Goal: Complete Application Form: Complete application form

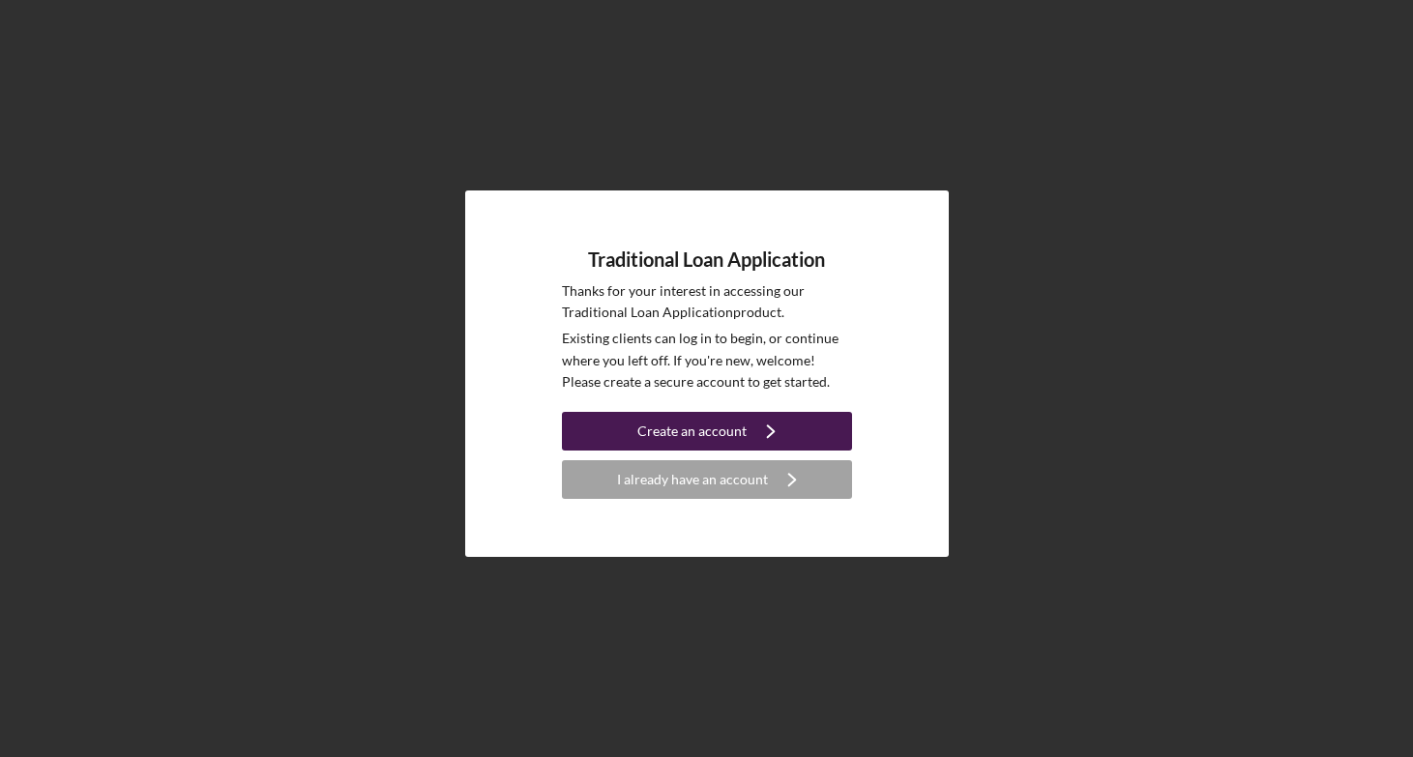
click at [699, 443] on div "Create an account" at bounding box center [691, 431] width 109 height 39
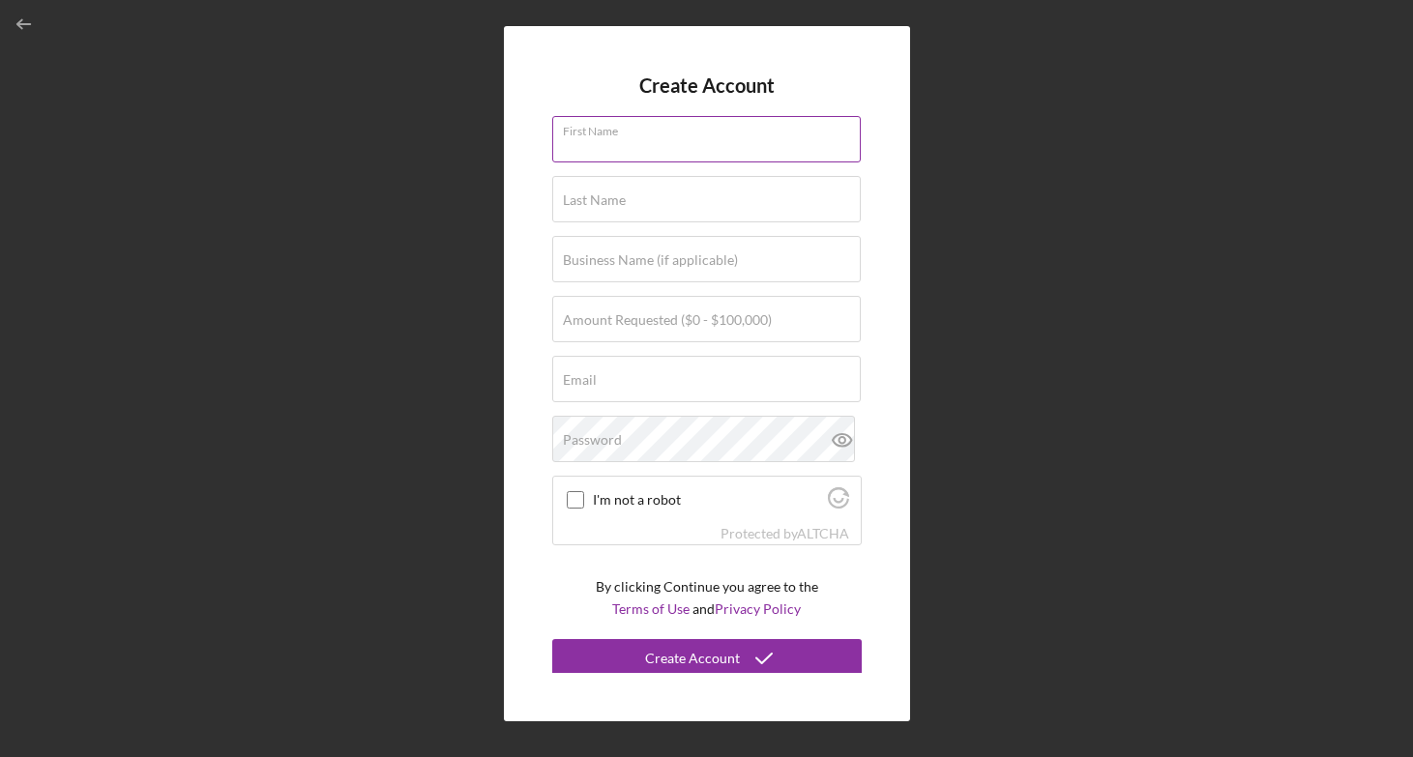
click at [636, 141] on input "First Name" at bounding box center [706, 139] width 308 height 46
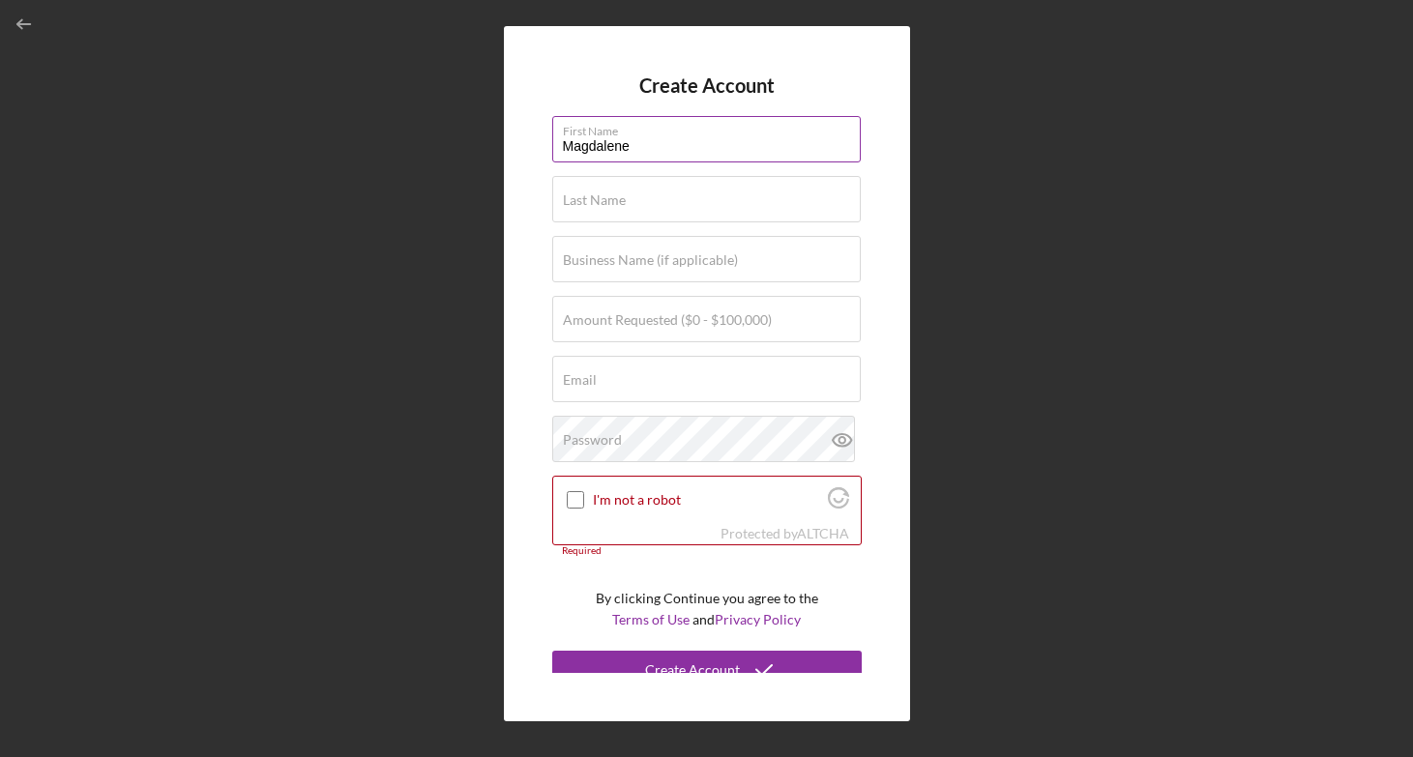
type input "Magdalene"
type input "[PERSON_NAME]"
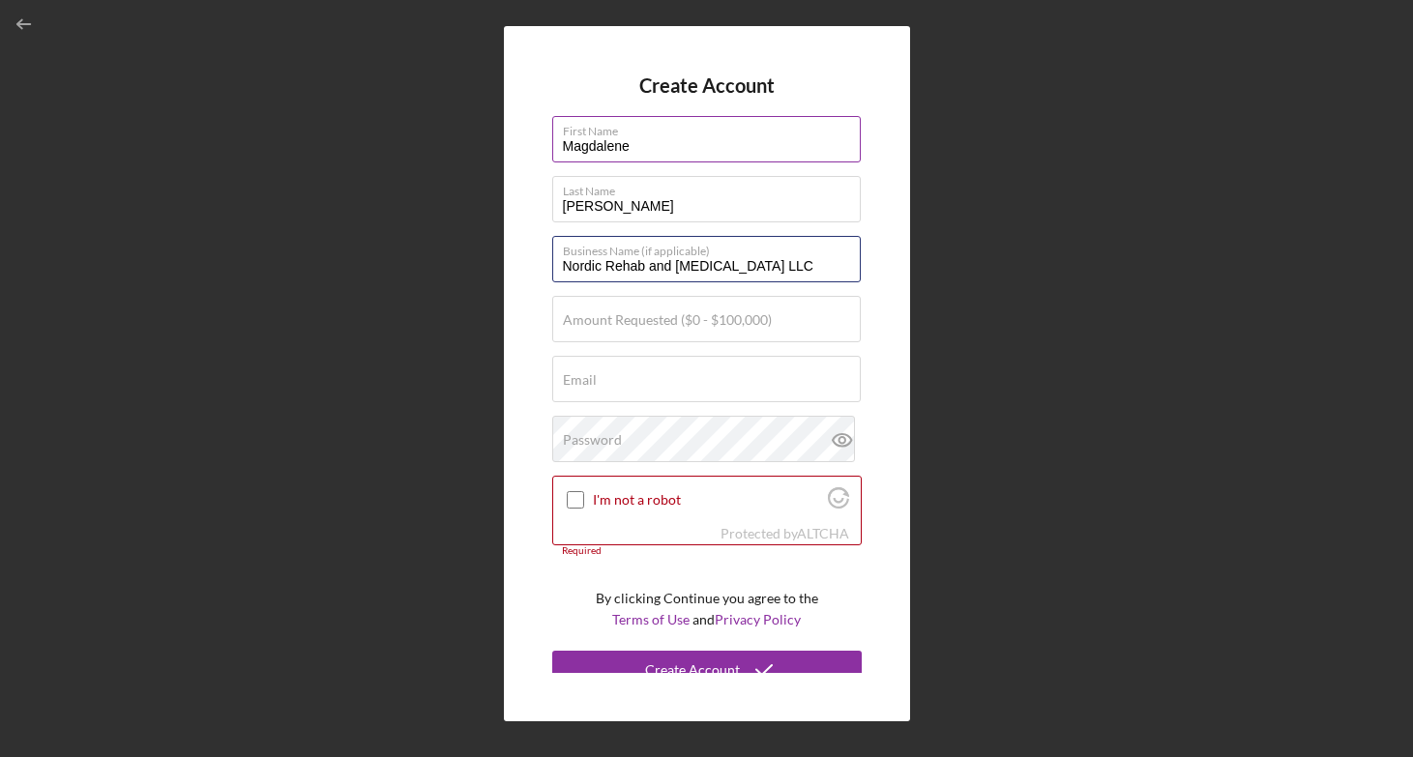
type input "Nordic Rehab and [MEDICAL_DATA] LLC"
type input "$45,000"
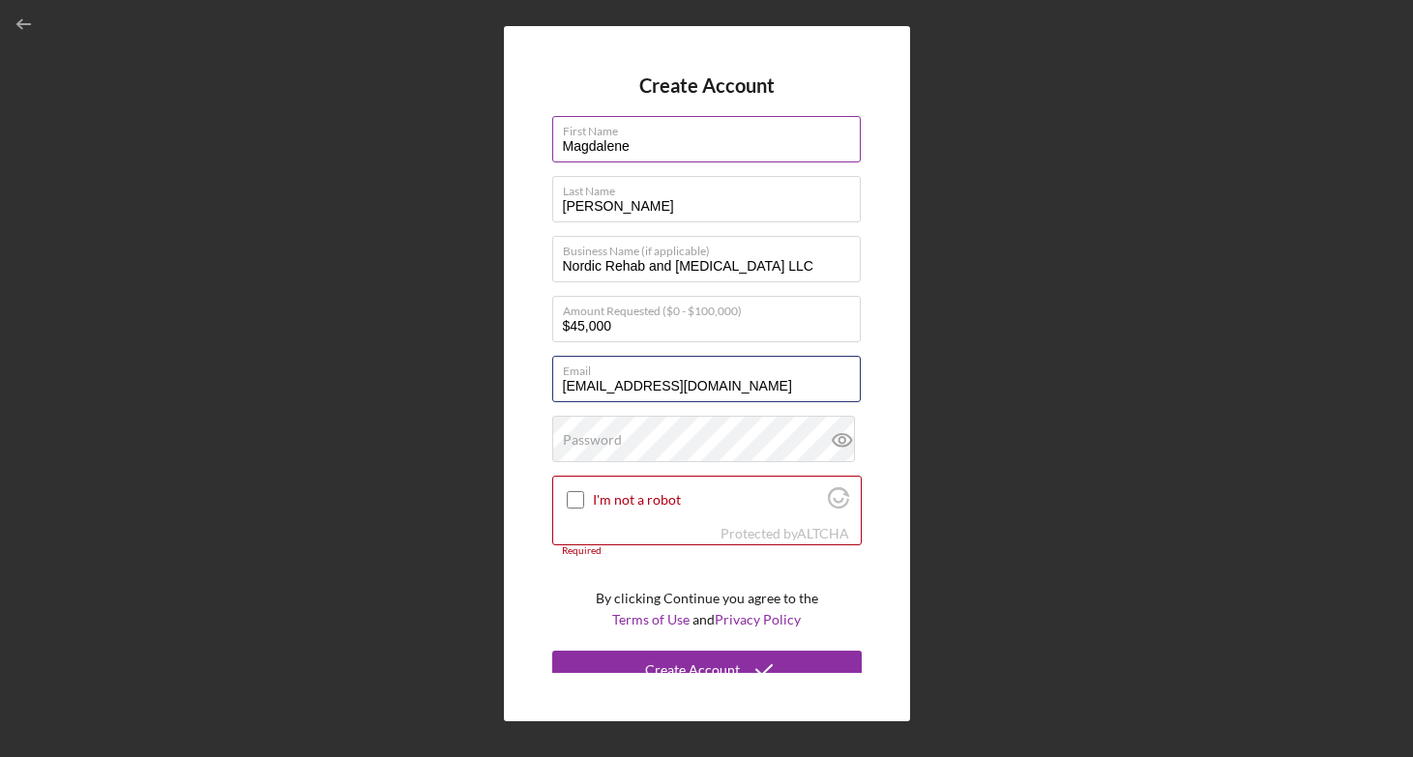
type input "[EMAIL_ADDRESS][DOMAIN_NAME]"
click at [666, 443] on div "Password" at bounding box center [706, 440] width 309 height 48
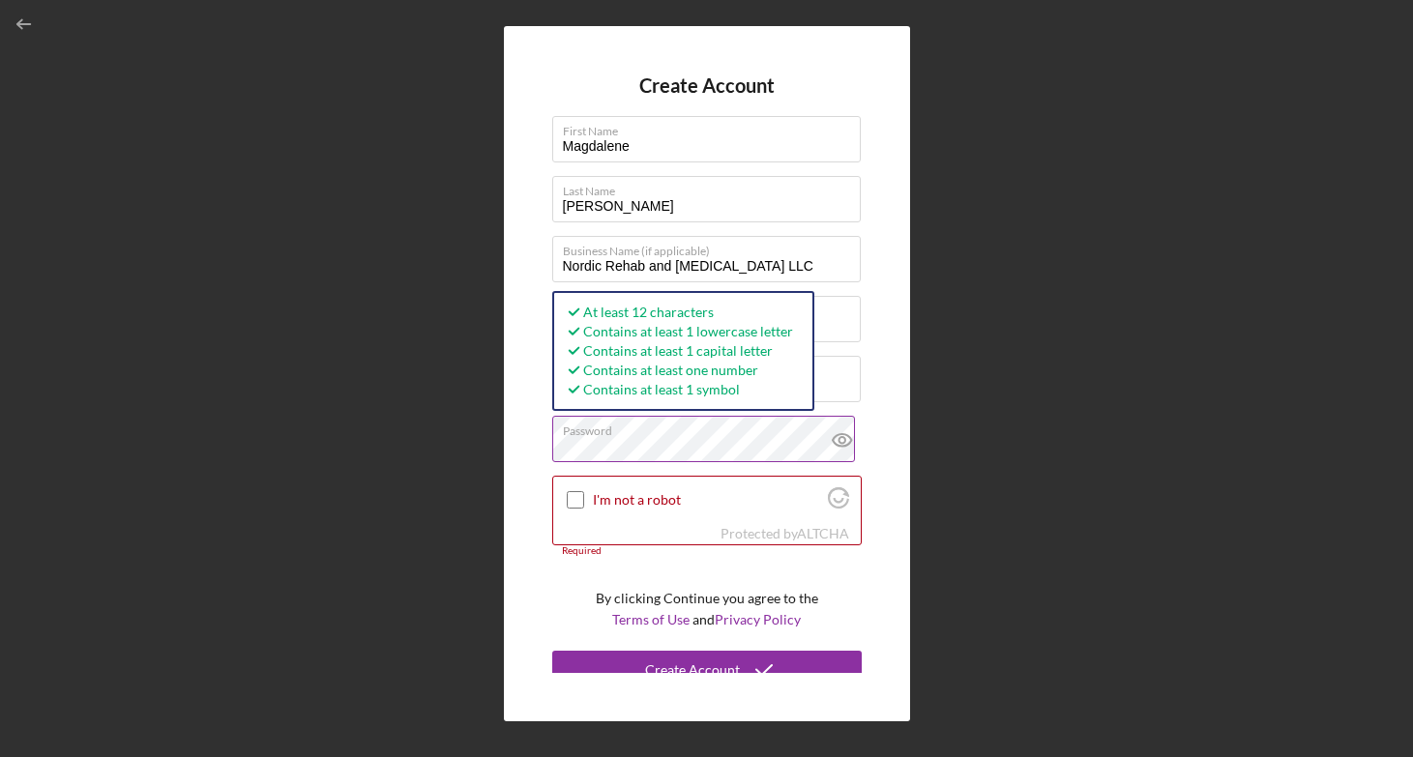
click at [839, 436] on icon at bounding box center [842, 440] width 48 height 48
click at [483, 452] on div "Create Account First Name [PERSON_NAME] Last Name [PERSON_NAME] Business Name (…" at bounding box center [706, 373] width 1393 height 747
click at [829, 391] on input "[EMAIL_ADDRESS][DOMAIN_NAME]" at bounding box center [706, 379] width 308 height 46
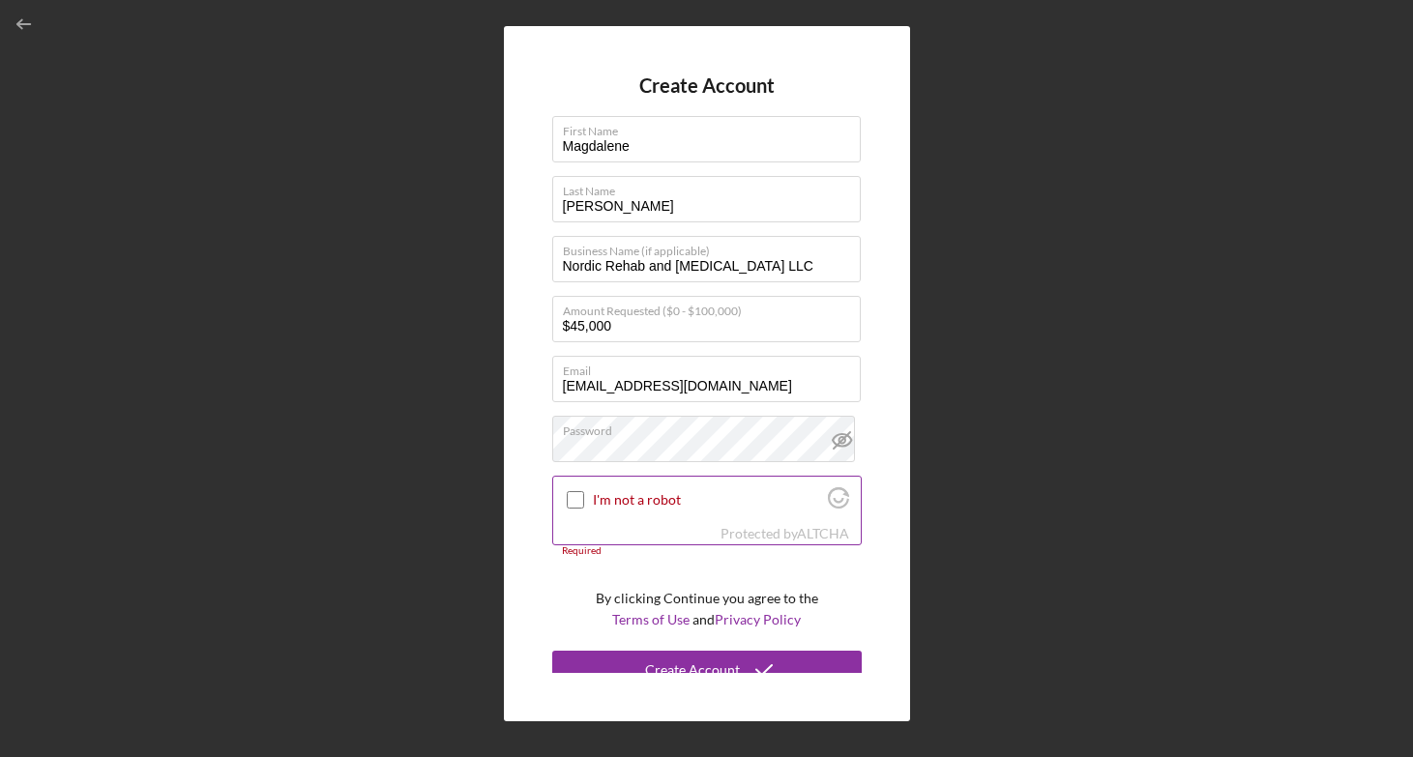
click at [580, 497] on input "I'm not a robot" at bounding box center [575, 499] width 17 height 17
checkbox input "true"
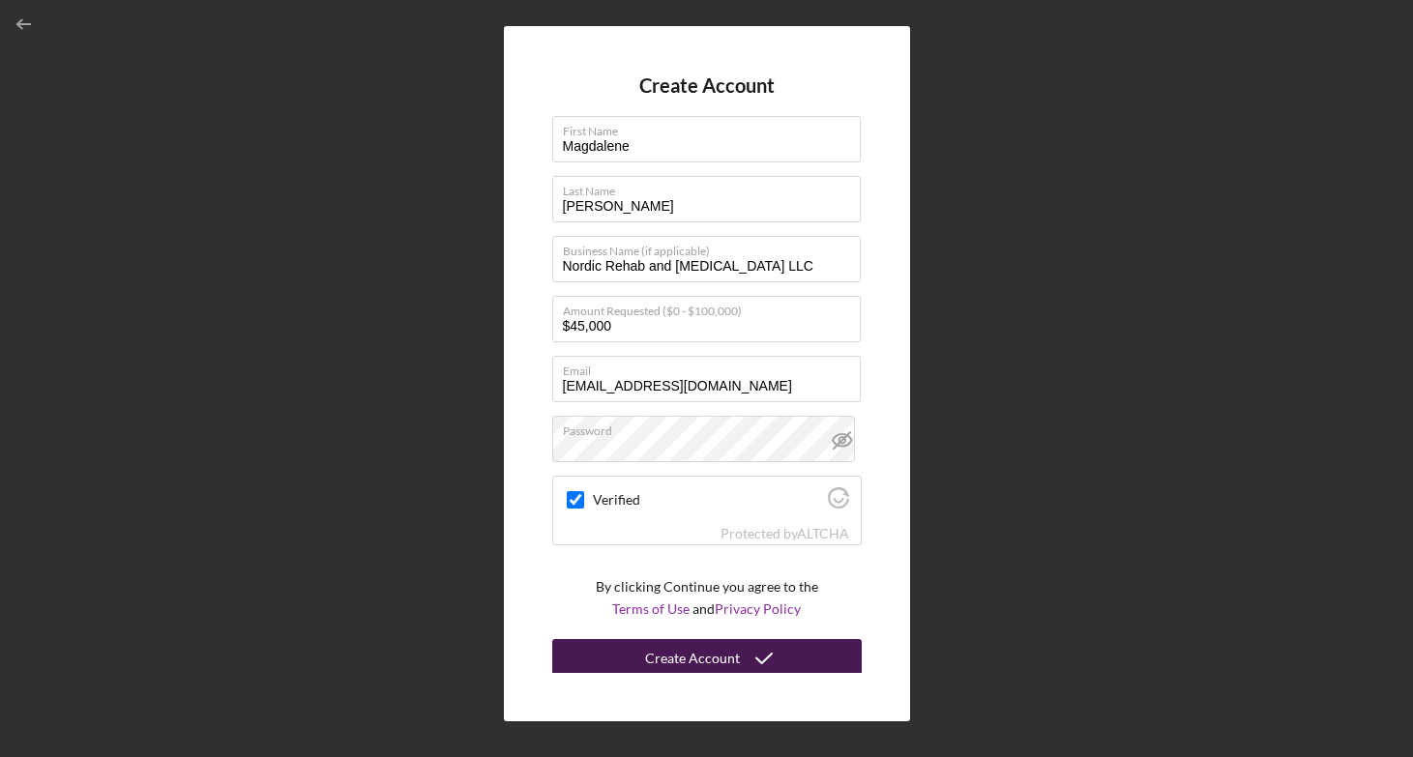
click at [668, 642] on div "Create Account" at bounding box center [692, 658] width 95 height 39
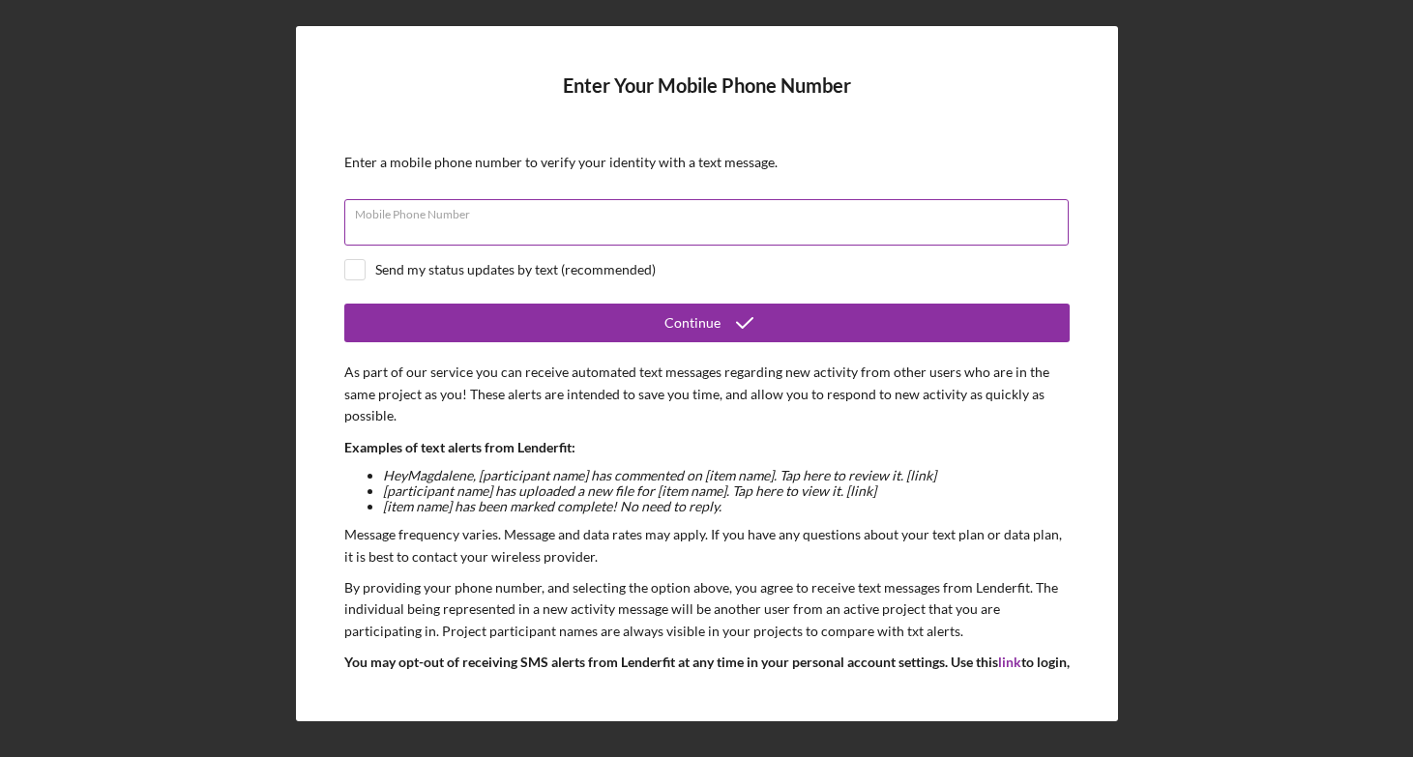
click at [507, 227] on input "Mobile Phone Number" at bounding box center [706, 222] width 724 height 46
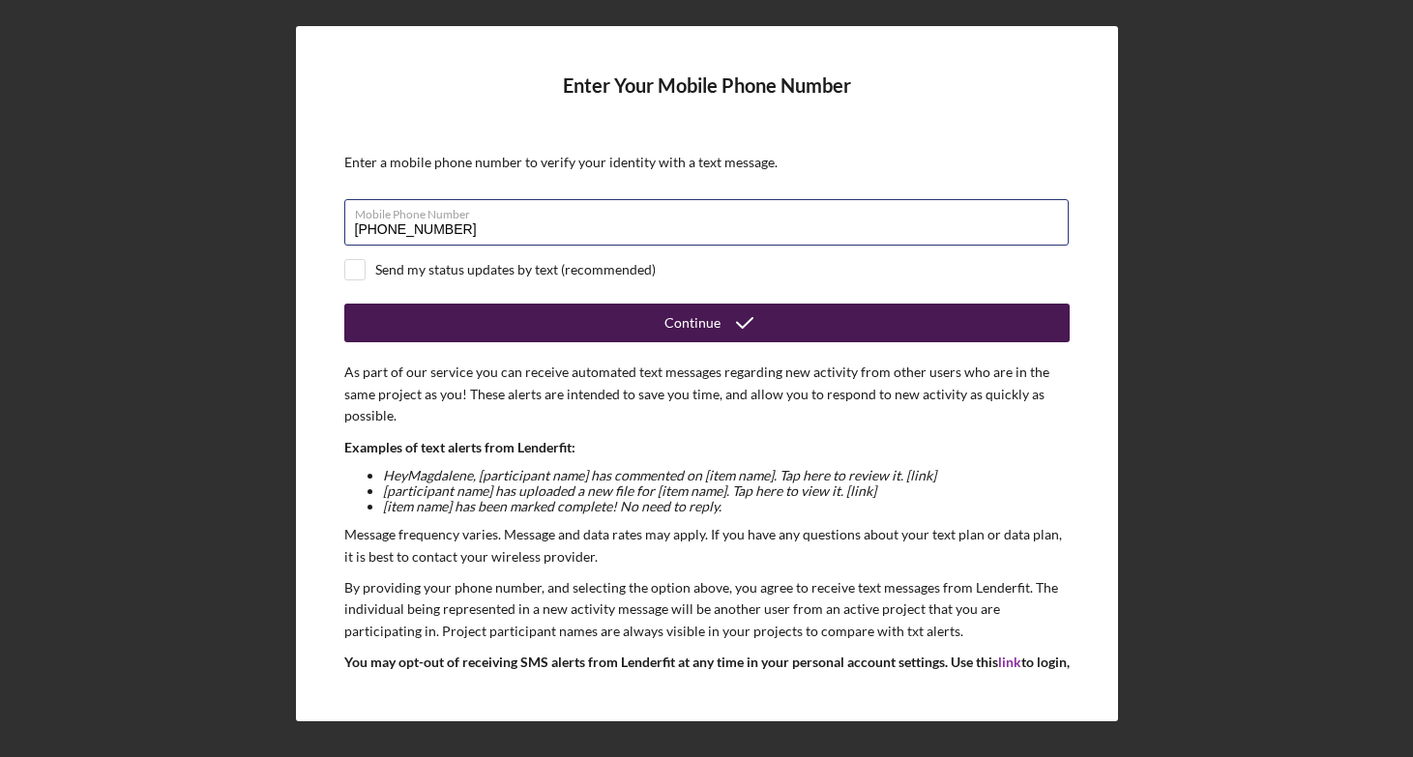
type input "[PHONE_NUMBER]"
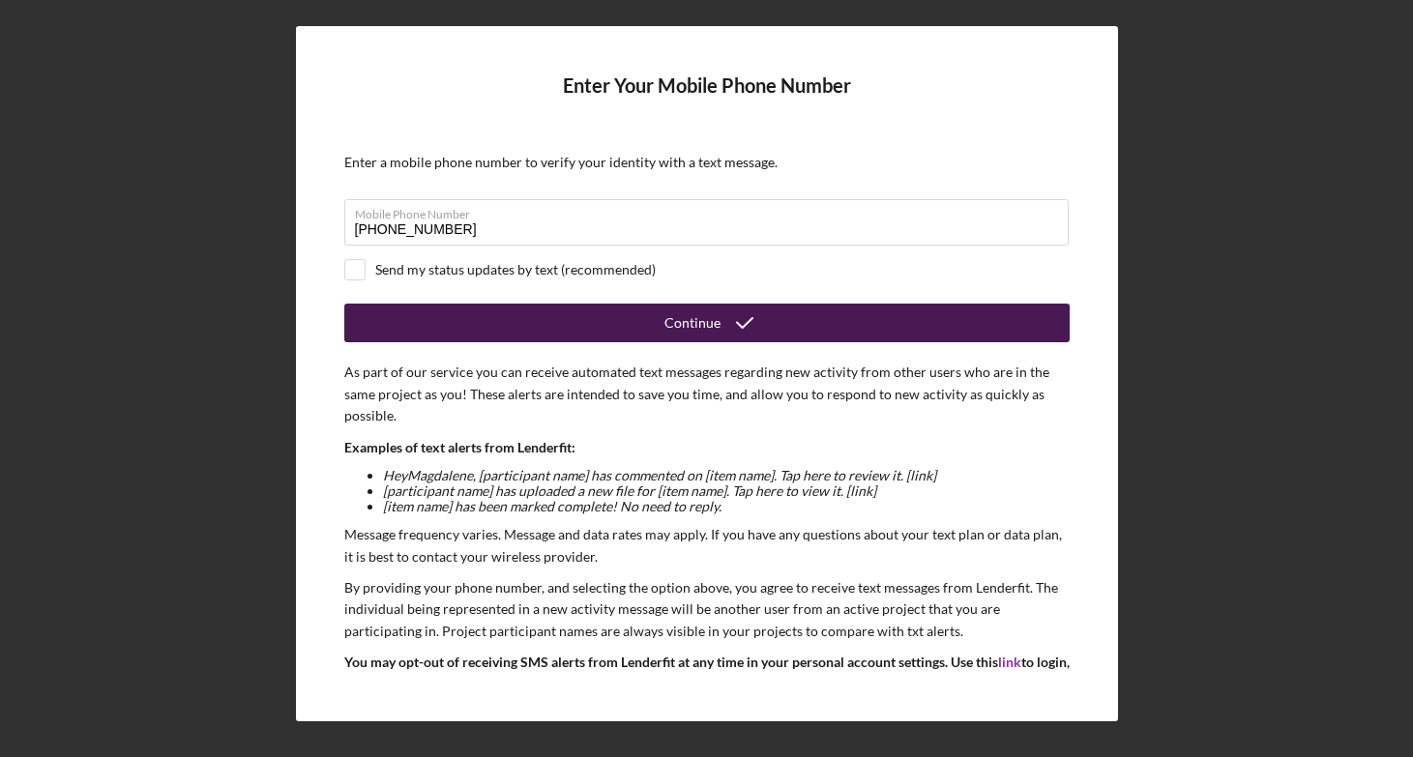
click at [683, 316] on div "Continue" at bounding box center [692, 323] width 56 height 39
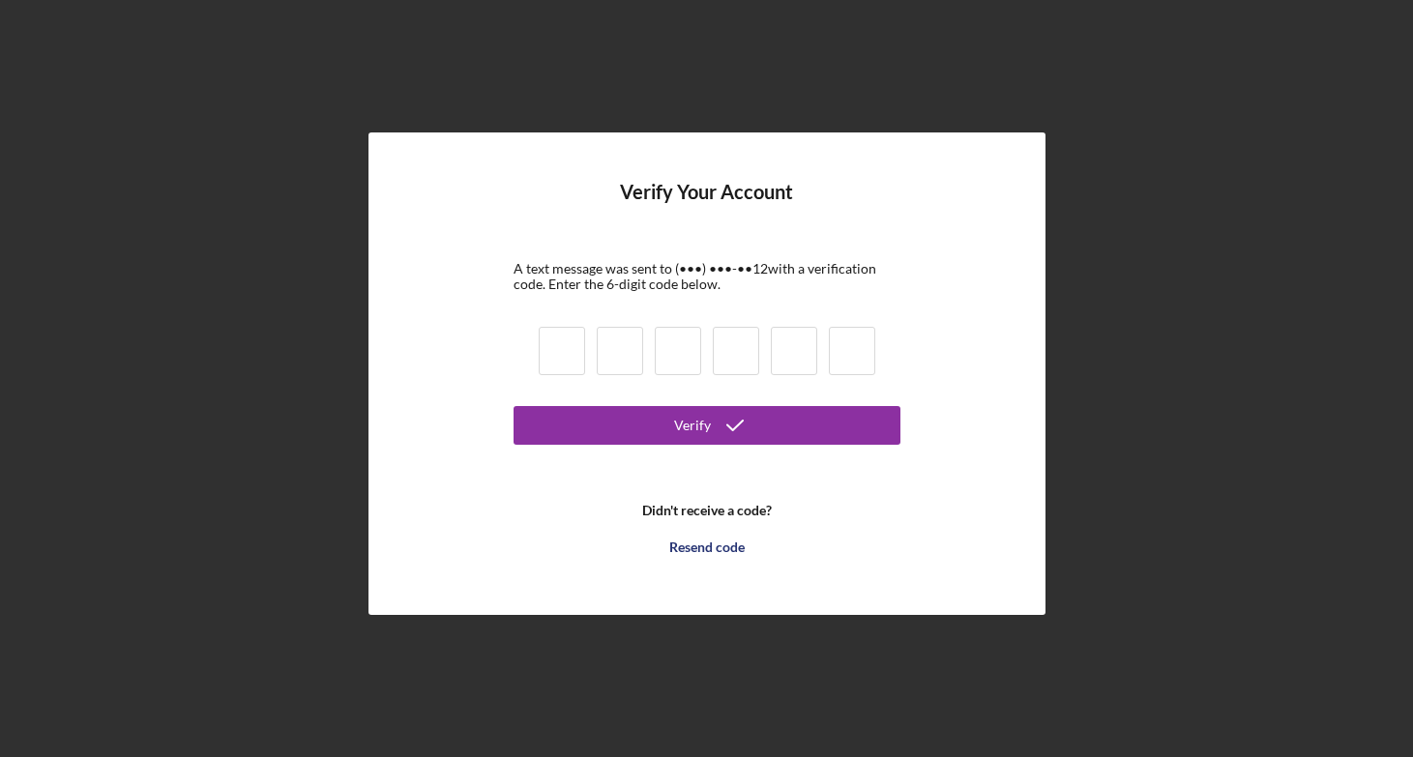
click at [578, 340] on input at bounding box center [562, 351] width 46 height 48
type input "8"
type input "0"
type input "9"
type input "6"
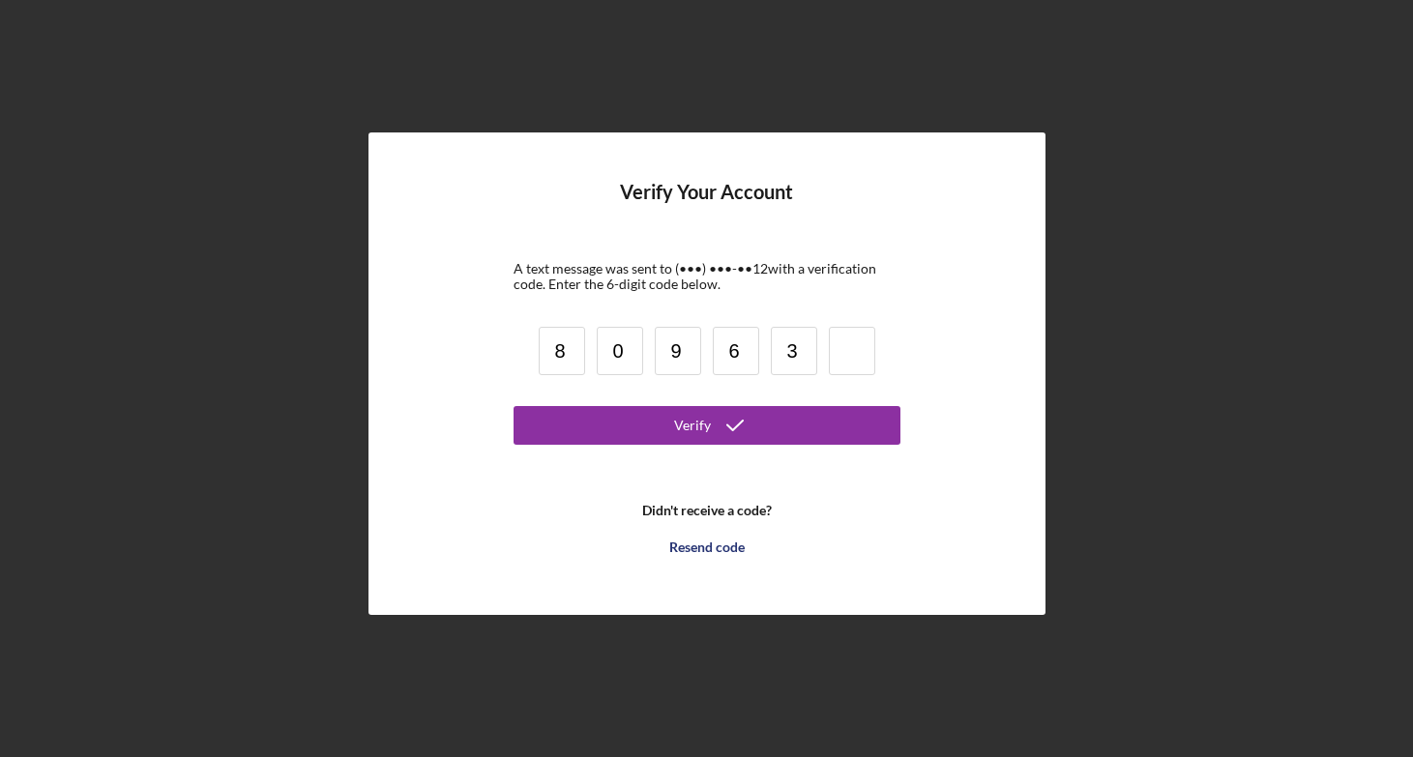
type input "3"
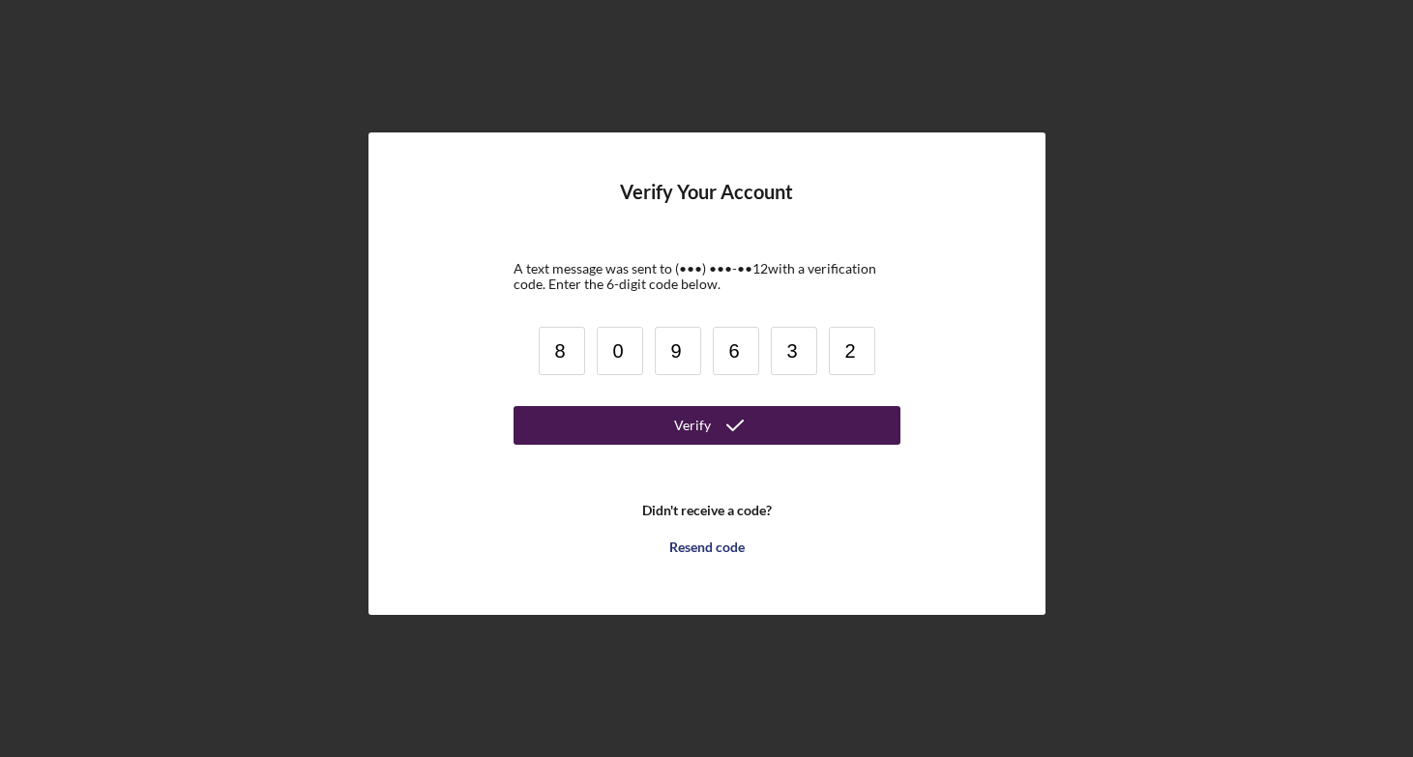
type input "2"
click at [672, 430] on button "Verify" at bounding box center [706, 425] width 387 height 39
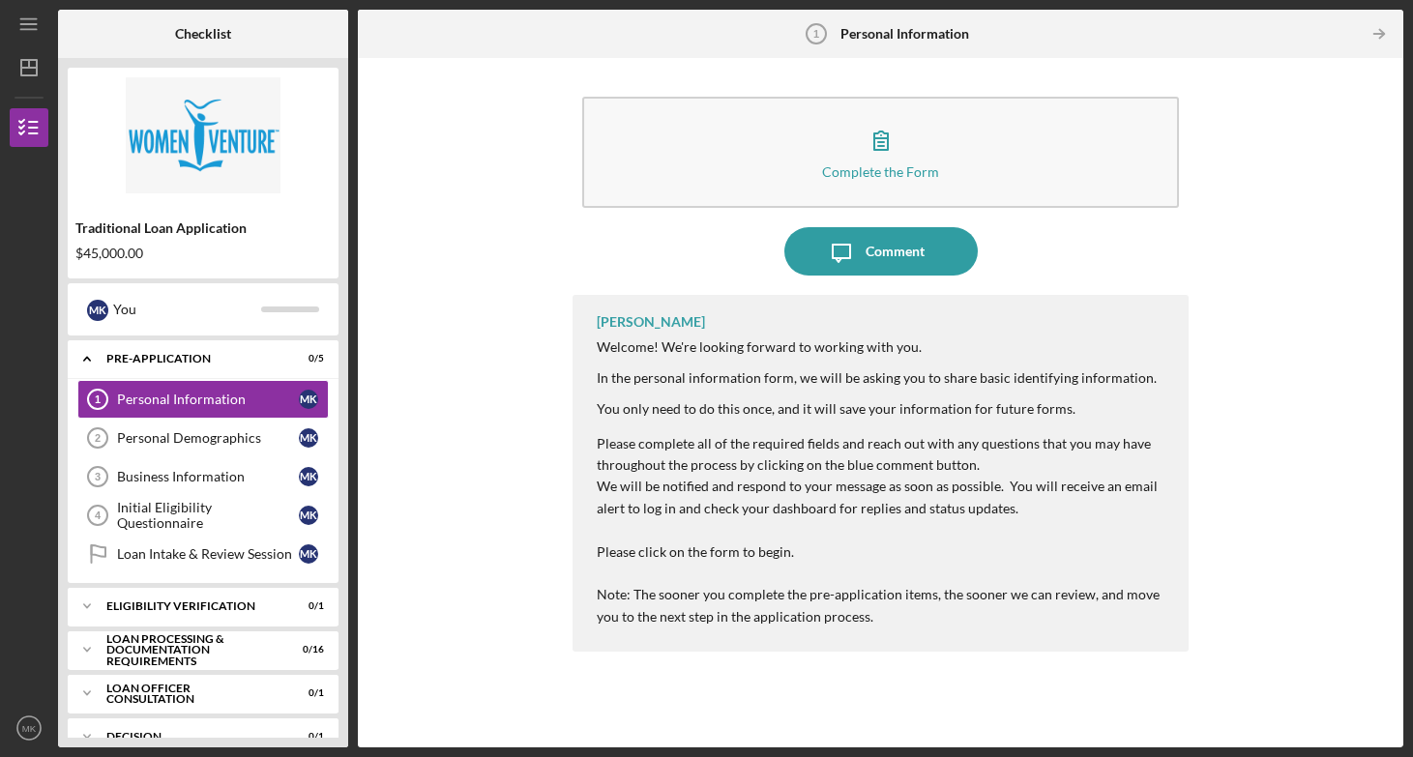
click at [845, 515] on p "We will be notified and respond to your message as soon as possible. You will r…" at bounding box center [883, 498] width 572 height 44
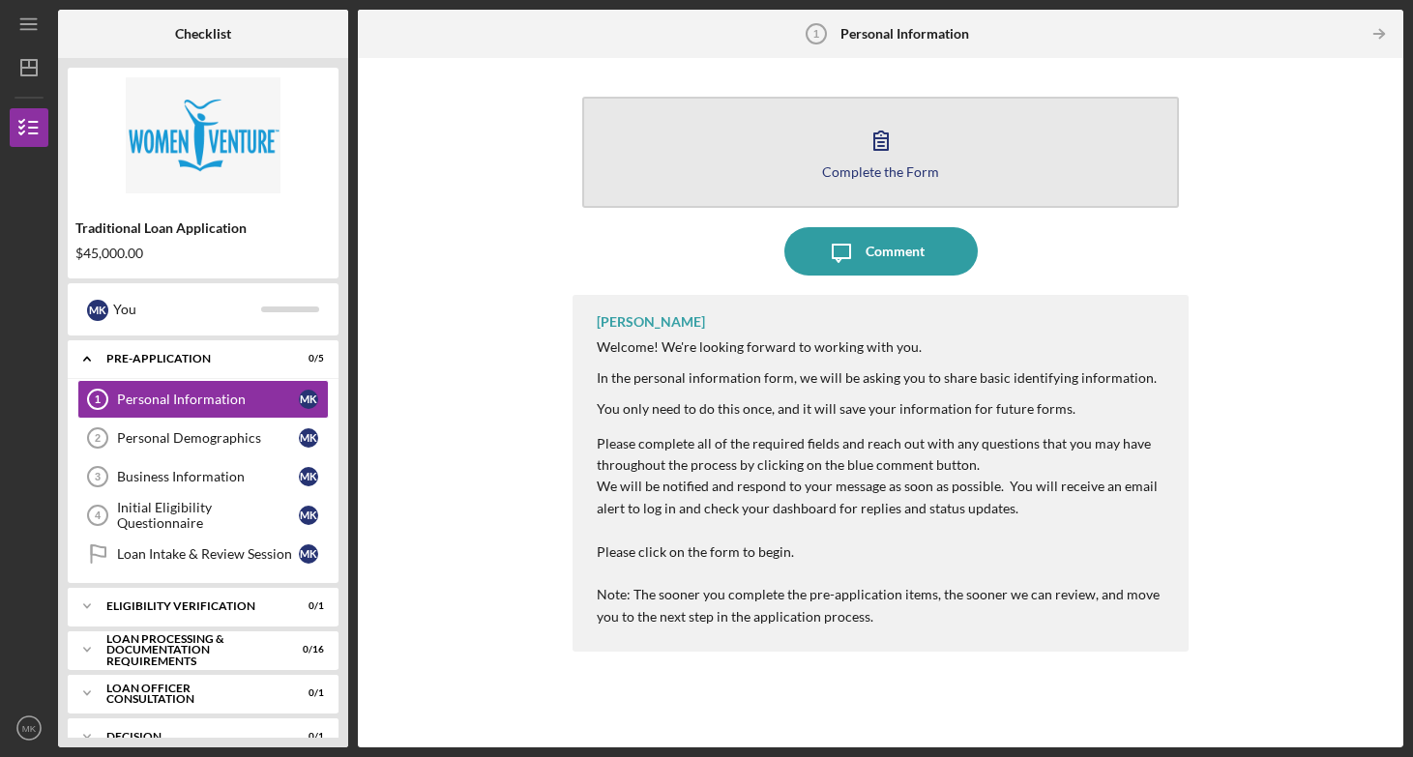
click at [902, 168] on div "Complete the Form" at bounding box center [880, 171] width 117 height 15
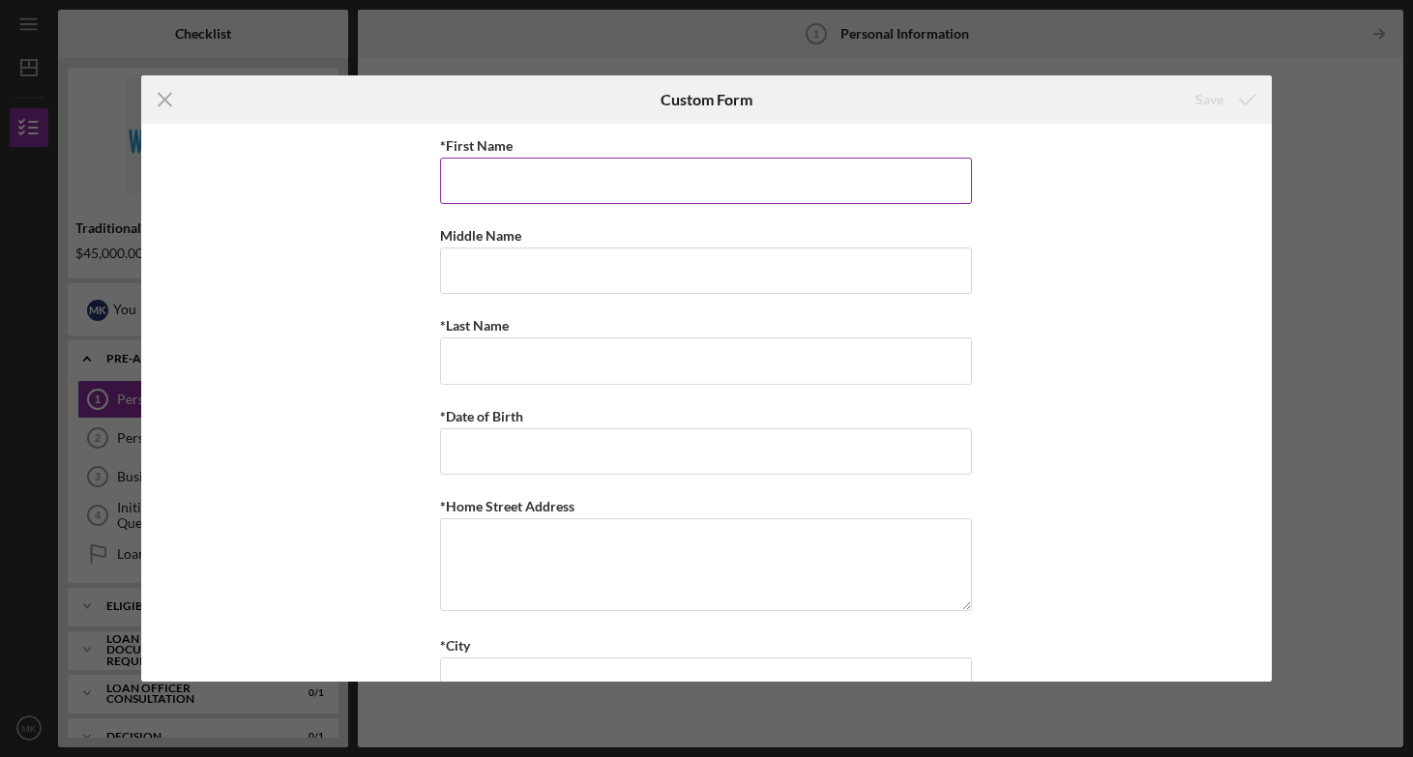
click at [713, 173] on input "*First Name" at bounding box center [706, 181] width 532 height 46
type input "Magdalene"
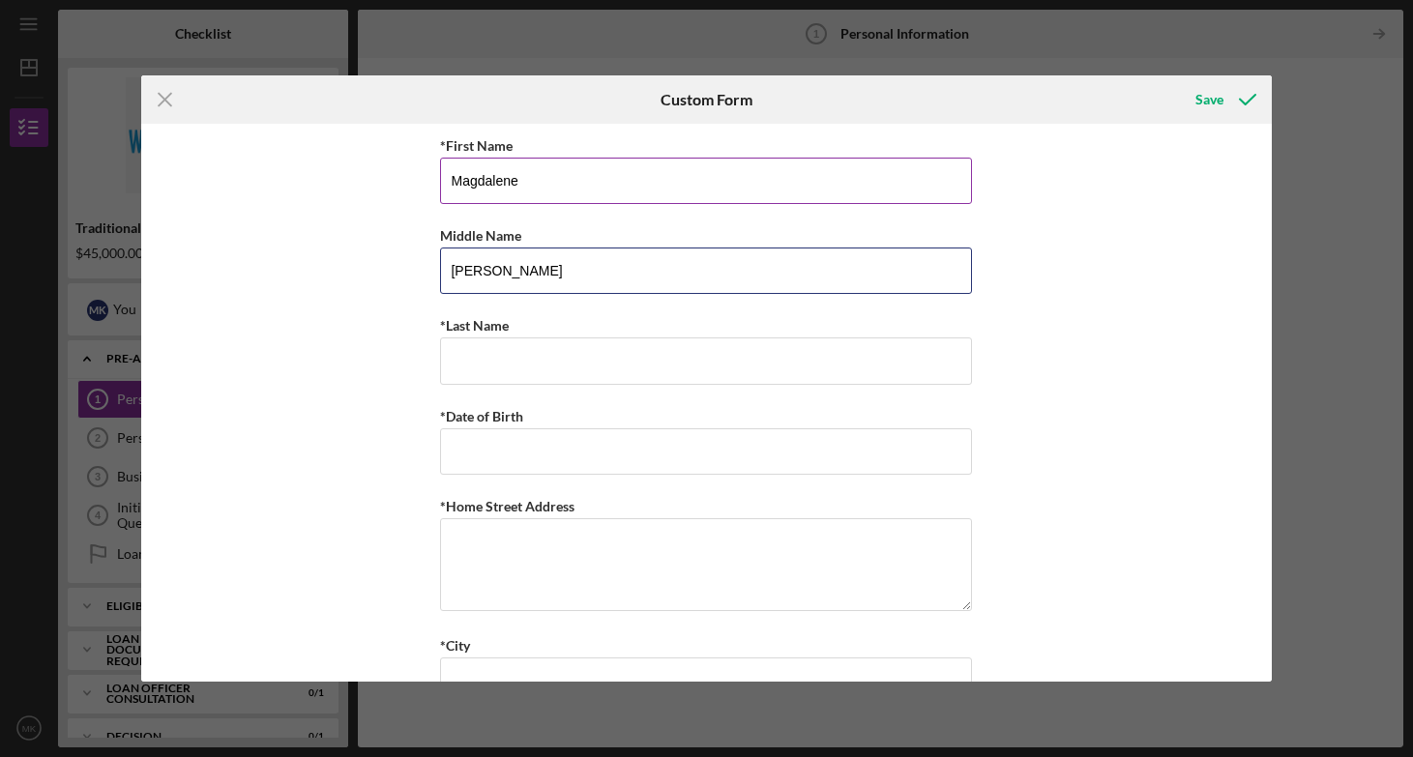
type input "[PERSON_NAME]"
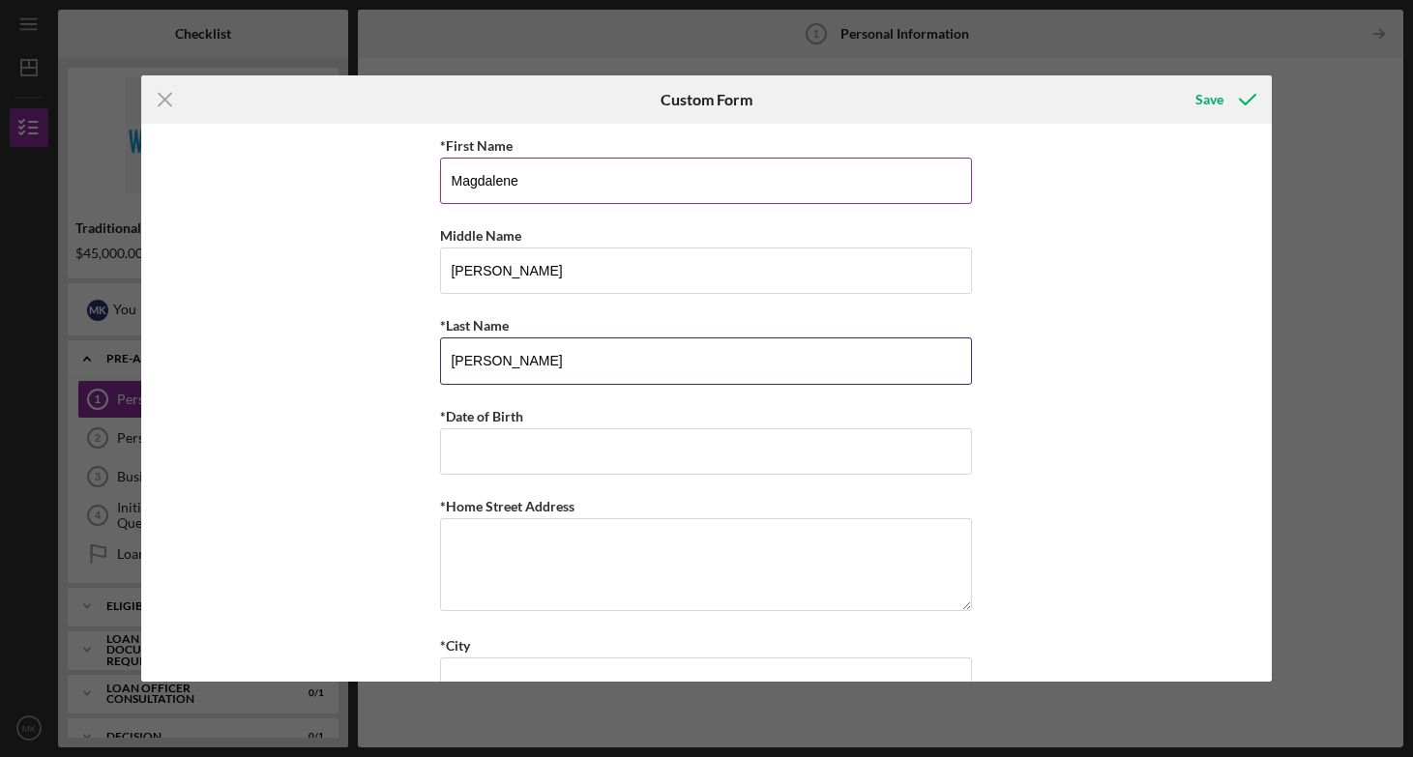
type input "[PERSON_NAME]"
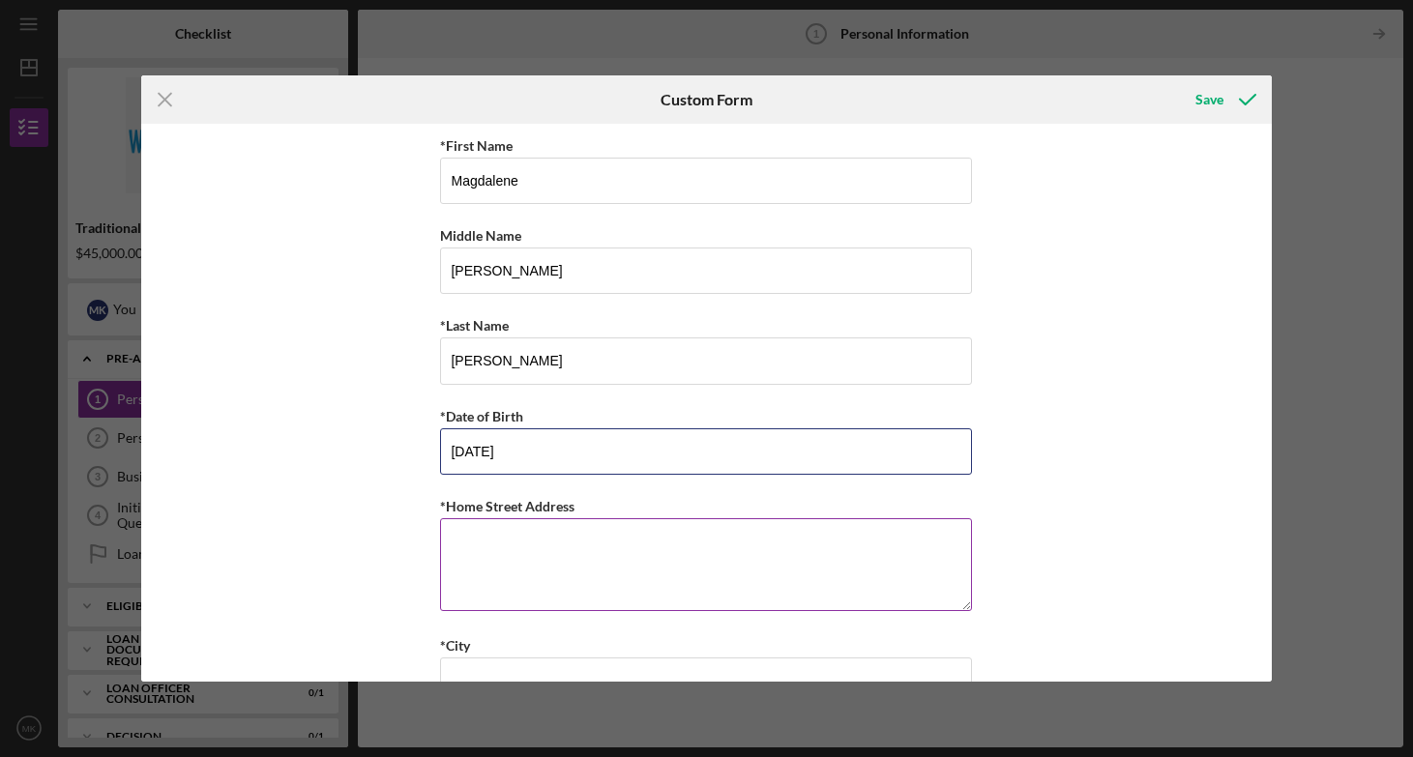
type input "[DATE]"
click at [524, 559] on textarea "*Home Street Address" at bounding box center [706, 564] width 532 height 93
type textarea "[STREET_ADDRESS]"
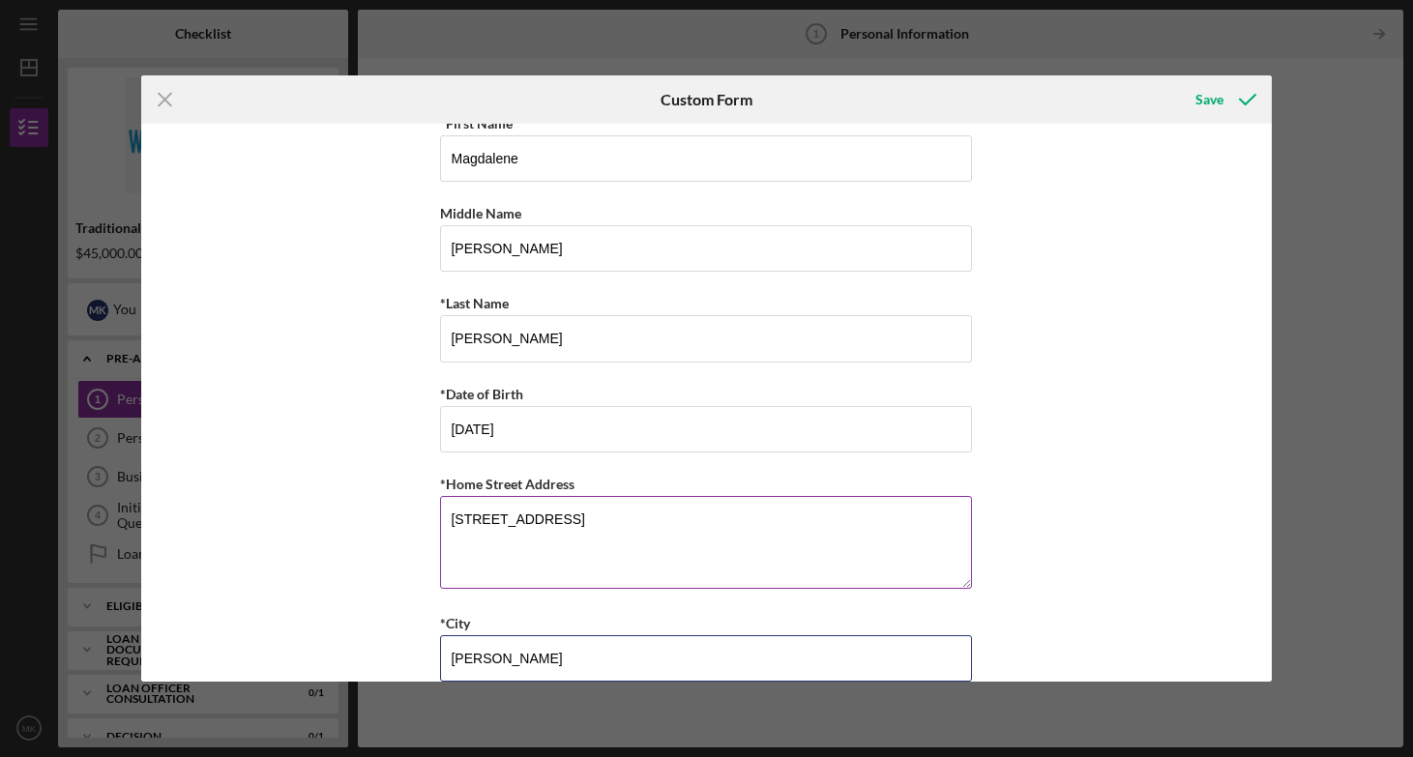
type input "[PERSON_NAME]"
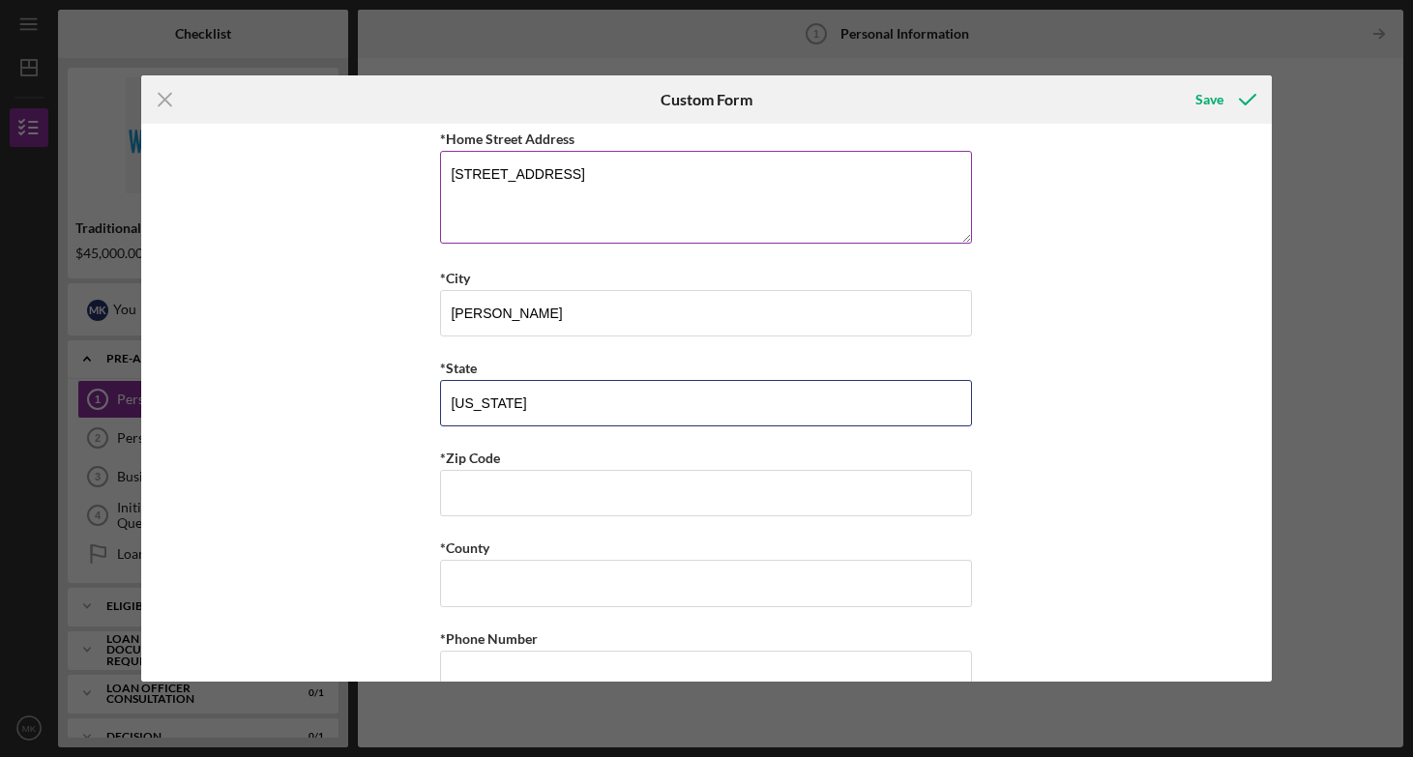
type input "[US_STATE]"
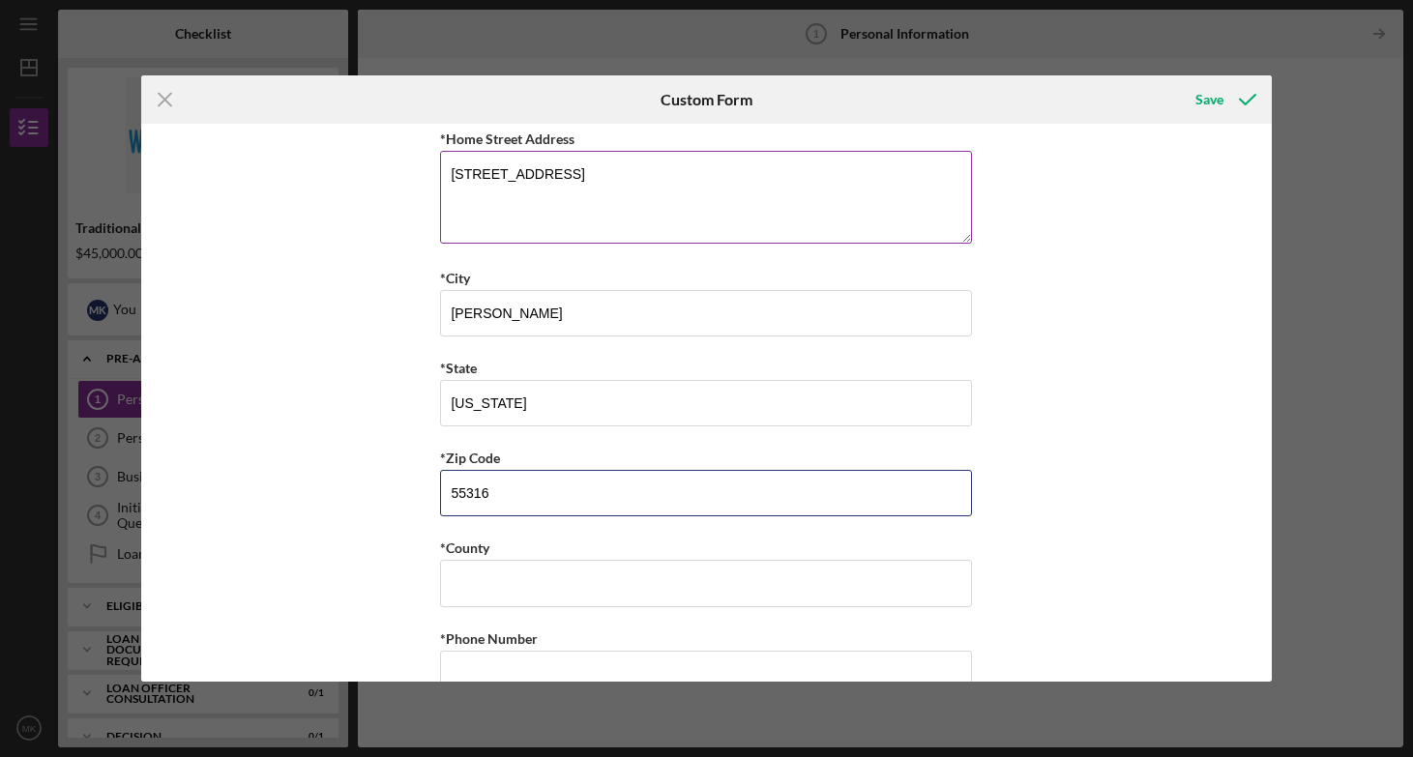
type input "55316"
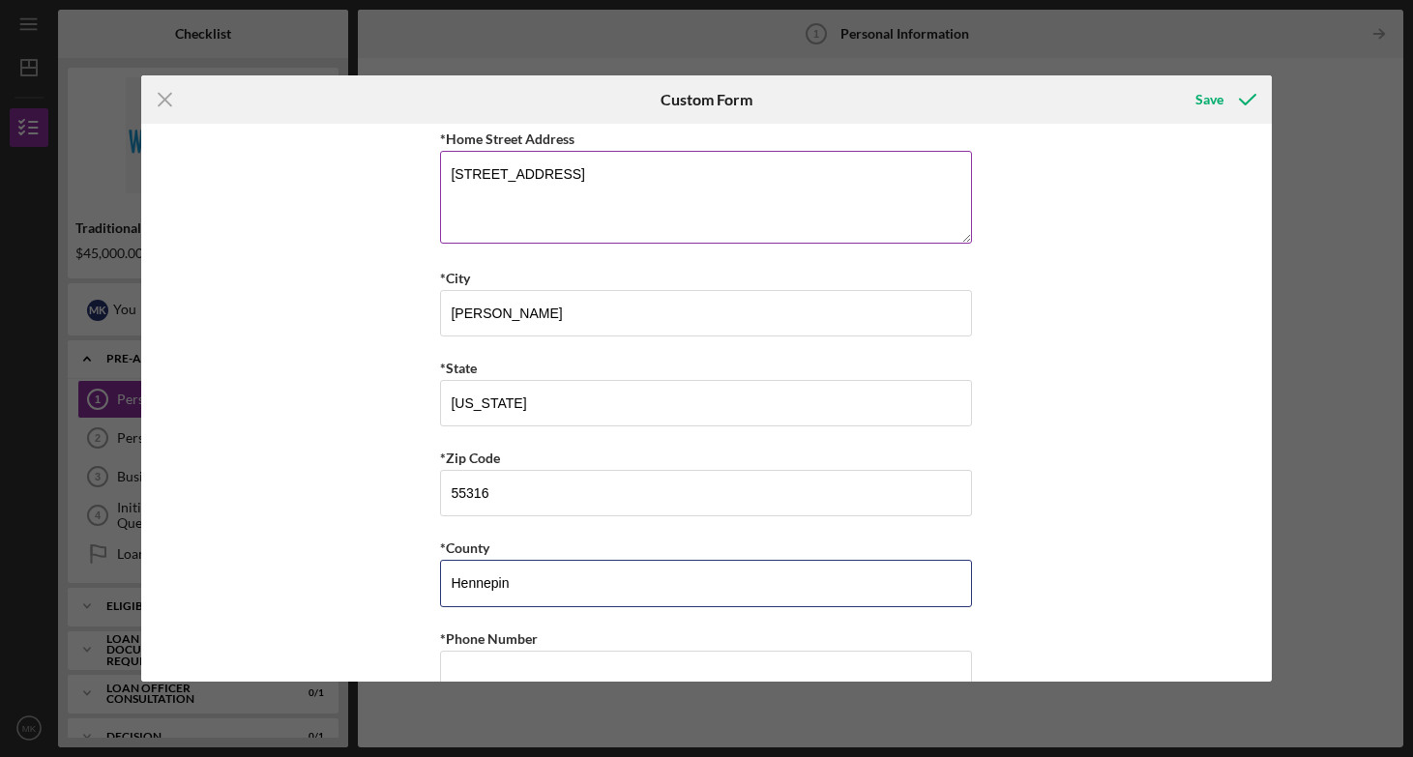
type input "Hennepin"
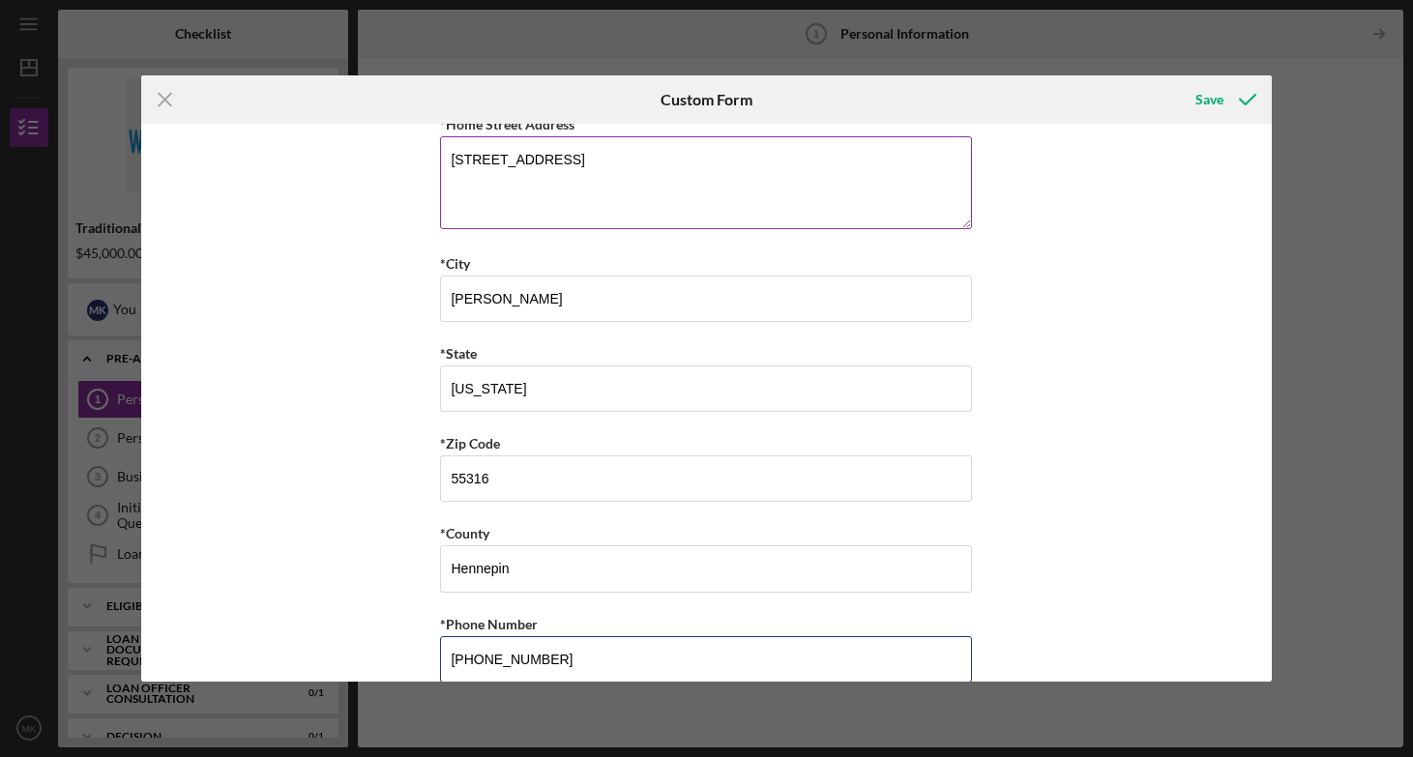
type input "[PHONE_NUMBER]"
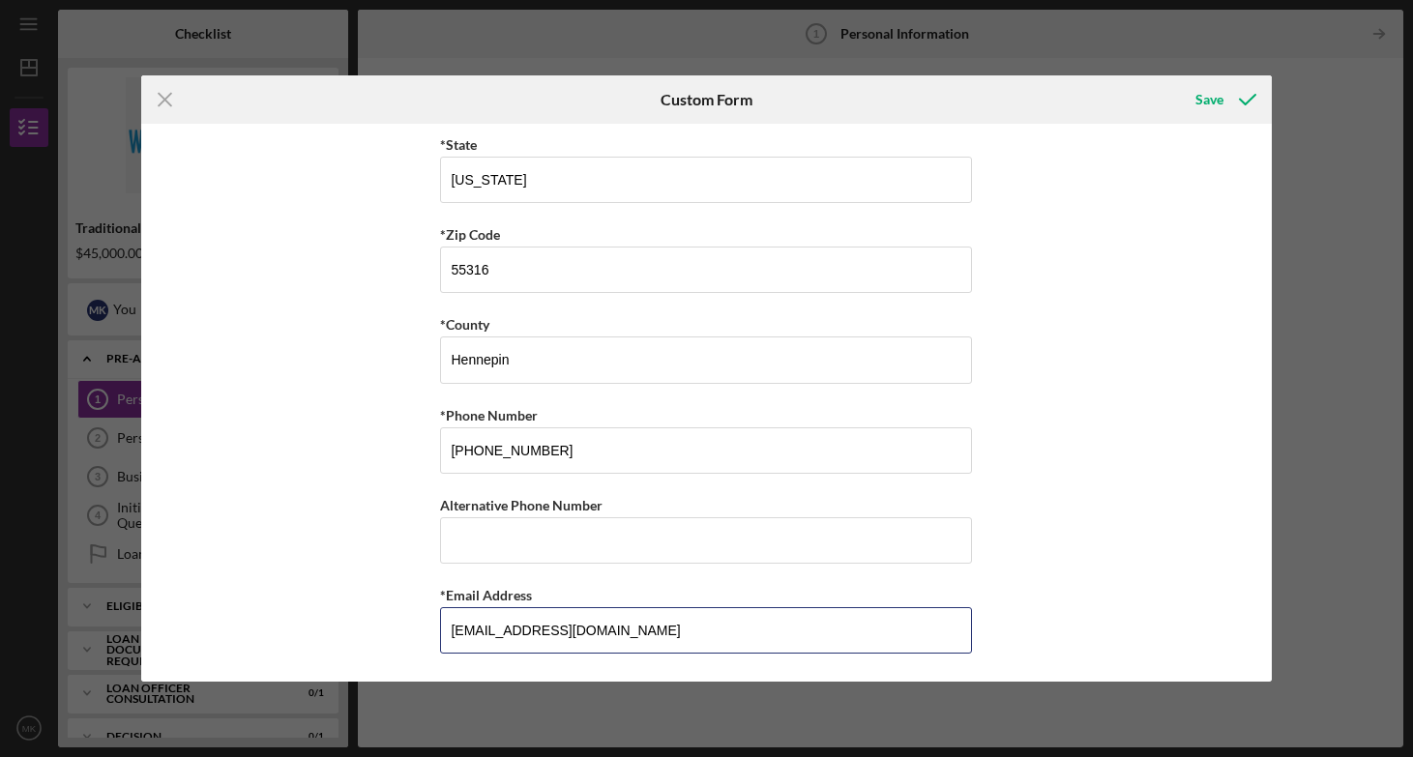
type input "[EMAIL_ADDRESS][DOMAIN_NAME]"
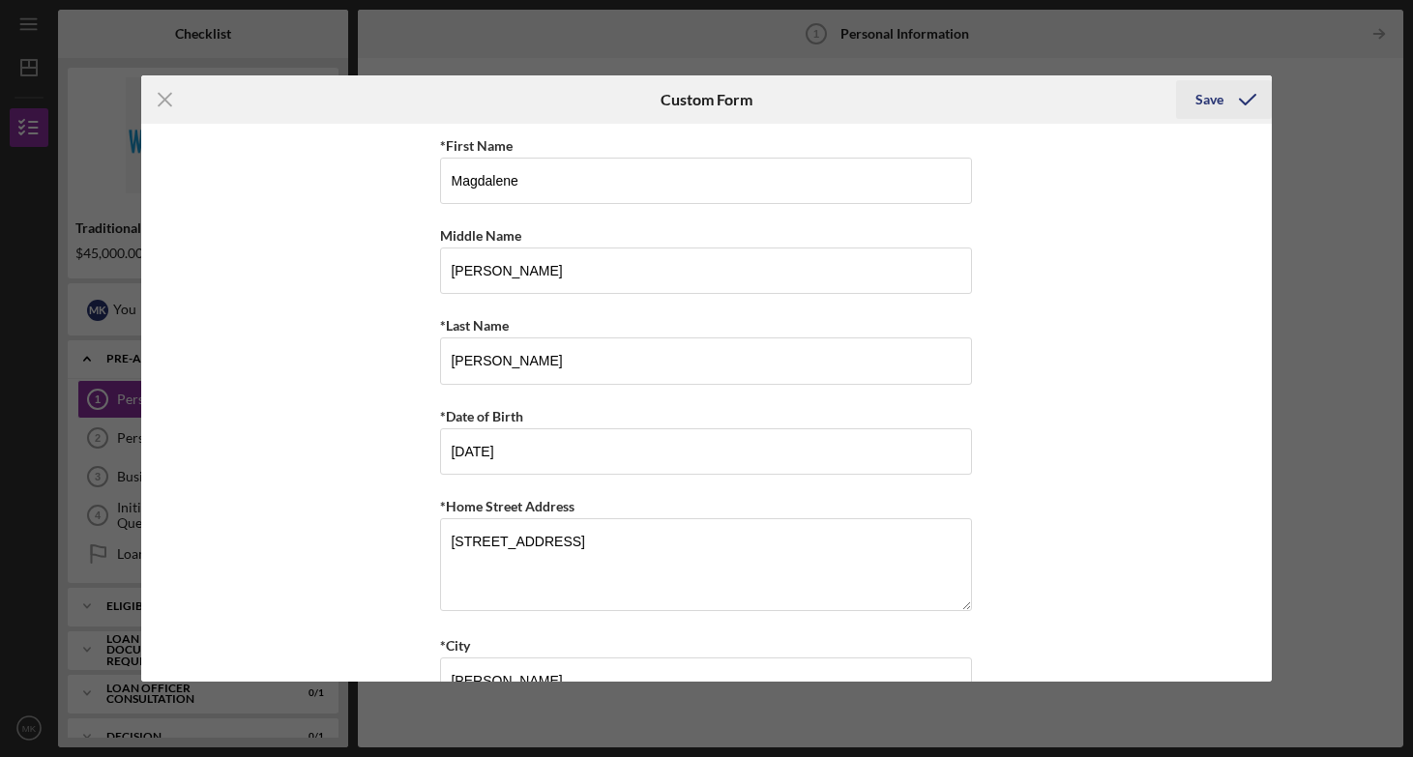
click at [1240, 94] on icon "submit" at bounding box center [1247, 99] width 48 height 48
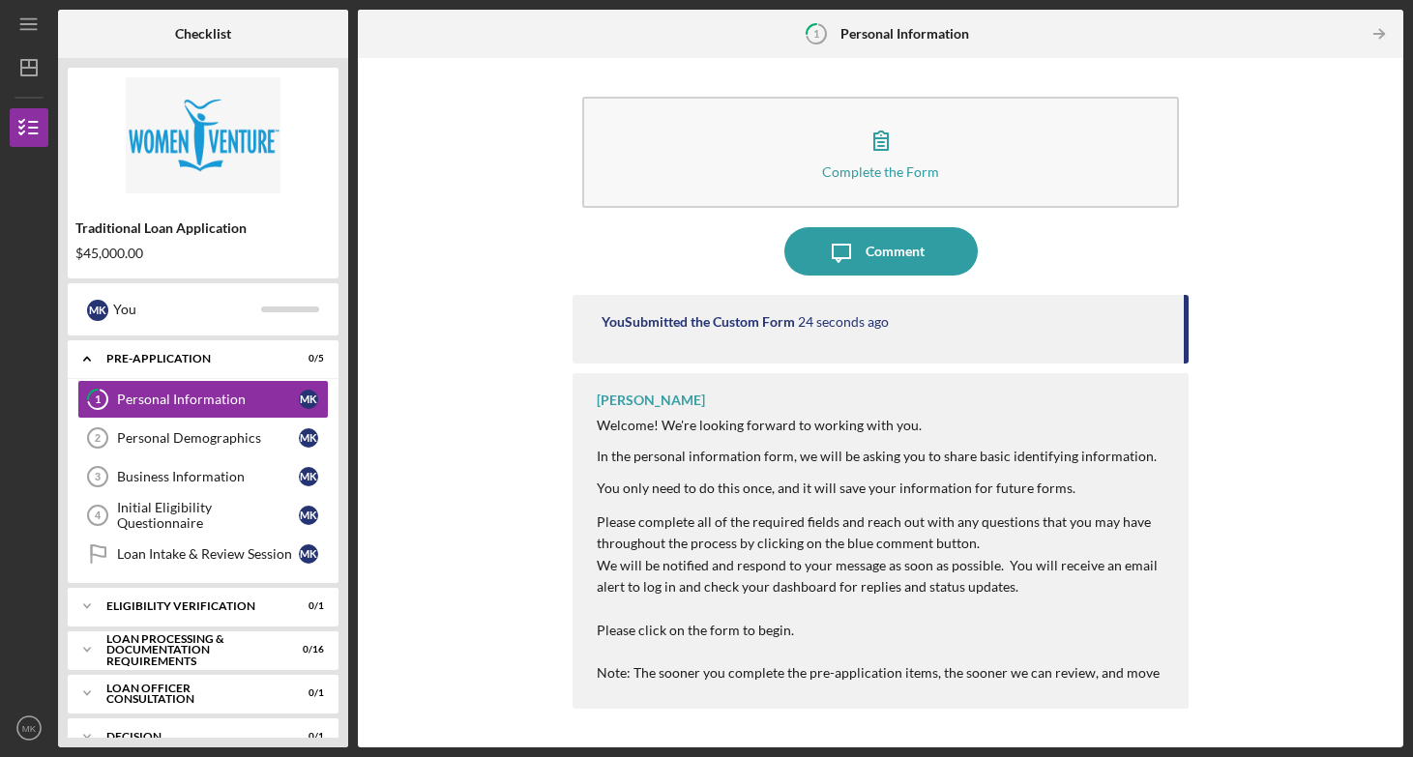
click at [1318, 209] on div "Complete the Form Form Icon/Message Comment You Submitted the Custom Form 24 se…" at bounding box center [880, 403] width 1026 height 670
click at [219, 444] on div "Personal Demographics" at bounding box center [208, 437] width 182 height 15
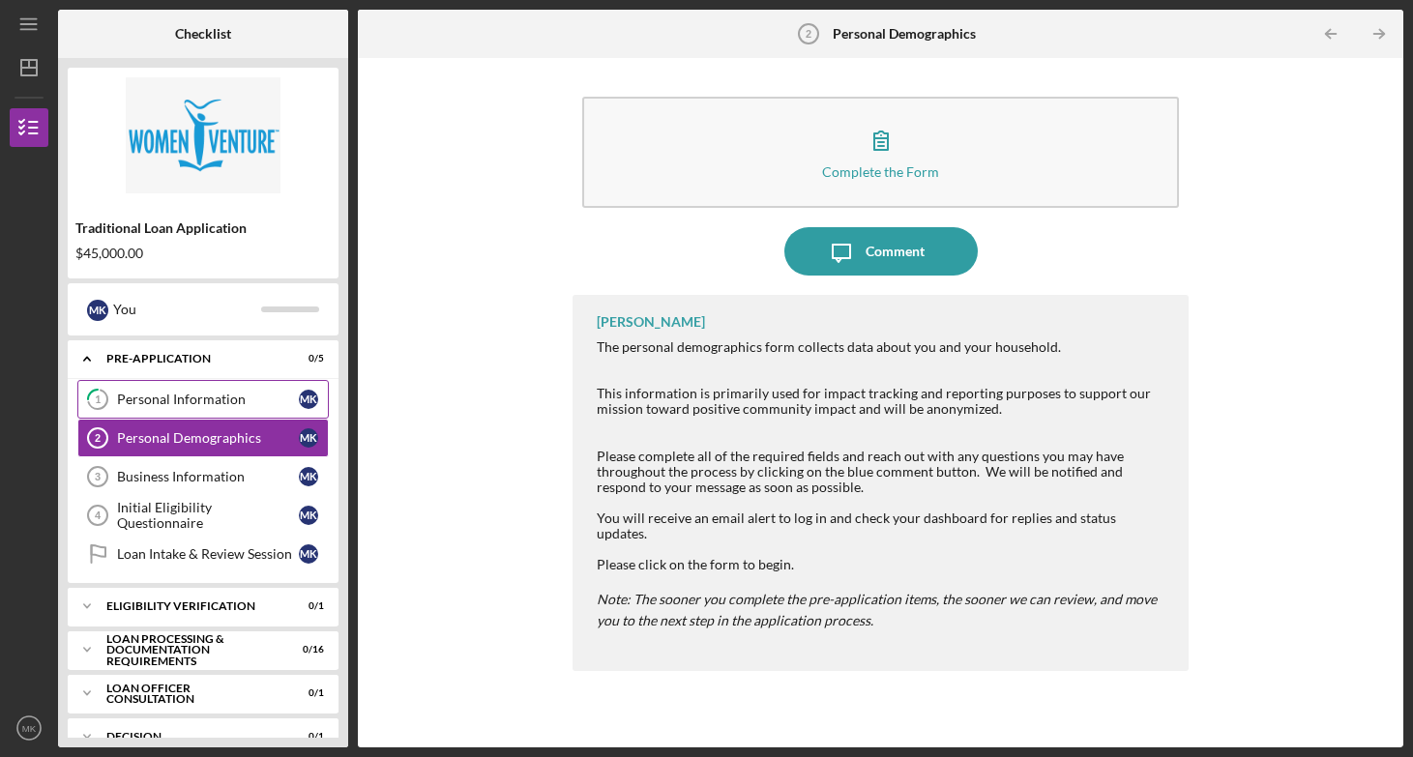
click at [155, 407] on link "1 Personal Information M K" at bounding box center [202, 399] width 251 height 39
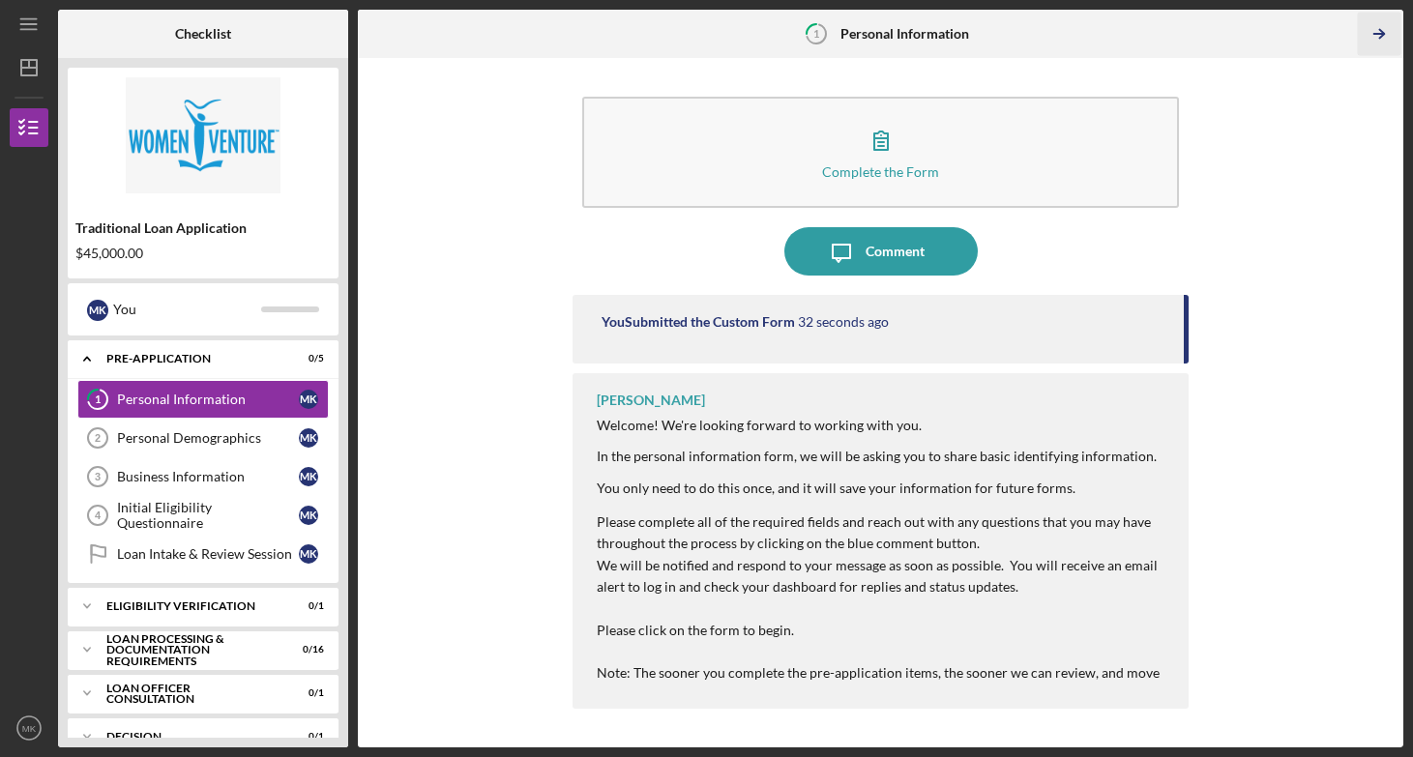
click at [1389, 32] on icon "Icon/Table Pagination Arrow" at bounding box center [1379, 35] width 44 height 44
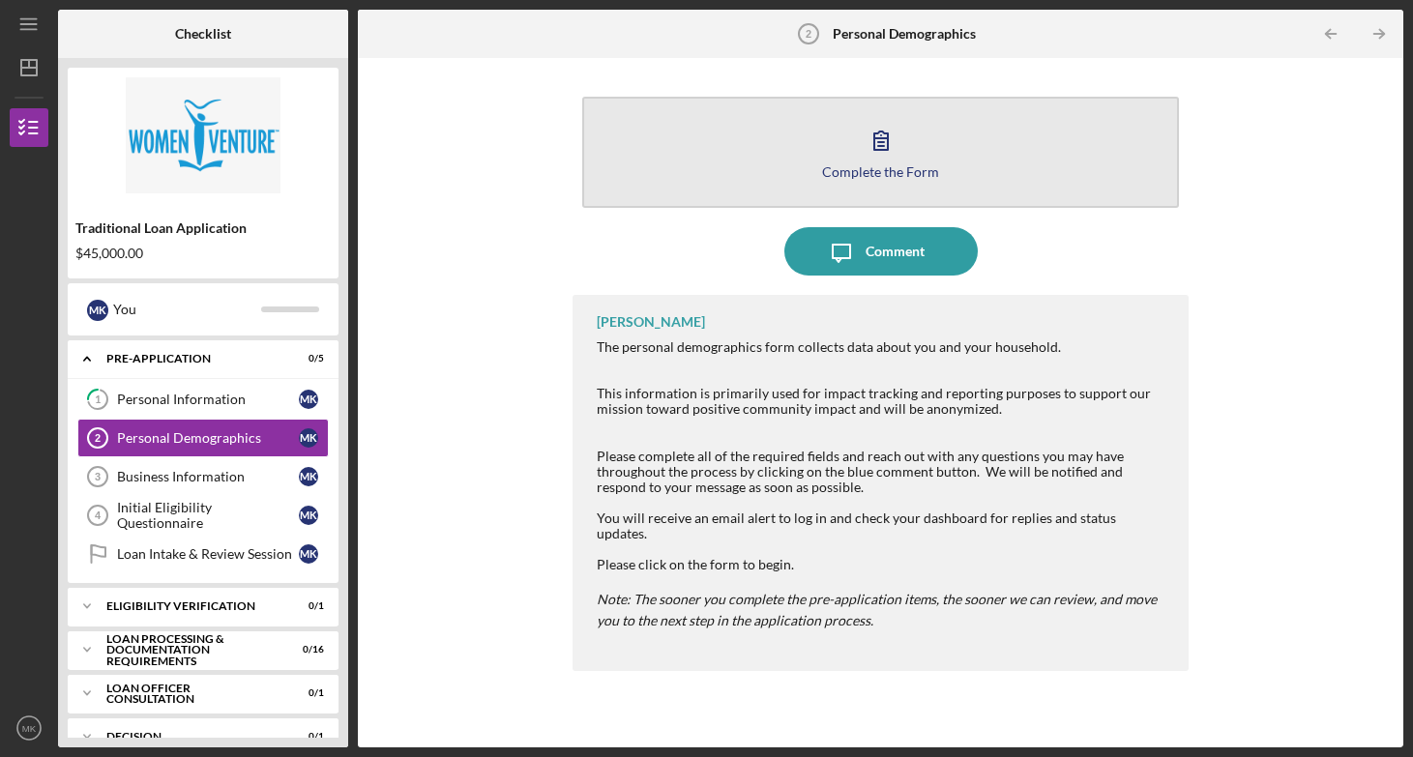
click at [834, 175] on div "Complete the Form" at bounding box center [880, 171] width 117 height 15
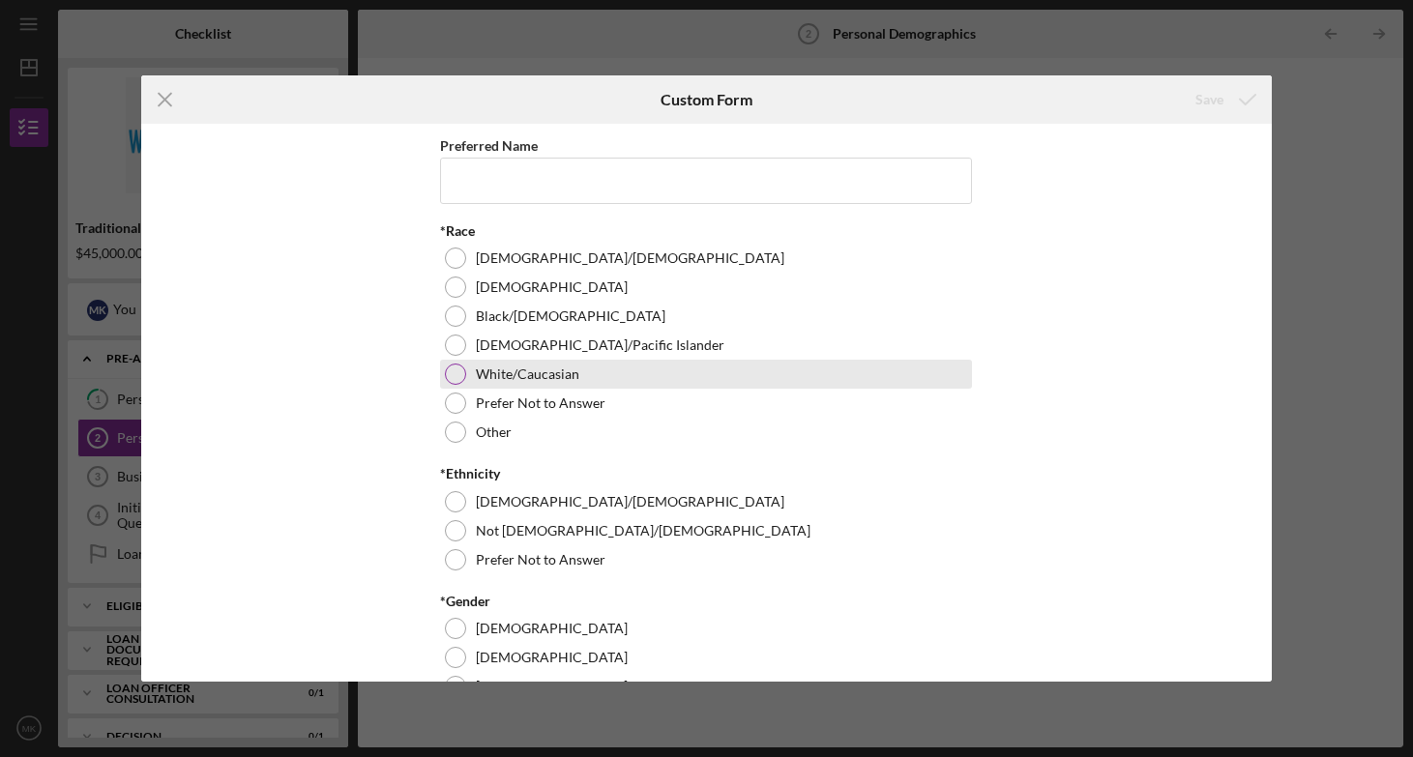
click at [462, 368] on div "White/Caucasian" at bounding box center [706, 374] width 532 height 29
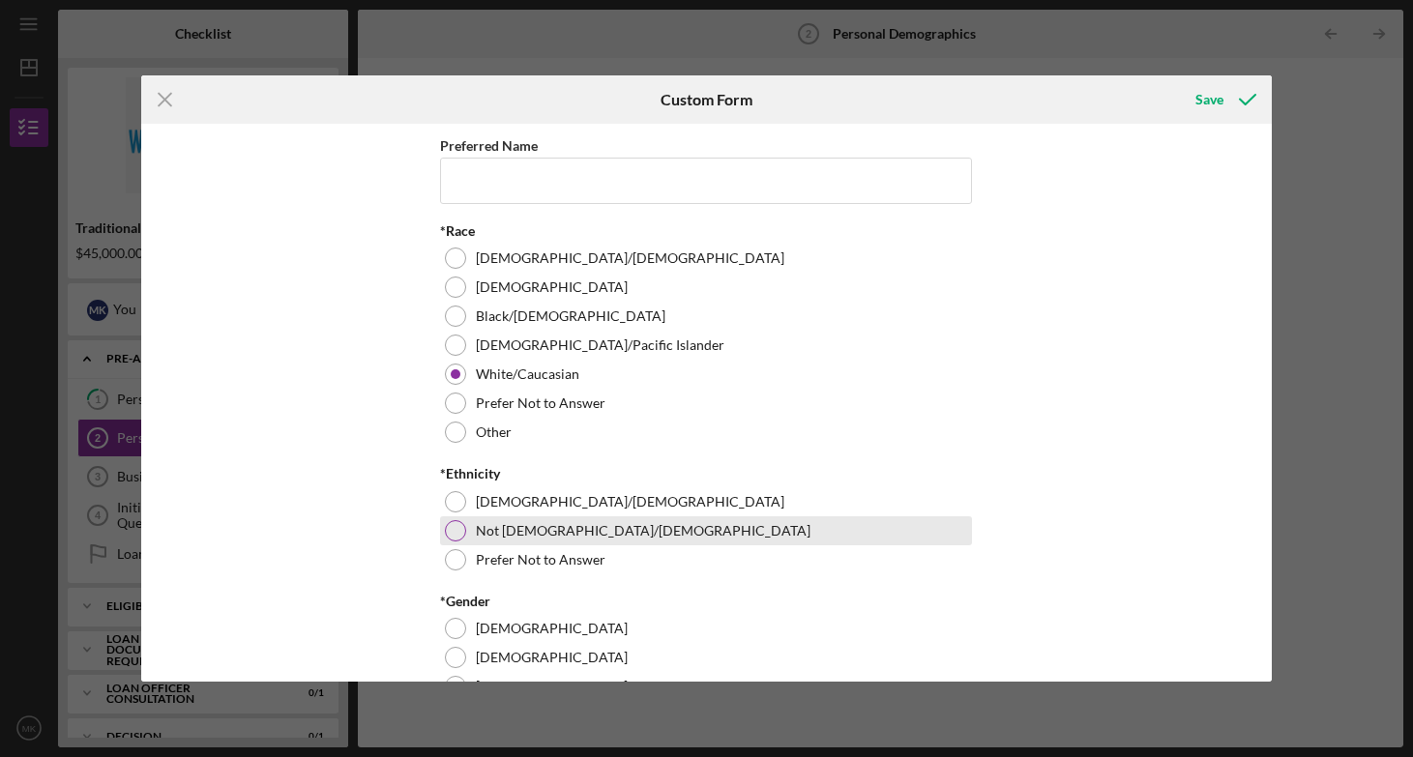
click at [481, 525] on label "Not [DEMOGRAPHIC_DATA]/[DEMOGRAPHIC_DATA]" at bounding box center [643, 530] width 335 height 15
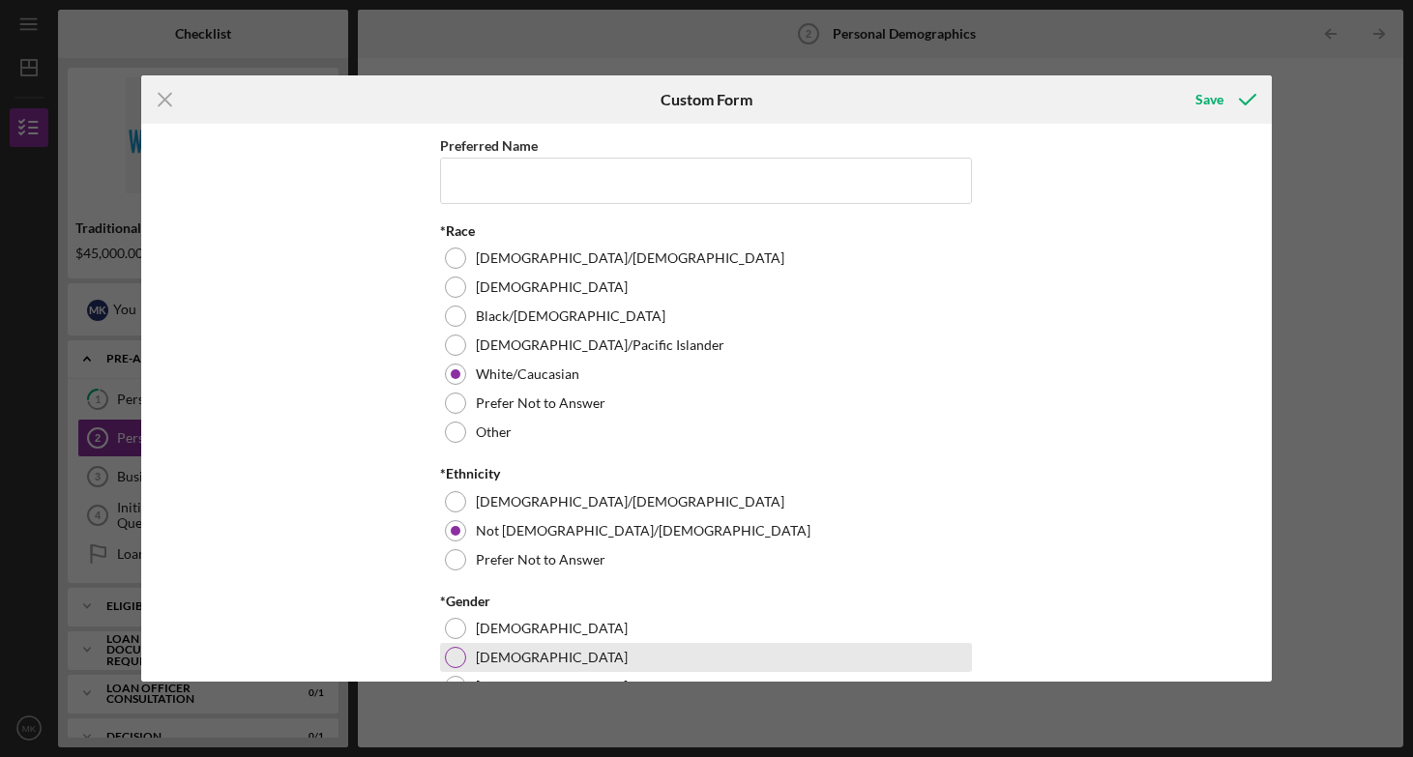
click at [476, 653] on label "[DEMOGRAPHIC_DATA]" at bounding box center [552, 657] width 152 height 15
click at [1100, 395] on div "Preferred Name *Race [DEMOGRAPHIC_DATA]/[DEMOGRAPHIC_DATA] Black/[DEMOGRAPHIC_D…" at bounding box center [706, 402] width 1130 height 557
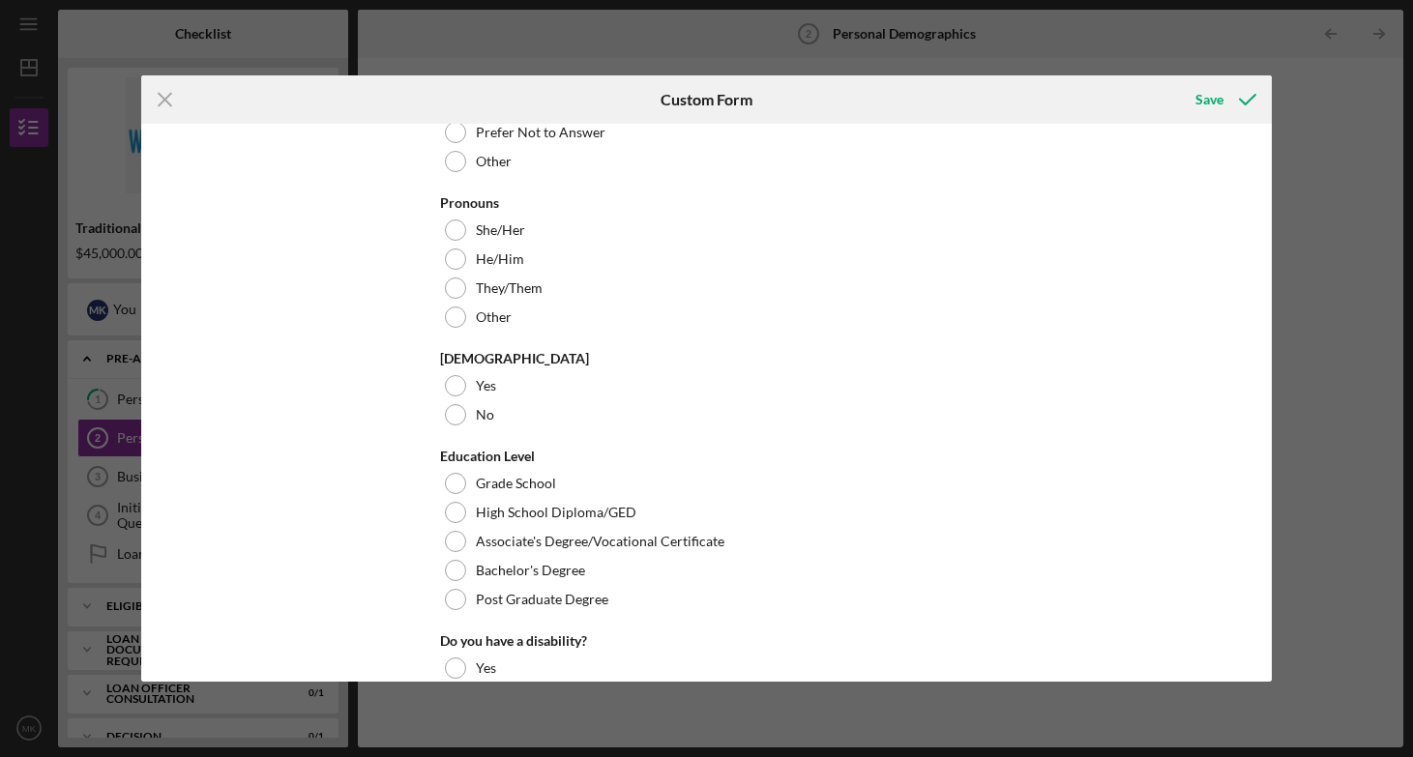
scroll to position [591, 0]
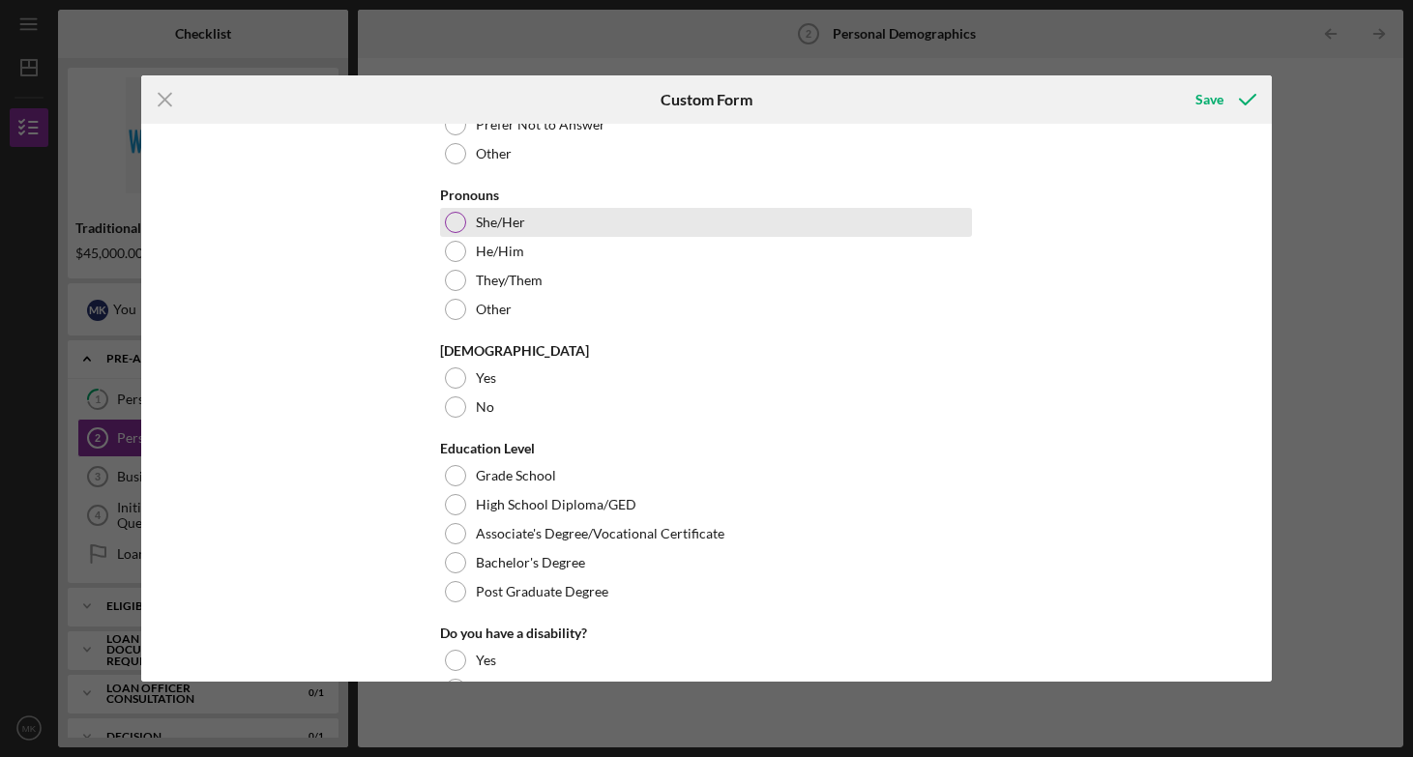
click at [478, 219] on label "She/Her" at bounding box center [500, 222] width 49 height 15
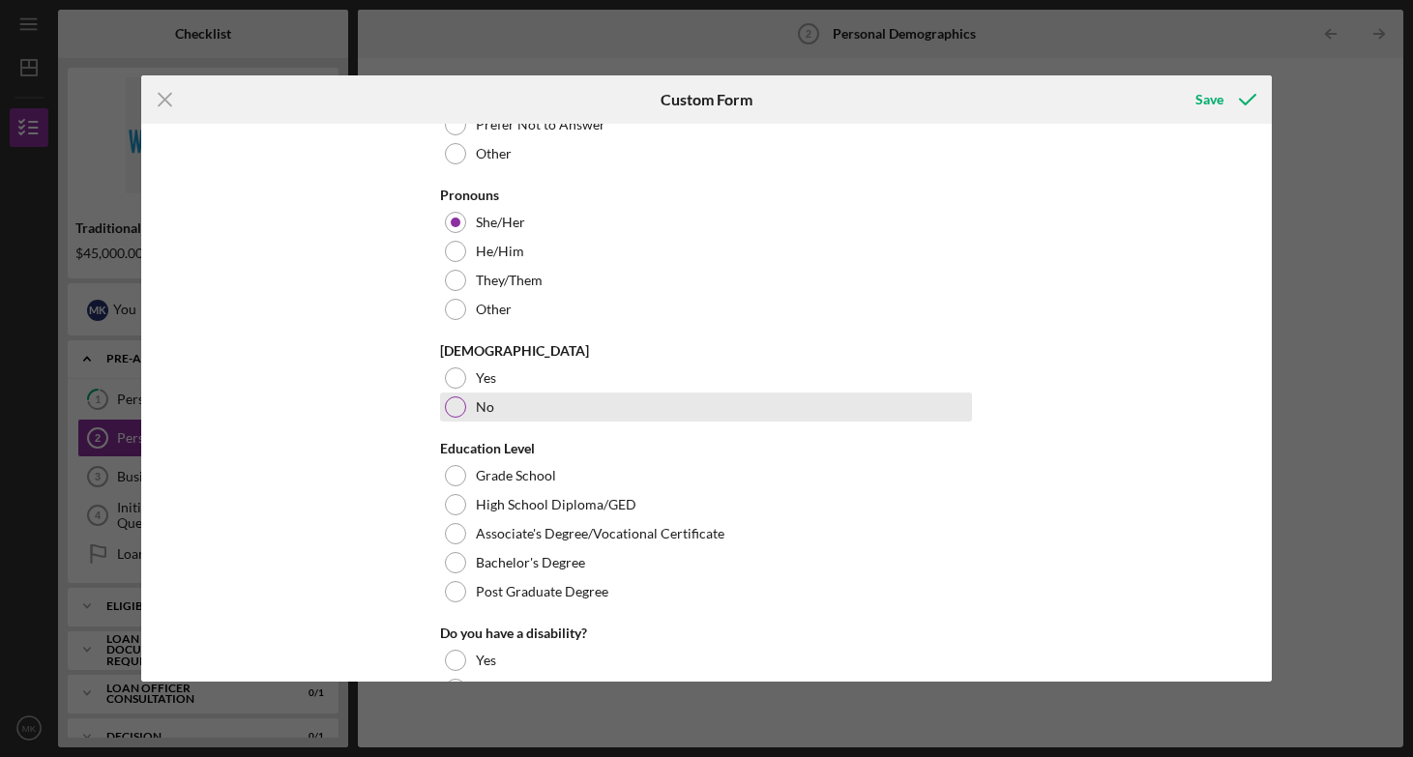
click at [469, 417] on div "No" at bounding box center [706, 407] width 532 height 29
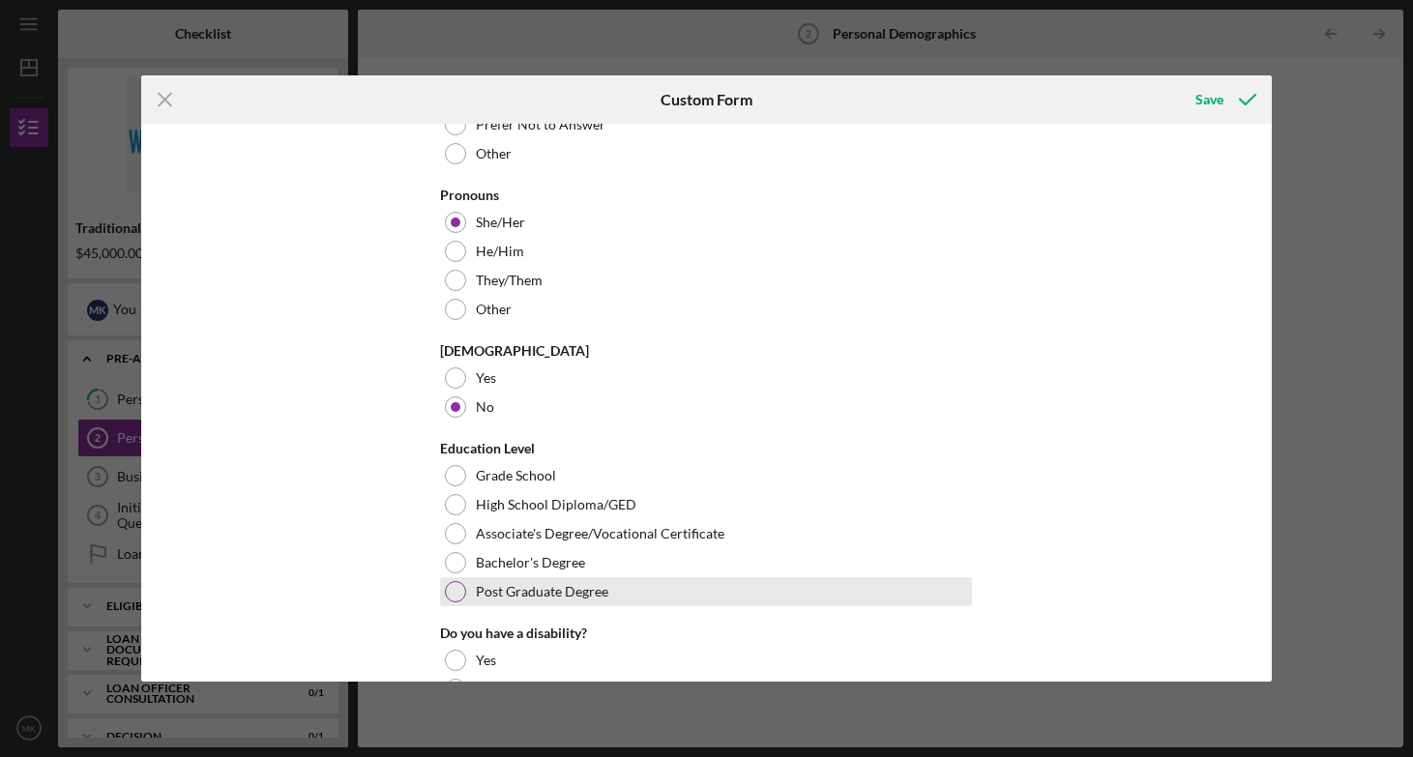
click at [537, 599] on div "Post Graduate Degree" at bounding box center [706, 591] width 532 height 29
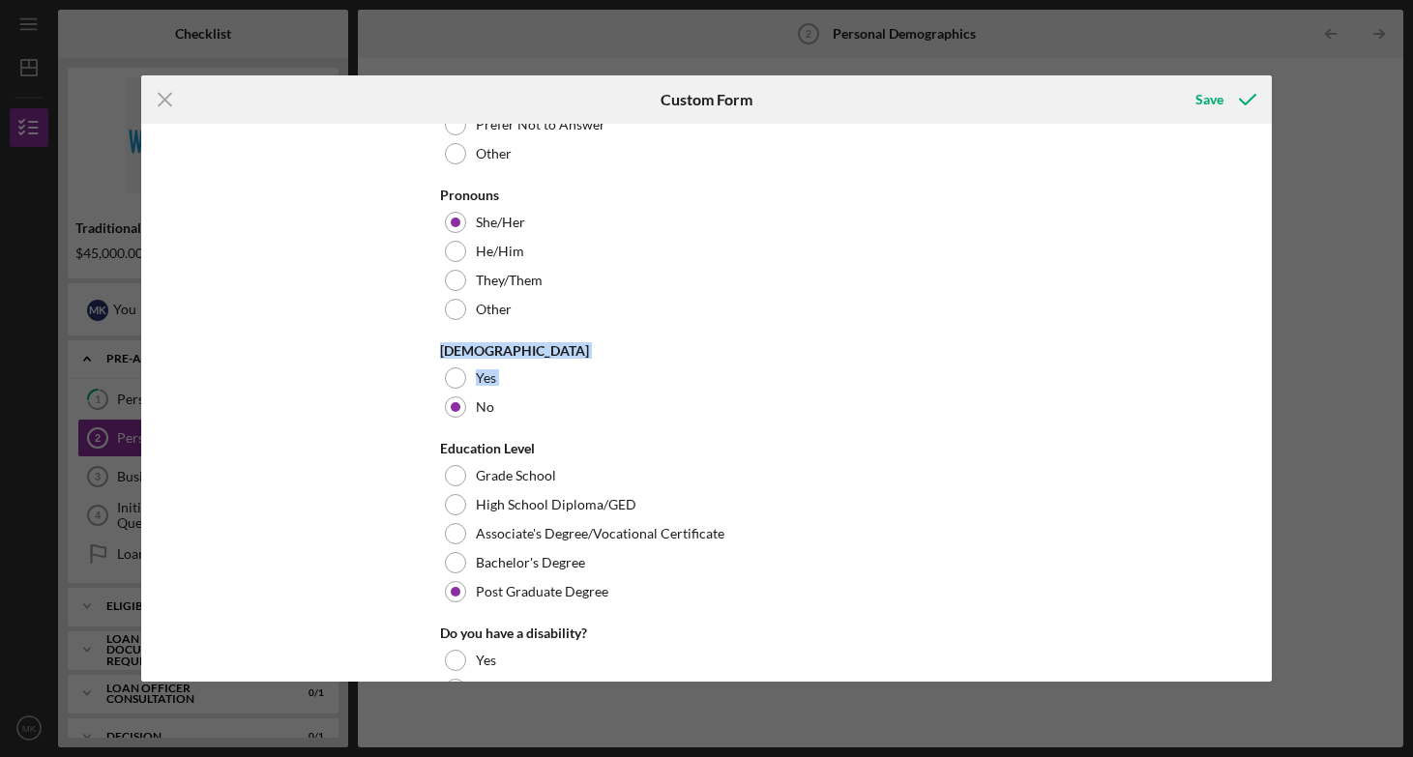
drag, startPoint x: 1265, startPoint y: 331, endPoint x: 1267, endPoint y: 395, distance: 63.8
click at [1267, 395] on div "Preferred Name *Race [DEMOGRAPHIC_DATA]/[DEMOGRAPHIC_DATA] Black/[DEMOGRAPHIC_D…" at bounding box center [706, 402] width 1130 height 557
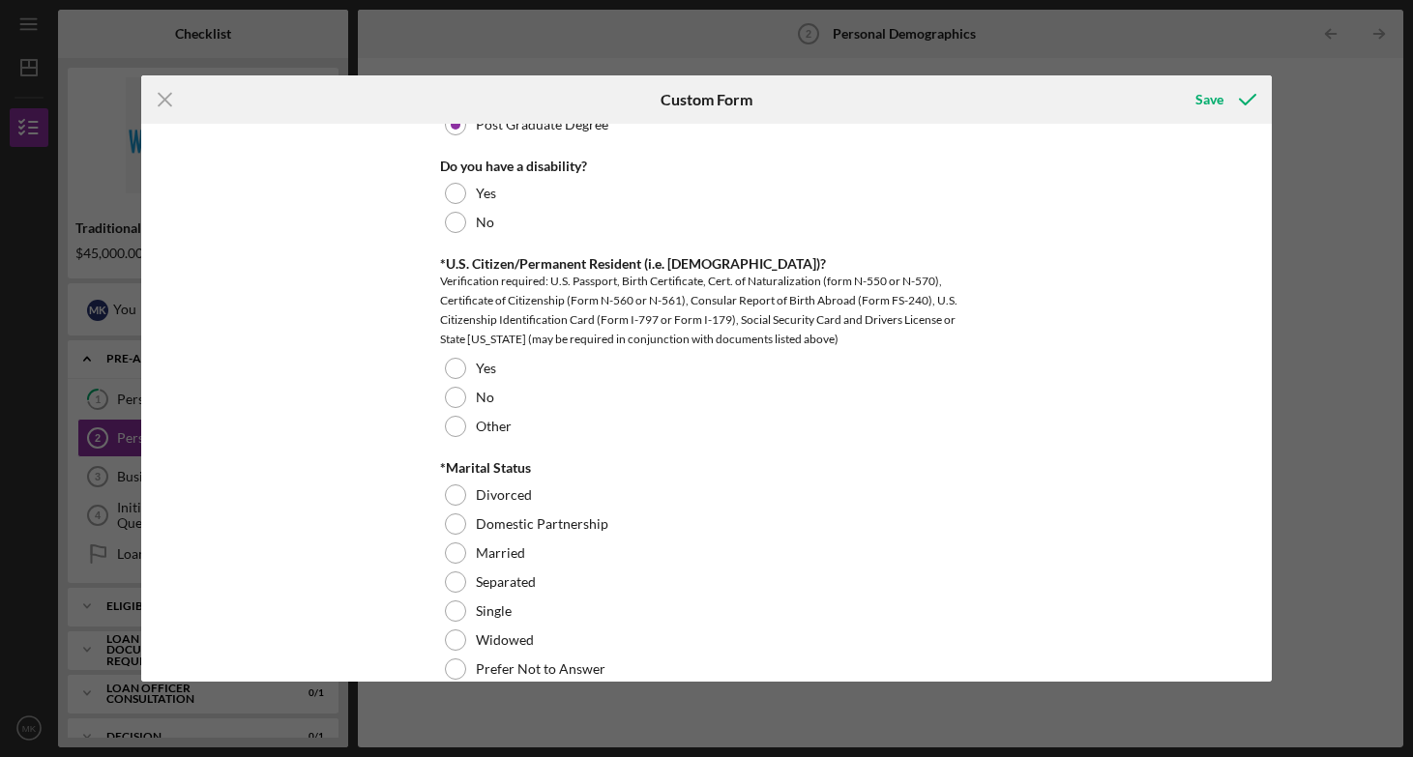
scroll to position [1067, 0]
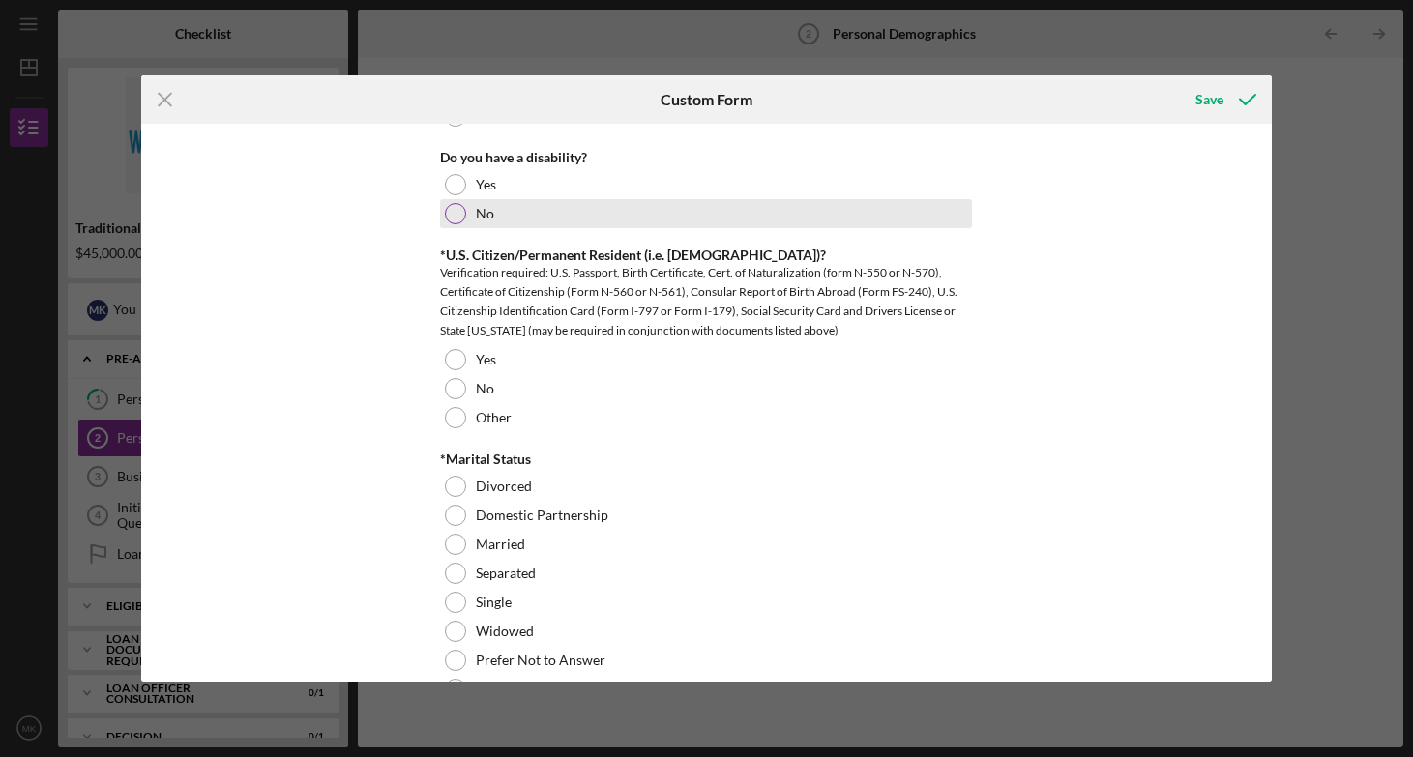
click at [470, 212] on div "No" at bounding box center [706, 213] width 532 height 29
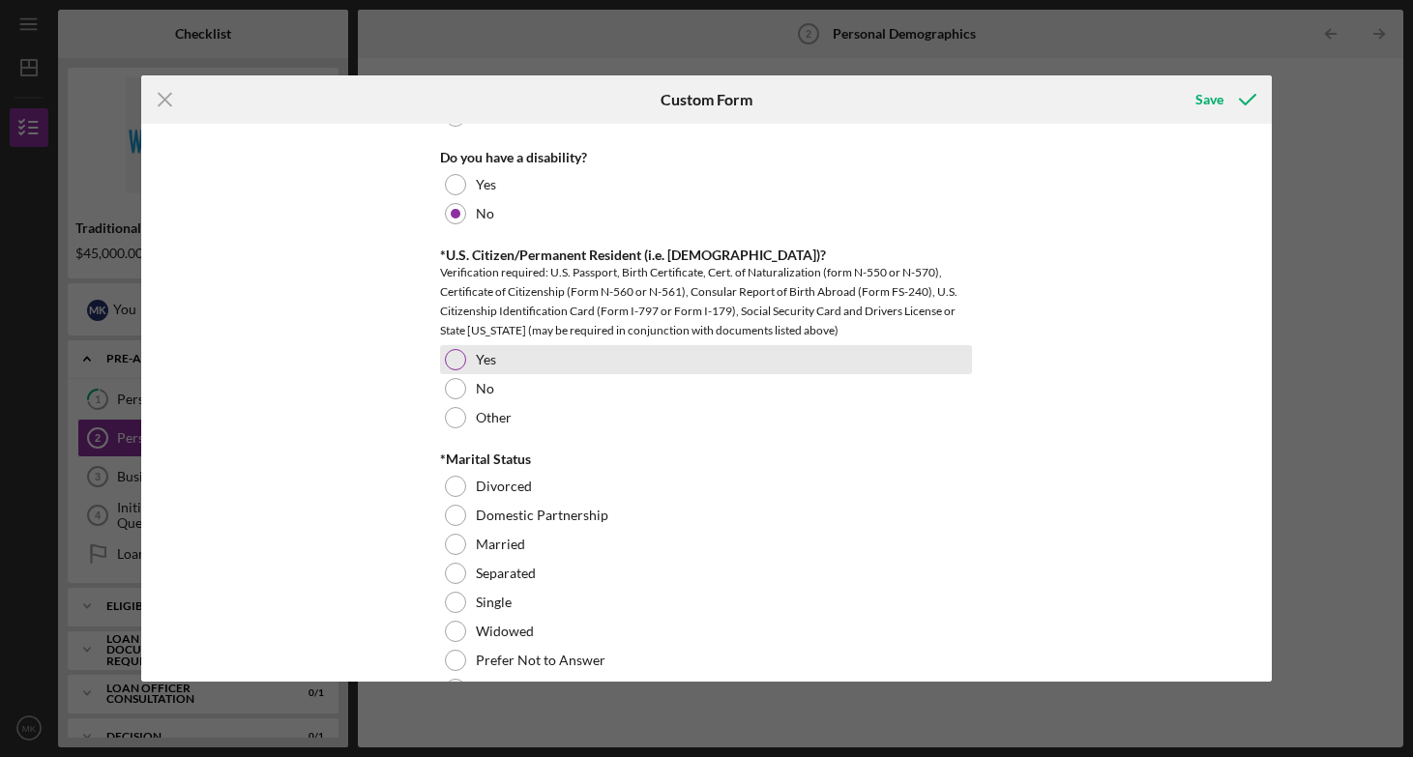
click at [463, 369] on div "Yes" at bounding box center [706, 359] width 532 height 29
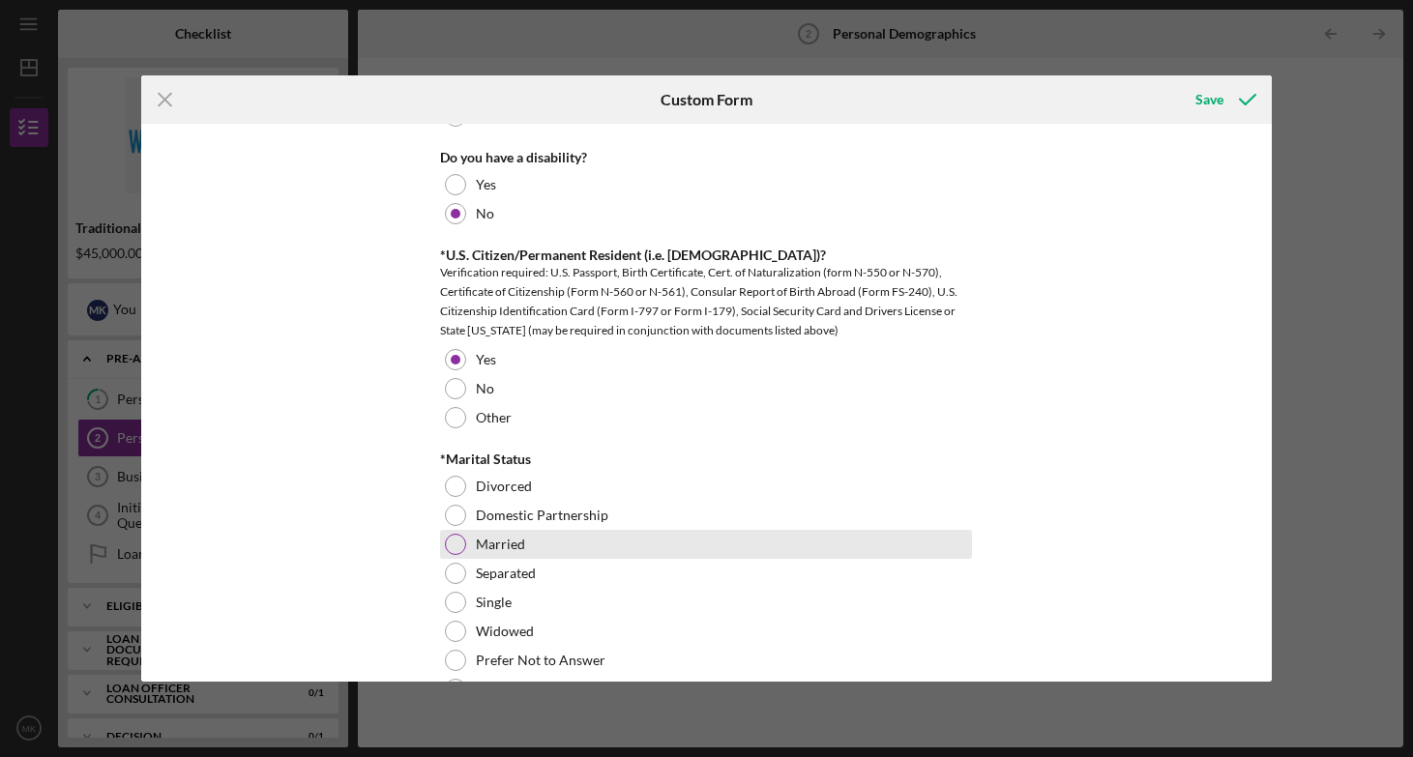
click at [485, 552] on div "Married" at bounding box center [706, 544] width 532 height 29
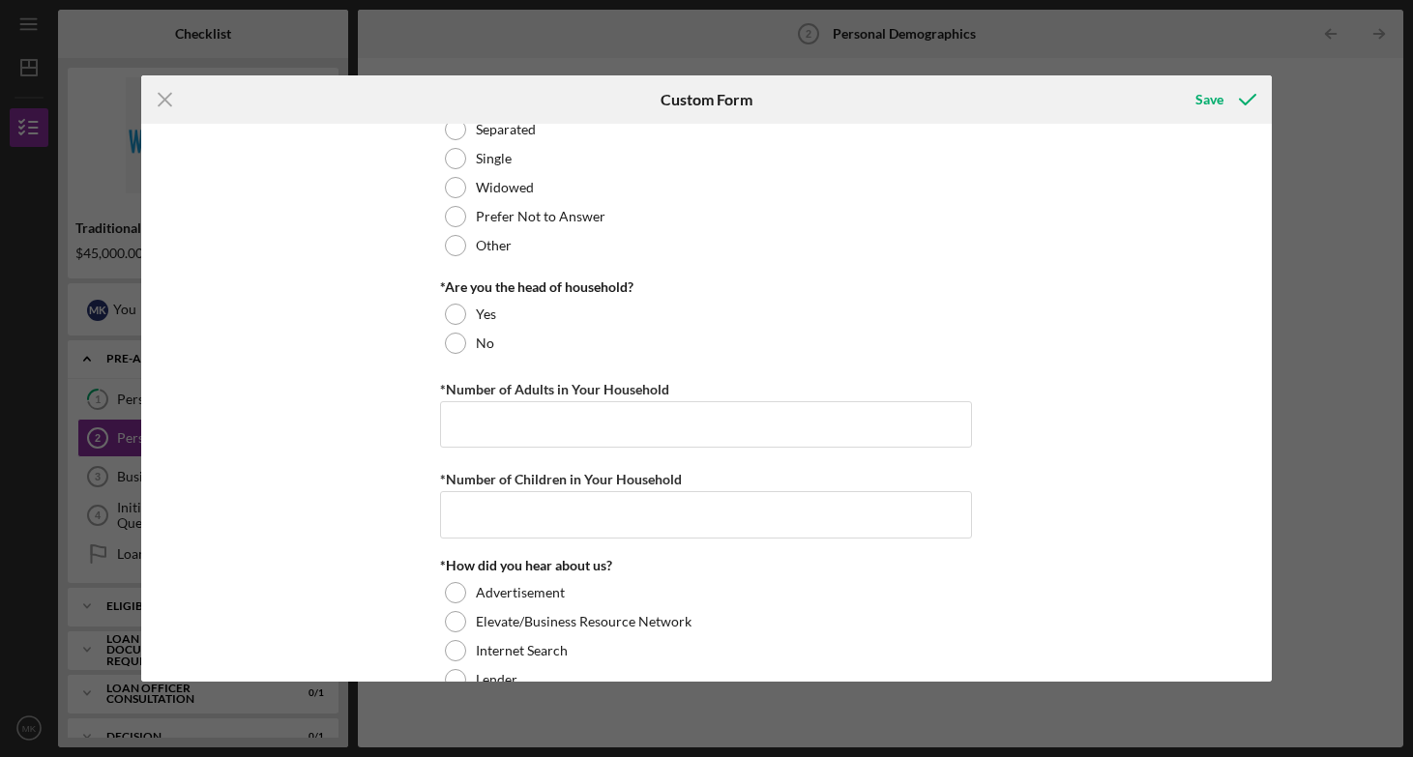
scroll to position [1517, 0]
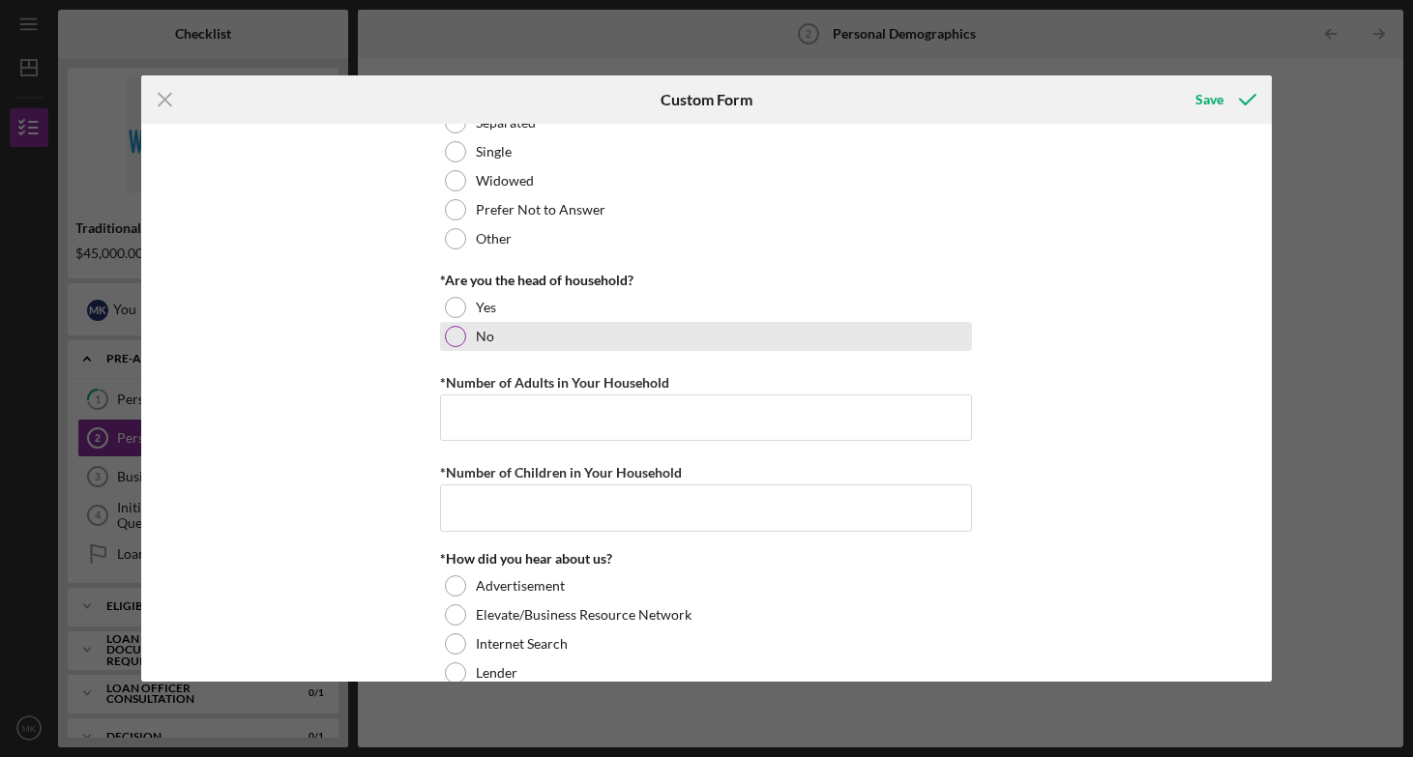
click at [479, 340] on label "No" at bounding box center [485, 336] width 18 height 15
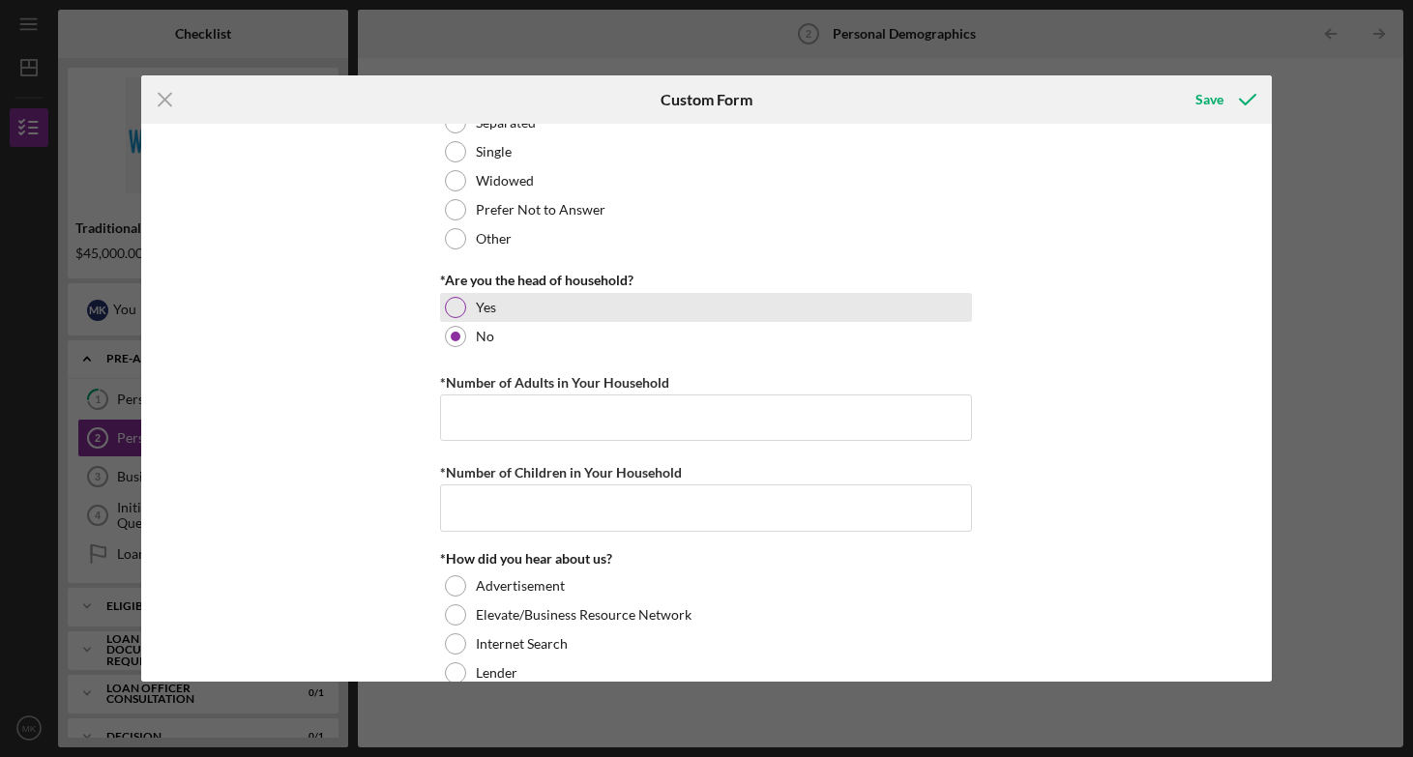
click at [467, 299] on div "Yes" at bounding box center [706, 307] width 532 height 29
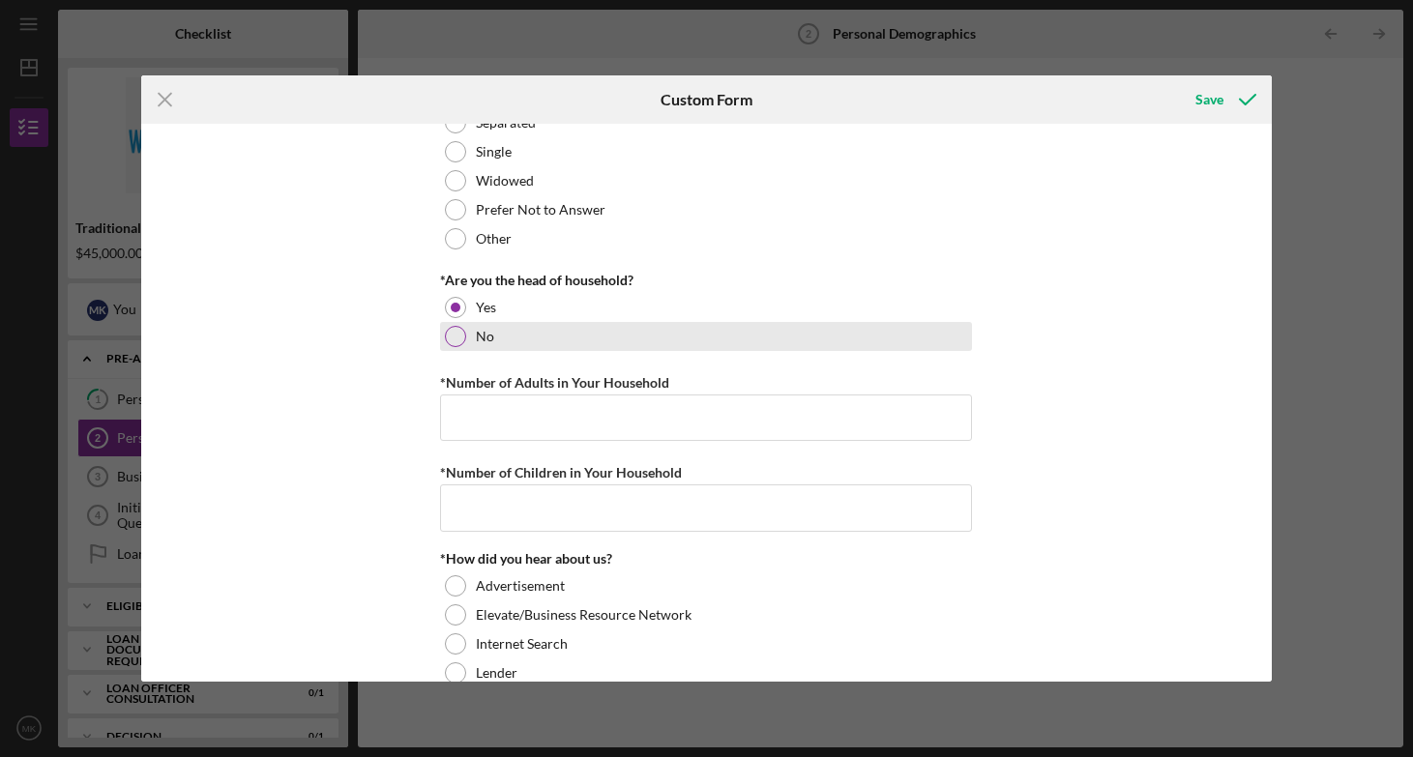
click at [476, 329] on label "No" at bounding box center [485, 336] width 18 height 15
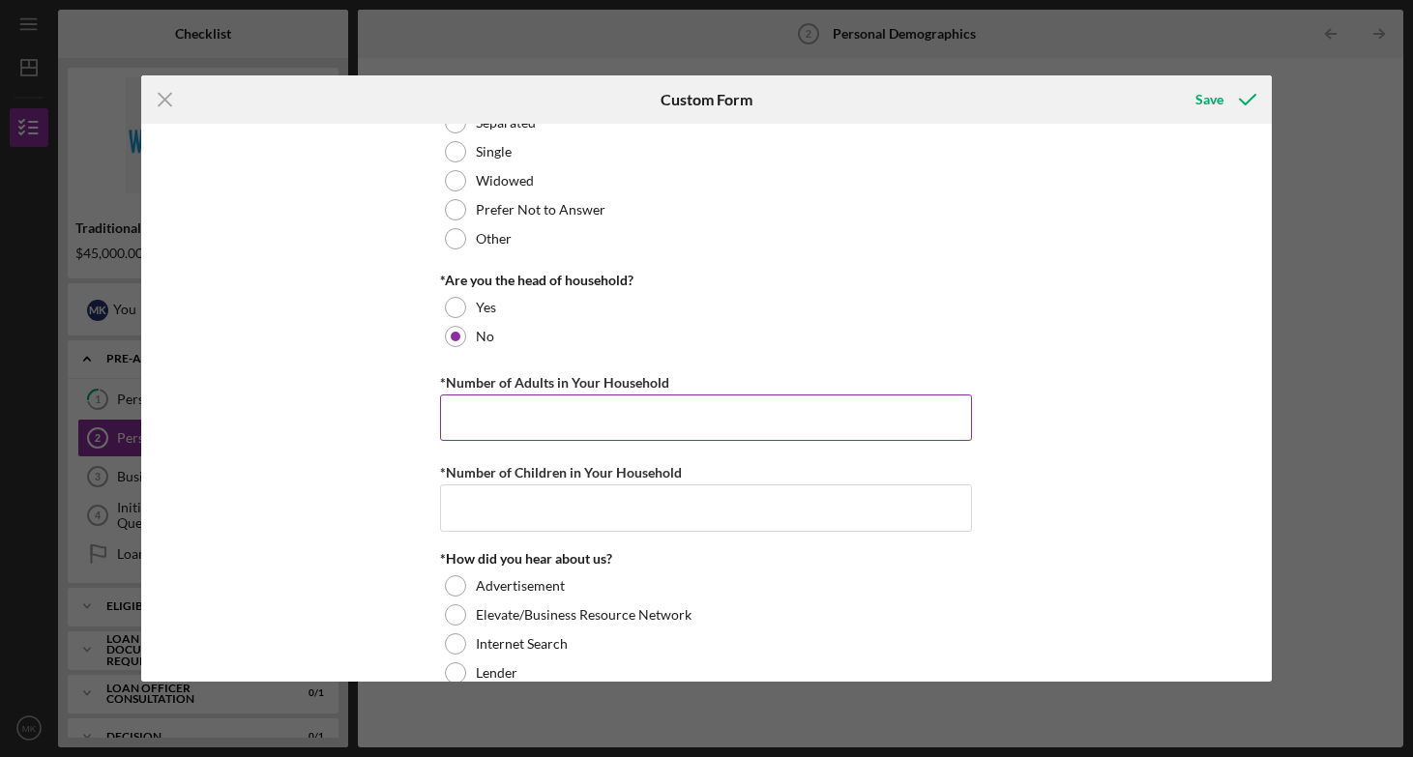
click at [514, 427] on input "*Number of Adults in Your Household" at bounding box center [706, 418] width 532 height 46
type input "2"
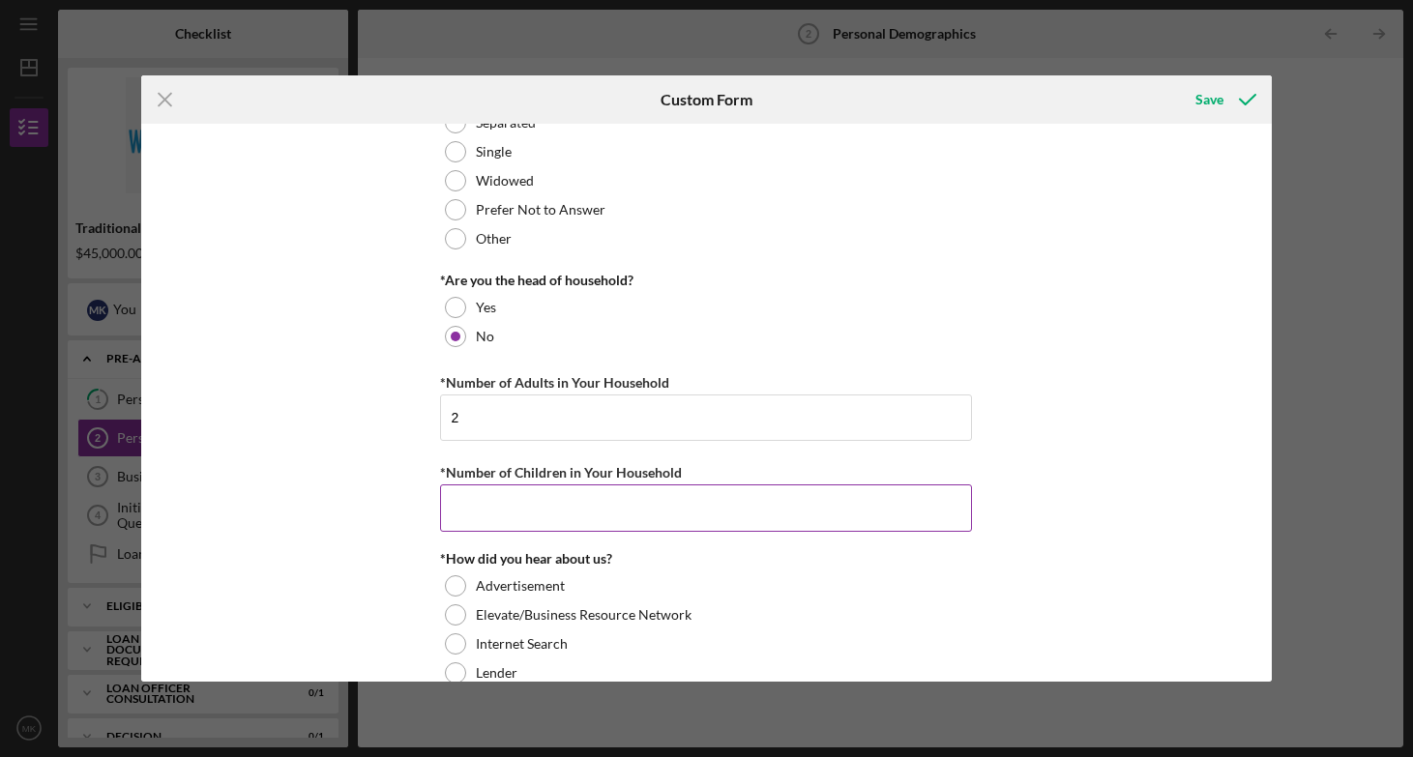
click at [538, 511] on input "*Number of Children in Your Household" at bounding box center [706, 507] width 532 height 46
type input "0"
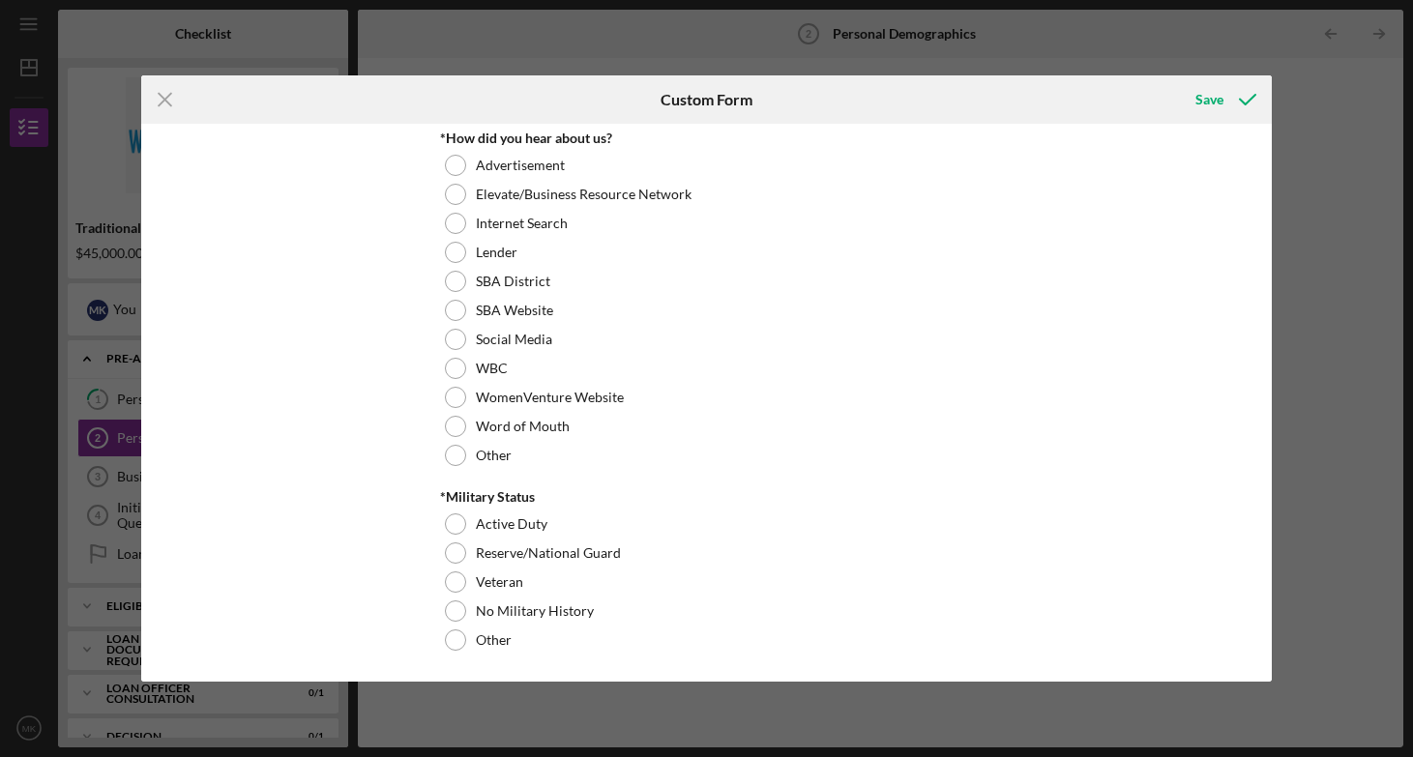
scroll to position [1940, 0]
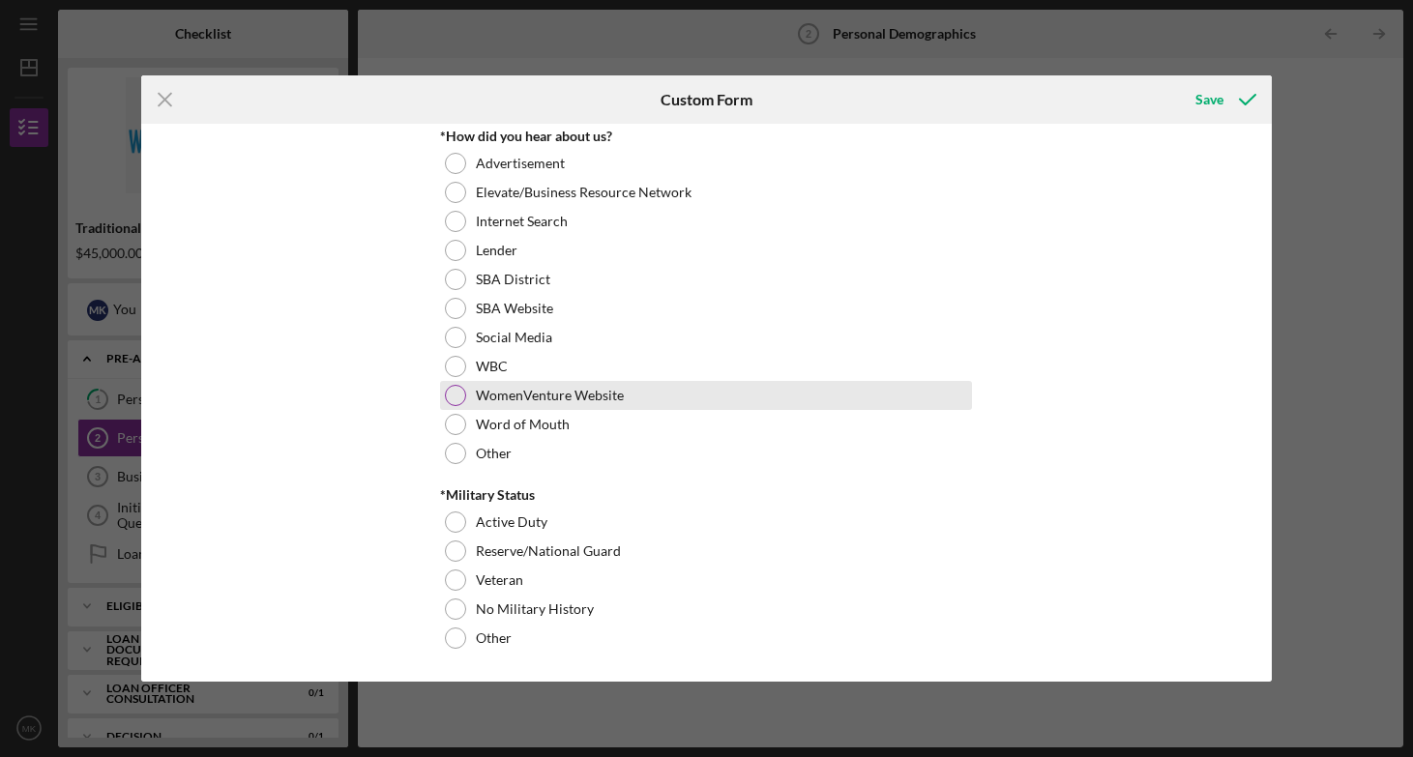
click at [541, 388] on label "WomenVenture Website" at bounding box center [550, 395] width 148 height 15
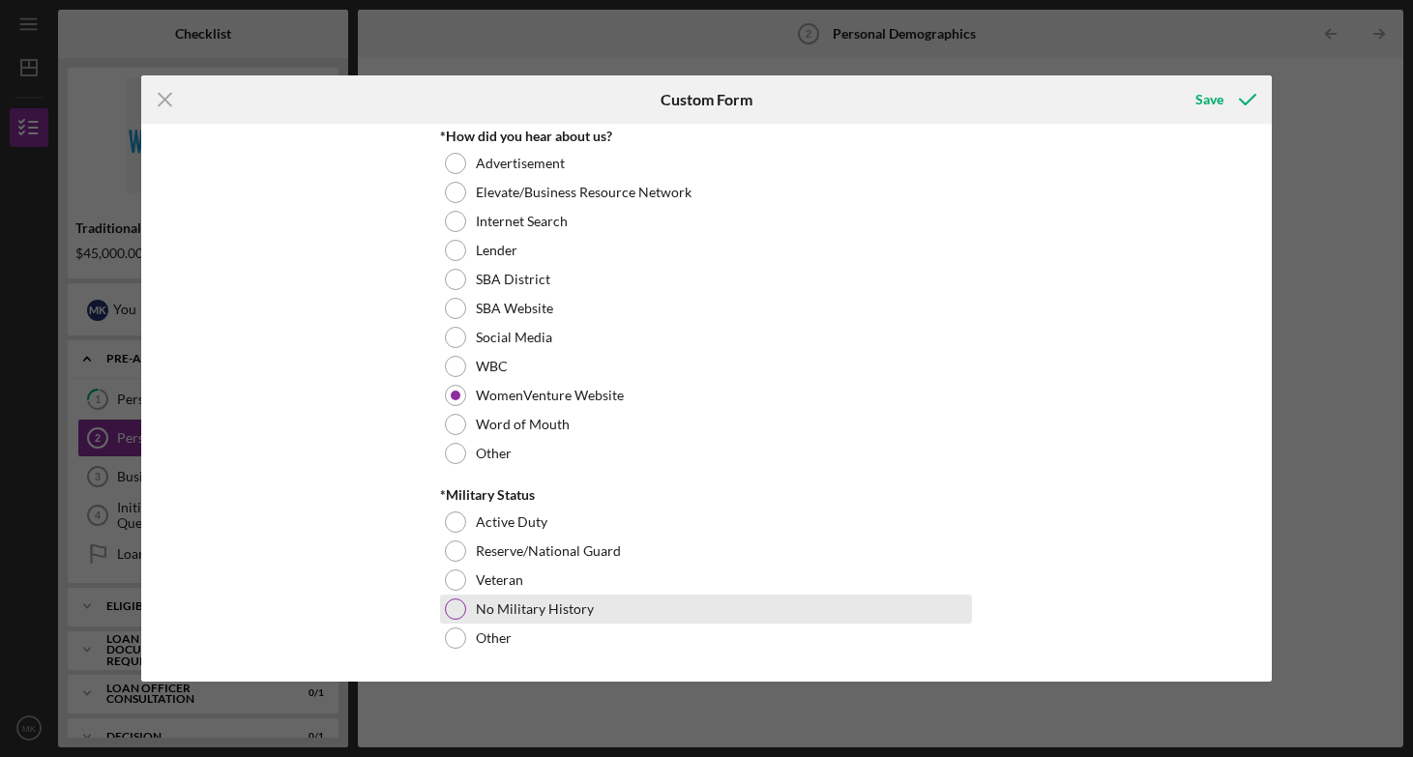
click at [499, 612] on label "No Military History" at bounding box center [535, 608] width 118 height 15
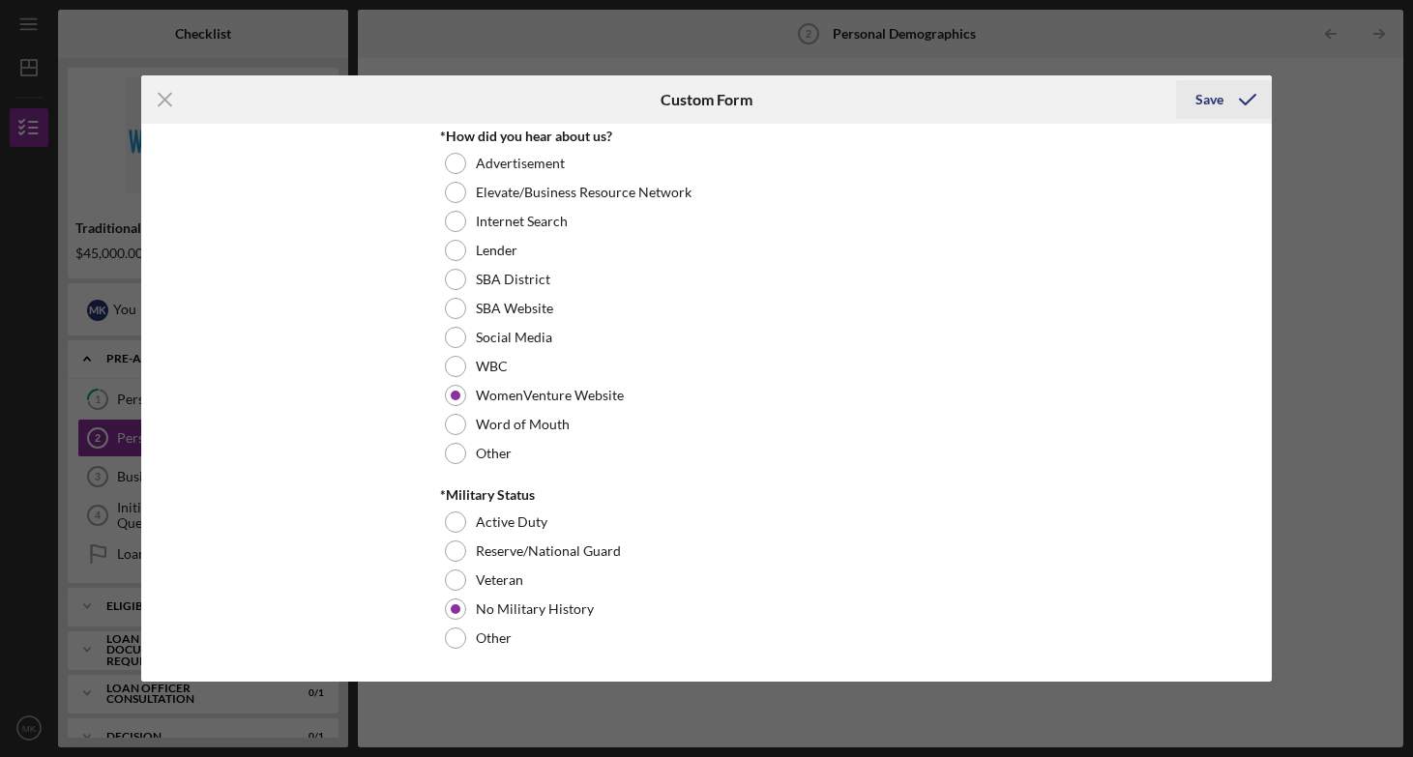
click at [1209, 90] on div "Save" at bounding box center [1209, 99] width 28 height 39
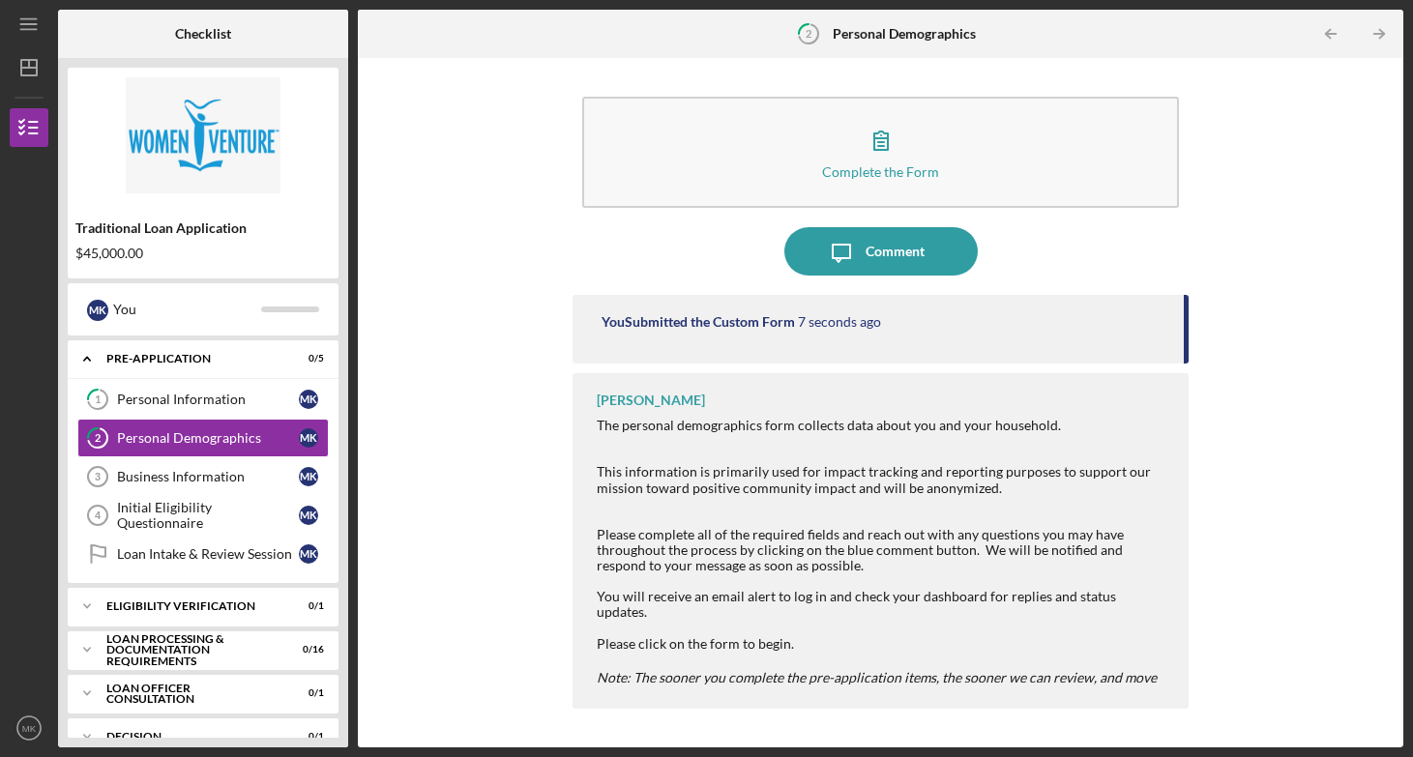
drag, startPoint x: 1184, startPoint y: 317, endPoint x: 1184, endPoint y: 349, distance: 31.9
click at [1184, 349] on div "You Submitted the Custom Form 7 seconds ago" at bounding box center [880, 329] width 616 height 69
click at [1381, 37] on icon "Icon/Table Pagination Arrow" at bounding box center [1379, 35] width 44 height 44
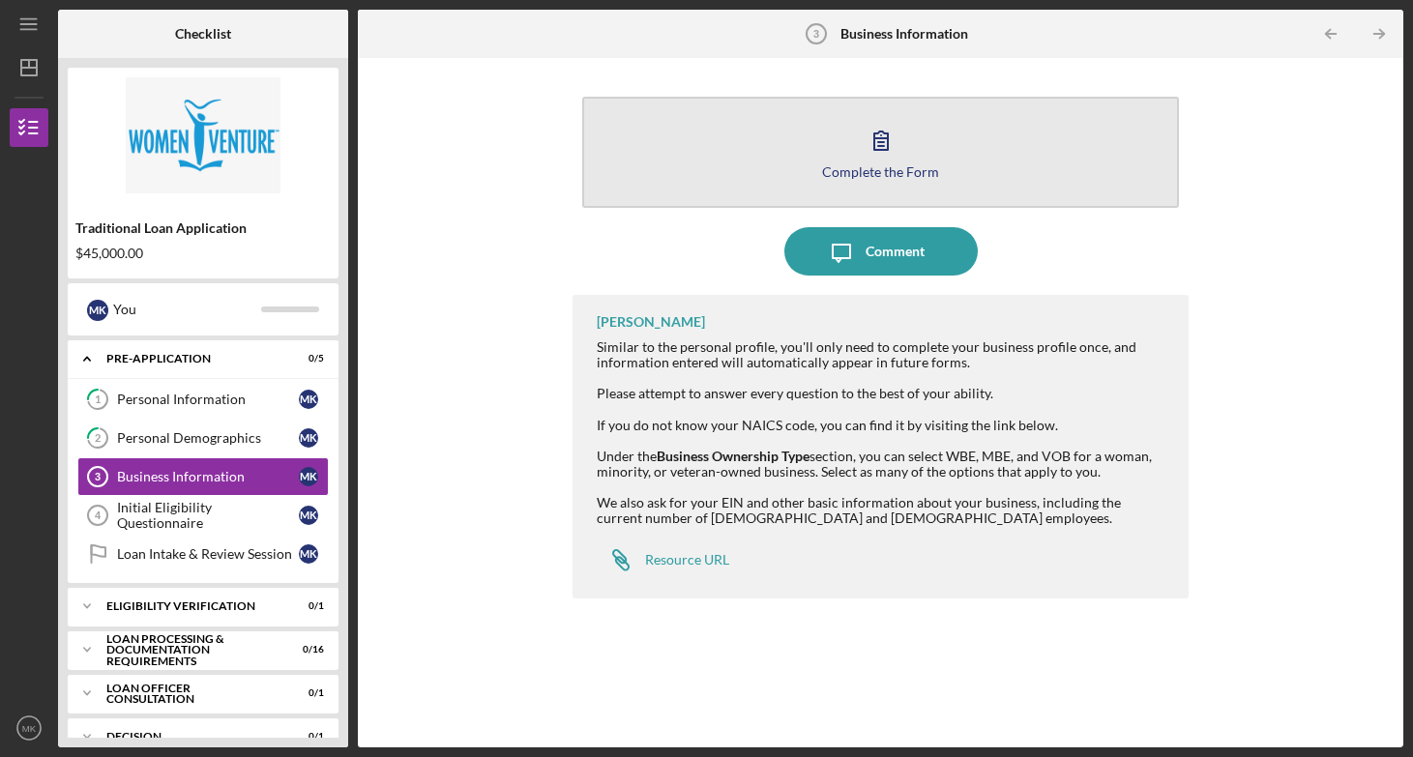
click at [947, 146] on button "Complete the Form Form" at bounding box center [880, 152] width 597 height 111
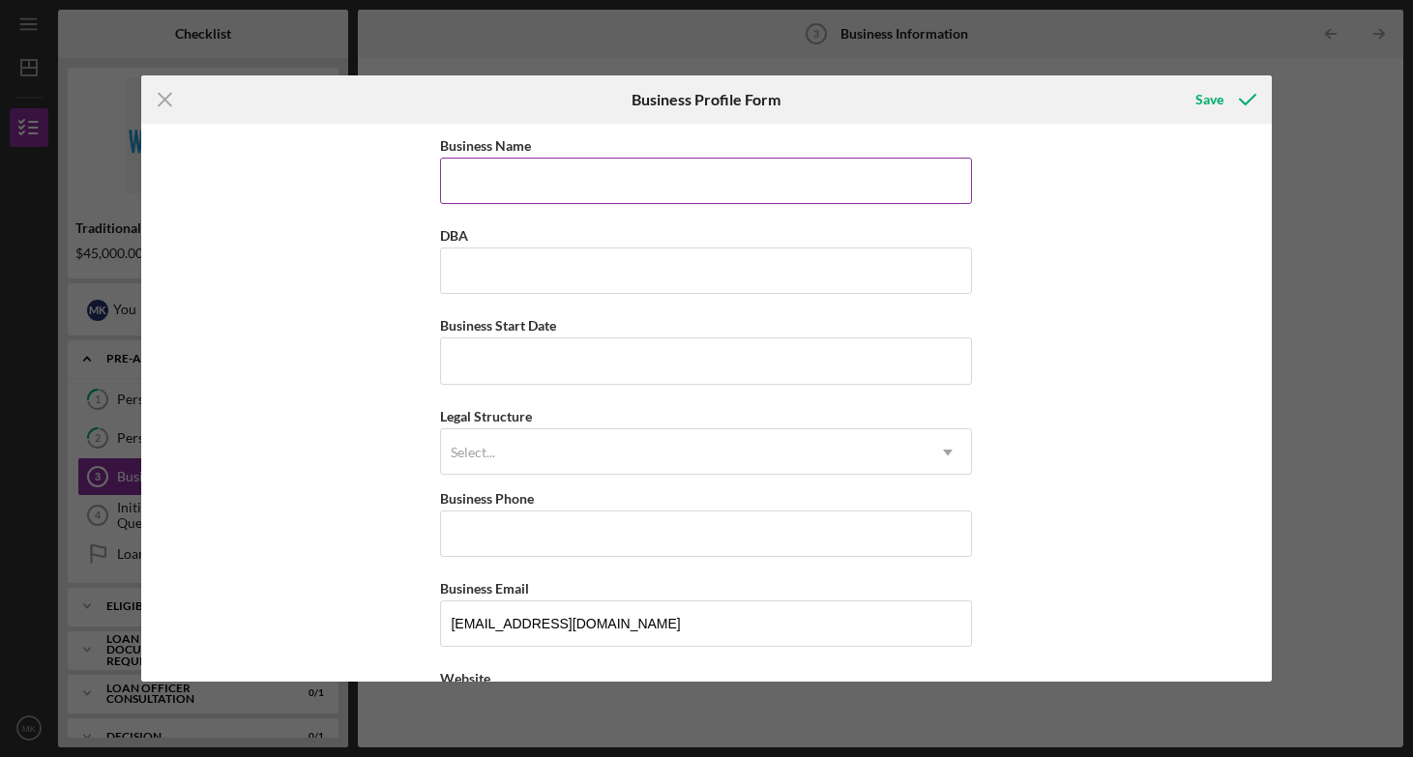
click at [720, 163] on input "Business Name" at bounding box center [706, 181] width 532 height 46
type input "Nordic Rehab and [MEDICAL_DATA] LLC"
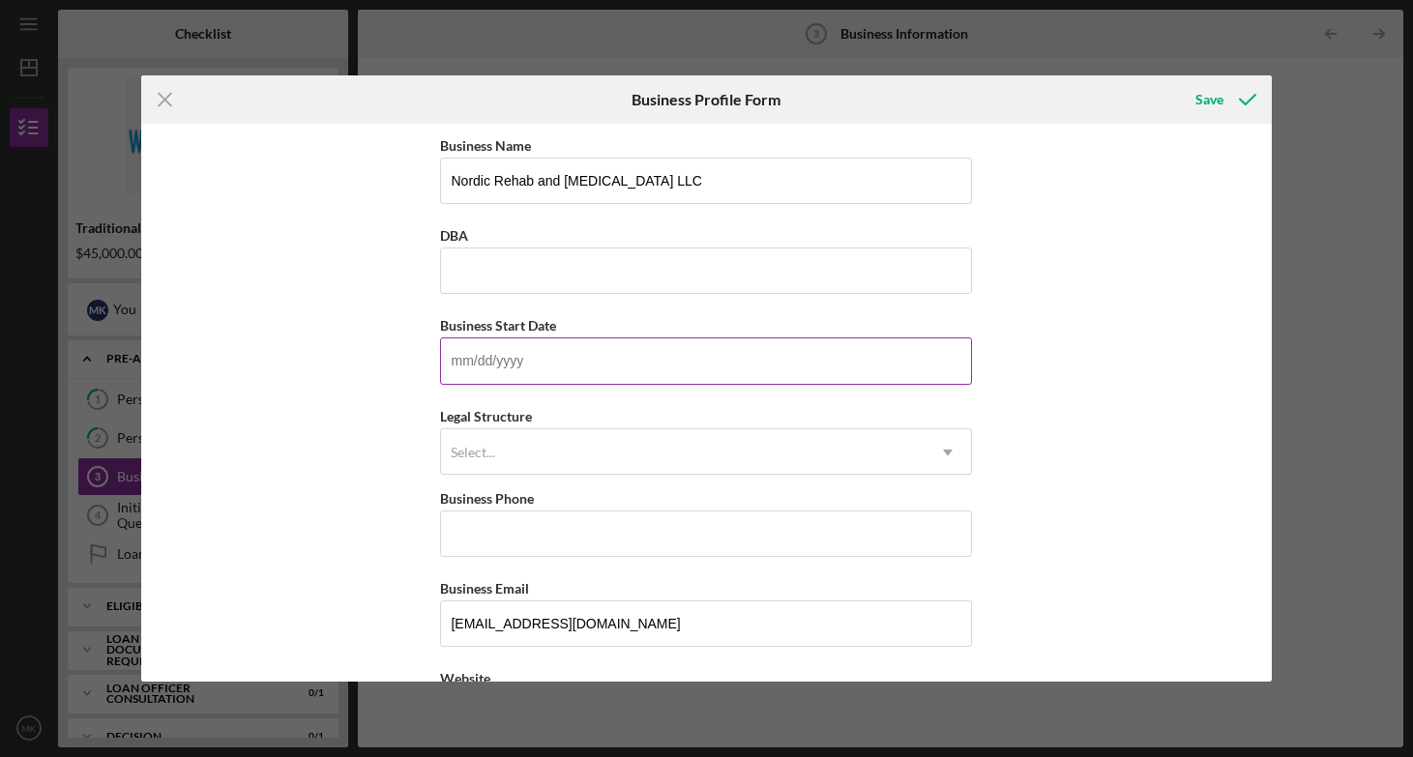
click at [604, 329] on div "Business Start Date" at bounding box center [706, 325] width 532 height 24
click at [480, 348] on input "Business Start Date" at bounding box center [706, 360] width 532 height 46
type input "[DATE]"
click at [523, 472] on div "Select..." at bounding box center [682, 452] width 483 height 44
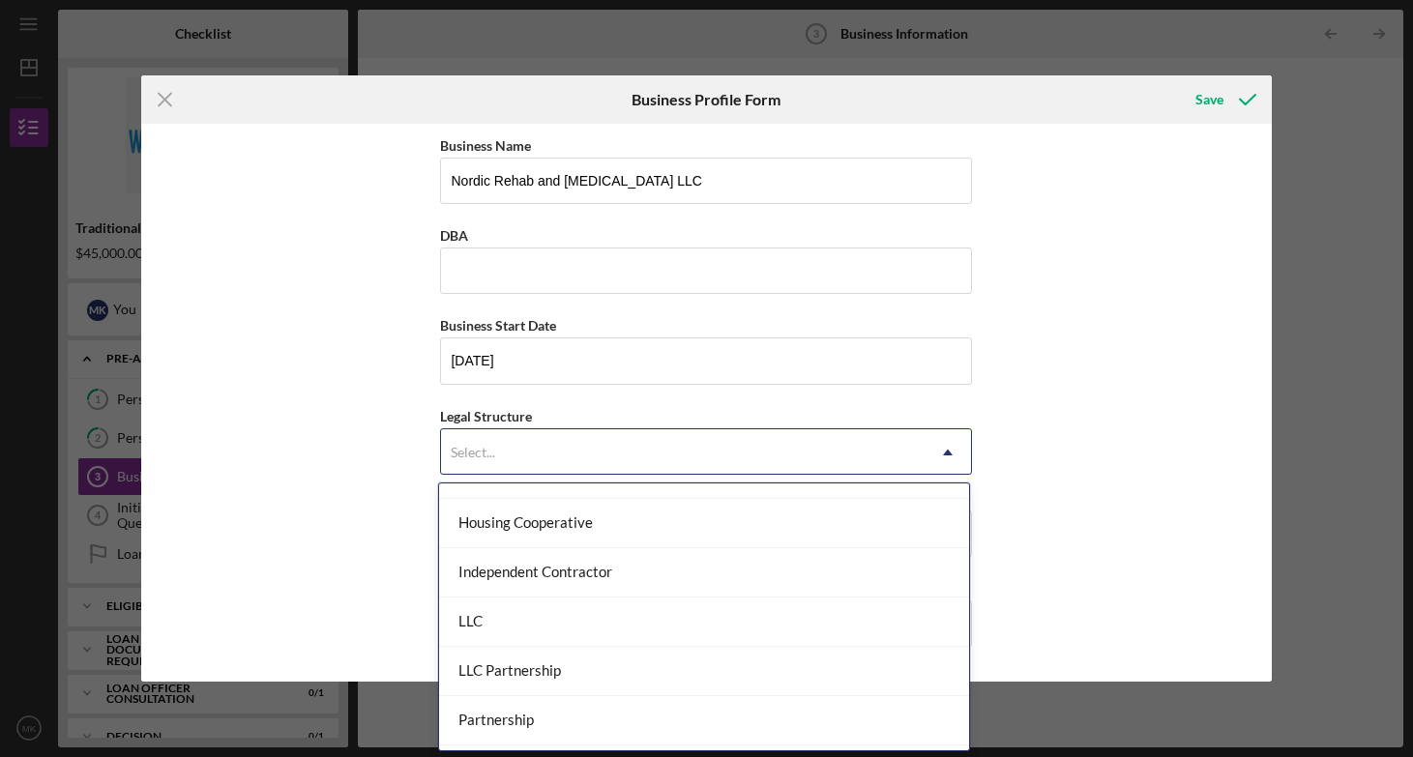
scroll to position [274, 0]
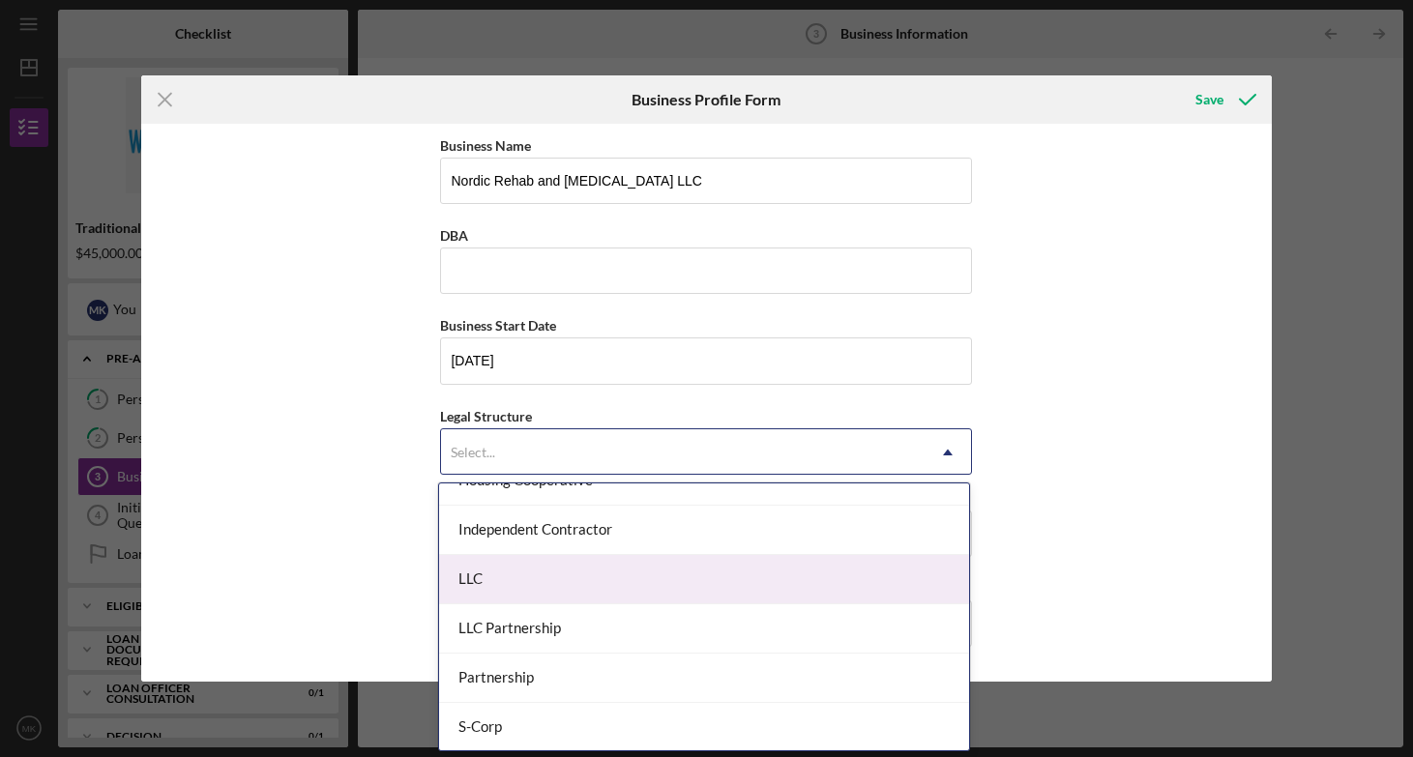
click at [565, 576] on div "LLC" at bounding box center [704, 579] width 530 height 49
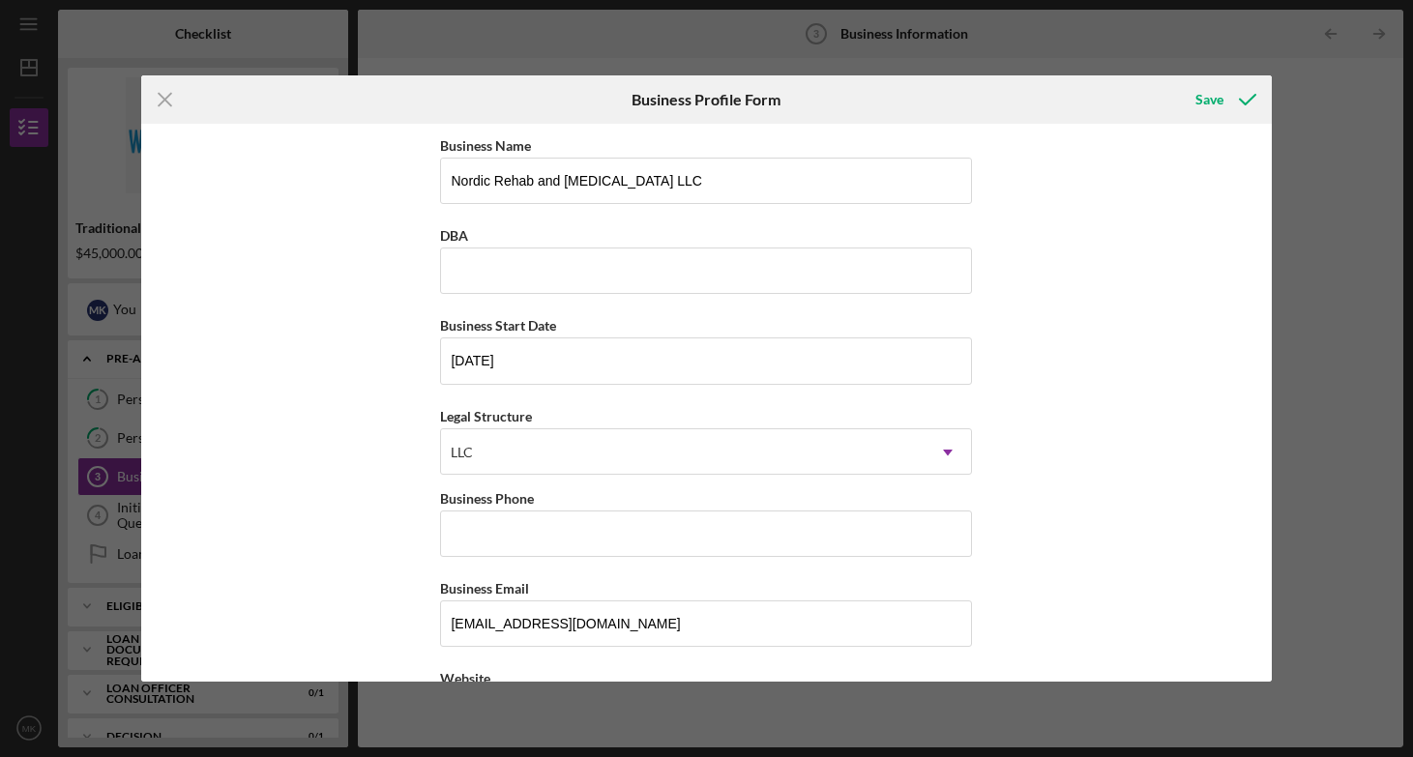
click at [1139, 390] on div "Business Name Nordic Rehab and [MEDICAL_DATA] LLC DBA Business Start Date [DATE…" at bounding box center [706, 402] width 1130 height 557
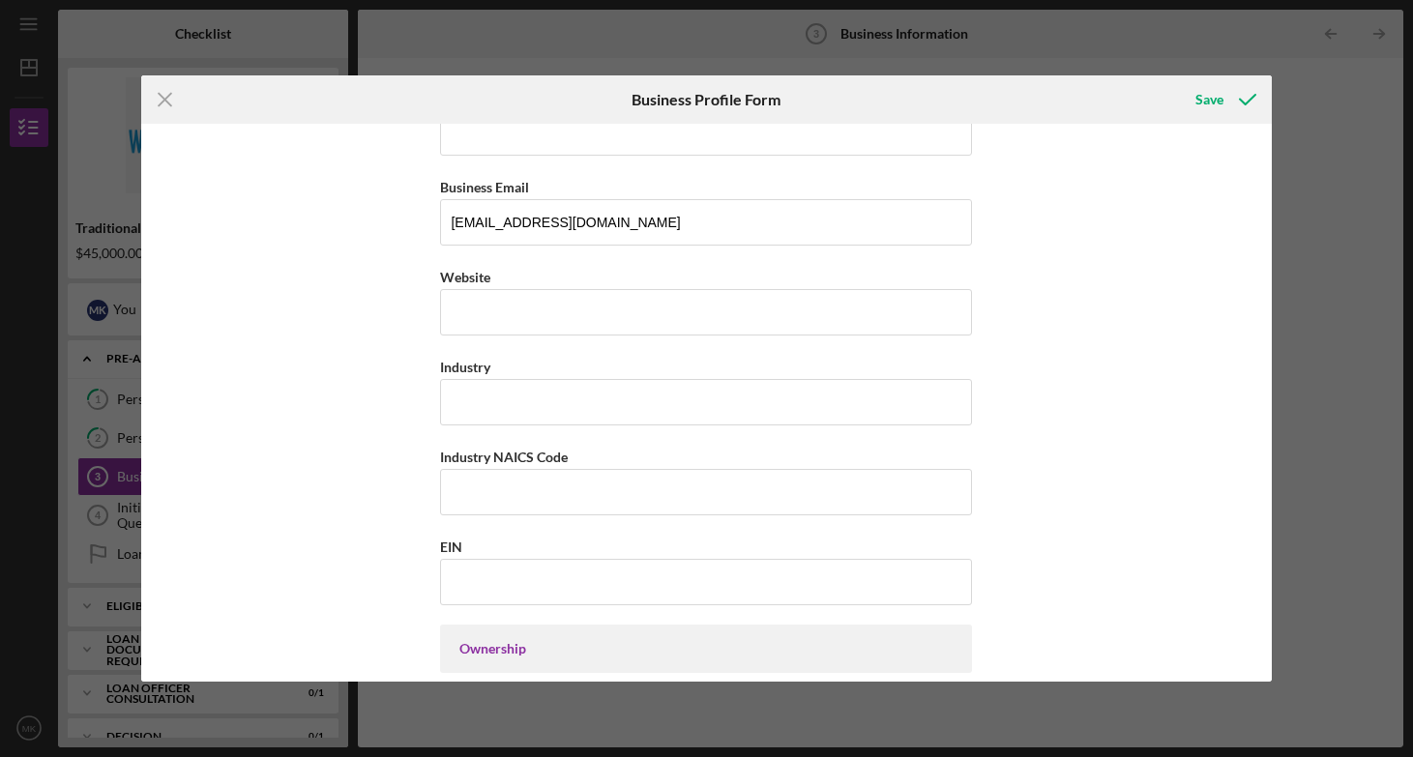
scroll to position [417, 0]
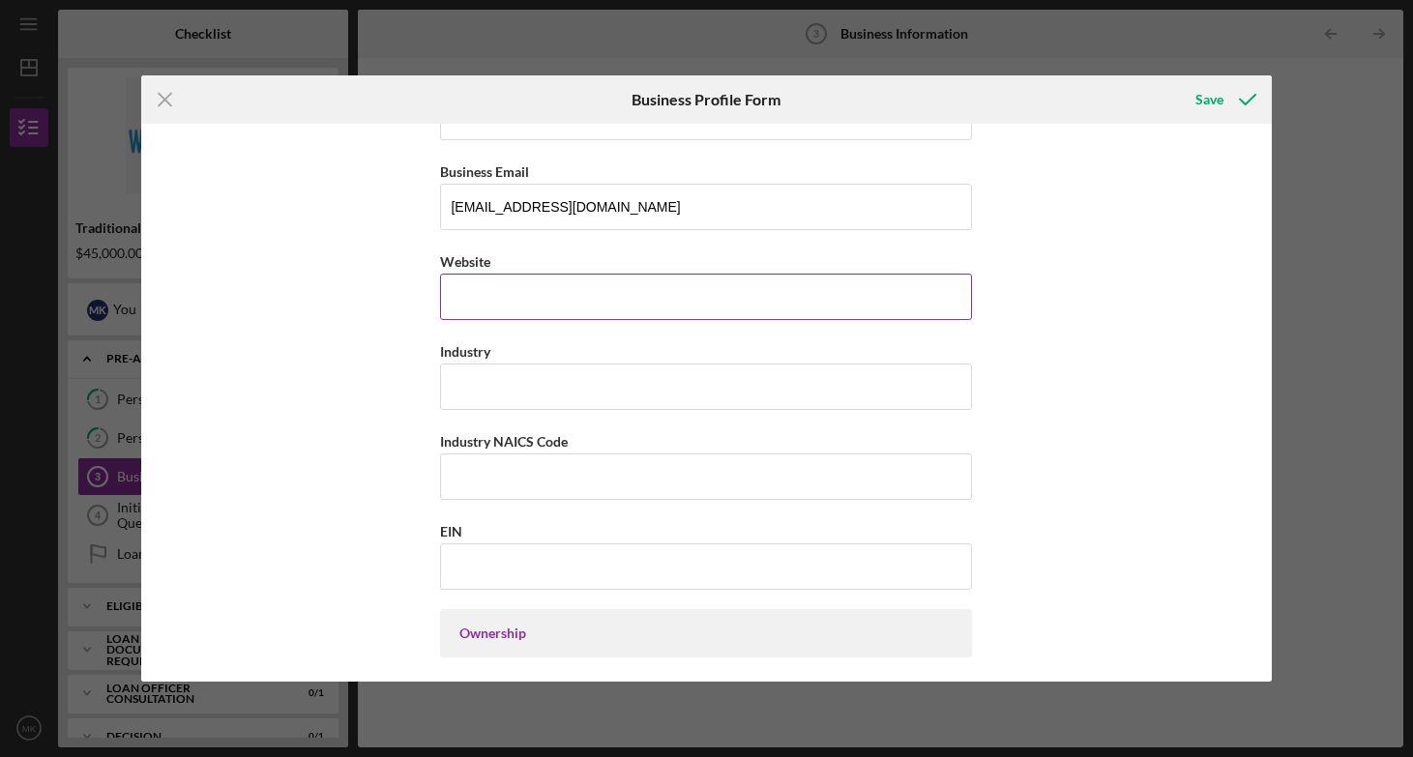
click at [580, 286] on input "Website" at bounding box center [706, 297] width 532 height 46
type input "[DOMAIN_NAME]"
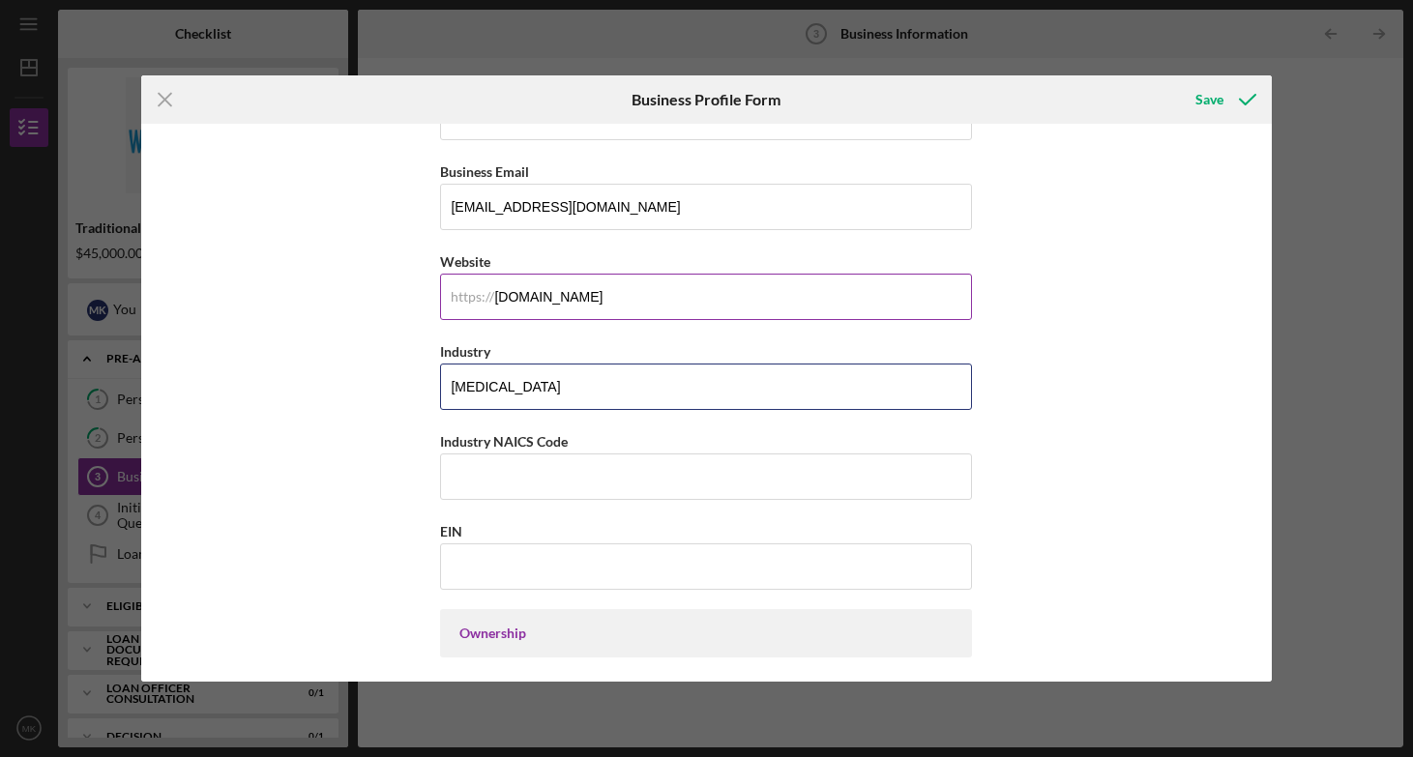
type input "[MEDICAL_DATA]"
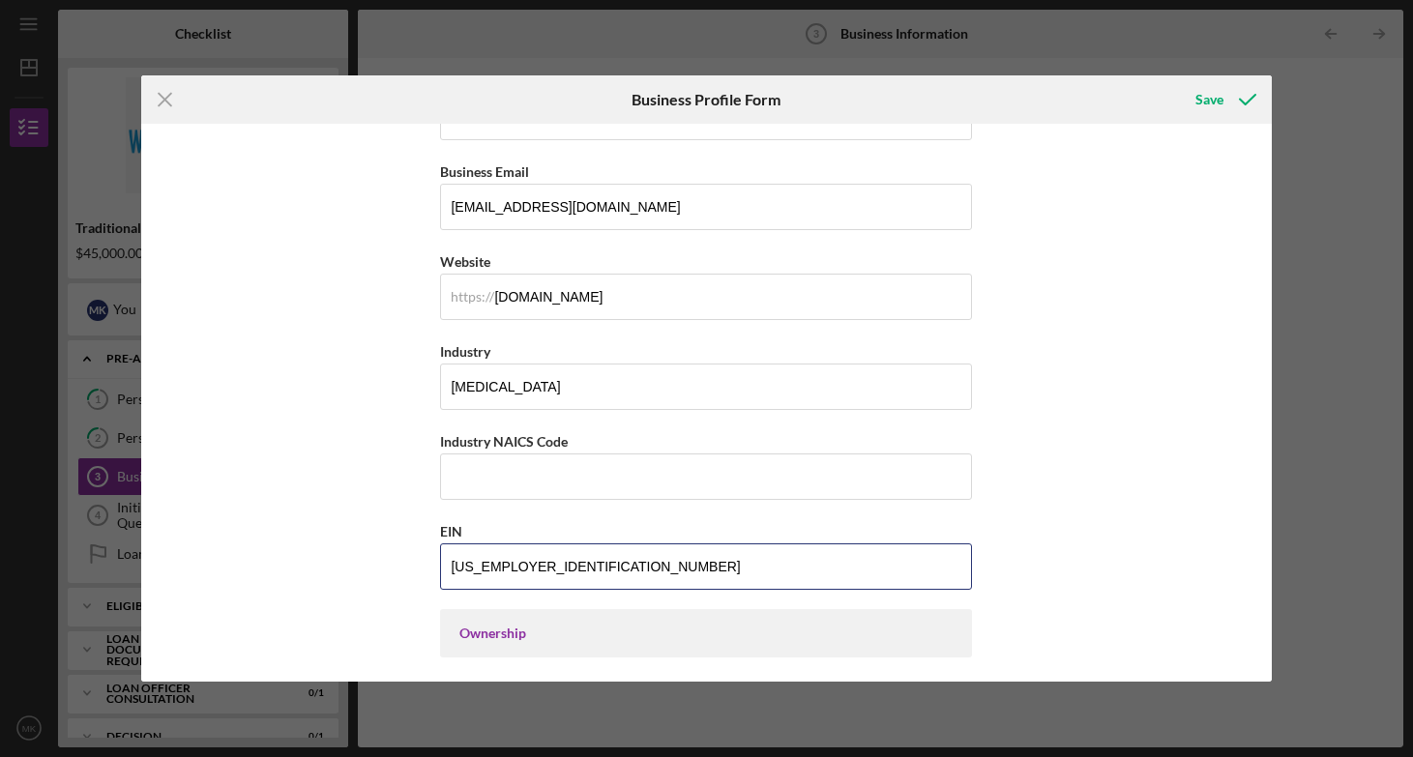
type input "[US_EMPLOYER_IDENTIFICATION_NUMBER]"
click at [1099, 511] on div "Business Name Nordic Rehab and [MEDICAL_DATA] LLC DBA Business Start Date [DATE…" at bounding box center [706, 402] width 1130 height 557
drag, startPoint x: 1265, startPoint y: 316, endPoint x: 1265, endPoint y: 357, distance: 40.6
click at [1265, 357] on div "Business Name Nordic Rehab and [MEDICAL_DATA] LLC DBA Business Start Date [DATE…" at bounding box center [706, 402] width 1130 height 557
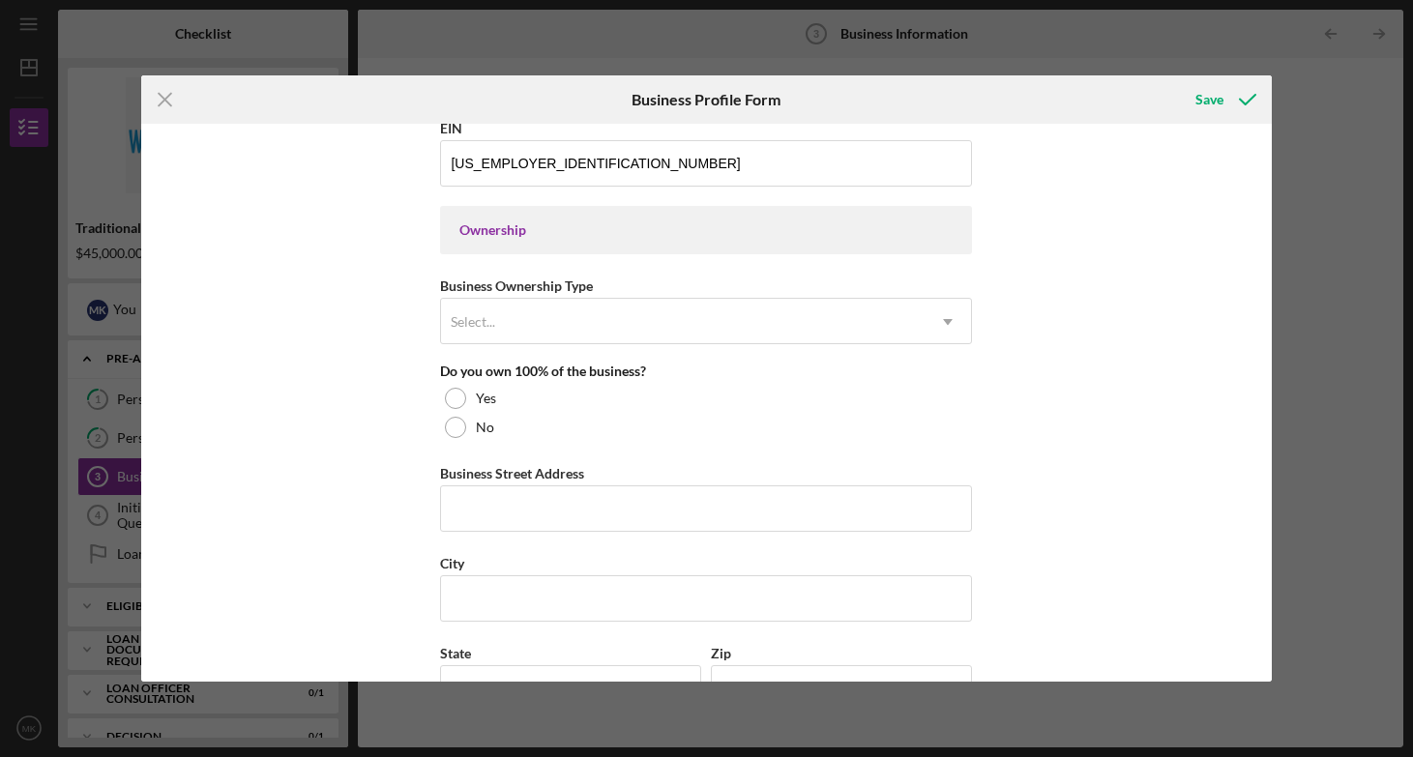
scroll to position [824, 0]
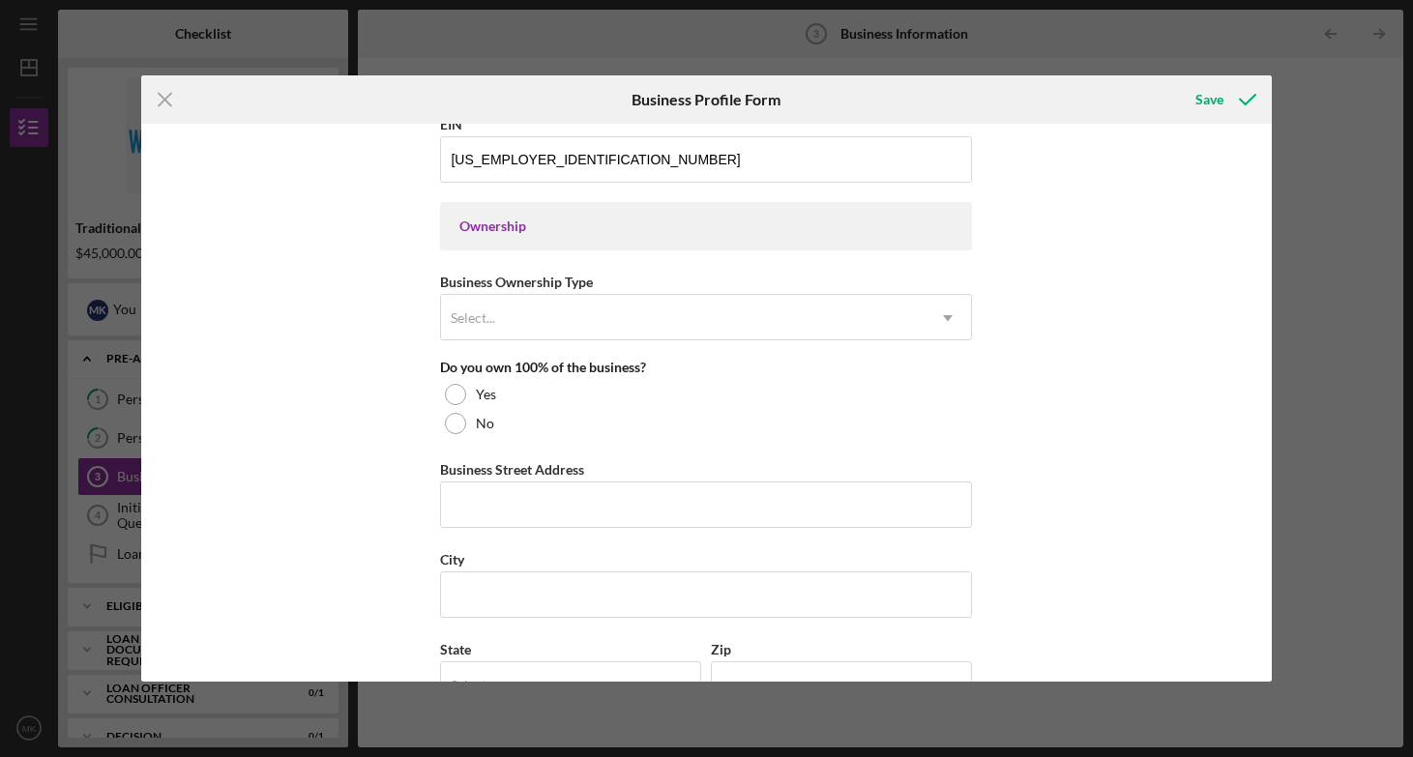
click at [681, 233] on div "Ownership" at bounding box center [705, 226] width 493 height 15
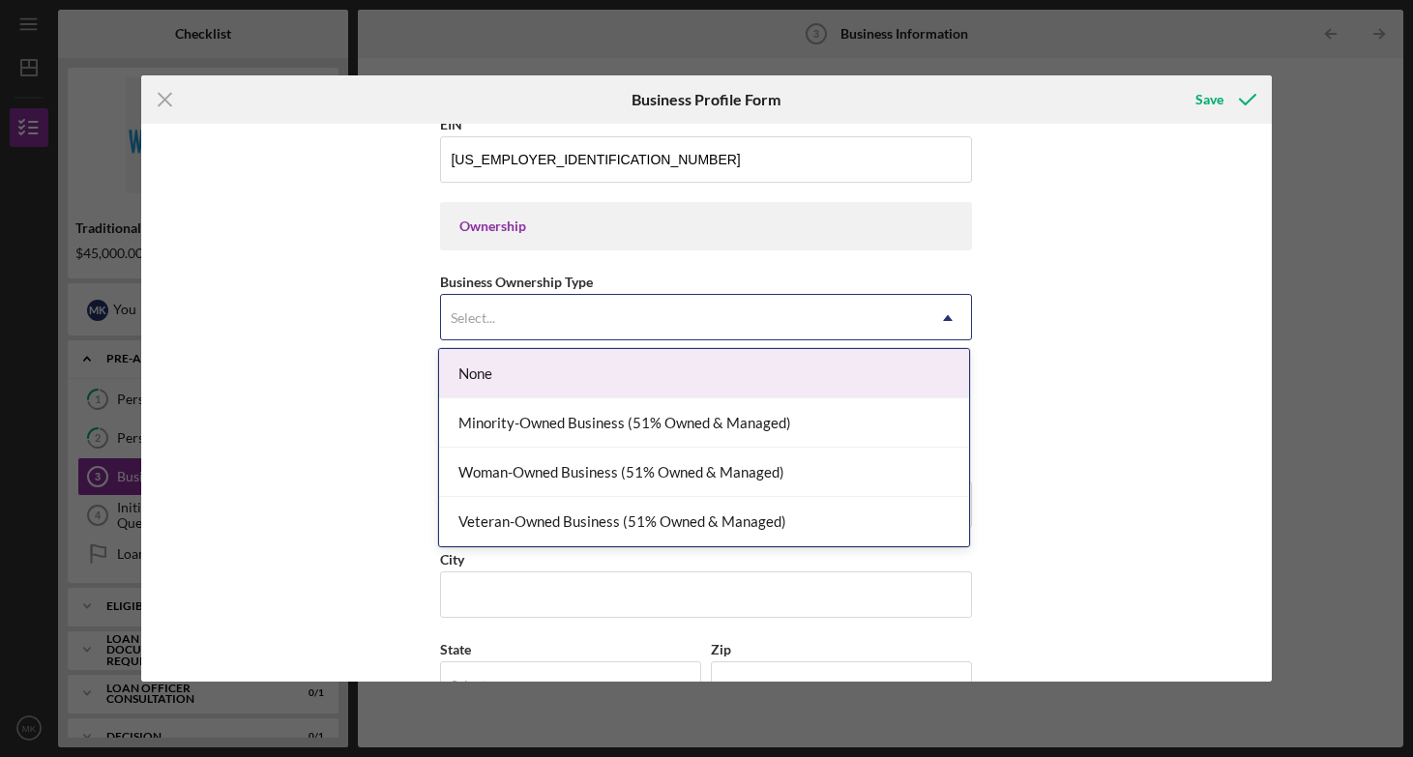
click at [570, 306] on div "Select..." at bounding box center [682, 318] width 483 height 44
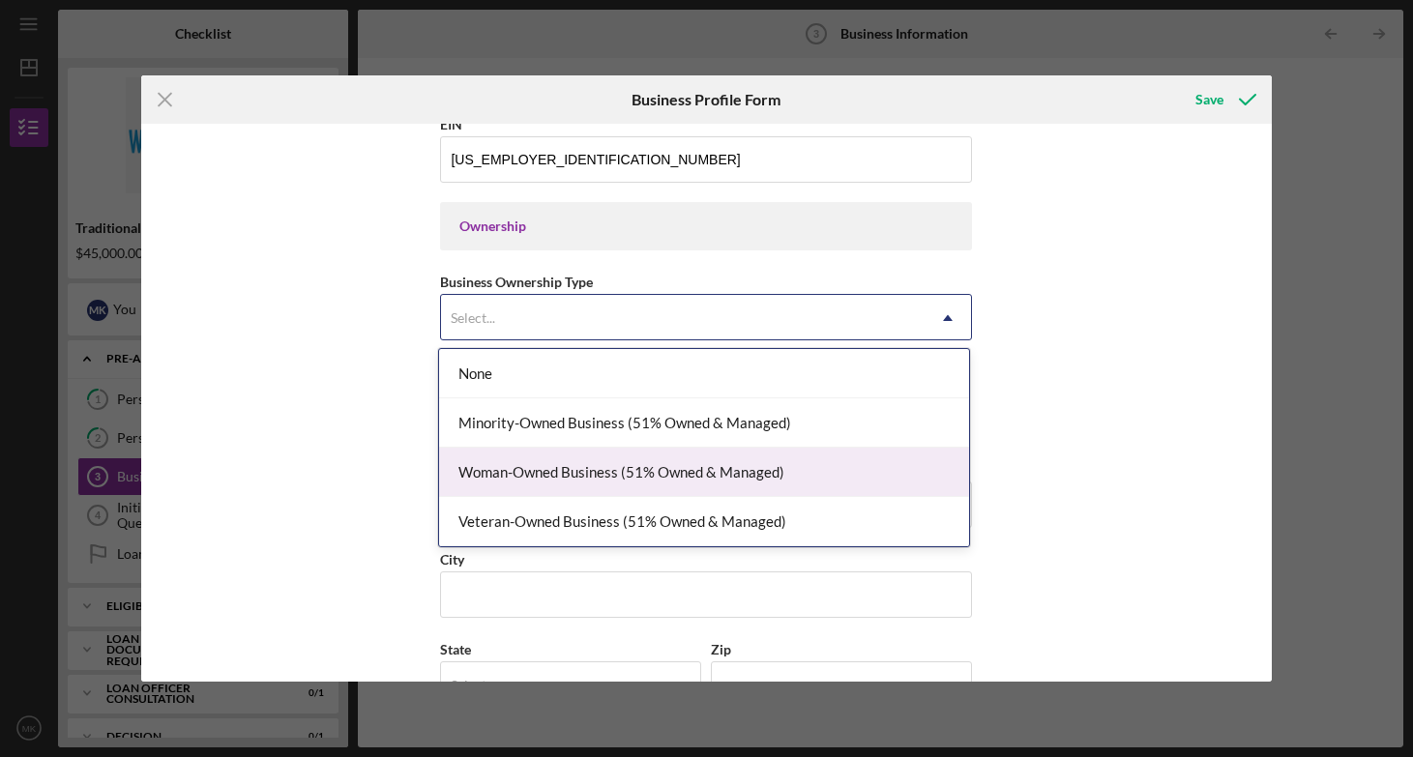
click at [651, 481] on div "Woman-Owned Business (51% Owned & Managed)" at bounding box center [704, 472] width 530 height 49
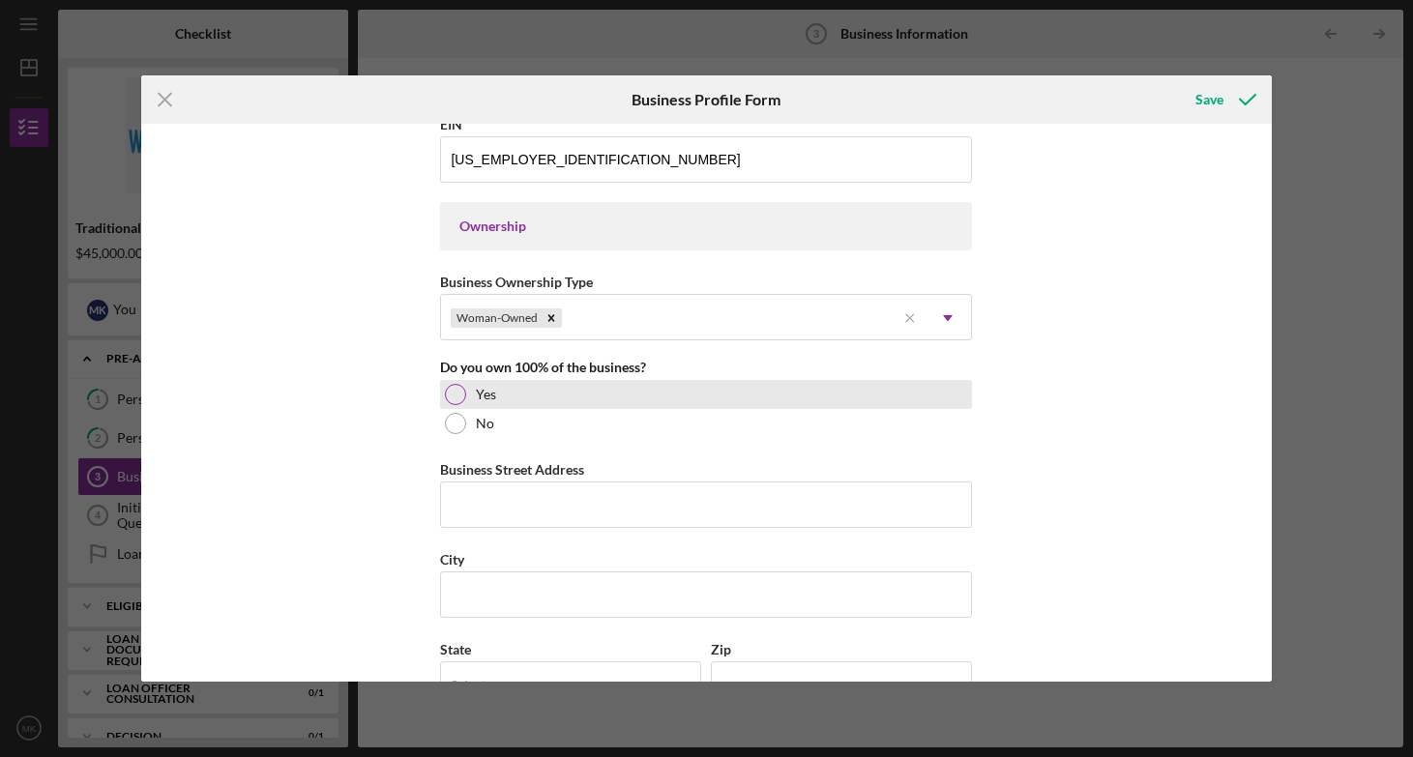
click at [452, 397] on div at bounding box center [455, 394] width 21 height 21
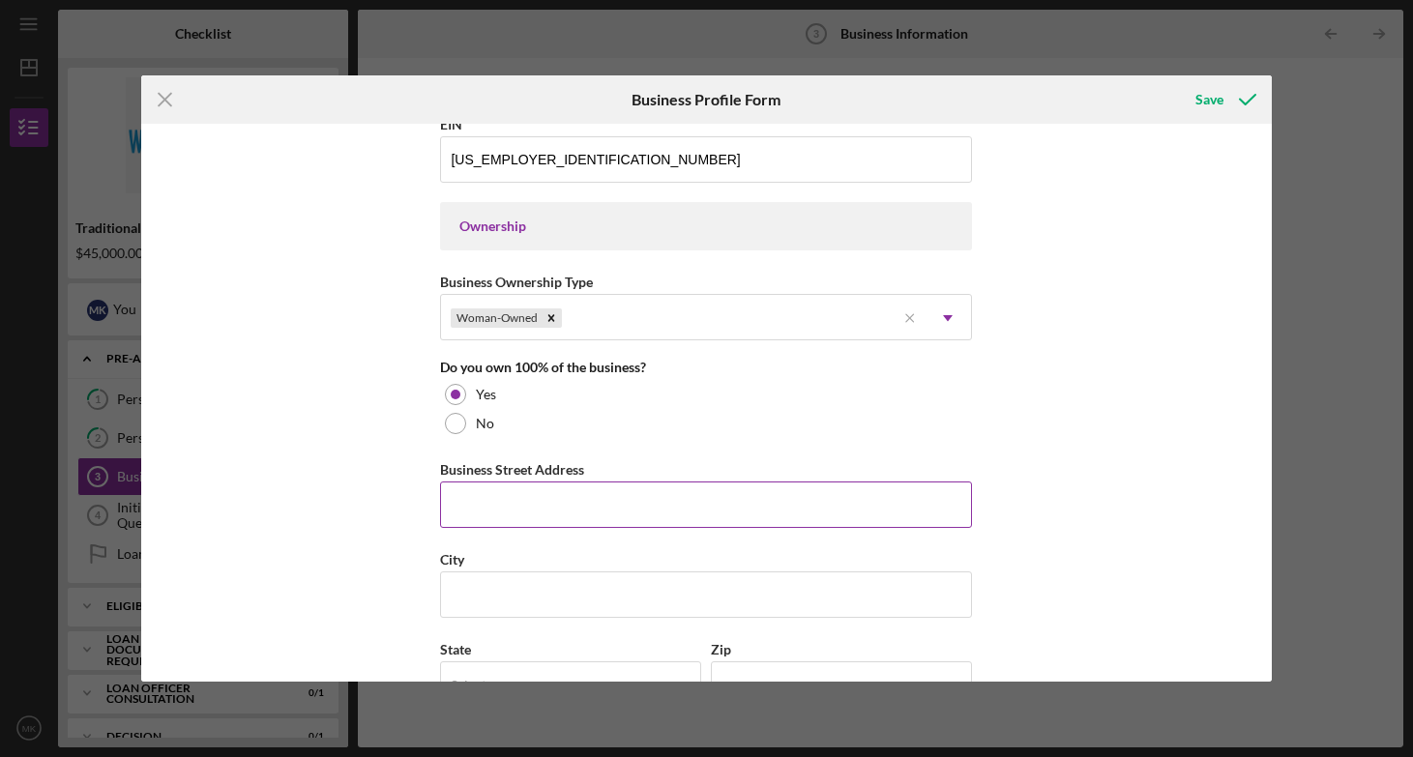
click at [542, 503] on input "Business Street Address" at bounding box center [706, 505] width 532 height 46
click at [1184, 416] on div "Business Name Nordic Rehab and [MEDICAL_DATA] LLC DBA Business Start Date [DATE…" at bounding box center [706, 402] width 1130 height 557
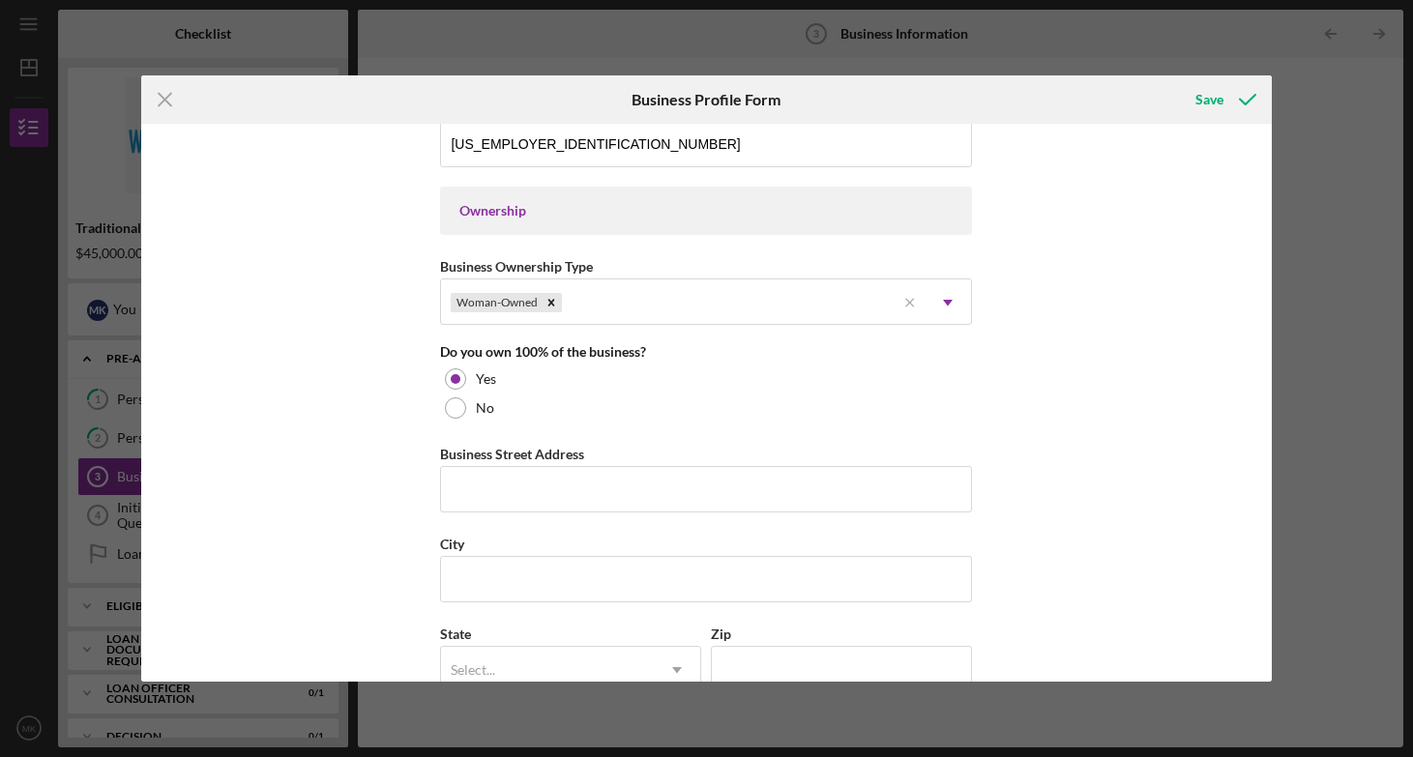
scroll to position [835, 0]
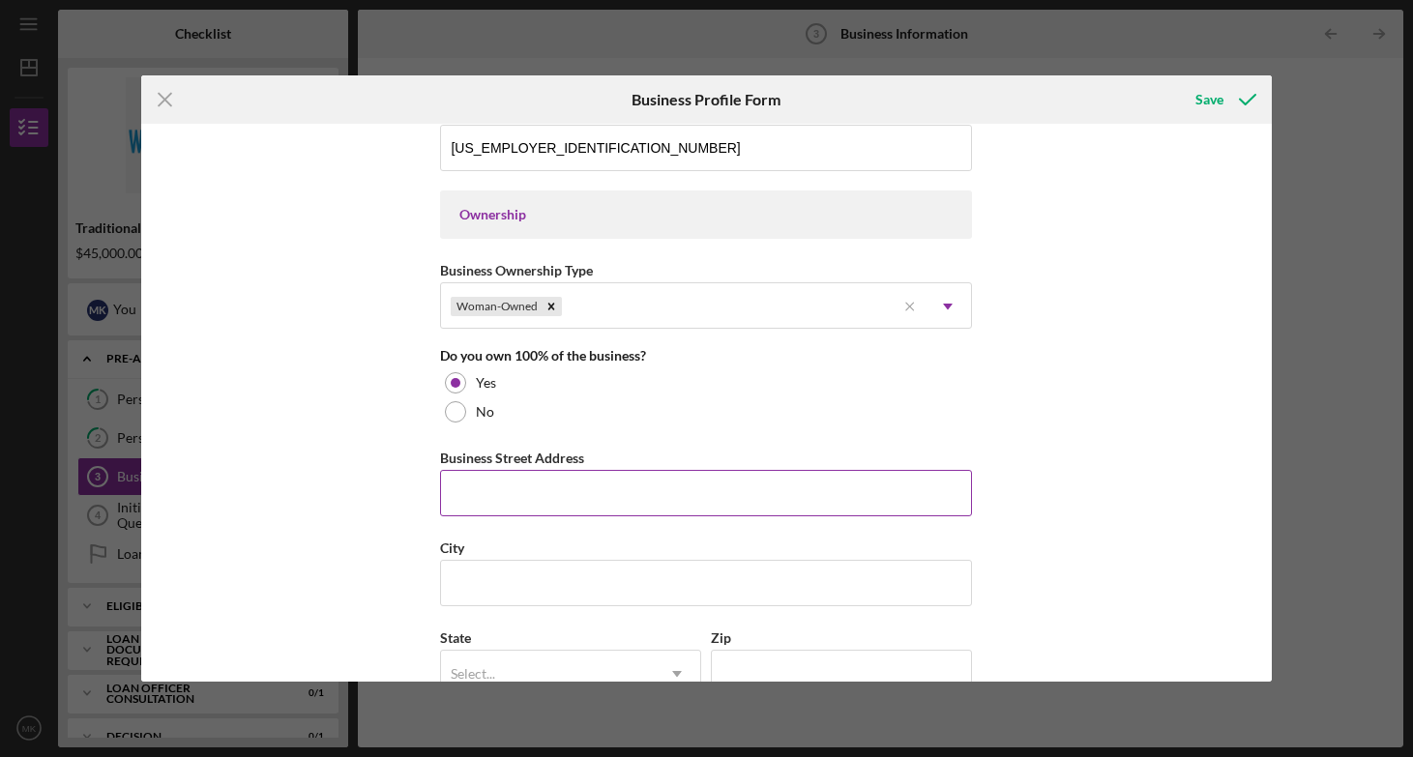
click at [556, 489] on input "Business Street Address" at bounding box center [706, 493] width 532 height 46
type input "[STREET_ADDRESS]"
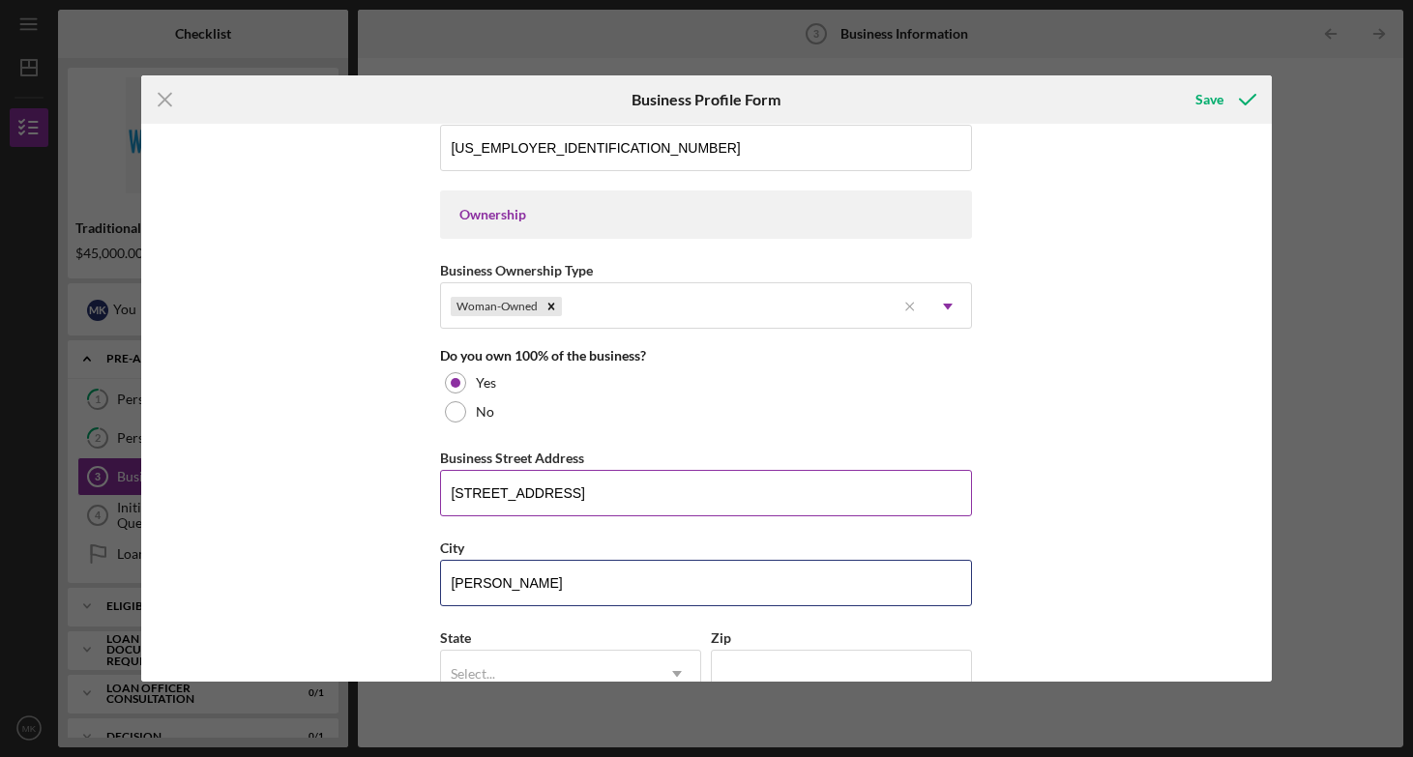
type input "[PERSON_NAME]"
click at [536, 482] on input "[STREET_ADDRESS]" at bounding box center [706, 493] width 532 height 46
type input "[STREET_ADDRESS]"
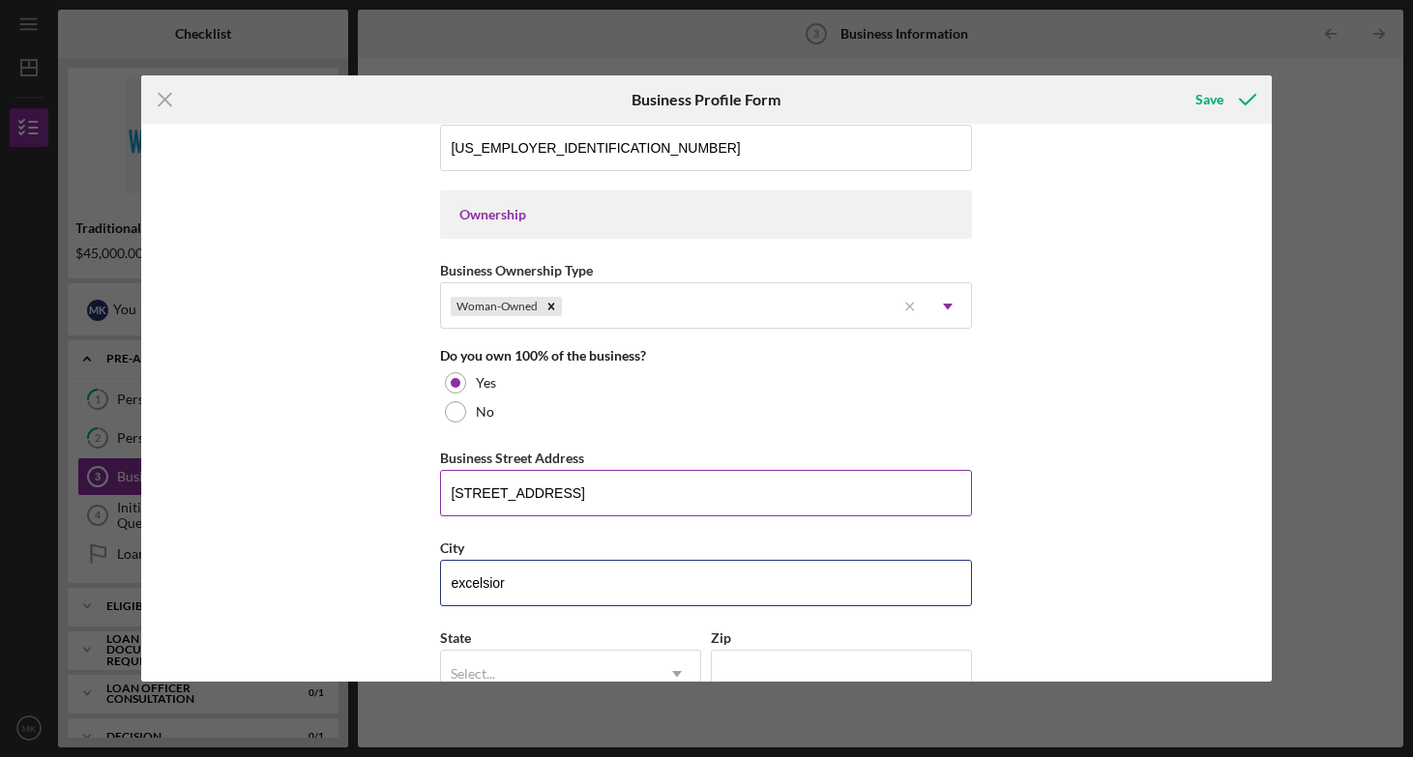
type input "excelsior"
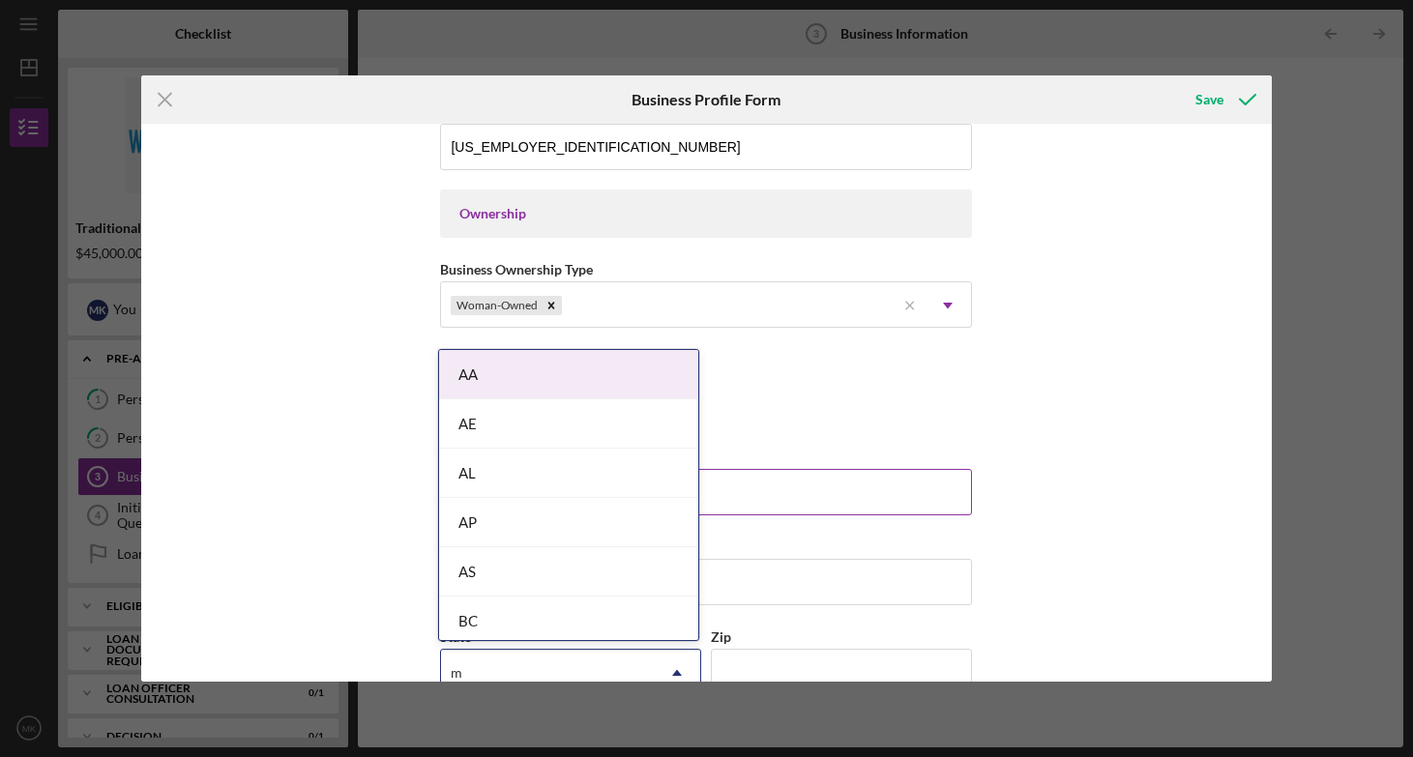
type input "mn"
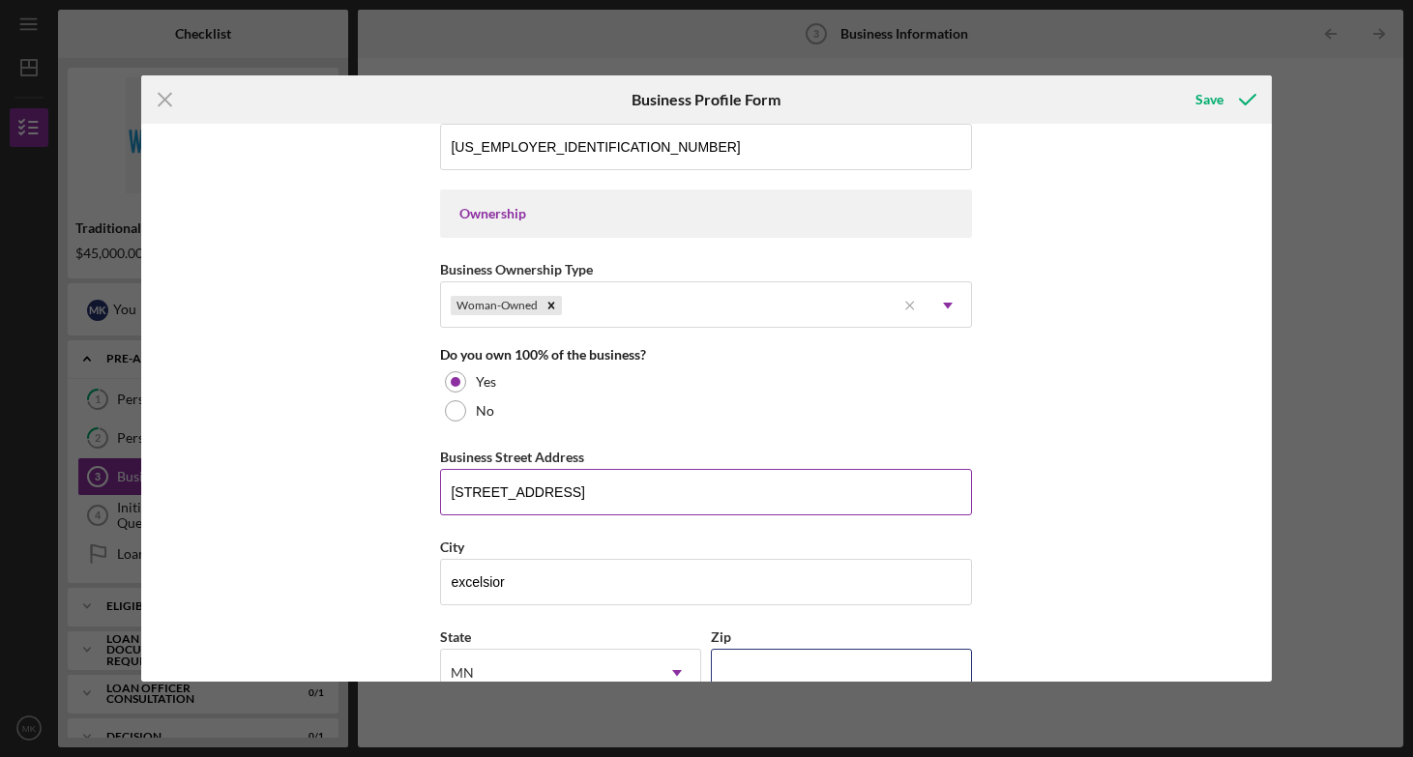
scroll to position [851, 0]
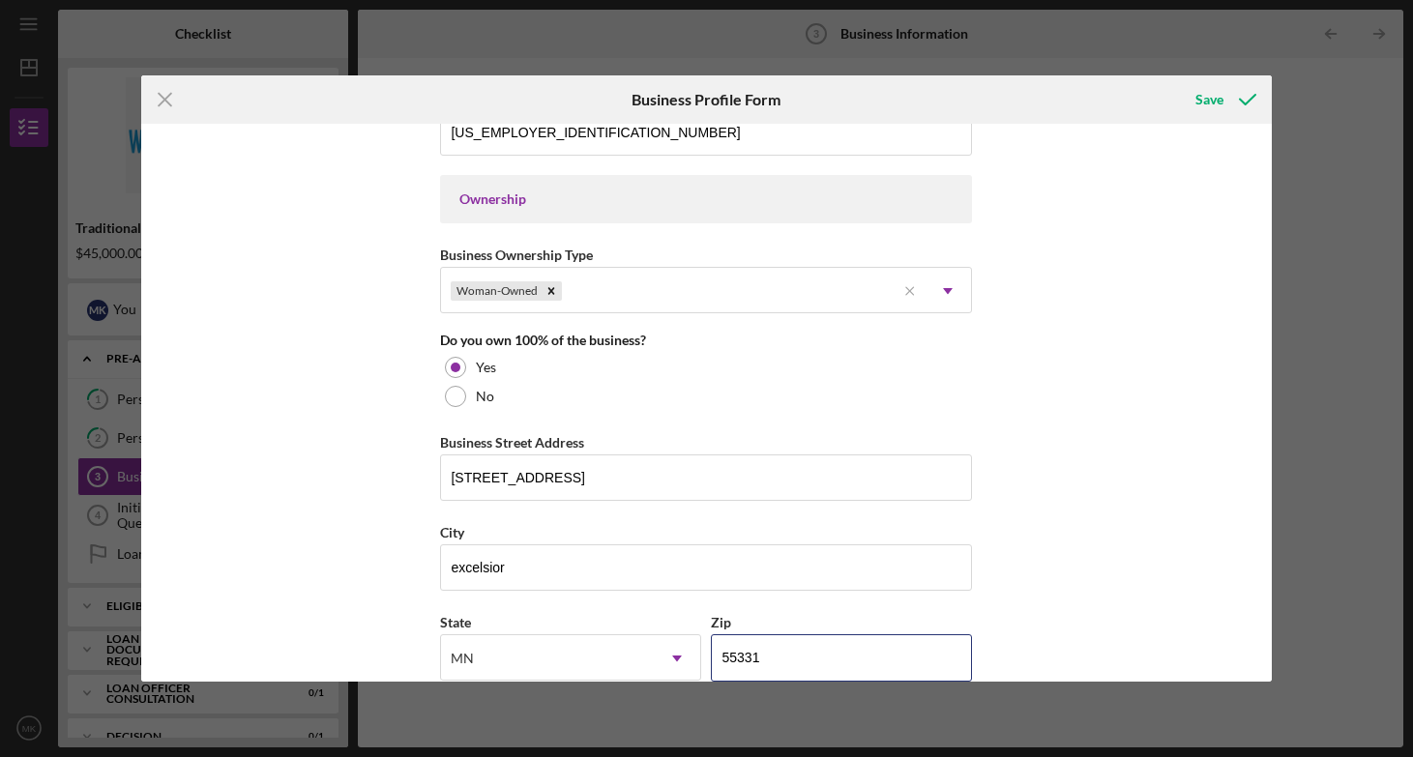
type input "55331"
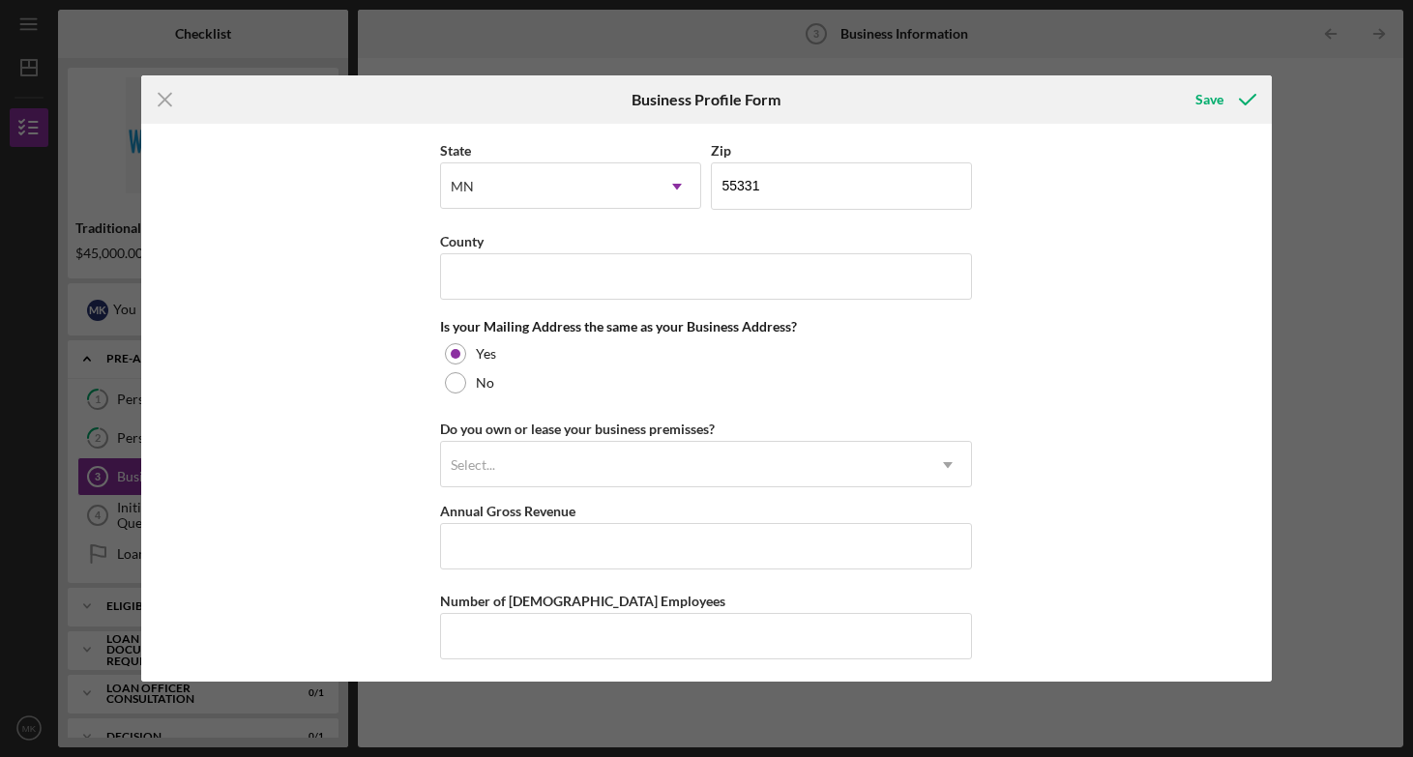
scroll to position [1333, 0]
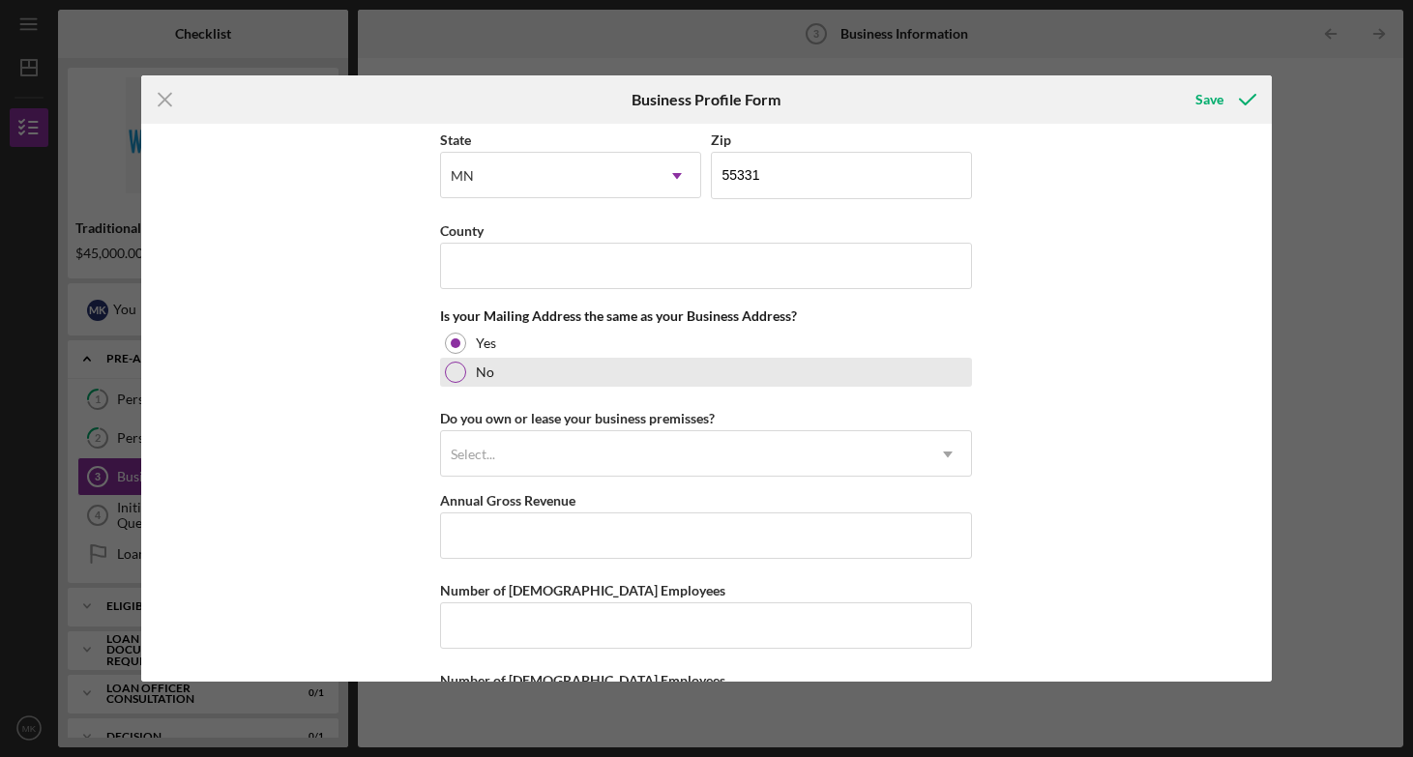
click at [445, 364] on div at bounding box center [455, 372] width 21 height 21
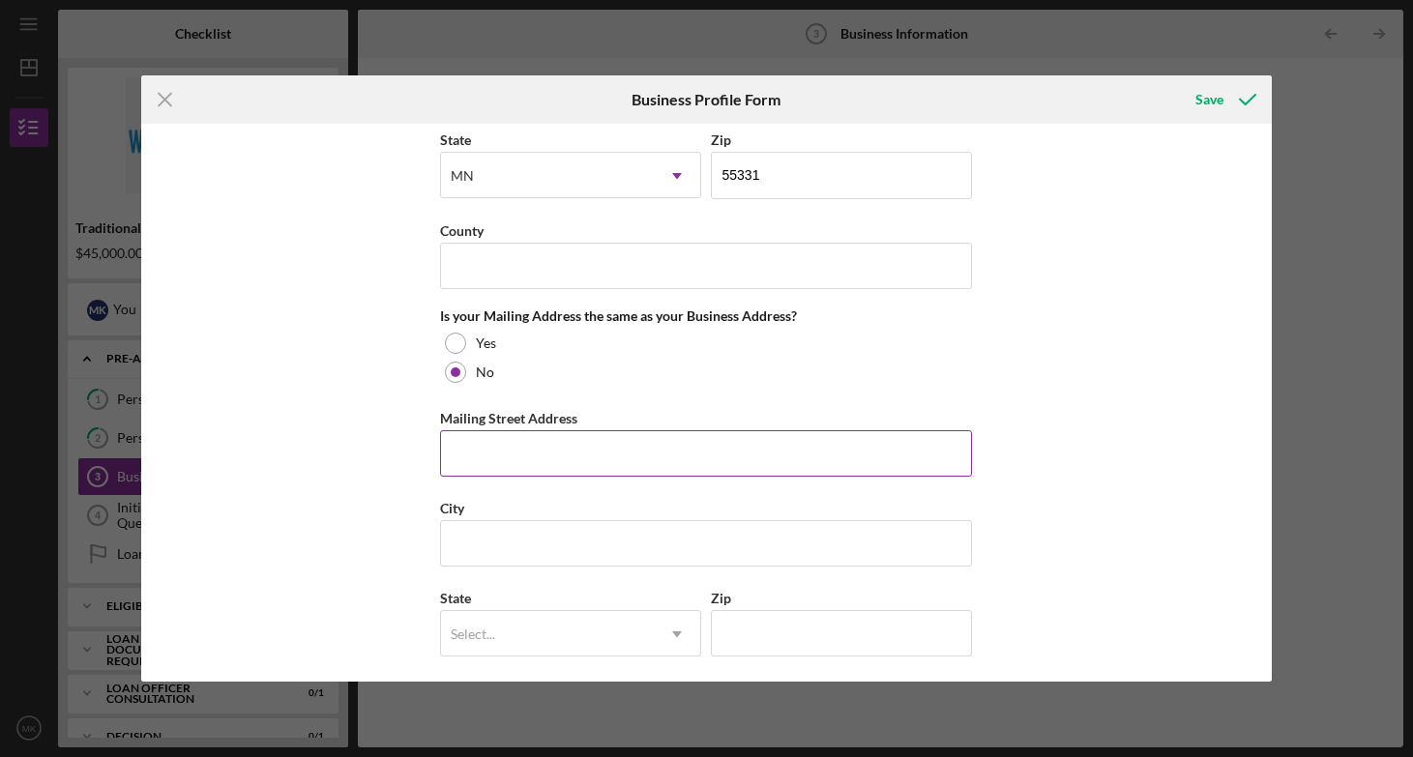
click at [533, 448] on input "Mailing Street Address" at bounding box center [706, 453] width 532 height 46
type input "[STREET_ADDRESS]"
type input "[PERSON_NAME]"
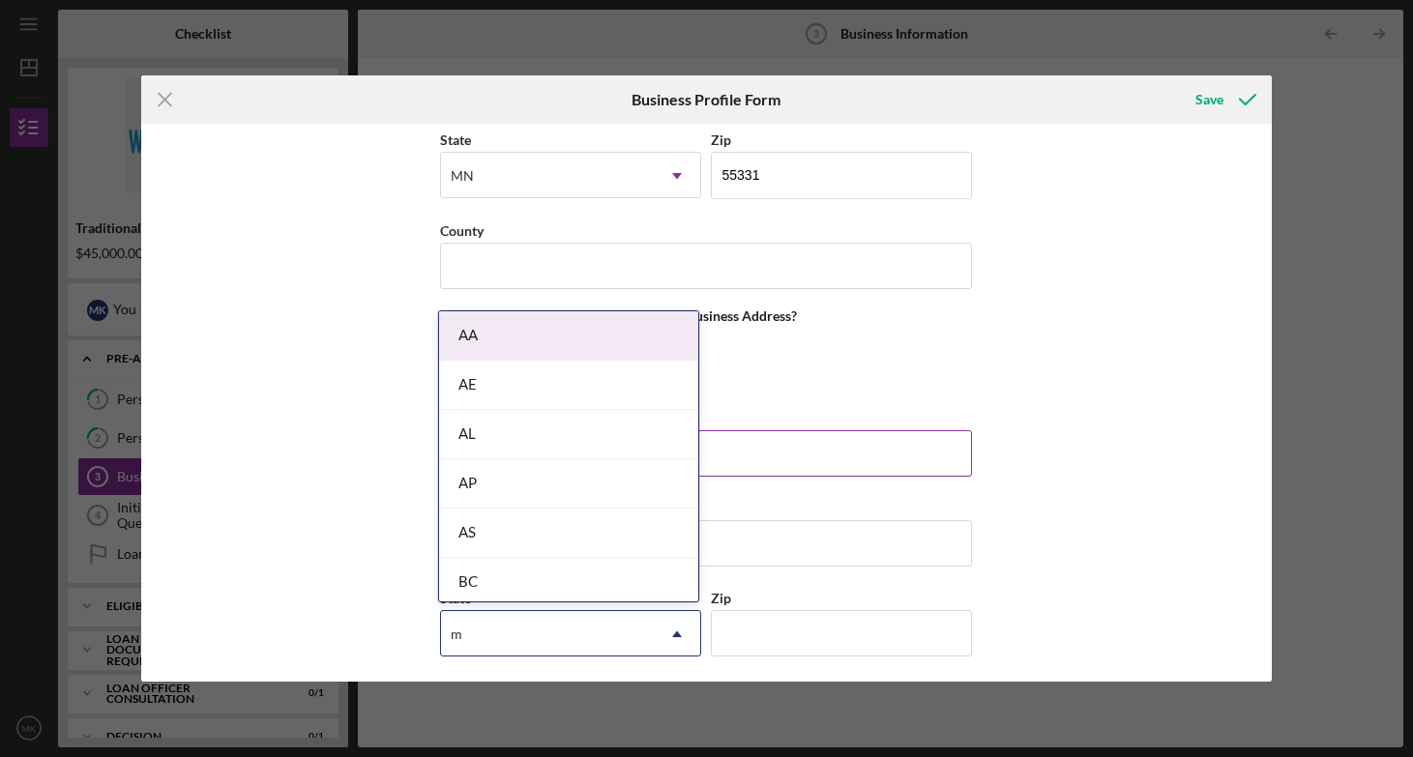
type input "mn"
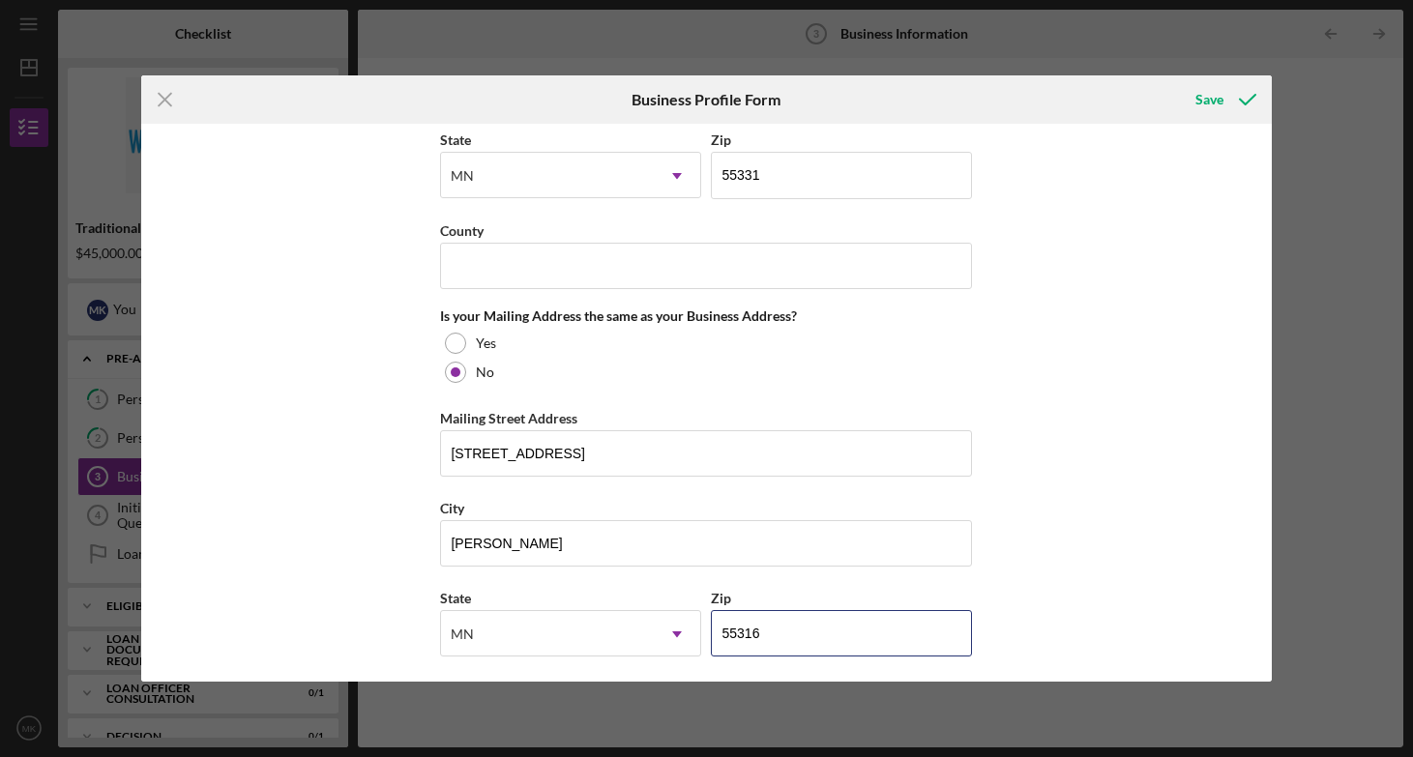
type input "55316"
click at [1129, 365] on div "Business Name Nordic Rehab and [MEDICAL_DATA] LLC DBA Business Start Date [DATE…" at bounding box center [706, 402] width 1130 height 557
click at [712, 280] on input "County" at bounding box center [706, 266] width 532 height 46
type input "hennepin"
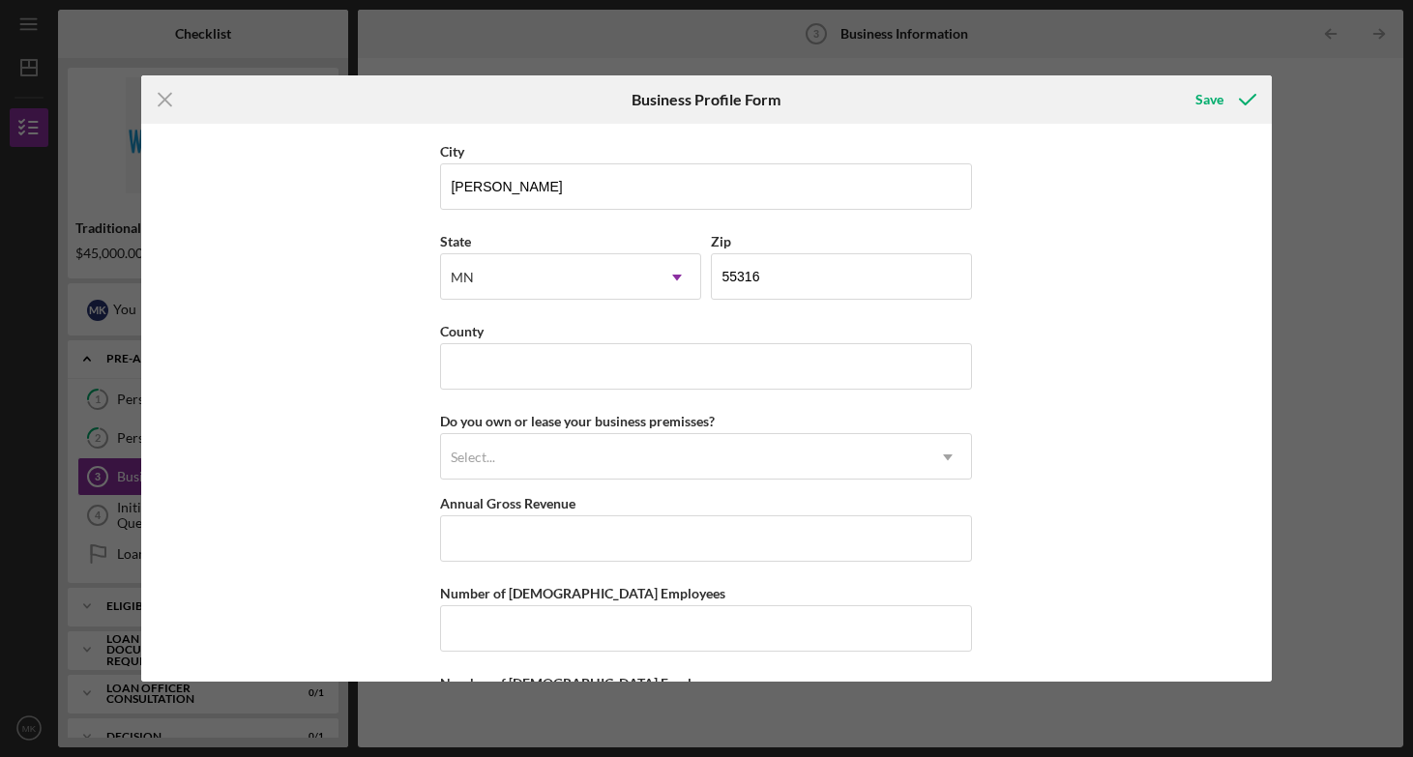
scroll to position [1714, 0]
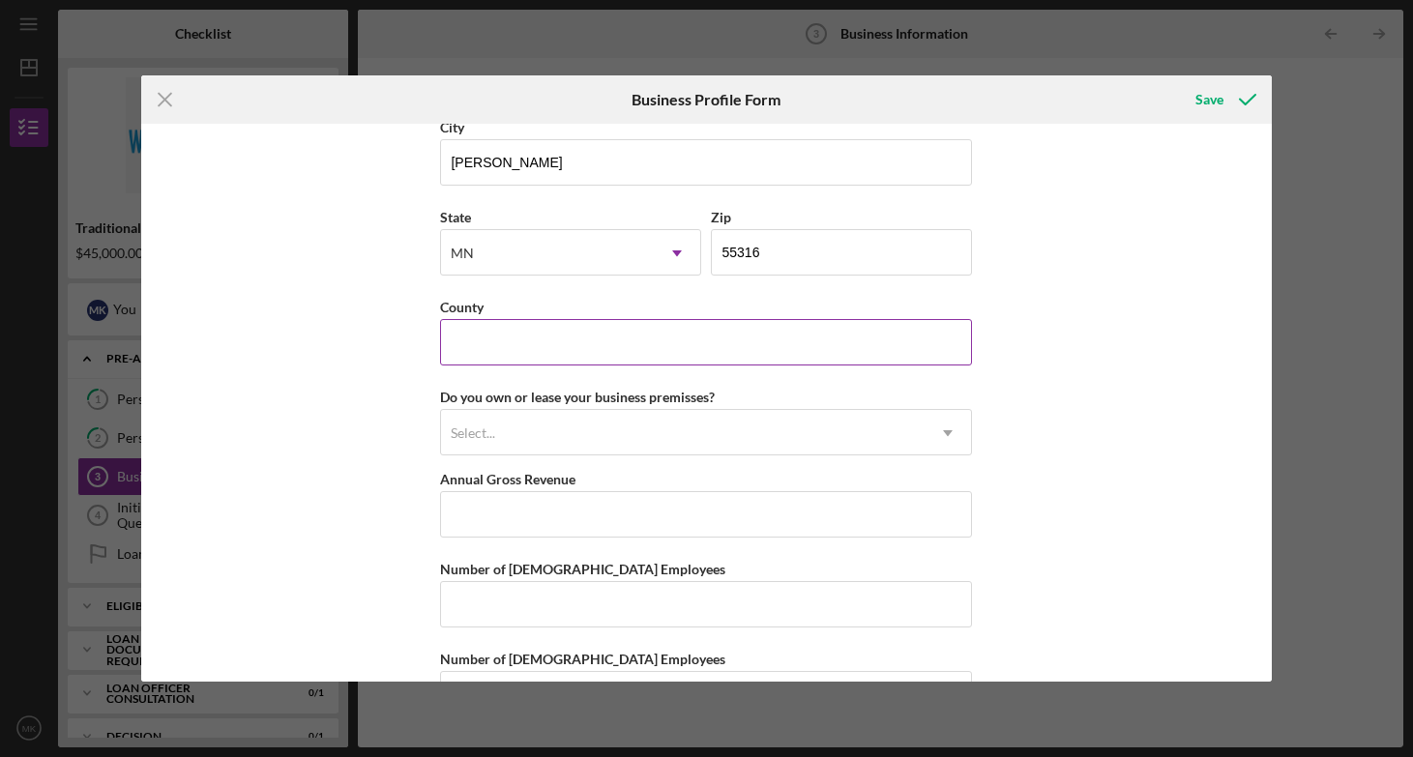
click at [724, 352] on input "County" at bounding box center [706, 342] width 532 height 46
type input "hennepin"
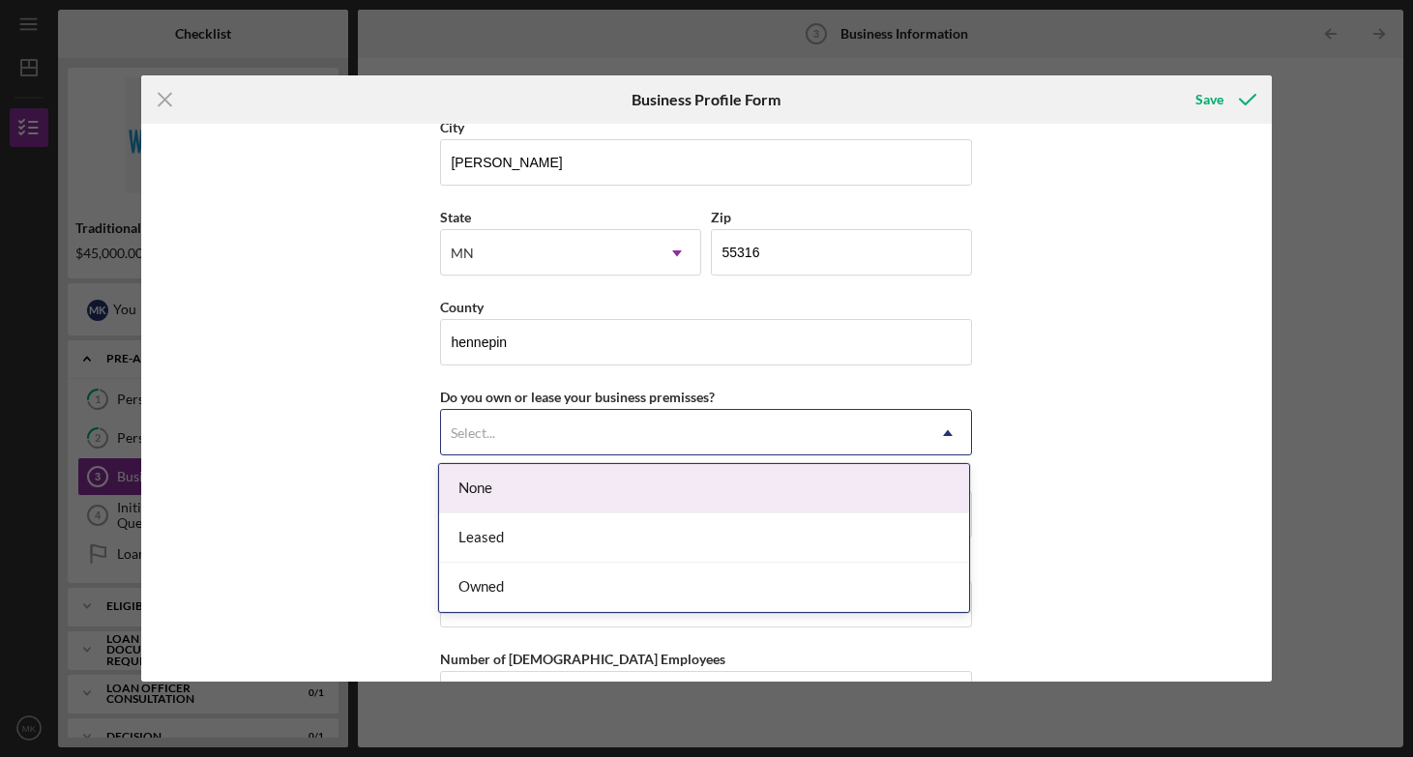
click at [543, 413] on div "Select..." at bounding box center [682, 433] width 483 height 44
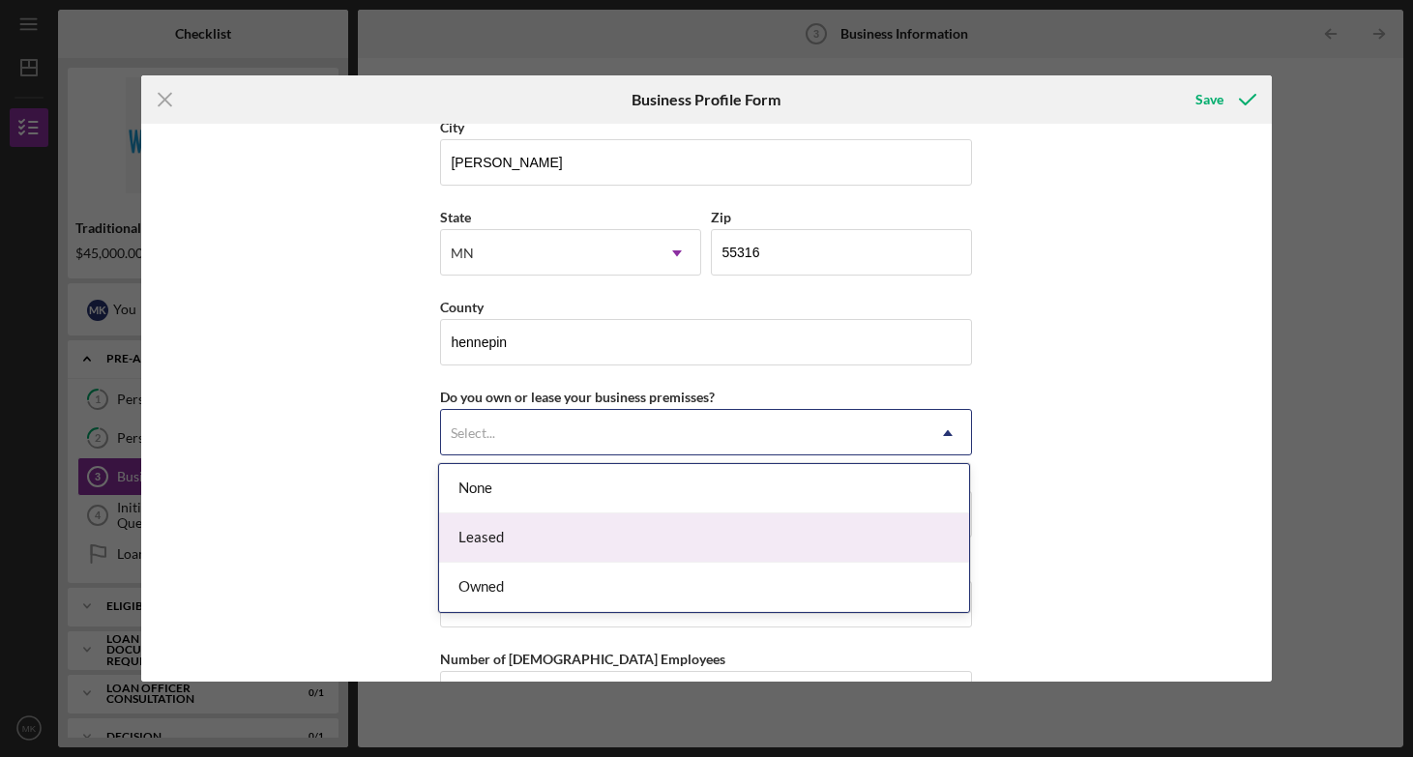
click at [525, 528] on div "Leased" at bounding box center [704, 537] width 530 height 49
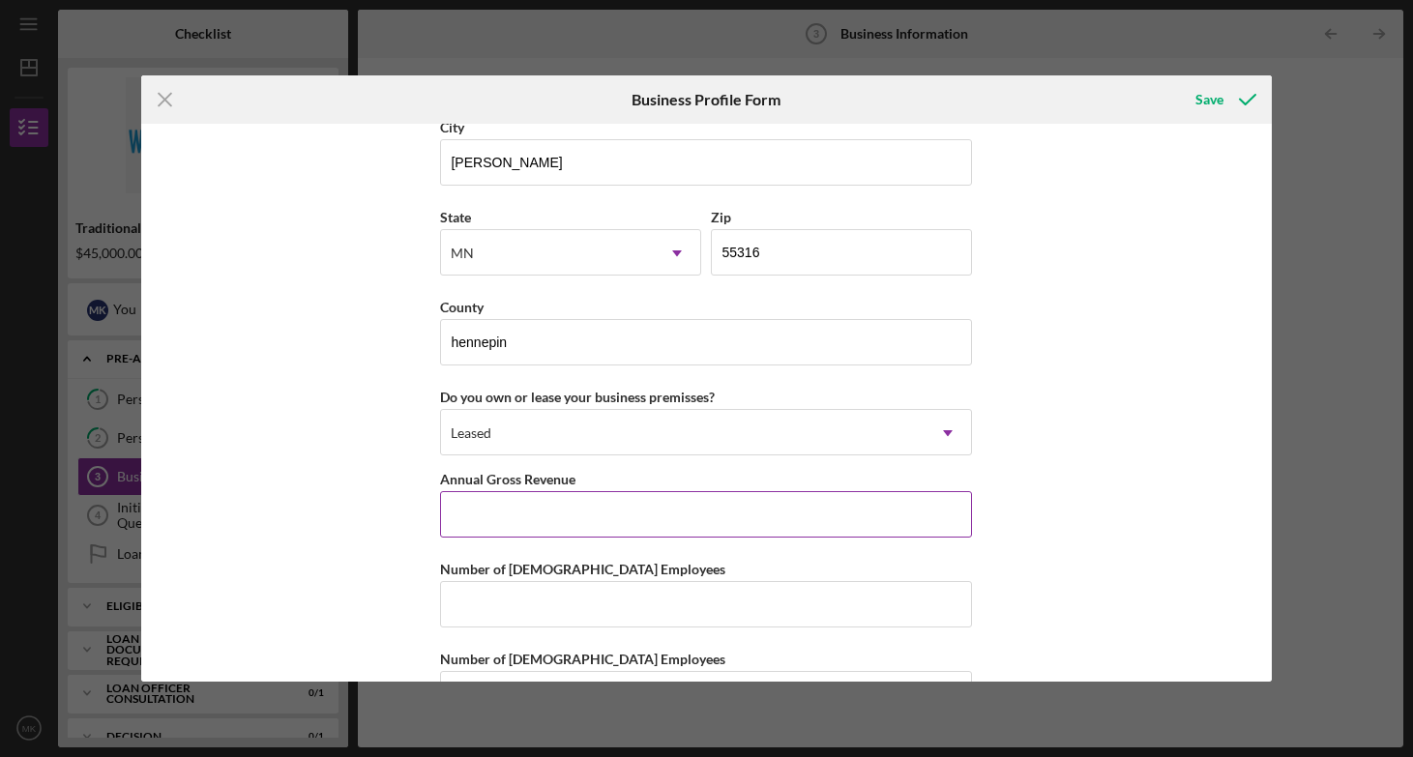
click at [558, 523] on input "Annual Gross Revenue" at bounding box center [706, 514] width 532 height 46
type input "$40,000"
click at [1201, 450] on div "Business Name Nordic Rehab and [MEDICAL_DATA] LLC DBA Business Start Date [DATE…" at bounding box center [706, 402] width 1130 height 557
drag, startPoint x: 1263, startPoint y: 541, endPoint x: 1266, endPoint y: 637, distance: 95.8
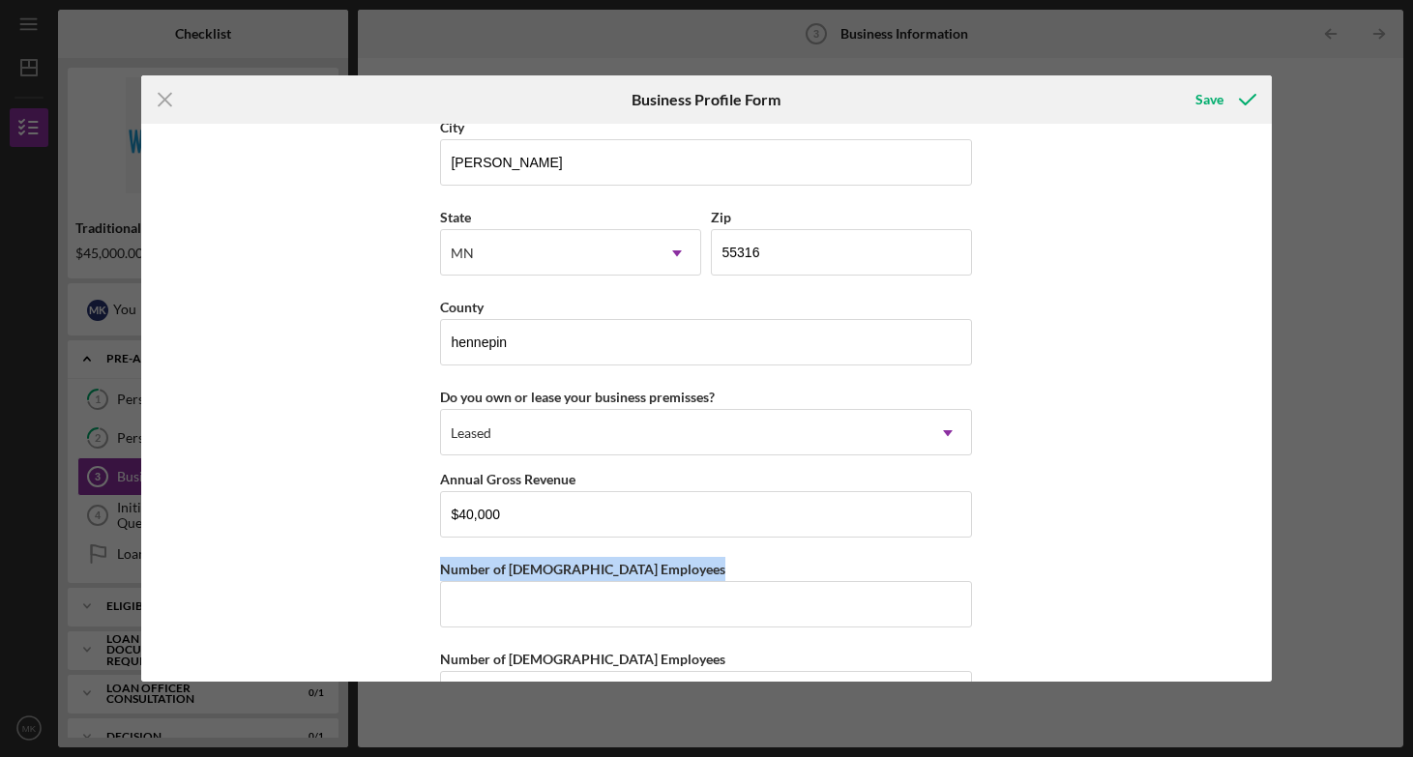
click at [1266, 637] on div "Business Name Nordic Rehab and [MEDICAL_DATA] LLC DBA Business Start Date [DATE…" at bounding box center [706, 402] width 1130 height 557
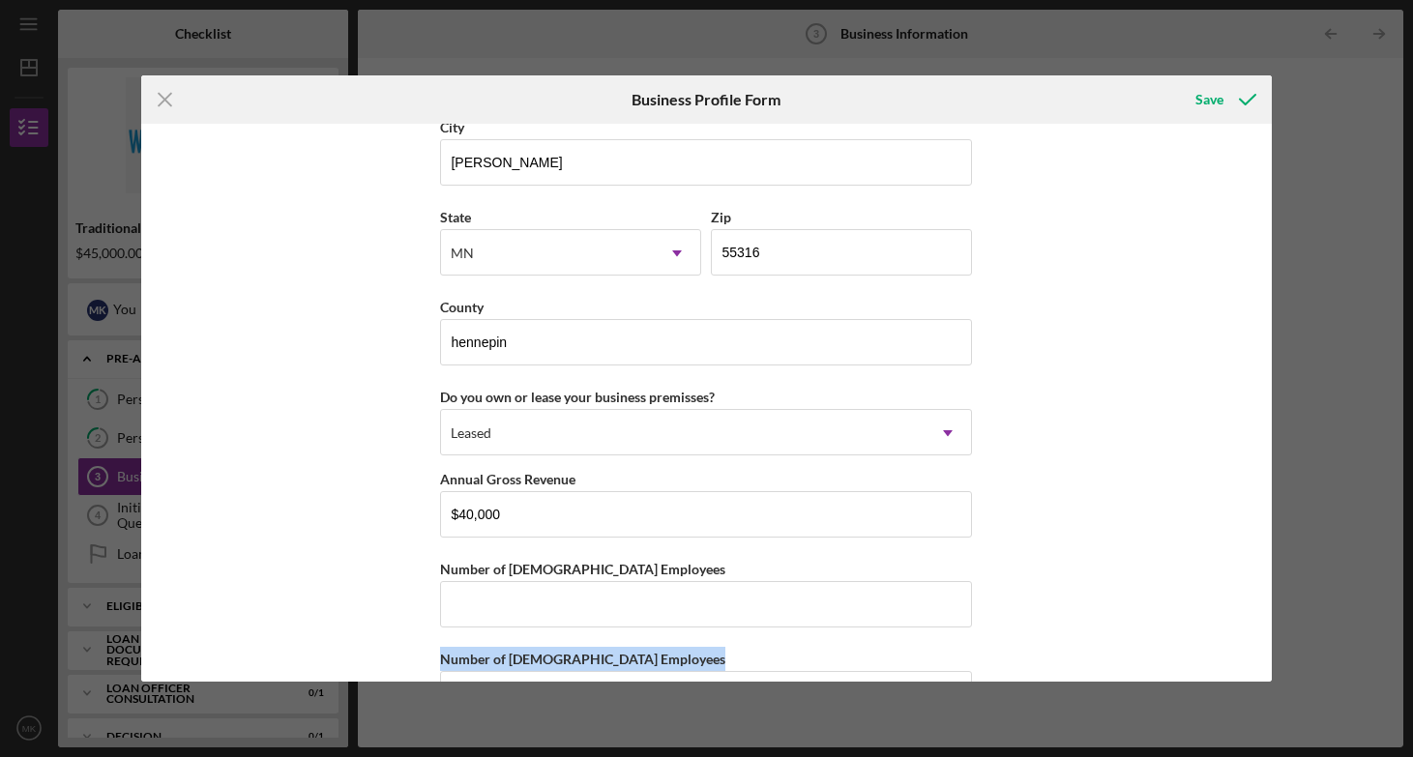
scroll to position [1779, 0]
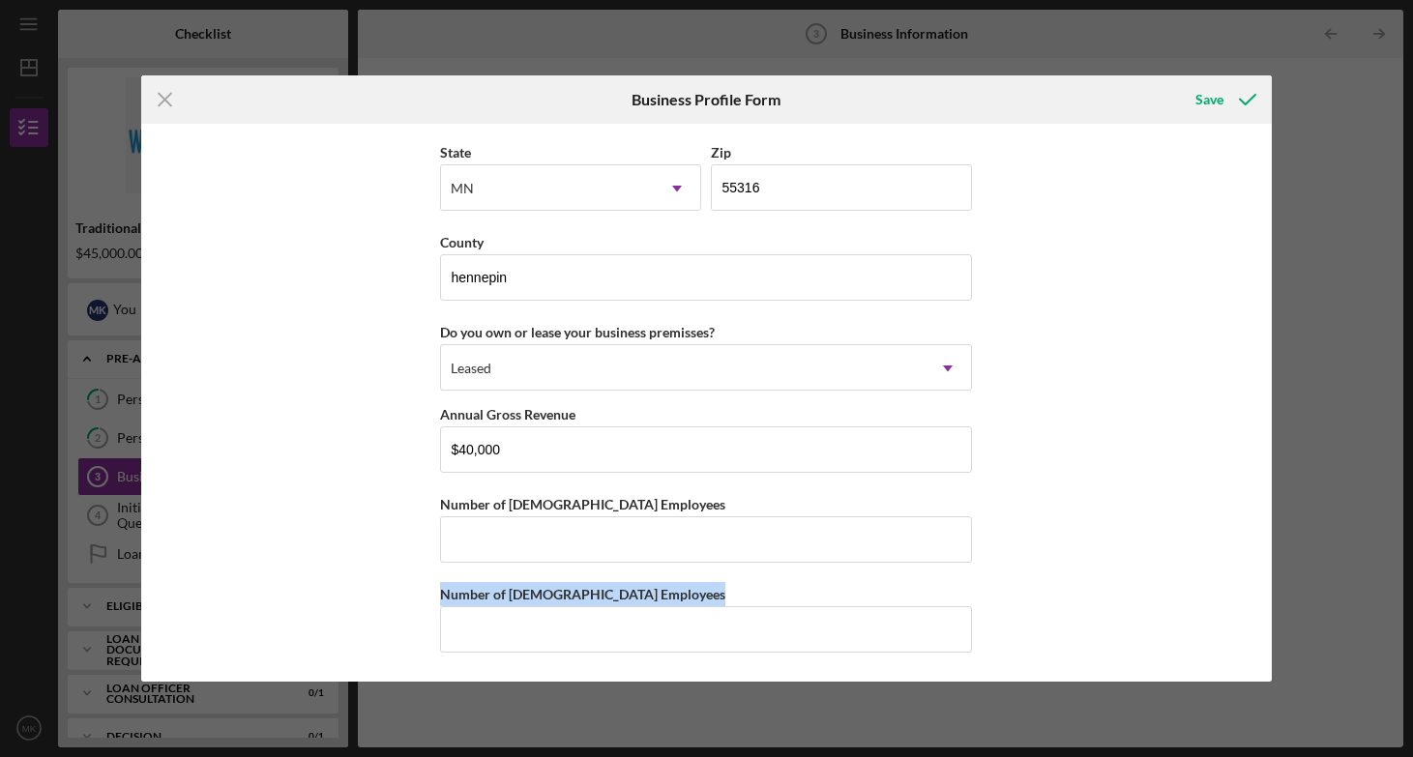
drag, startPoint x: 1271, startPoint y: 584, endPoint x: 1266, endPoint y: 693, distance: 109.4
click at [1266, 693] on div "Icon/Menu Close Business Profile Form Save Business Name Nordic Rehab and [MEDI…" at bounding box center [706, 378] width 1413 height 757
click at [727, 524] on input "Number of [DEMOGRAPHIC_DATA] Employees" at bounding box center [706, 539] width 532 height 46
type input "0"
click at [545, 645] on input "Number of [DEMOGRAPHIC_DATA] Employees" at bounding box center [706, 629] width 532 height 46
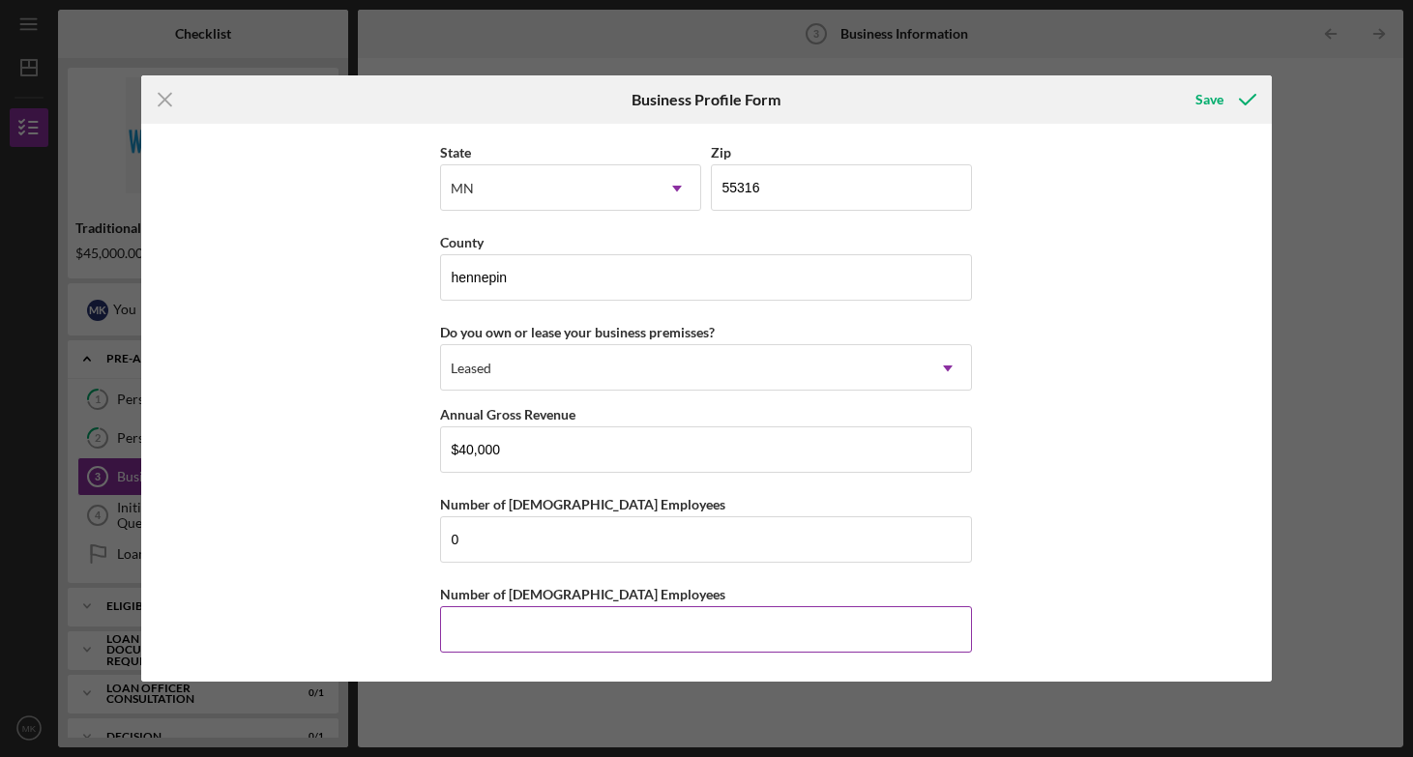
type input "-"
type input "0"
click at [1226, 83] on icon "submit" at bounding box center [1247, 99] width 48 height 48
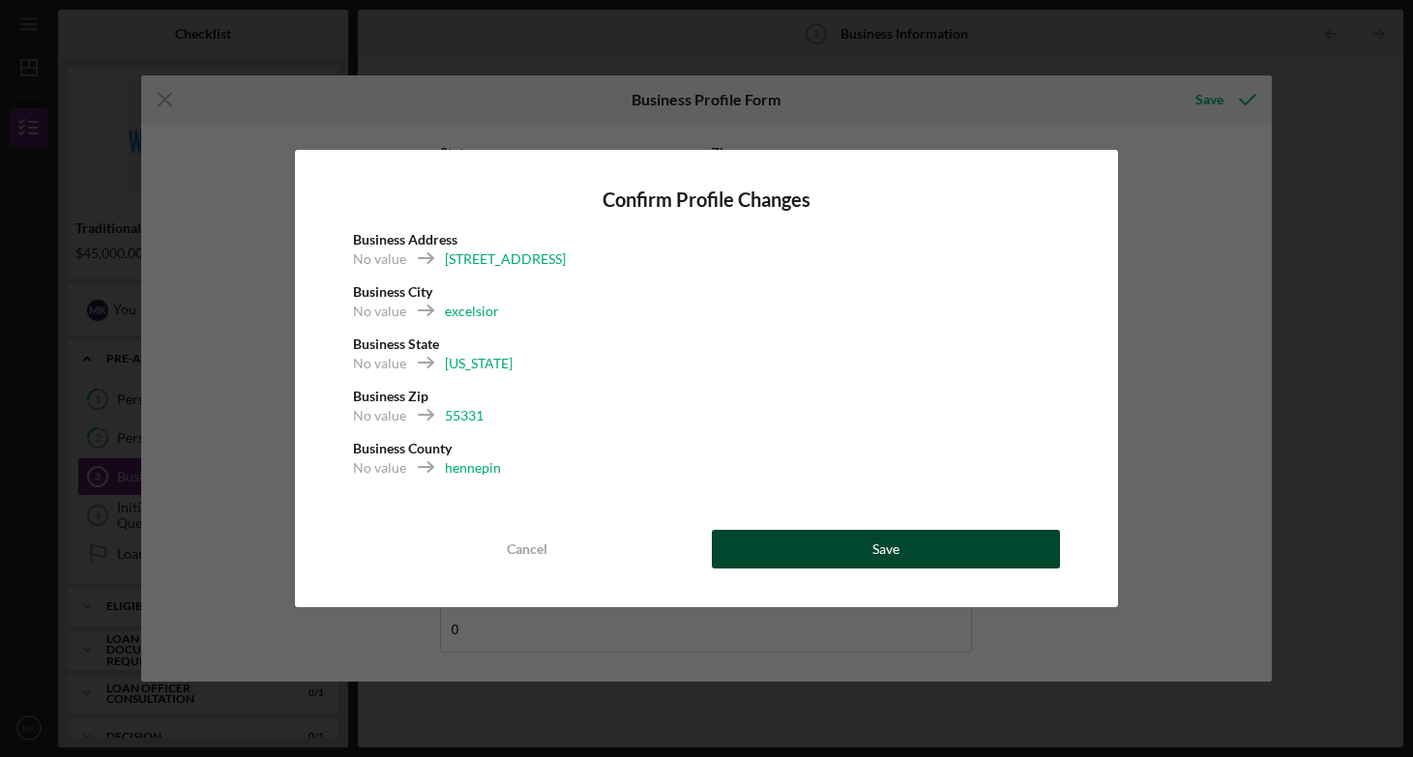
click at [883, 561] on div "Save" at bounding box center [885, 549] width 27 height 39
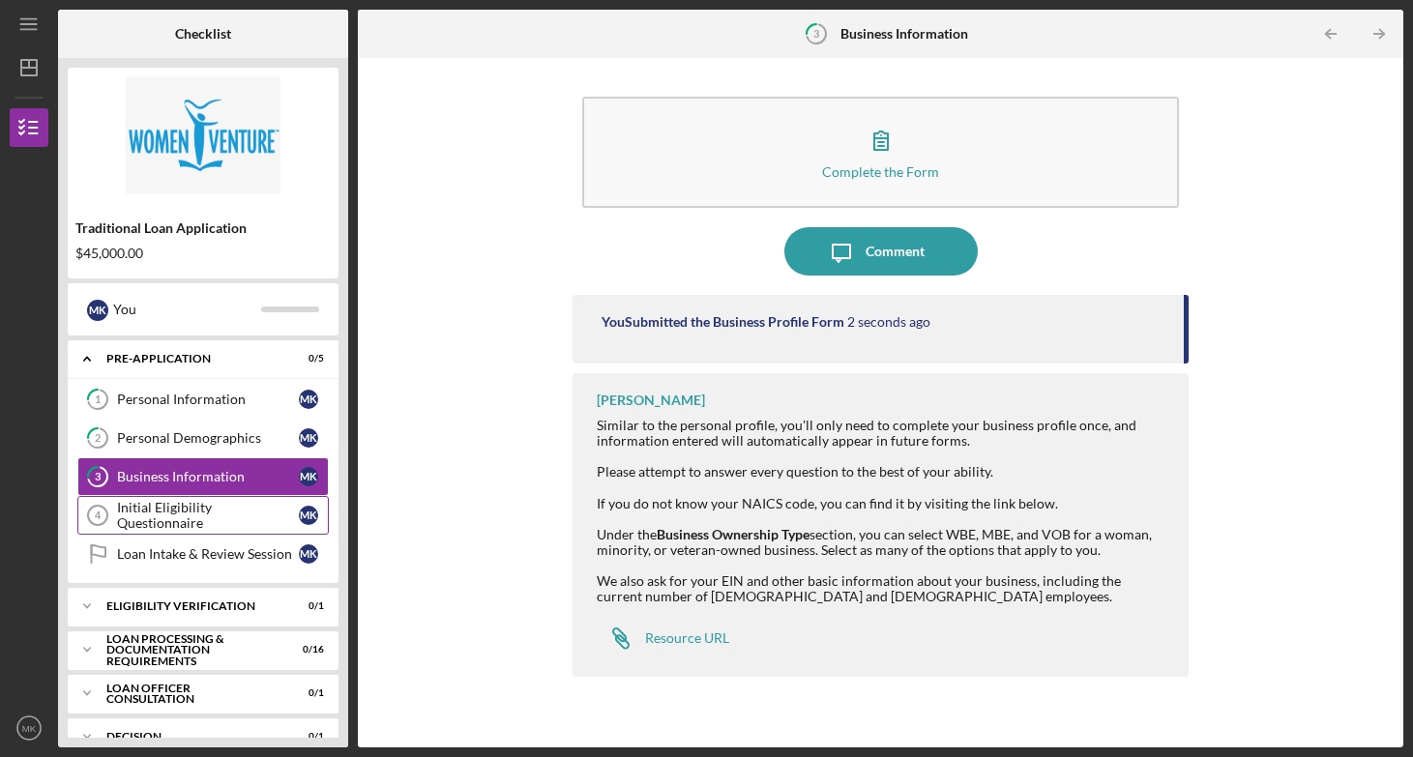
click at [209, 516] on div "Initial Eligibility Questionnaire" at bounding box center [208, 515] width 182 height 31
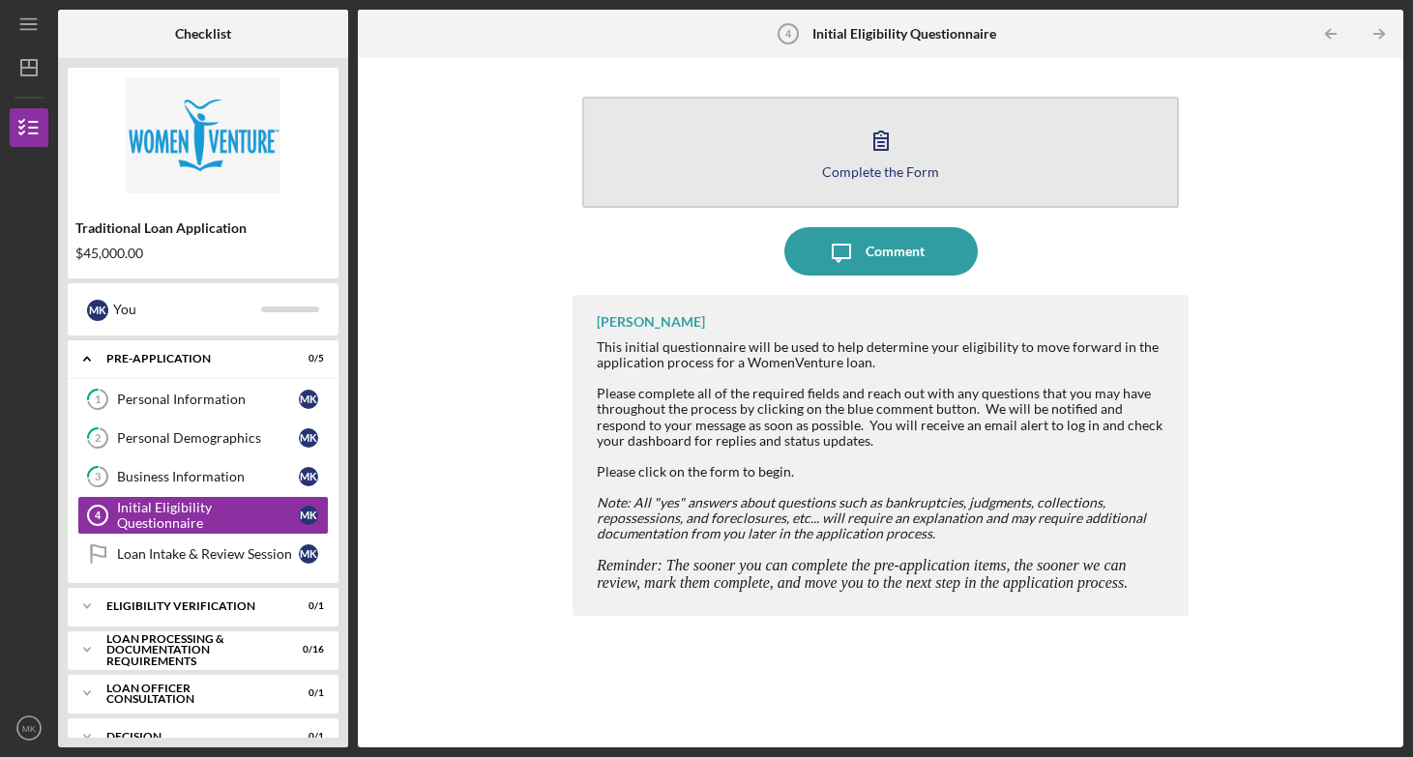
click at [913, 178] on div "Complete the Form" at bounding box center [880, 171] width 117 height 15
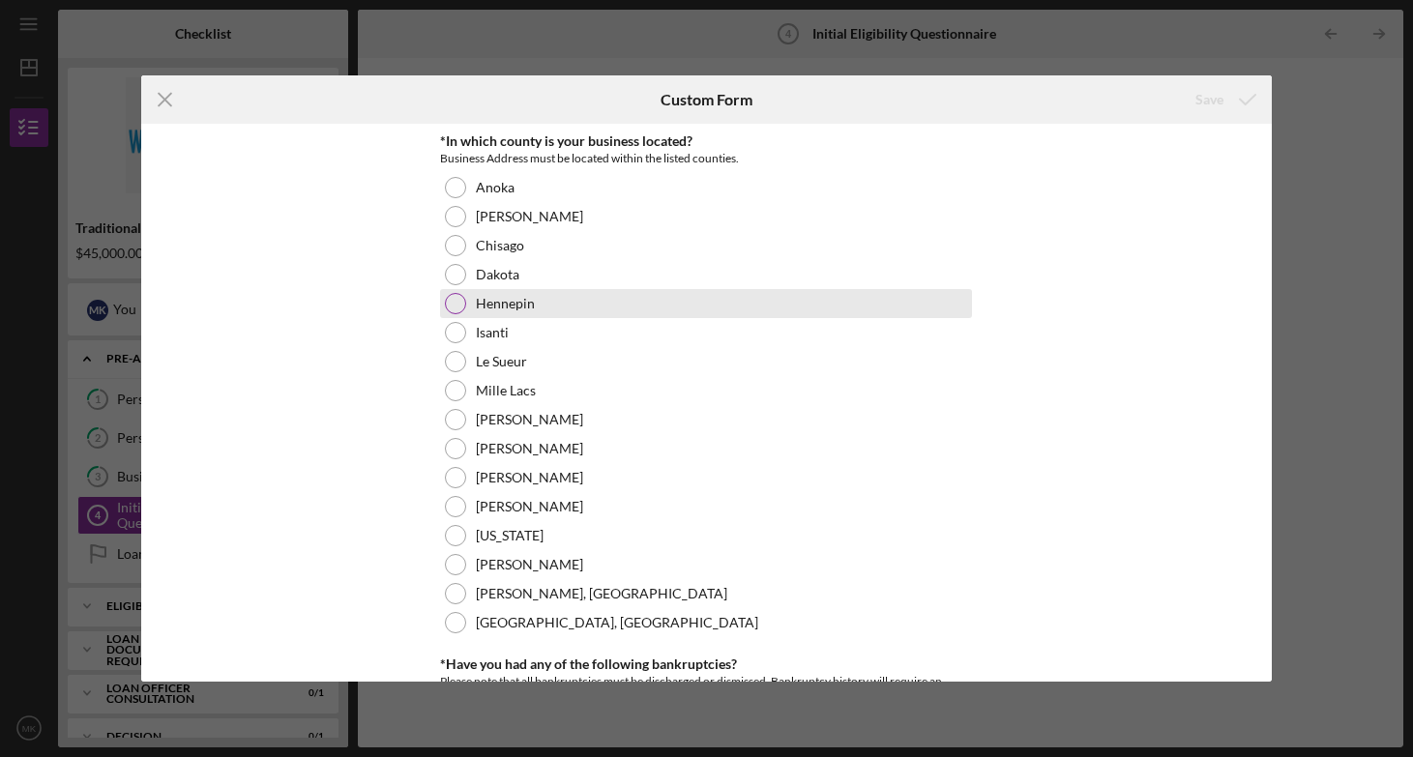
click at [508, 306] on label "Hennepin" at bounding box center [505, 303] width 59 height 15
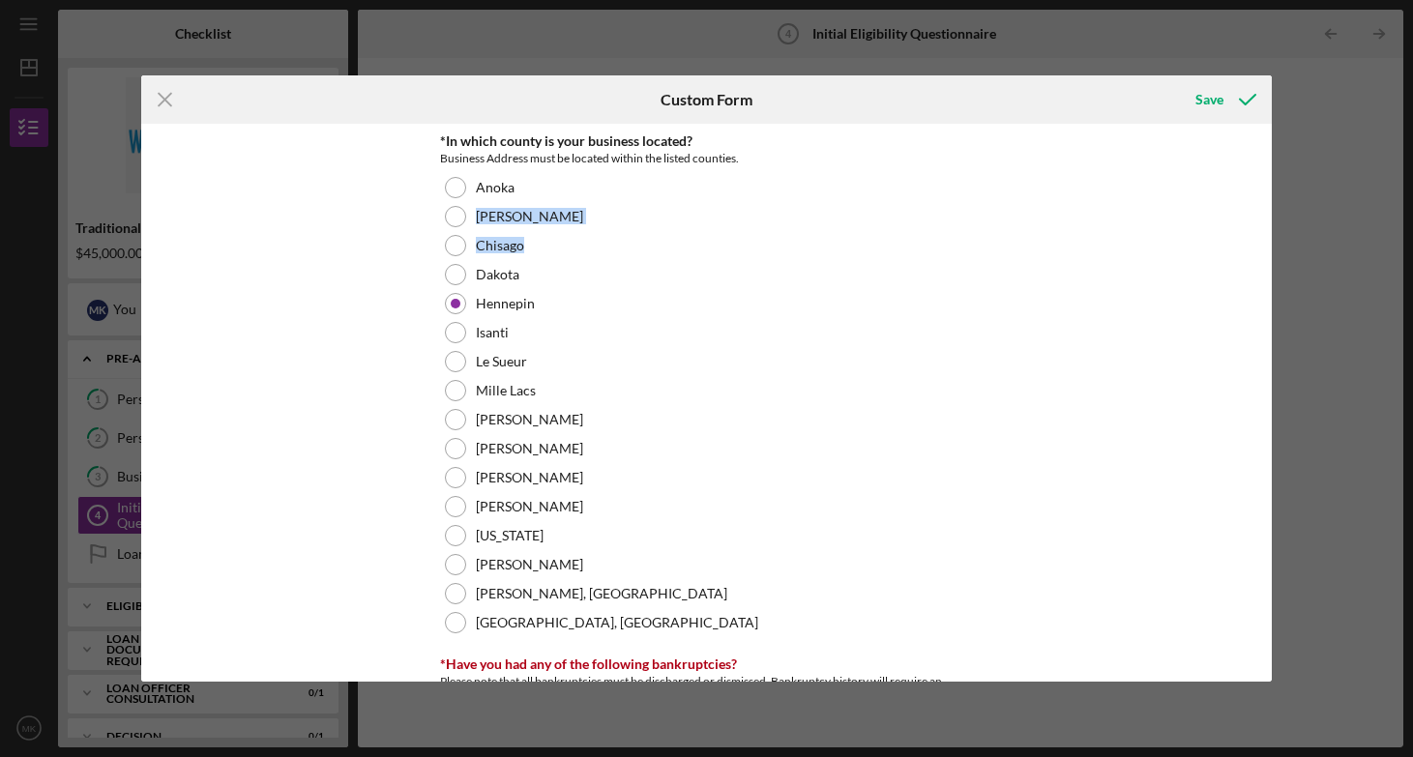
drag, startPoint x: 1265, startPoint y: 188, endPoint x: 1266, endPoint y: 205, distance: 17.4
click at [1263, 242] on div "*In which county is your business located? Business Address must be located wit…" at bounding box center [706, 402] width 1130 height 557
drag, startPoint x: 1272, startPoint y: 168, endPoint x: 1264, endPoint y: 234, distance: 66.3
click at [1264, 234] on div "Icon/Menu Close Custom Form Save *In which county is your business located? Bus…" at bounding box center [706, 378] width 1413 height 757
drag, startPoint x: 1271, startPoint y: 177, endPoint x: 1271, endPoint y: 209, distance: 31.9
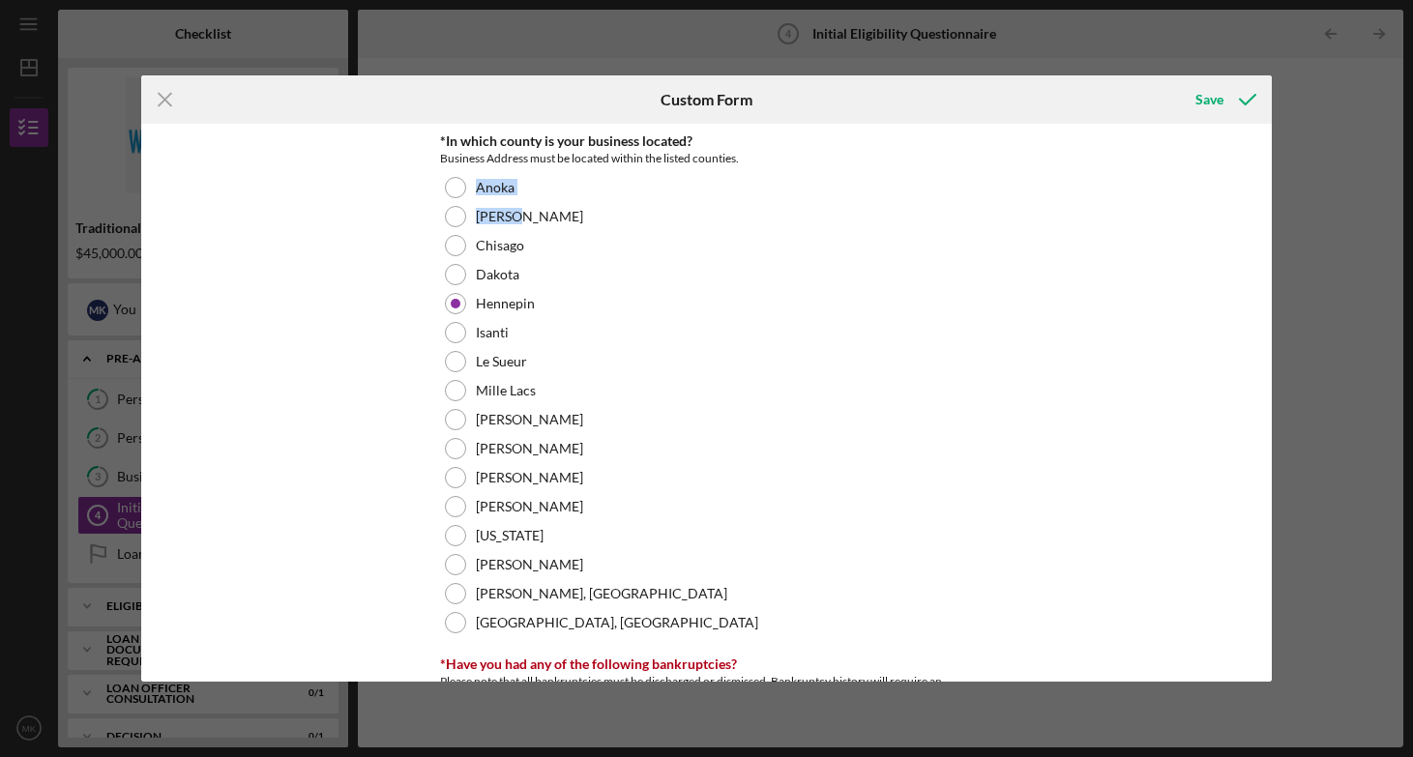
click at [1271, 209] on div "Icon/Menu Close Custom Form Save *In which county is your business located? Bus…" at bounding box center [706, 378] width 1413 height 757
drag, startPoint x: 1271, startPoint y: 187, endPoint x: 1271, endPoint y: 196, distance: 9.7
click at [1271, 236] on div "Icon/Menu Close Custom Form Save *In which county is your business located? Bus…" at bounding box center [706, 378] width 1413 height 757
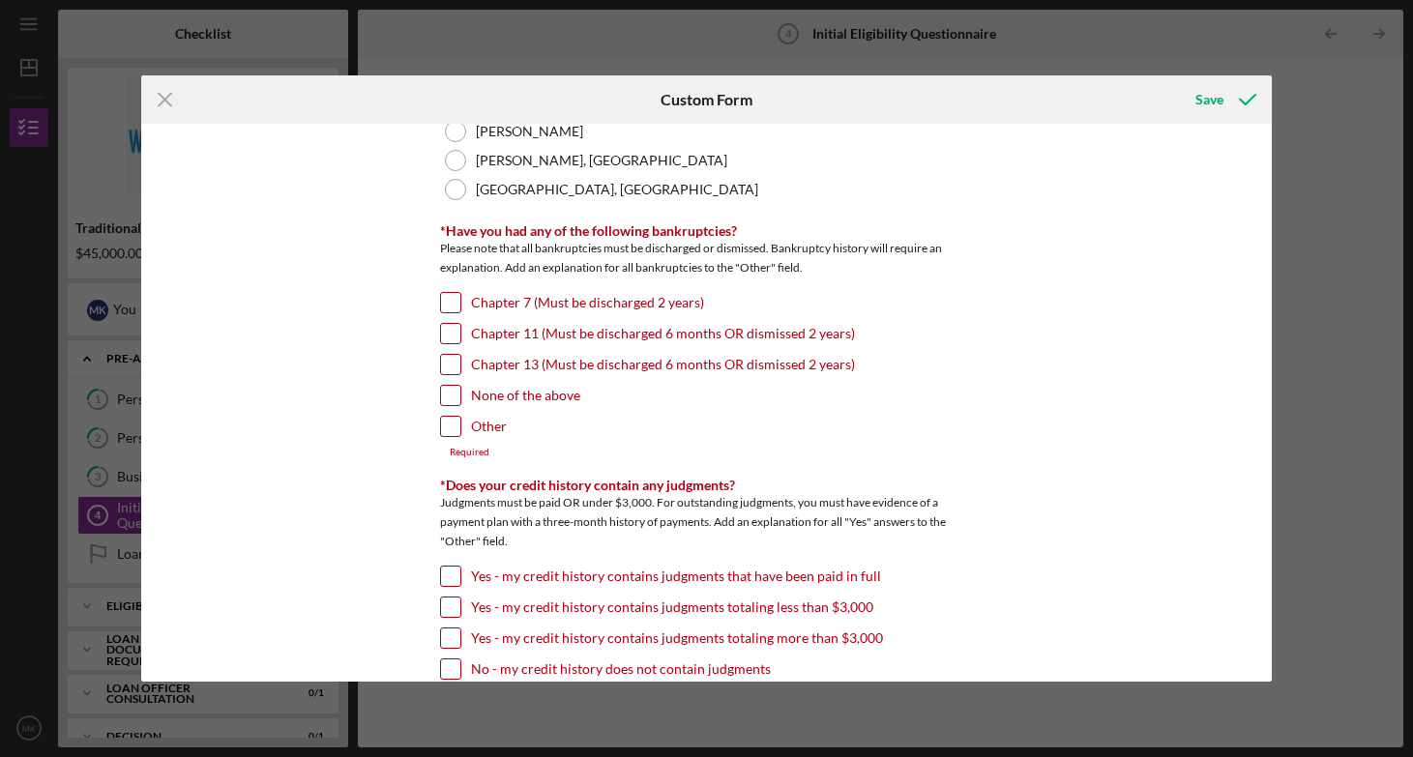
scroll to position [415, 0]
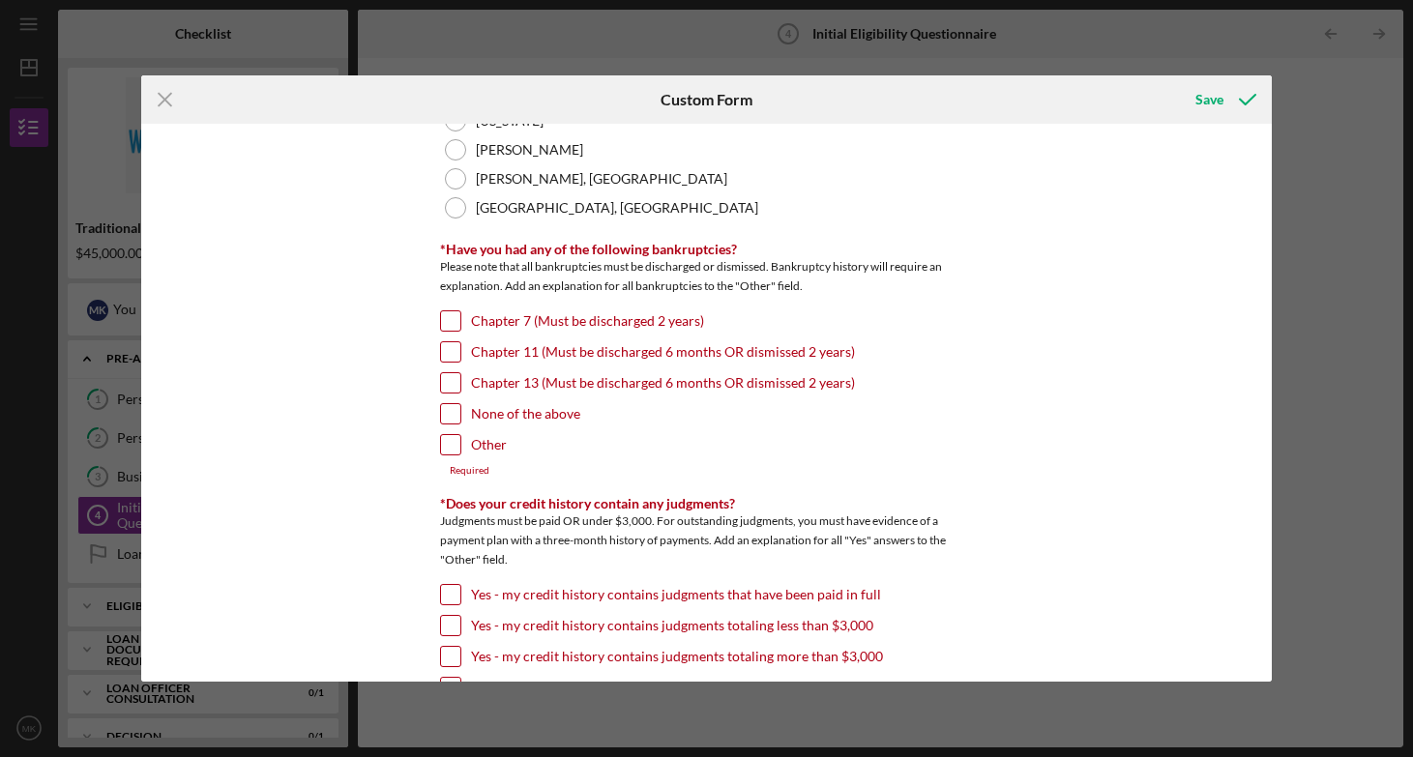
click at [507, 416] on label "None of the above" at bounding box center [525, 413] width 109 height 19
click at [460, 416] on input "None of the above" at bounding box center [450, 413] width 19 height 19
checkbox input "true"
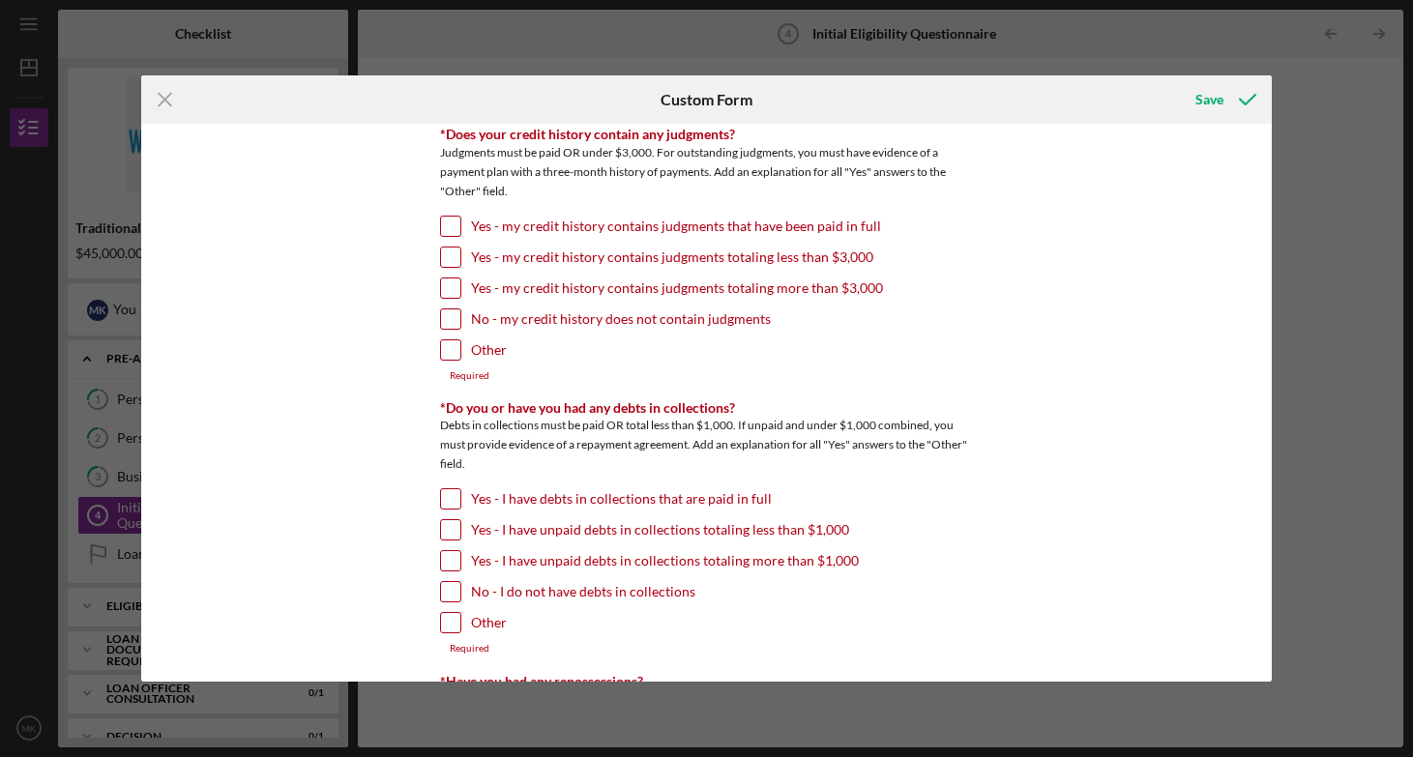
scroll to position [821, 0]
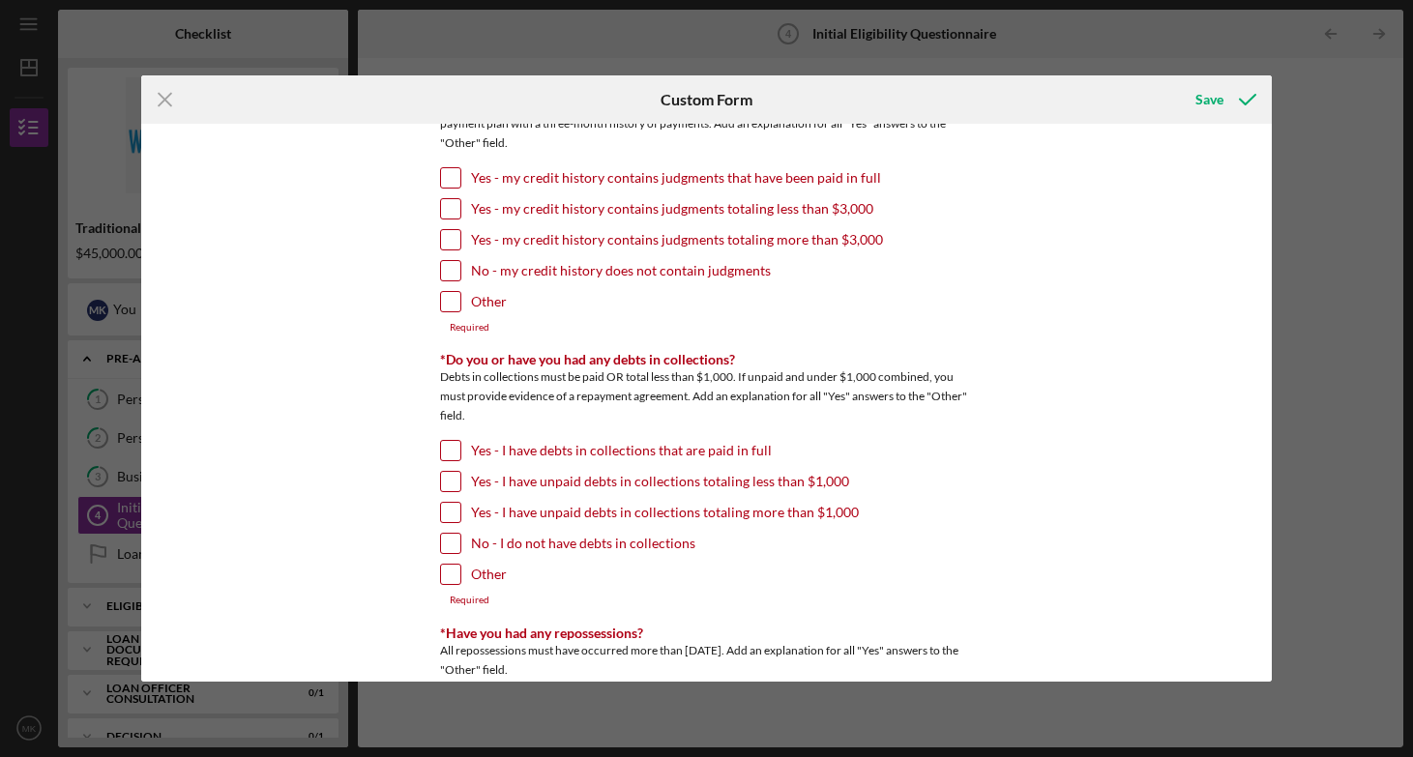
click at [669, 276] on label "No - my credit history does not contain judgments" at bounding box center [621, 270] width 300 height 19
click at [460, 276] on input "No - my credit history does not contain judgments" at bounding box center [450, 270] width 19 height 19
checkbox input "true"
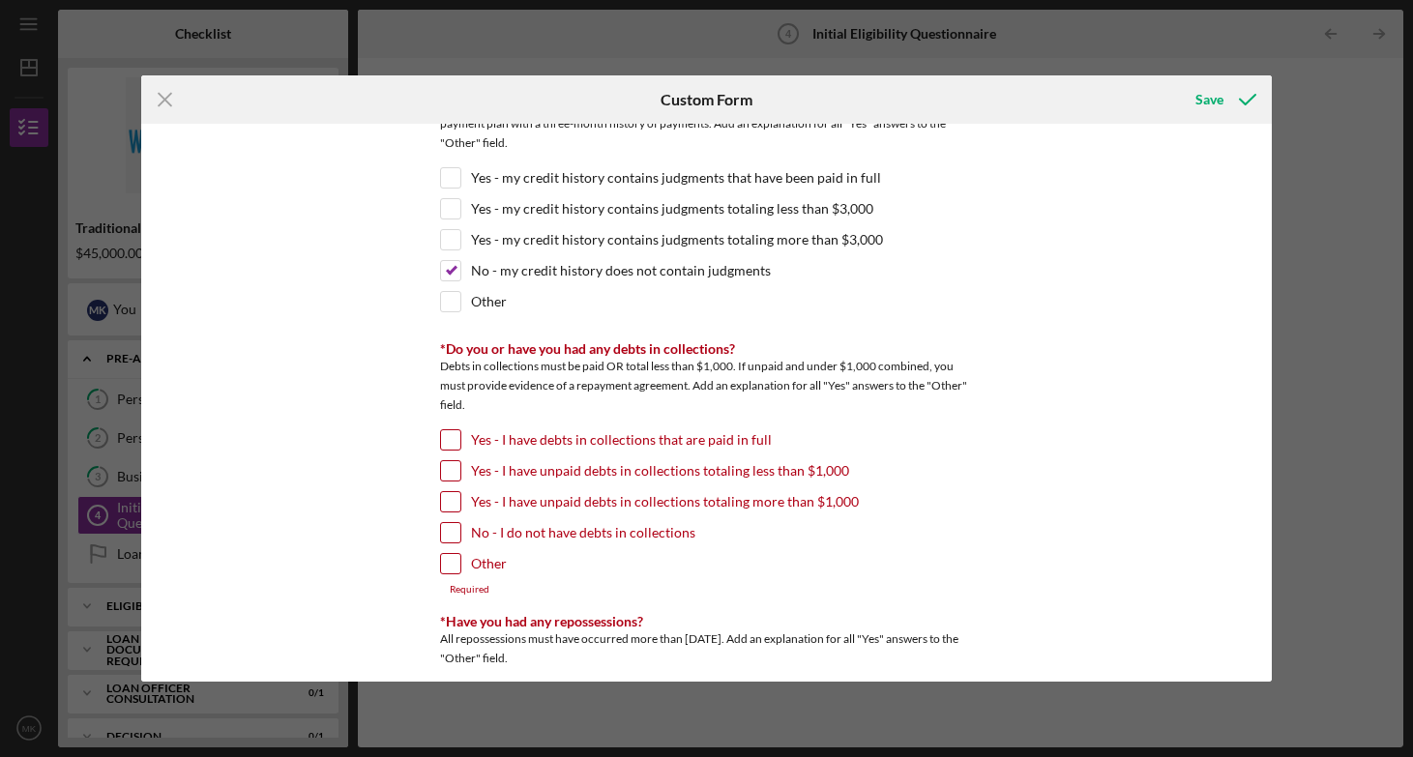
click at [604, 541] on div "No - I do not have debts in collections" at bounding box center [706, 537] width 532 height 31
click at [606, 536] on label "No - I do not have debts in collections" at bounding box center [583, 532] width 224 height 19
click at [460, 536] on input "No - I do not have debts in collections" at bounding box center [450, 532] width 19 height 19
checkbox input "true"
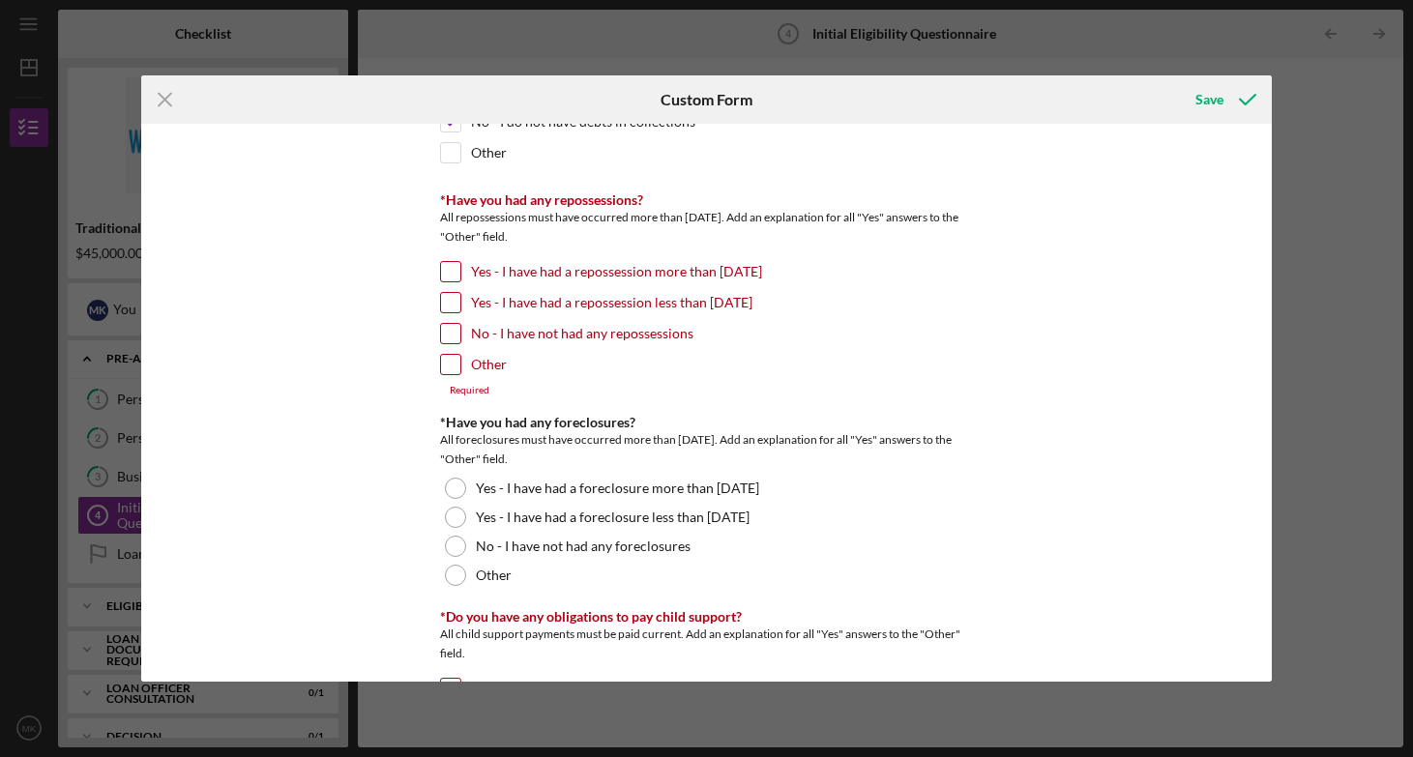
scroll to position [1270, 0]
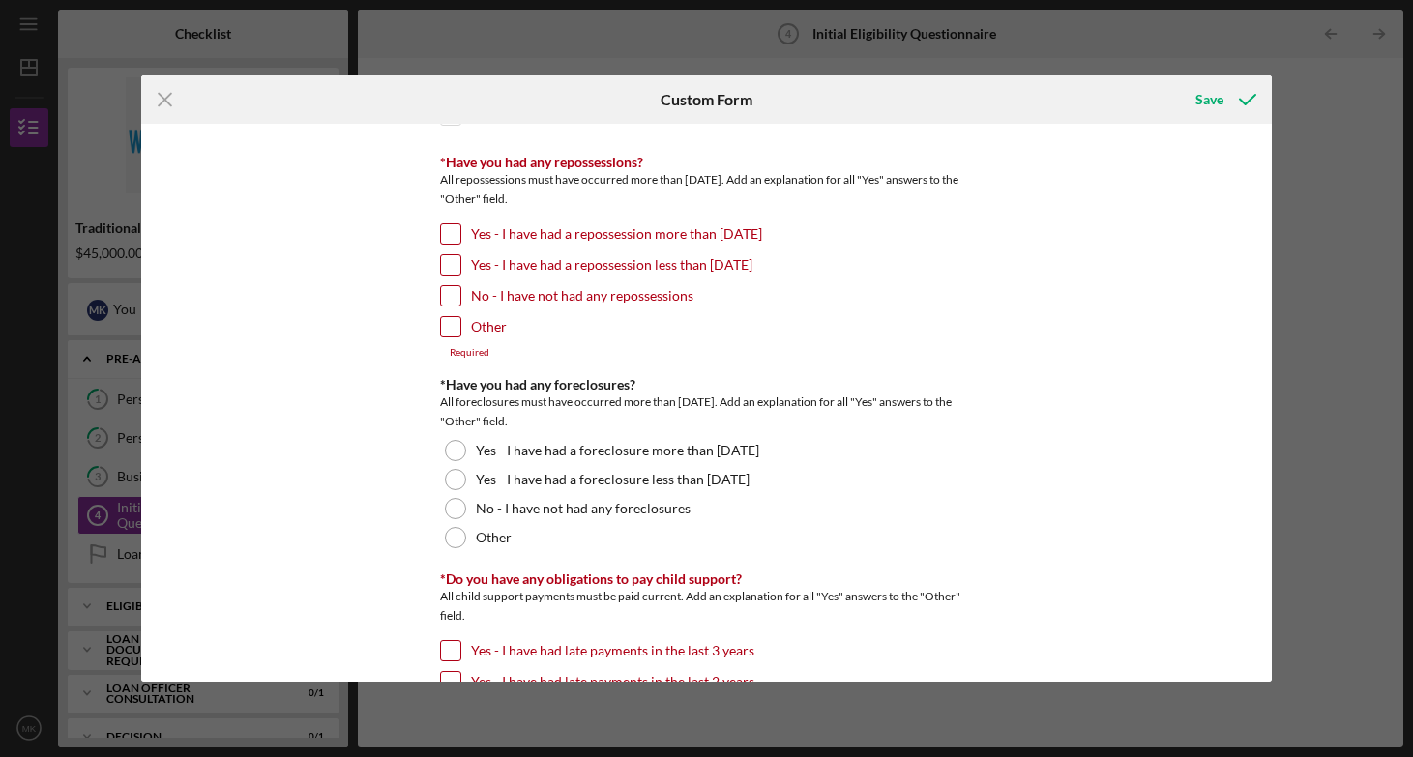
click at [561, 297] on label "No - I have not had any repossessions" at bounding box center [582, 295] width 222 height 19
click at [460, 297] on input "No - I have not had any repossessions" at bounding box center [450, 295] width 19 height 19
checkbox input "true"
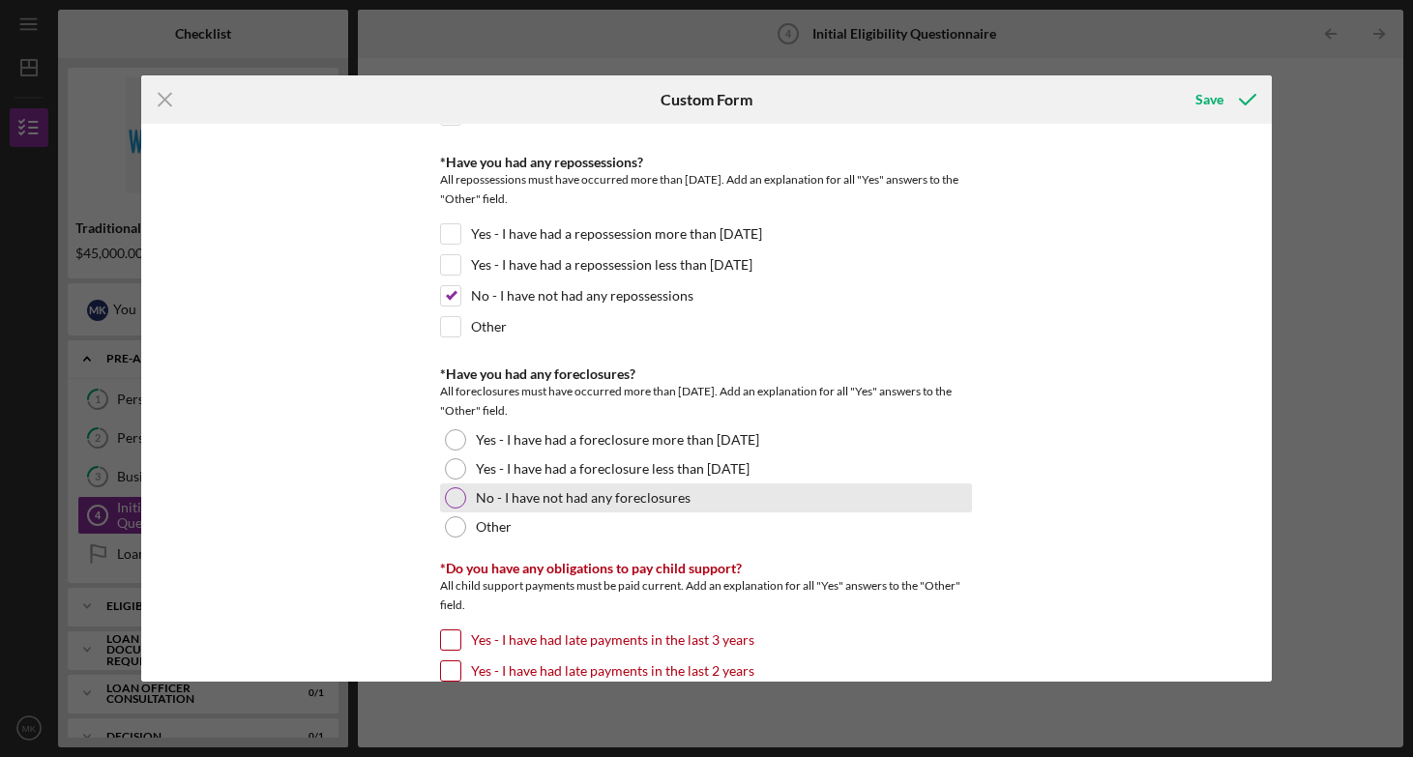
click at [581, 503] on label "No - I have not had any foreclosures" at bounding box center [583, 497] width 215 height 15
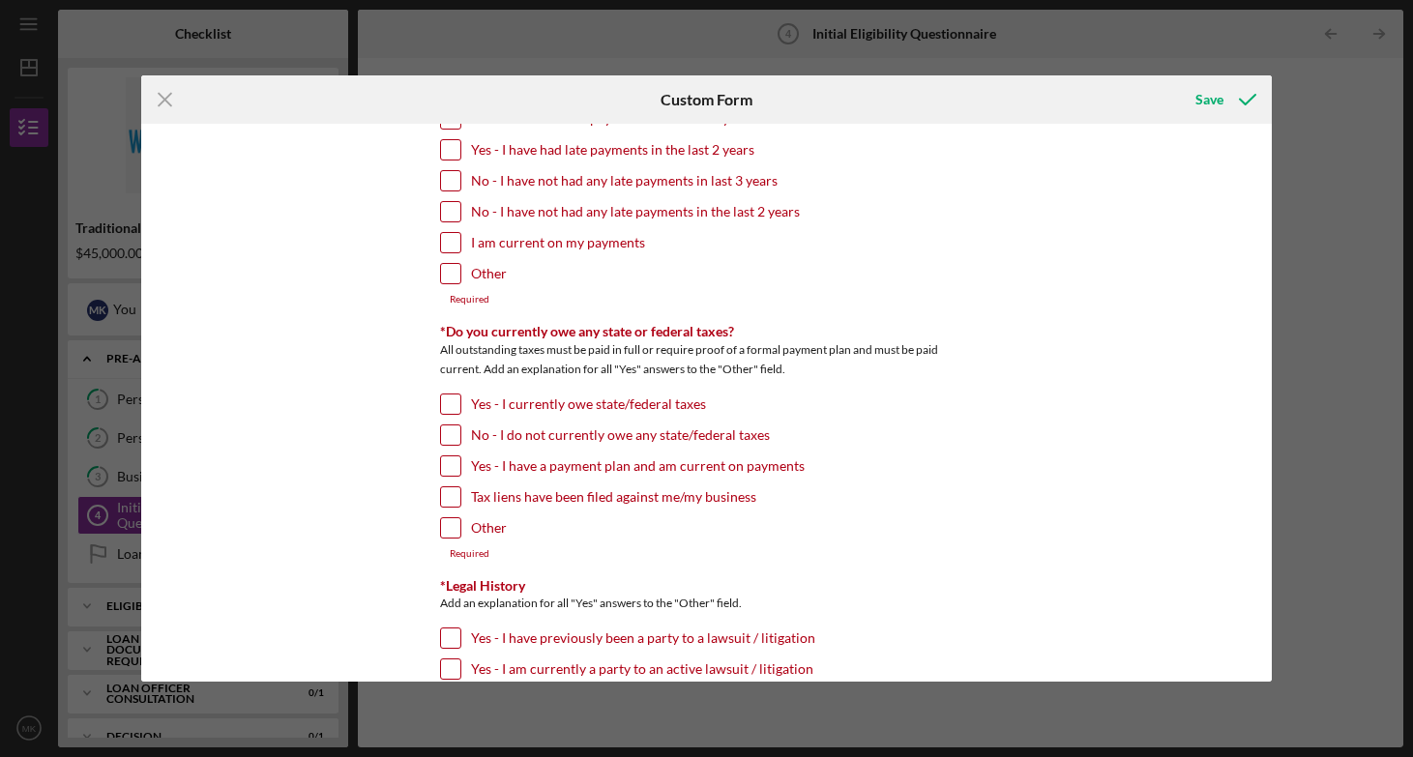
scroll to position [1797, 0]
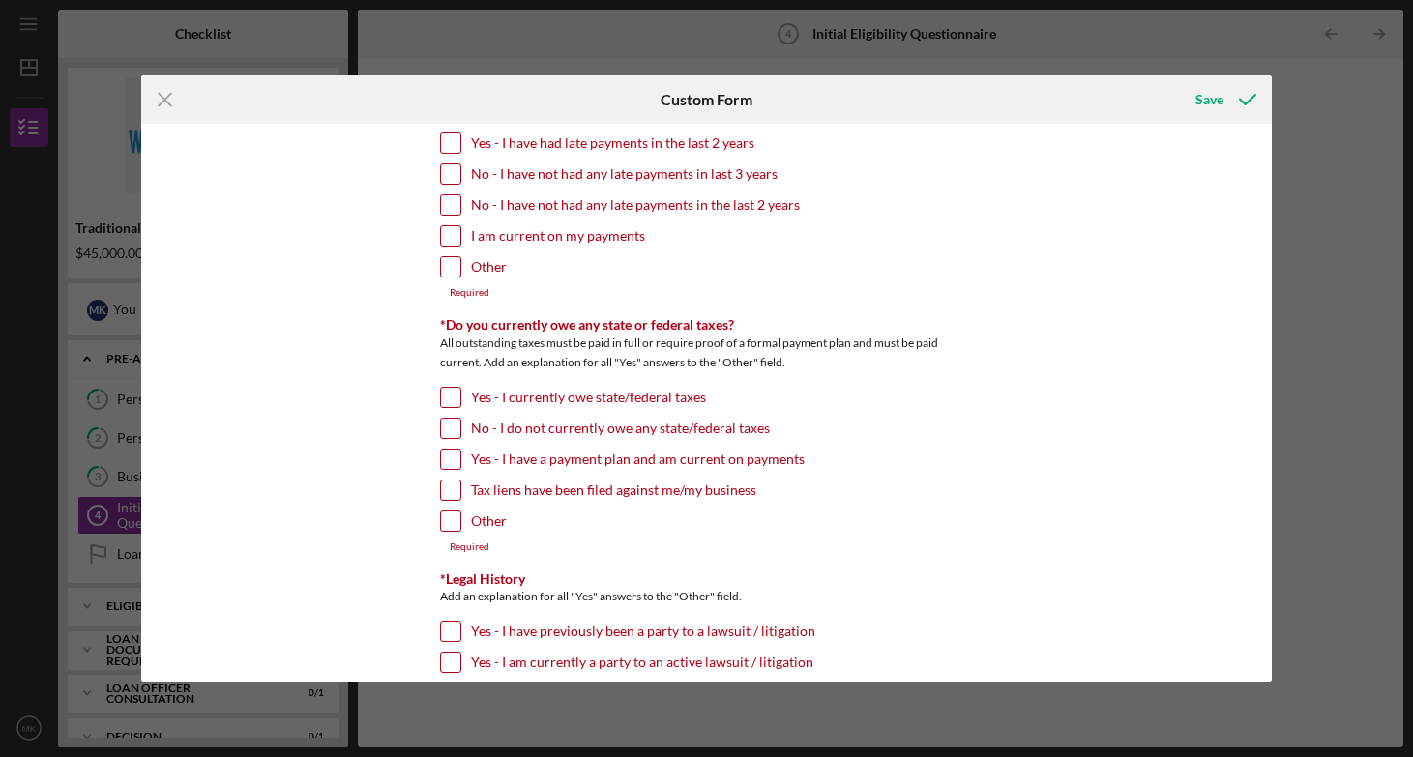
click at [577, 196] on label "No - I have not had any late payments in the last 2 years" at bounding box center [635, 204] width 329 height 19
click at [460, 196] on input "No - I have not had any late payments in the last 2 years" at bounding box center [450, 204] width 19 height 19
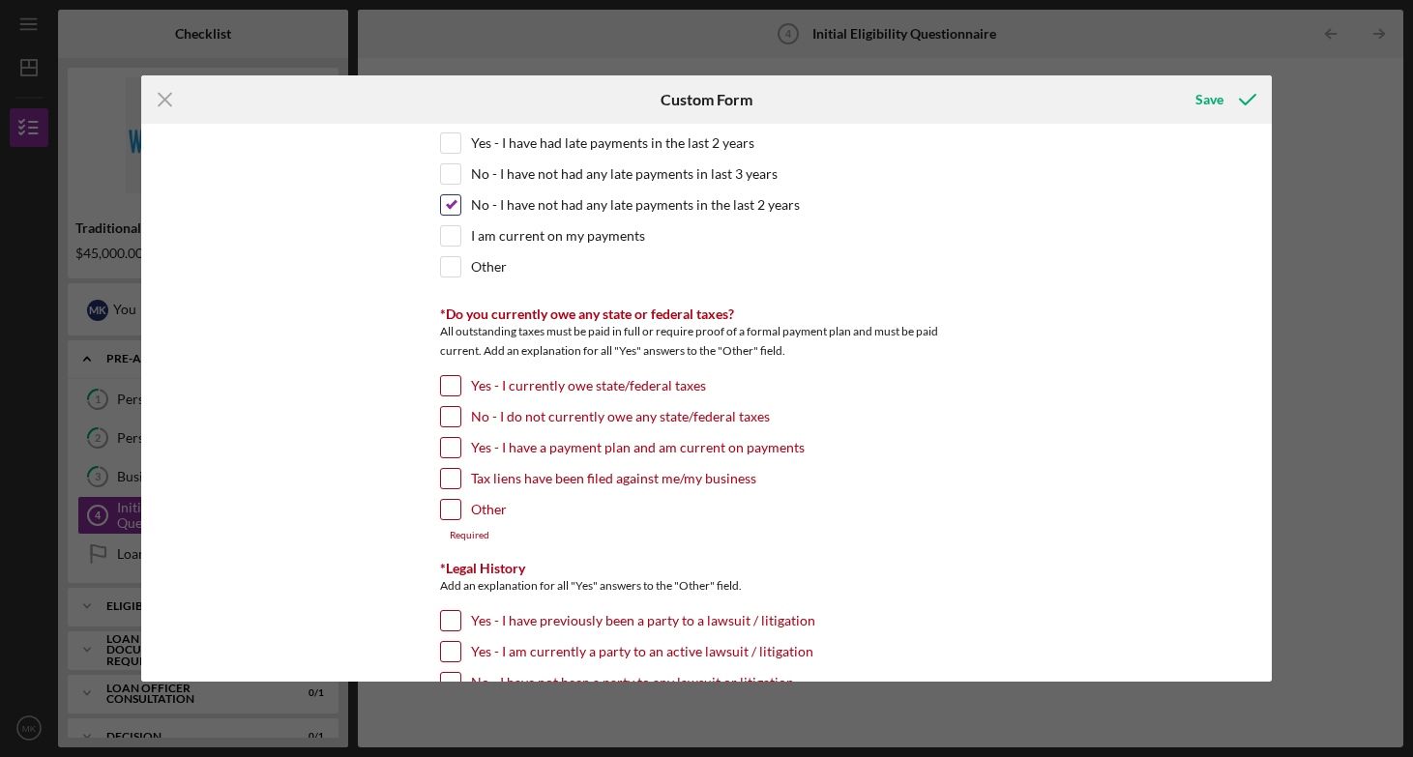
click at [616, 197] on label "No - I have not had any late payments in the last 2 years" at bounding box center [635, 204] width 329 height 19
click at [460, 197] on input "No - I have not had any late payments in the last 2 years" at bounding box center [450, 204] width 19 height 19
checkbox input "false"
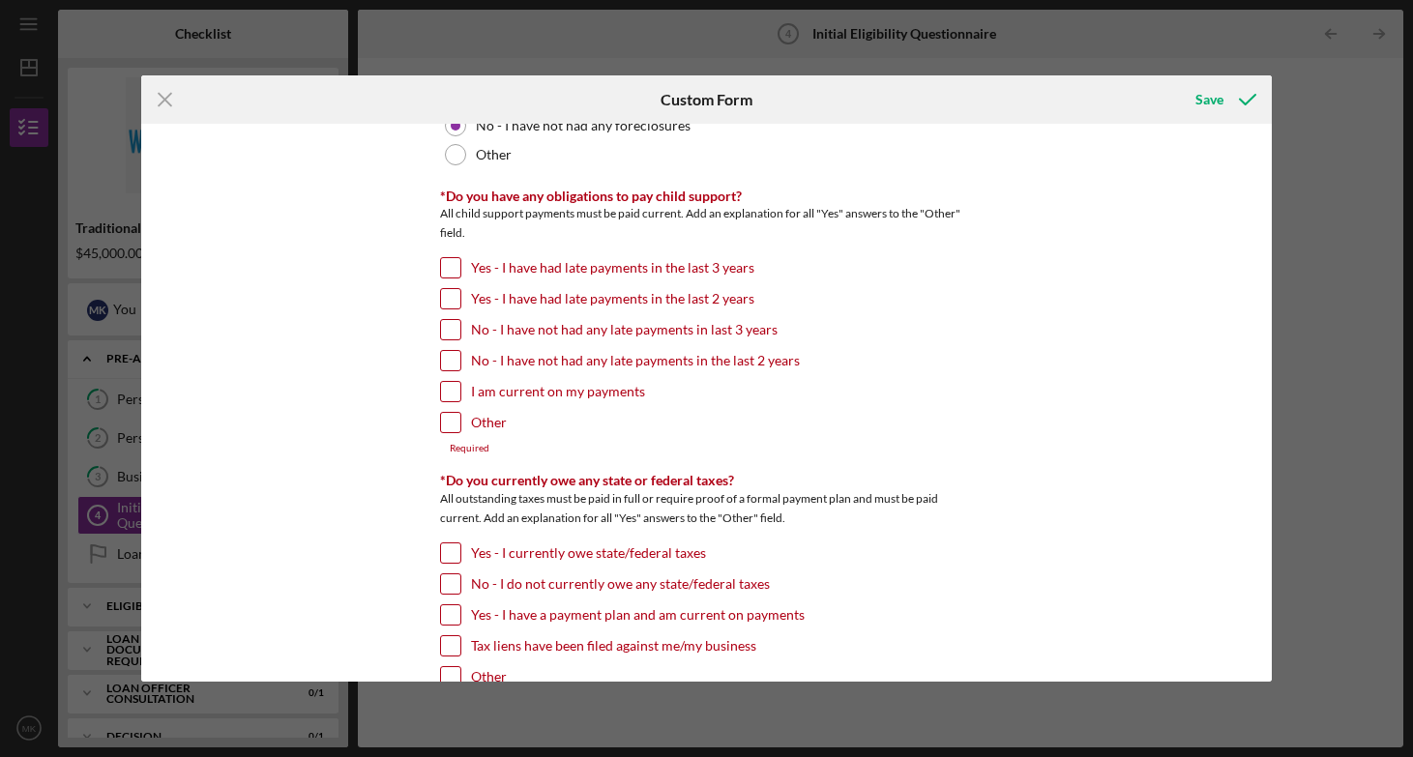
scroll to position [1646, 0]
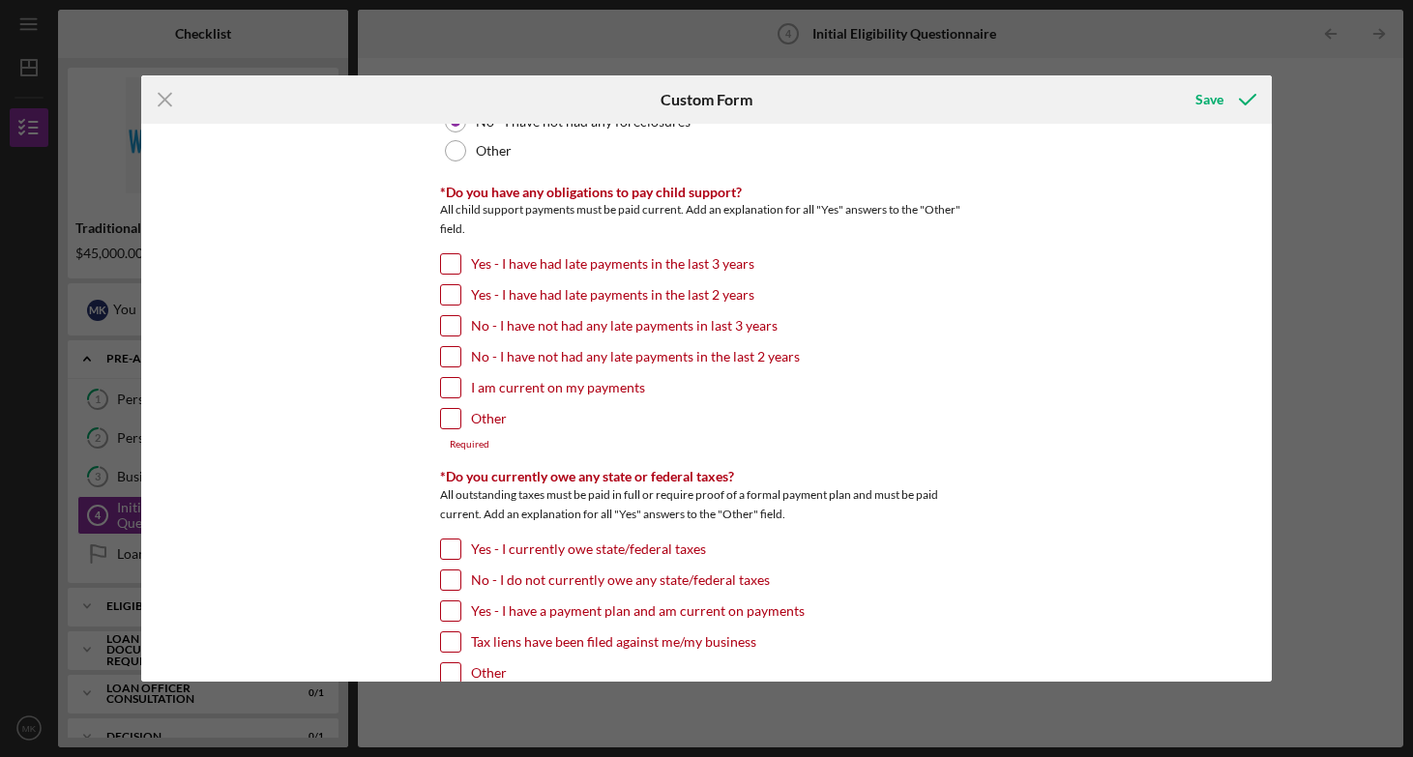
click at [730, 324] on label "No - I have not had any late payments in last 3 years" at bounding box center [624, 325] width 307 height 19
click at [460, 324] on input "No - I have not had any late payments in last 3 years" at bounding box center [450, 325] width 19 height 19
checkbox input "true"
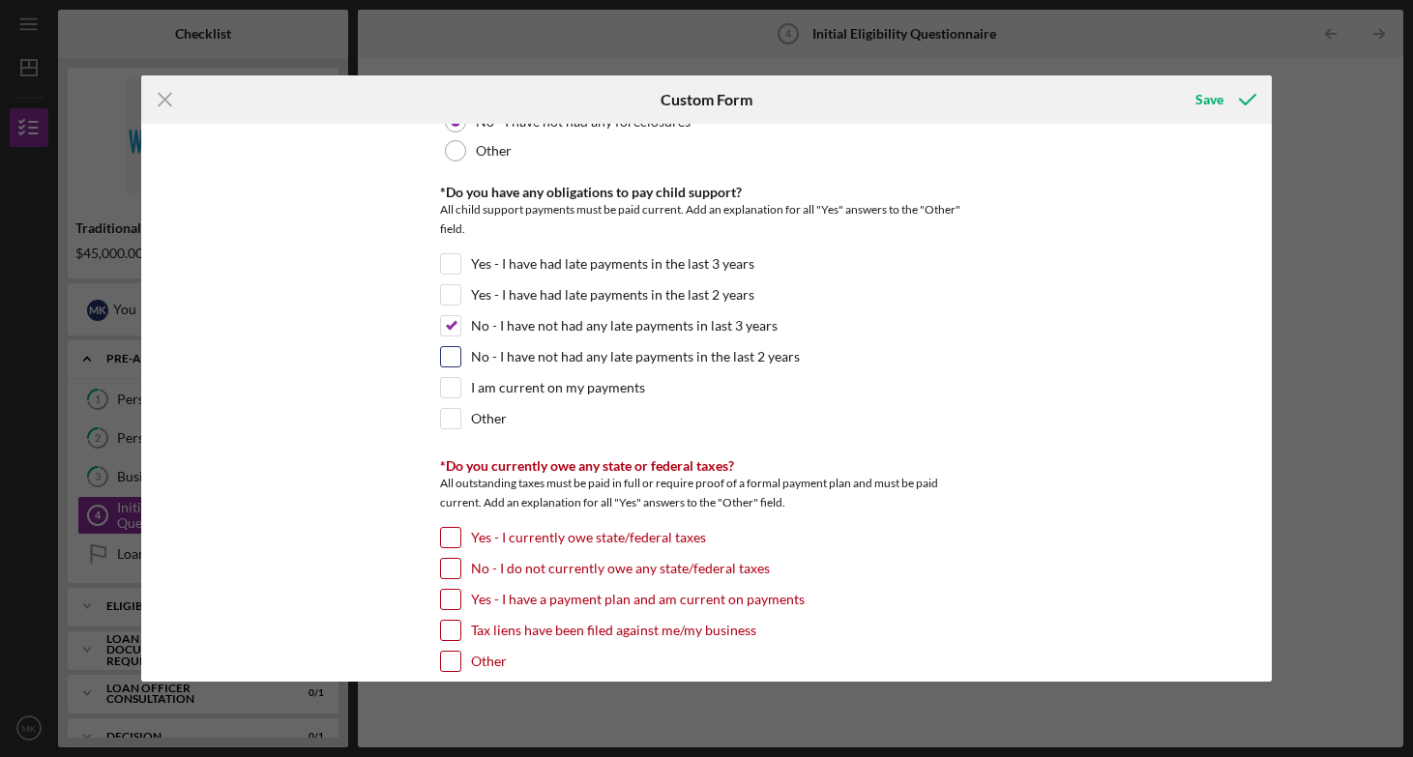
click at [710, 353] on label "No - I have not had any late payments in the last 2 years" at bounding box center [635, 356] width 329 height 19
click at [460, 353] on input "No - I have not had any late payments in the last 2 years" at bounding box center [450, 356] width 19 height 19
checkbox input "true"
drag, startPoint x: 1264, startPoint y: 370, endPoint x: 1267, endPoint y: 415, distance: 44.6
click at [1267, 415] on div "*In which county is your business located? Business Address must be located wit…" at bounding box center [706, 402] width 1130 height 557
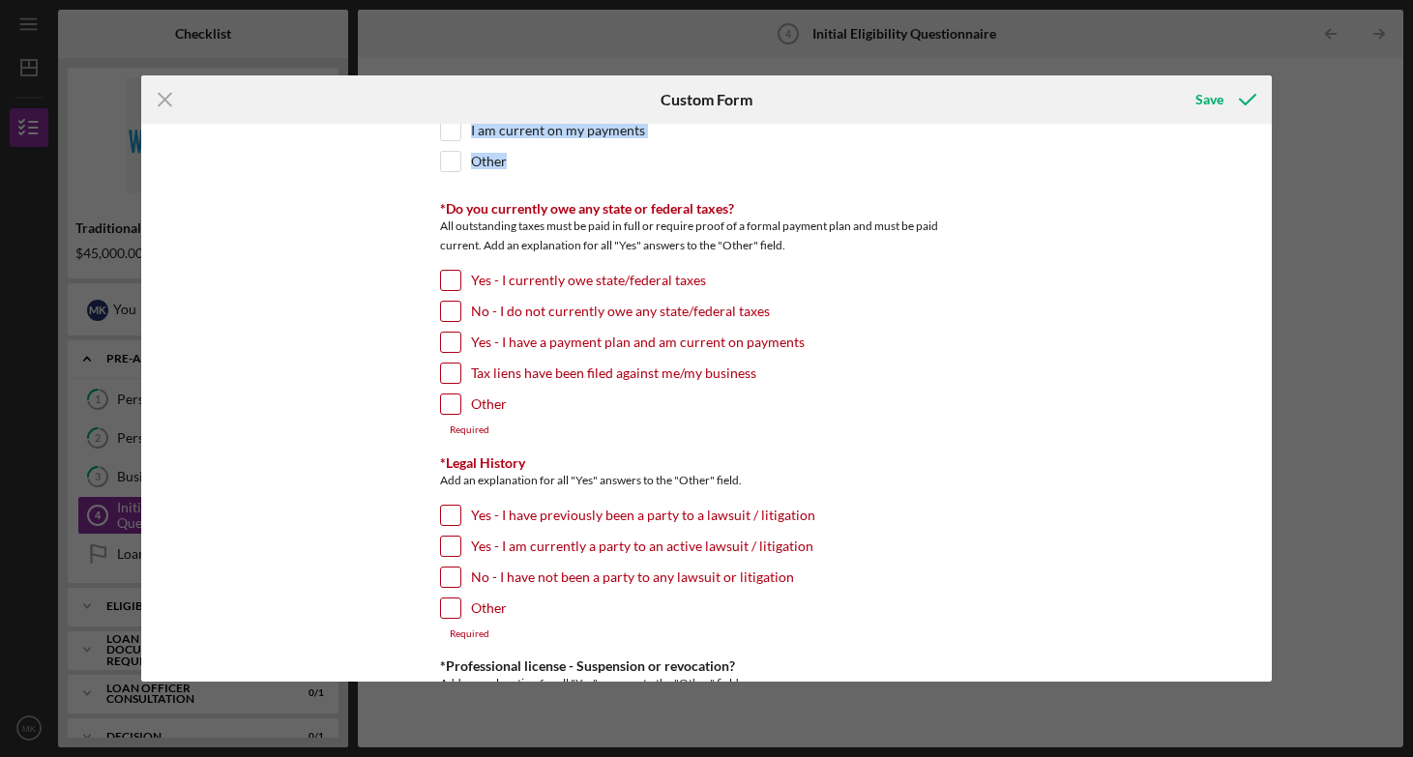
scroll to position [1931, 0]
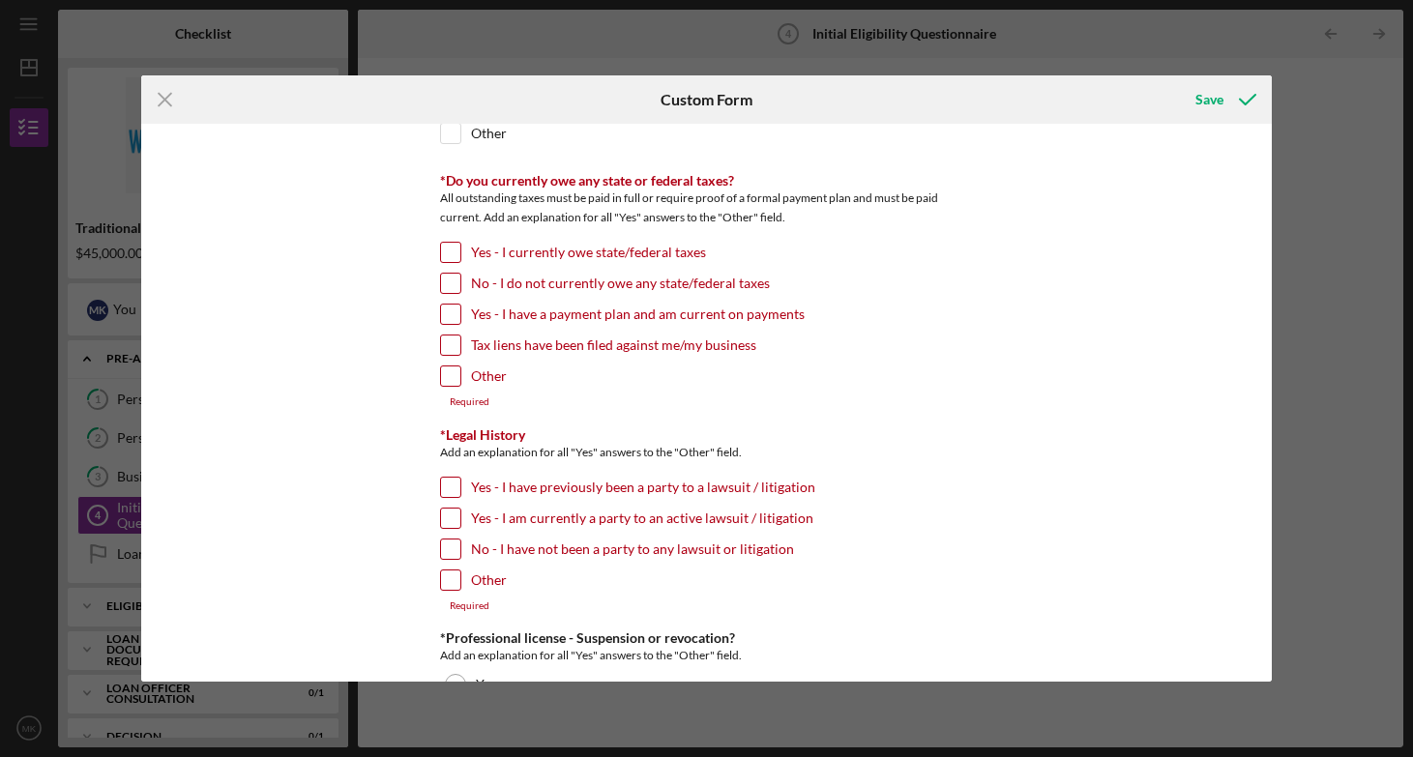
click at [532, 284] on label "No - I do not currently owe any state/federal taxes" at bounding box center [620, 283] width 299 height 19
click at [460, 284] on input "No - I do not currently owe any state/federal taxes" at bounding box center [450, 283] width 19 height 19
checkbox input "true"
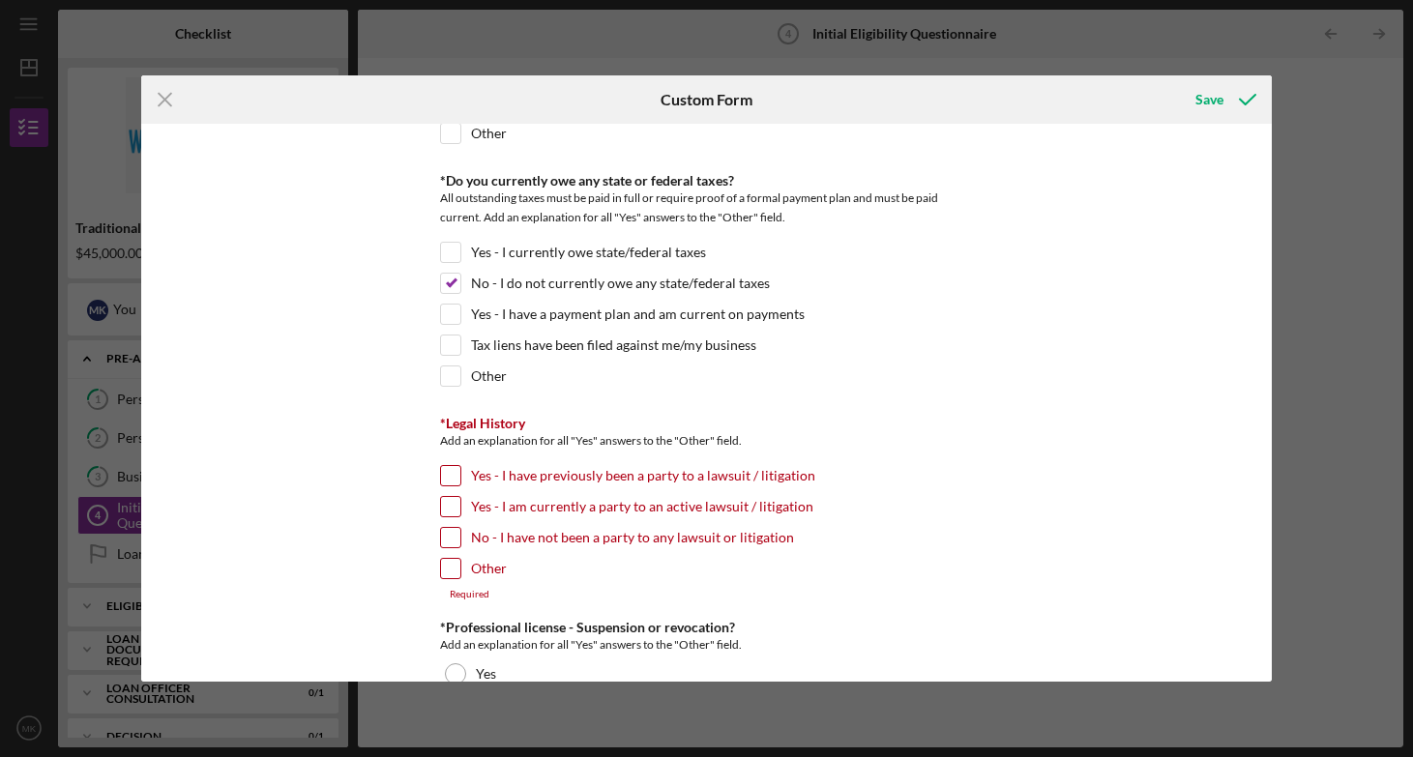
click at [620, 530] on label "No - I have not been a party to any lawsuit or litigation" at bounding box center [632, 537] width 323 height 19
click at [460, 530] on input "No - I have not been a party to any lawsuit or litigation" at bounding box center [450, 537] width 19 height 19
checkbox input "true"
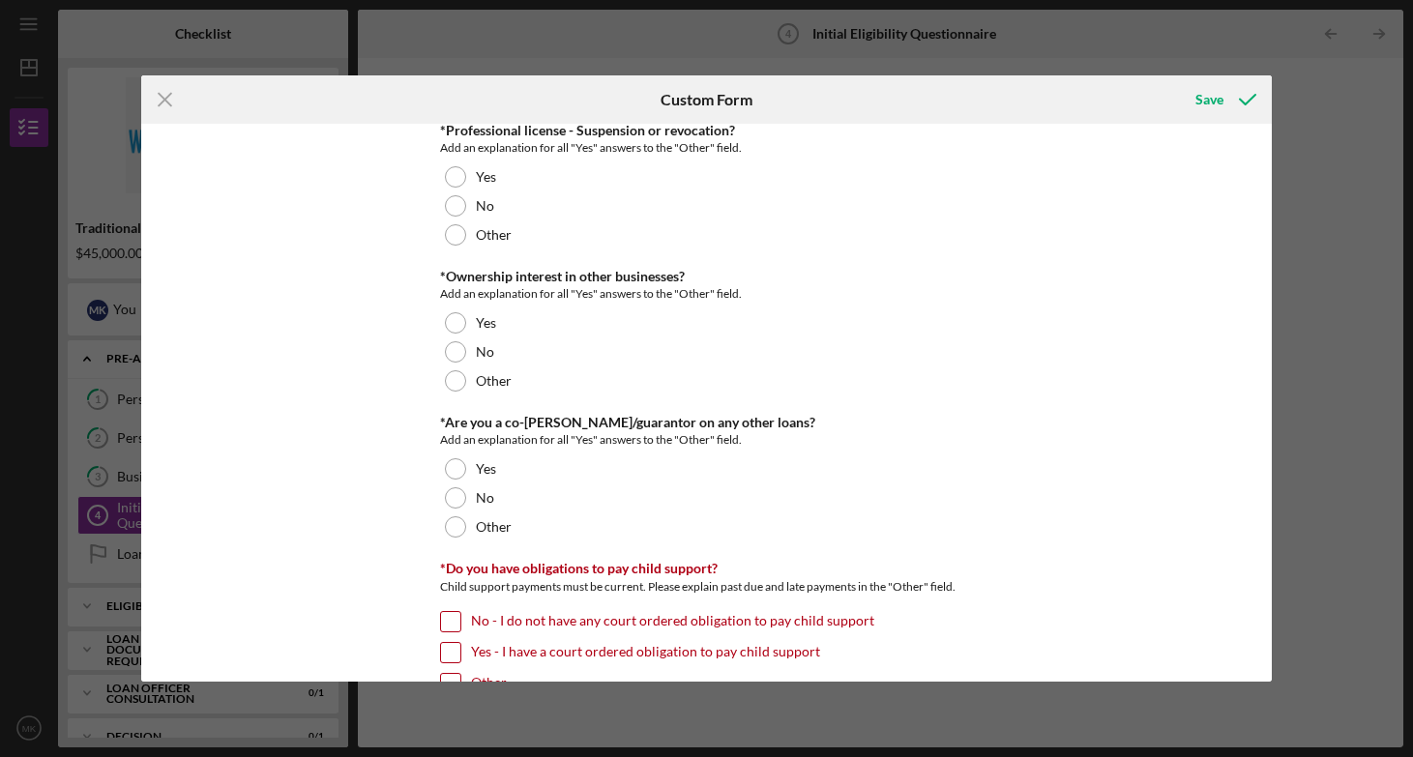
scroll to position [2427, 0]
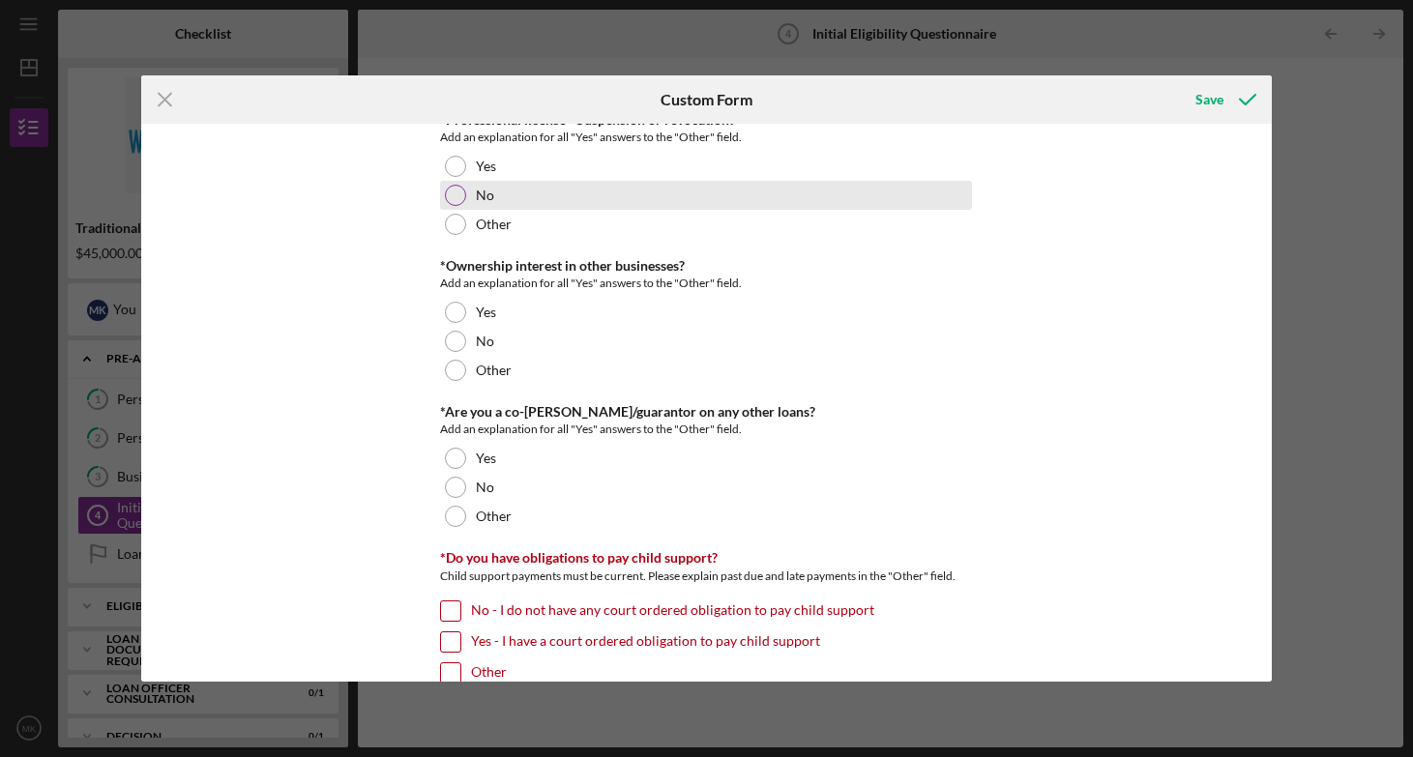
click at [485, 203] on label "No" at bounding box center [485, 195] width 18 height 15
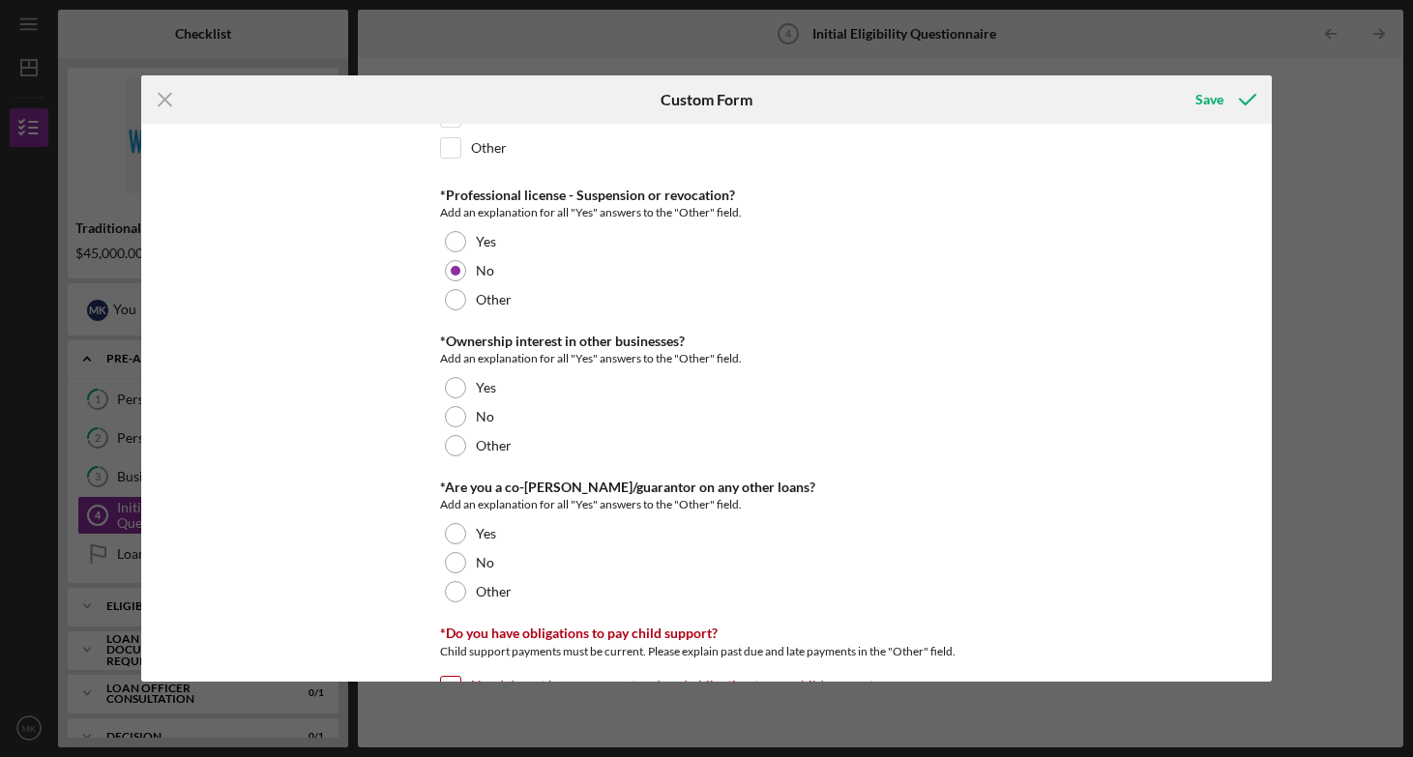
scroll to position [2348, 0]
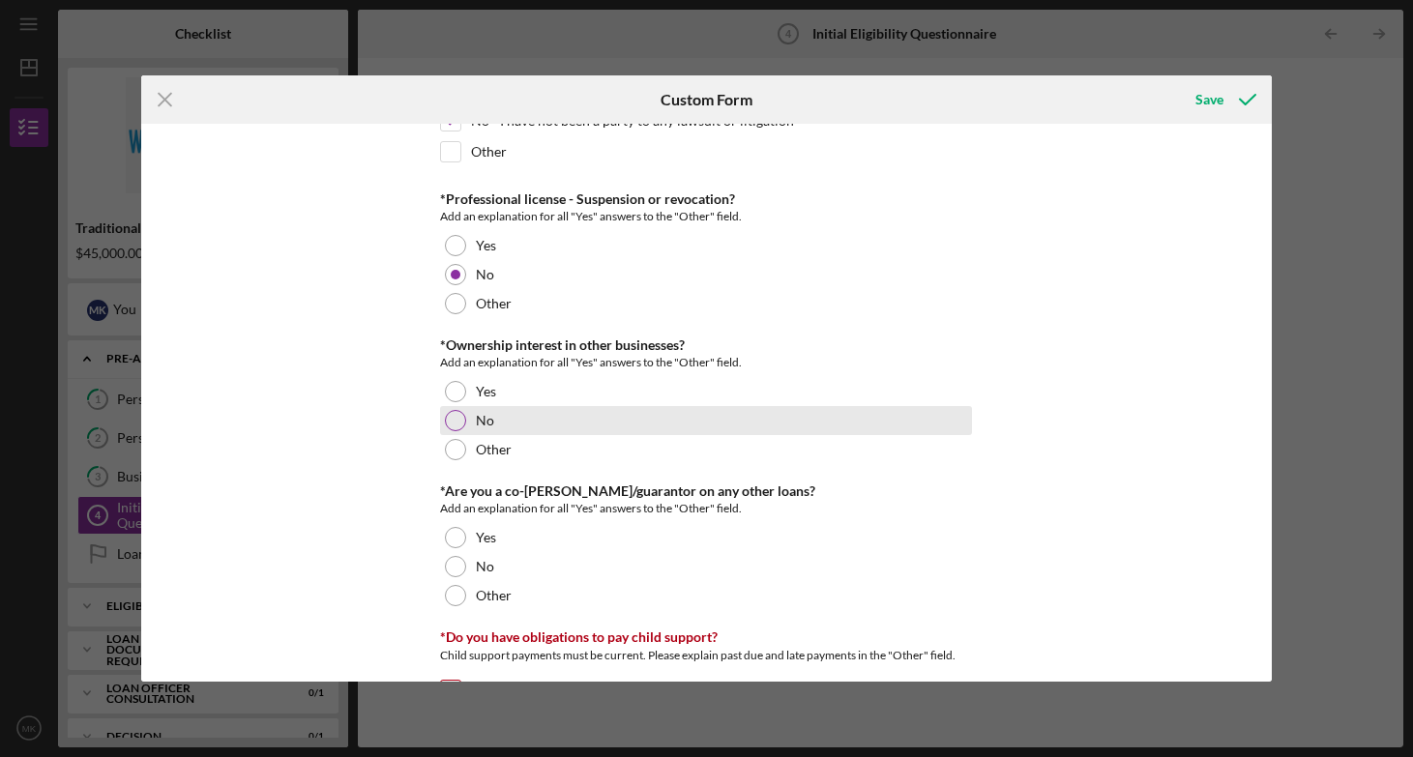
click at [501, 408] on div "No" at bounding box center [706, 420] width 532 height 29
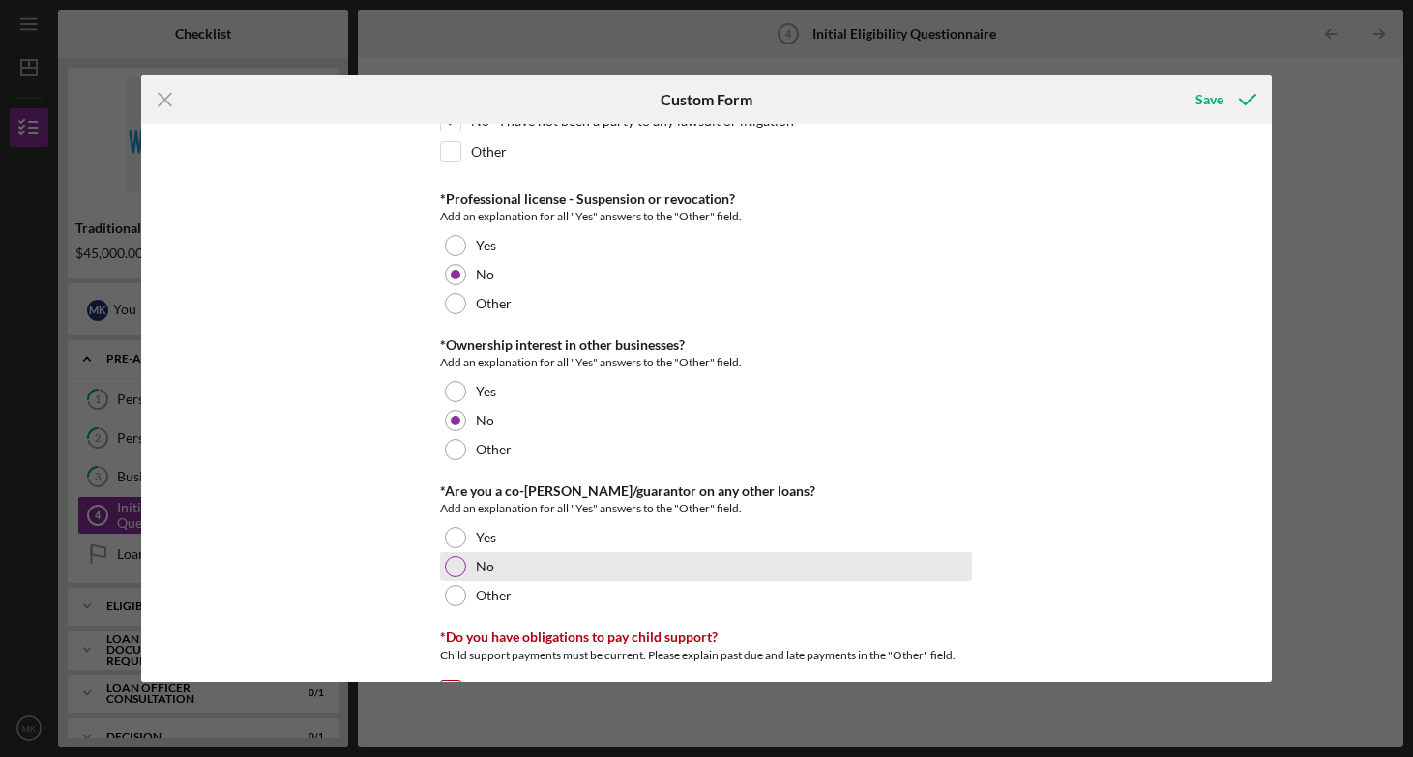
click at [486, 579] on div "No" at bounding box center [706, 566] width 532 height 29
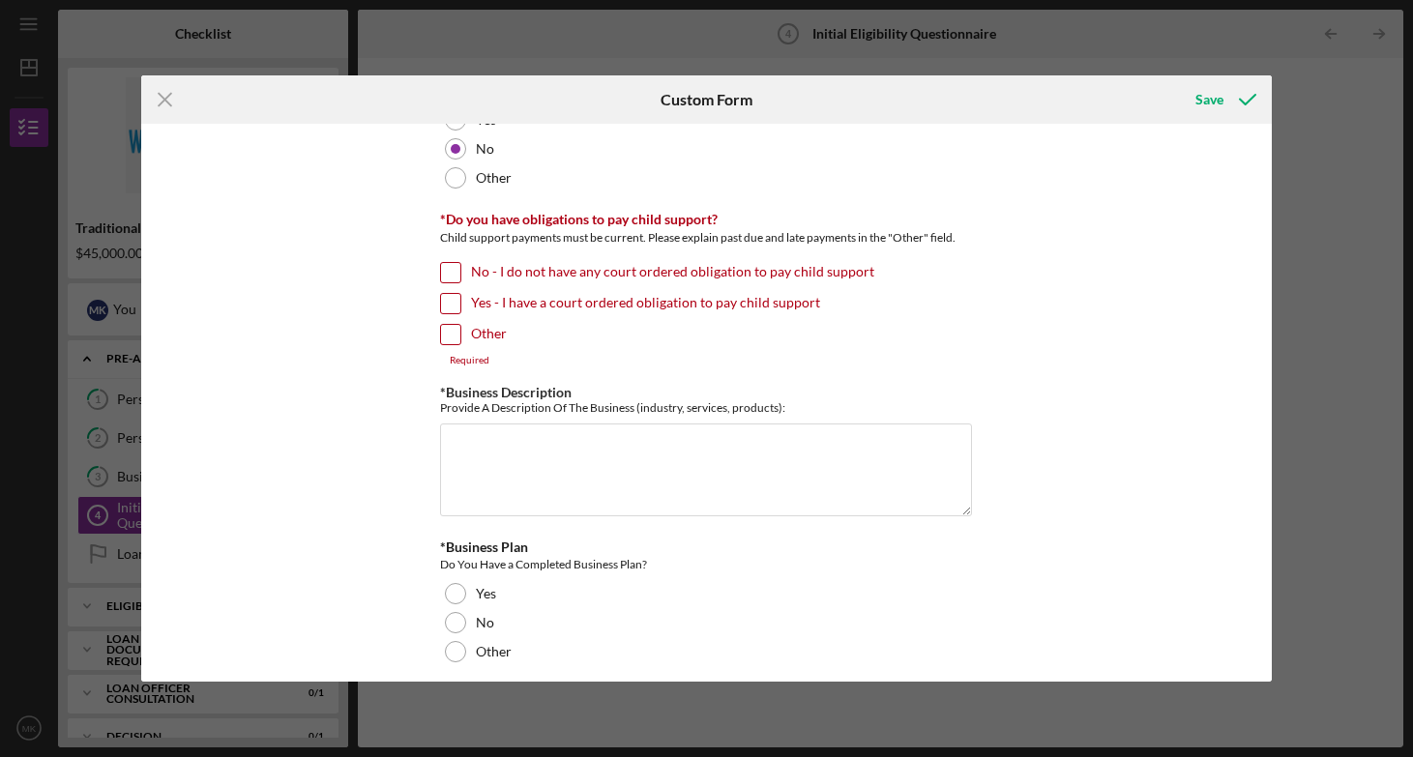
scroll to position [2752, 0]
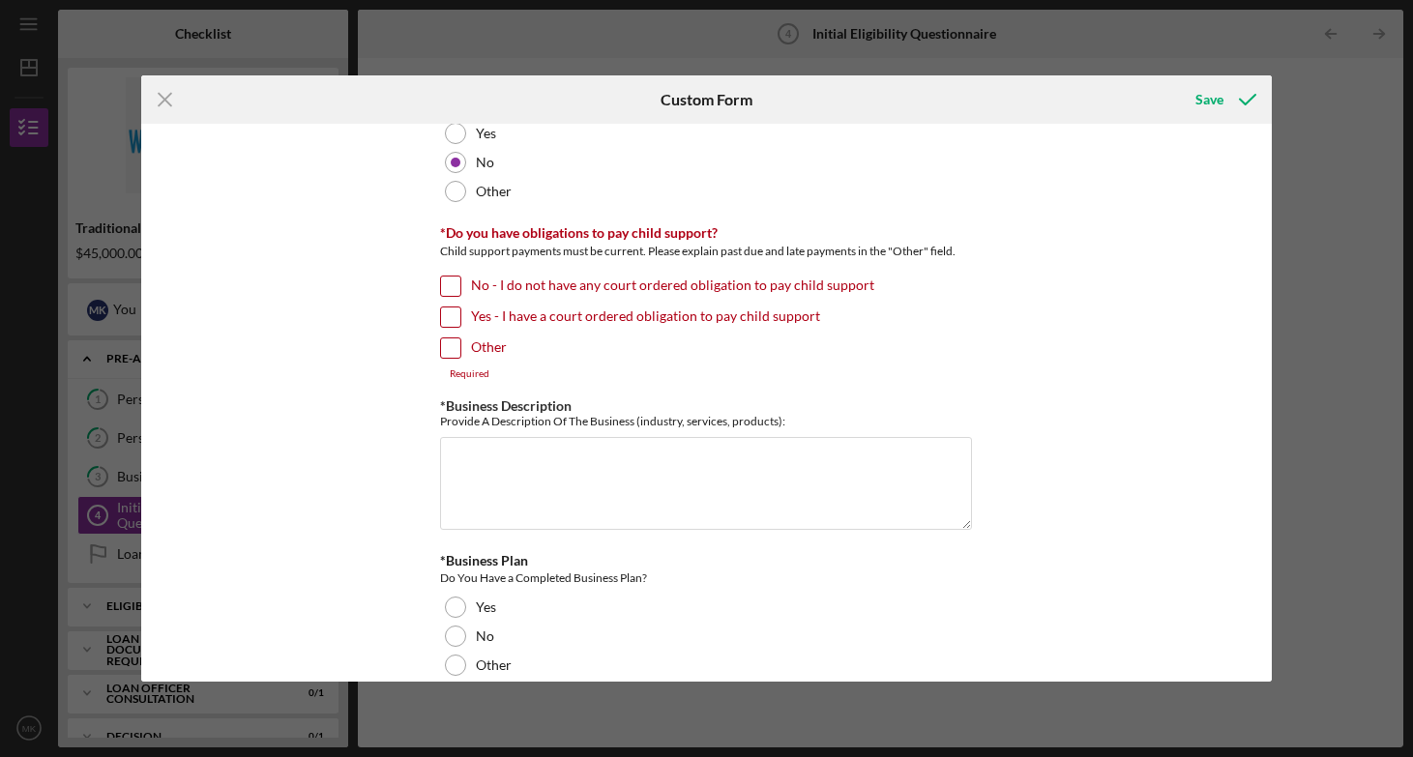
click at [690, 285] on label "No - I do not have any court ordered obligation to pay child support" at bounding box center [672, 286] width 403 height 19
click at [460, 285] on input "No - I do not have any court ordered obligation to pay child support" at bounding box center [450, 286] width 19 height 19
checkbox input "true"
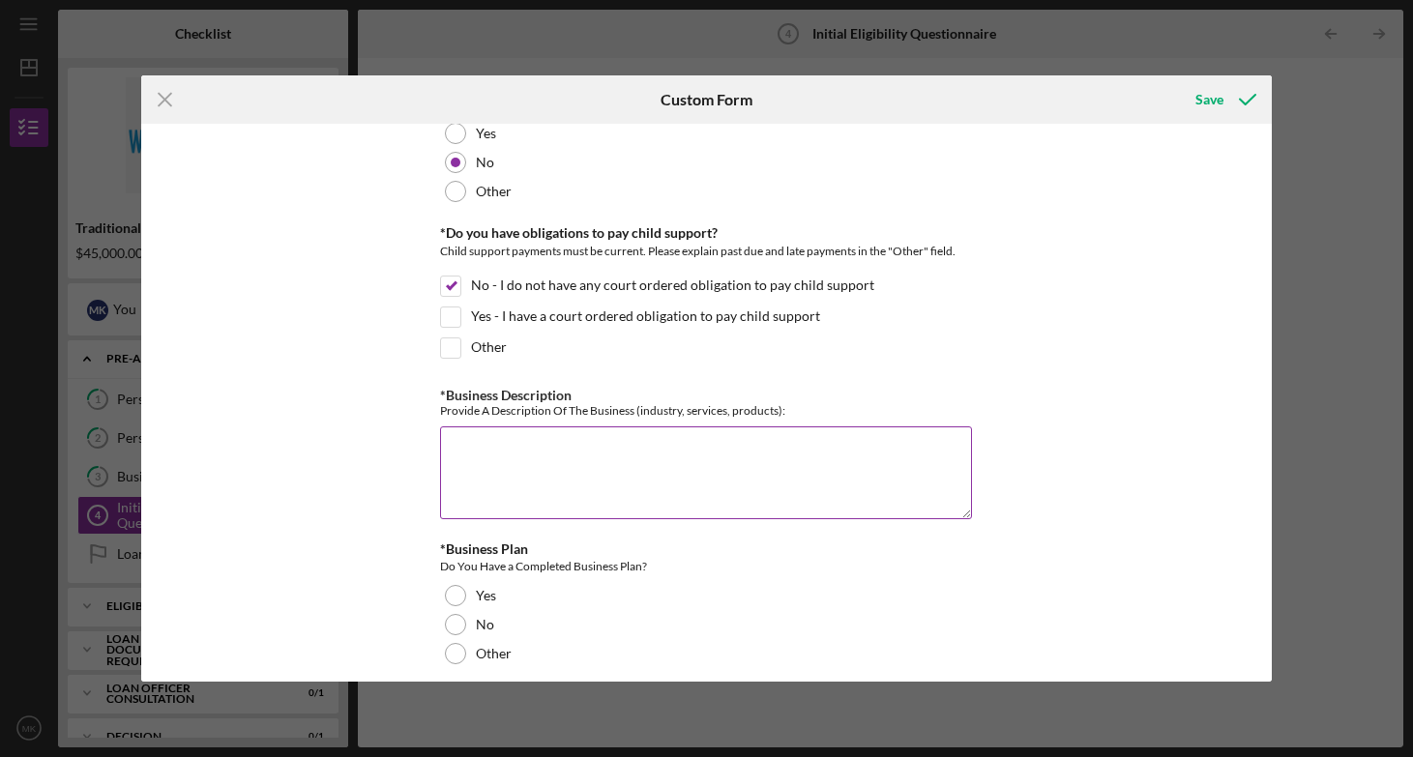
click at [588, 478] on textarea "*Business Description" at bounding box center [706, 472] width 532 height 93
type textarea "C"
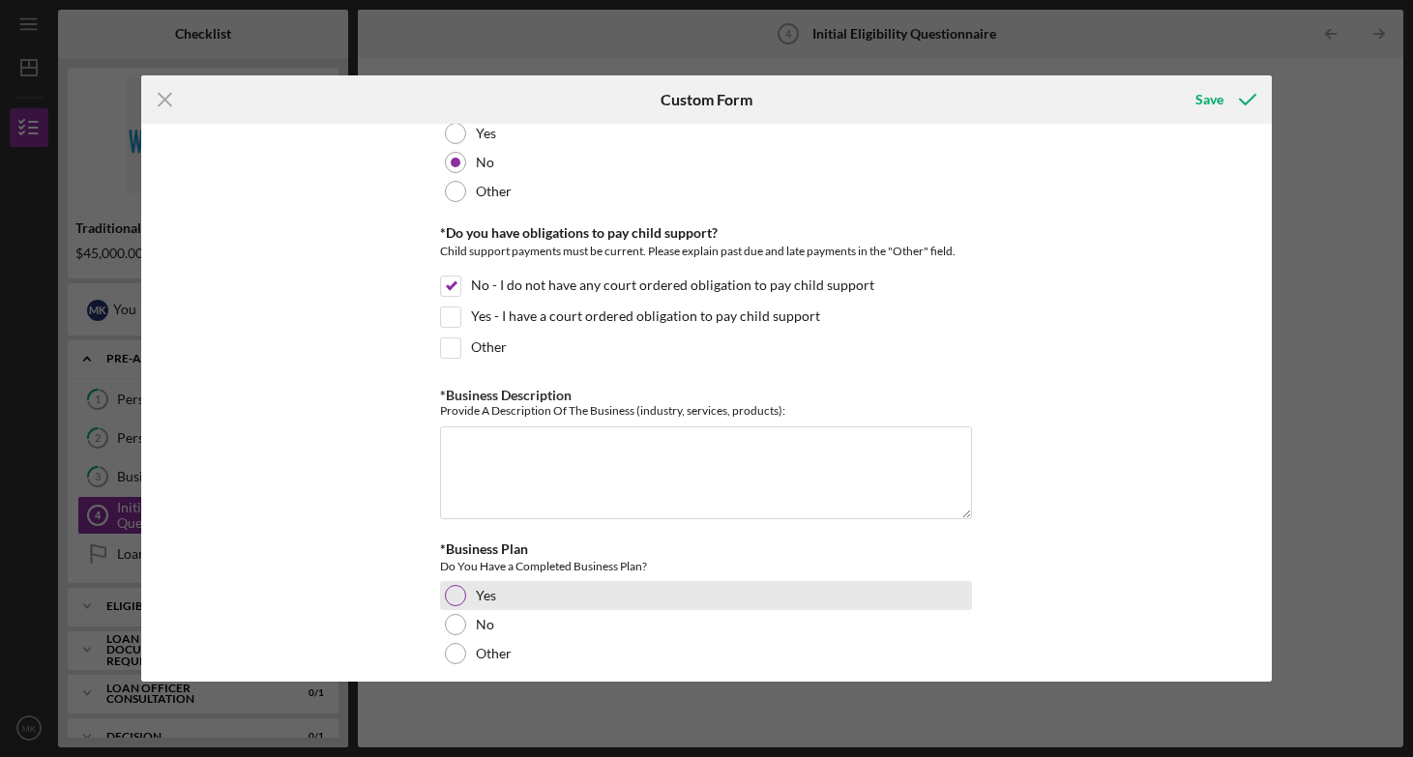
click at [449, 592] on div "Yes" at bounding box center [706, 595] width 532 height 29
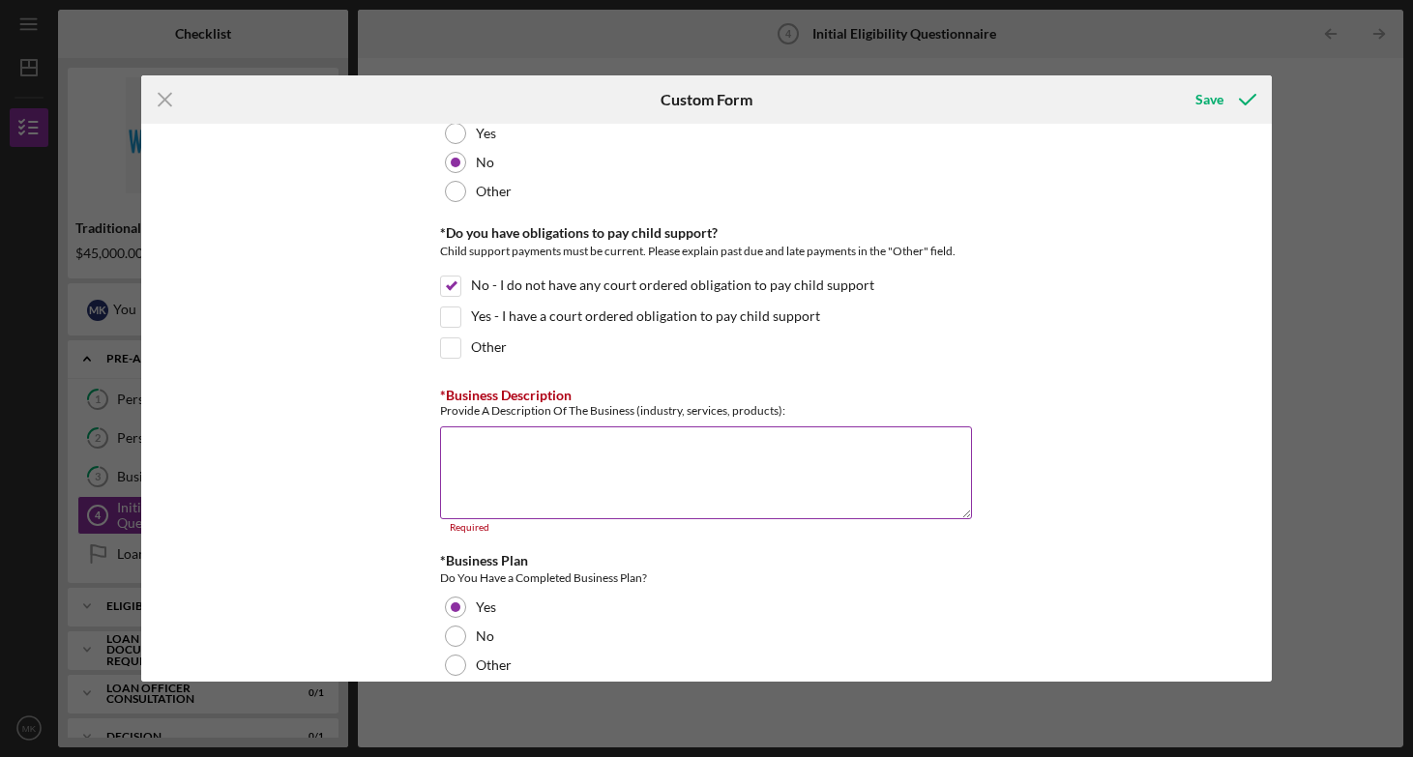
click at [527, 458] on textarea "*Business Description" at bounding box center [706, 472] width 532 height 93
paste textarea "Nordic Rehab and [MEDICAL_DATA] is a performance-focused clinic dedicated to he…"
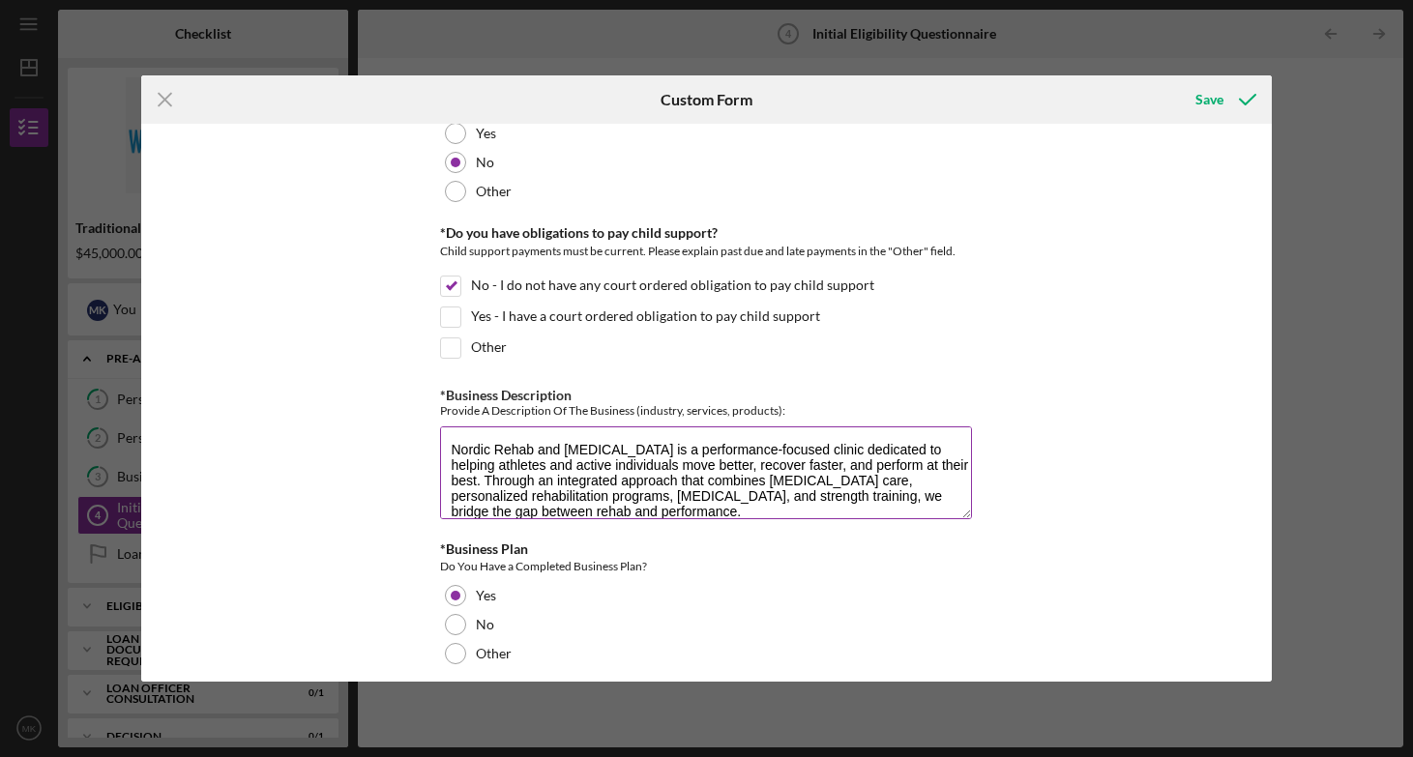
scroll to position [1, 0]
paste textarea "We emphasize movement-based care rooted in evidence and results—empowering pati…"
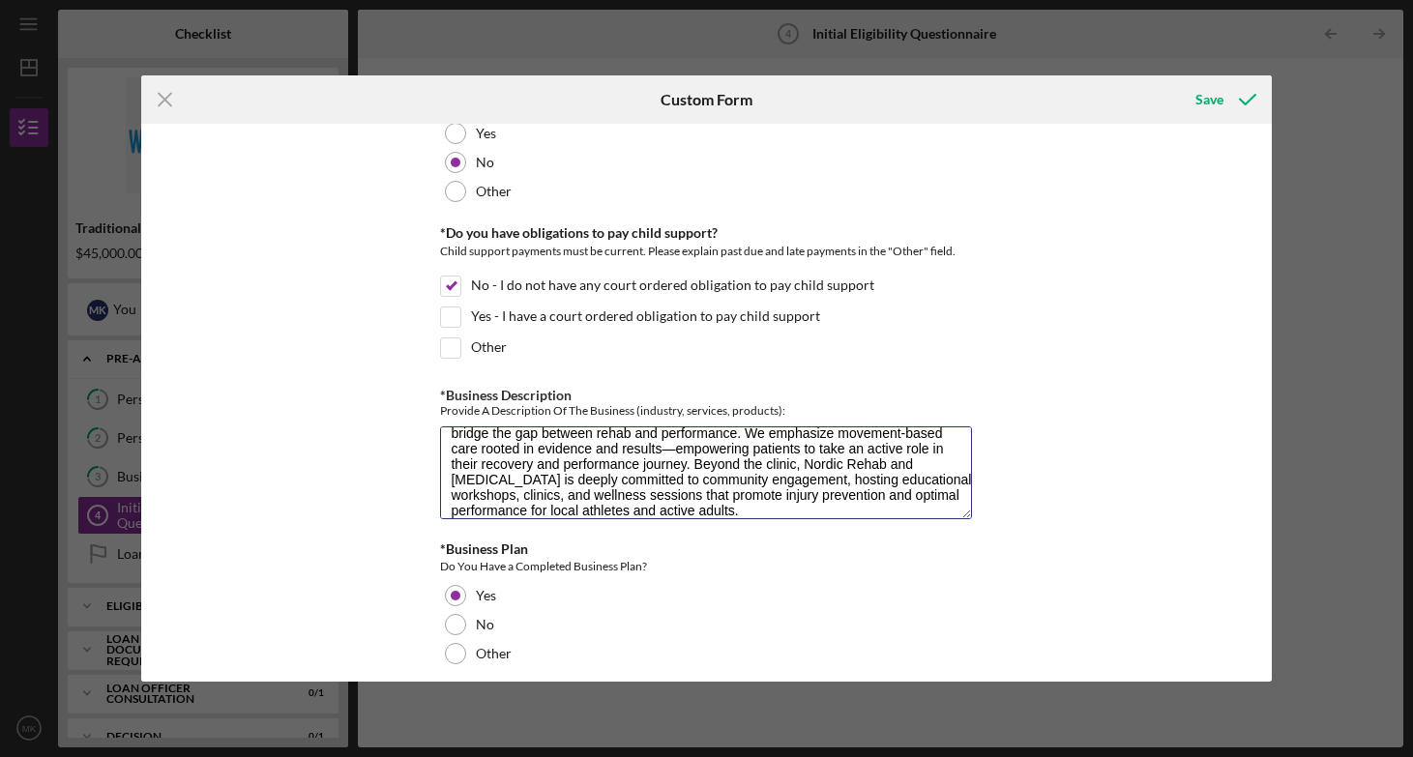
type textarea "Nordic Rehab and [MEDICAL_DATA] is a performance-focused clinic dedicated to he…"
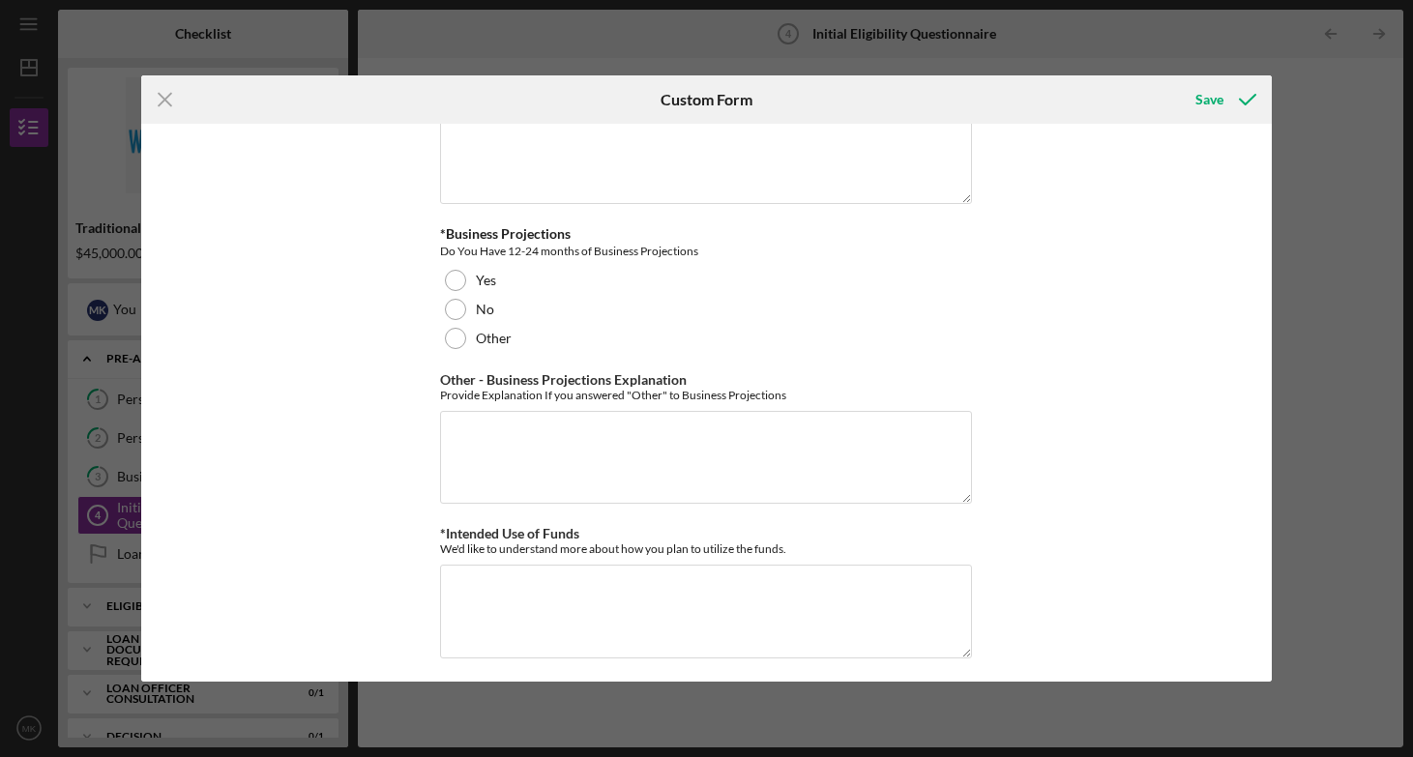
scroll to position [3375, 0]
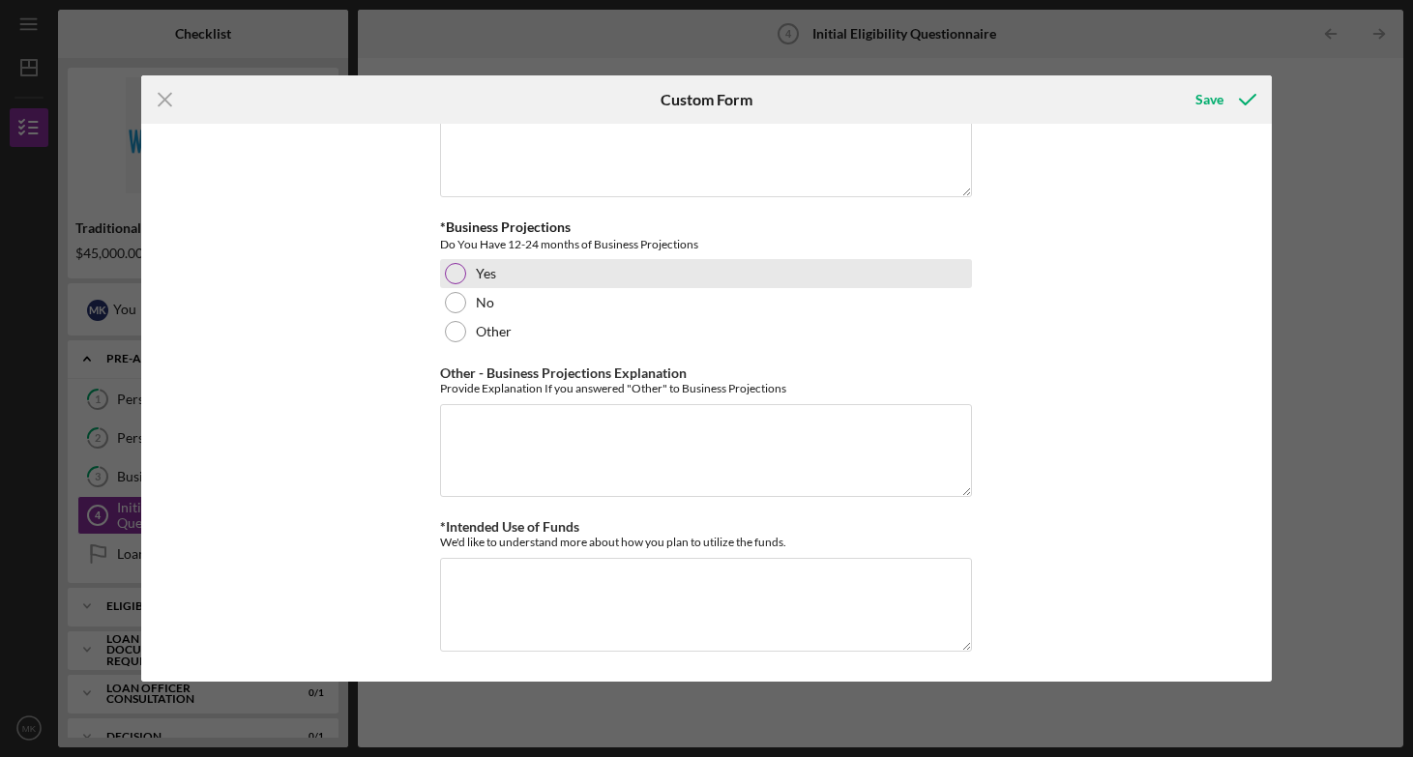
click at [472, 279] on div "Yes" at bounding box center [706, 273] width 532 height 29
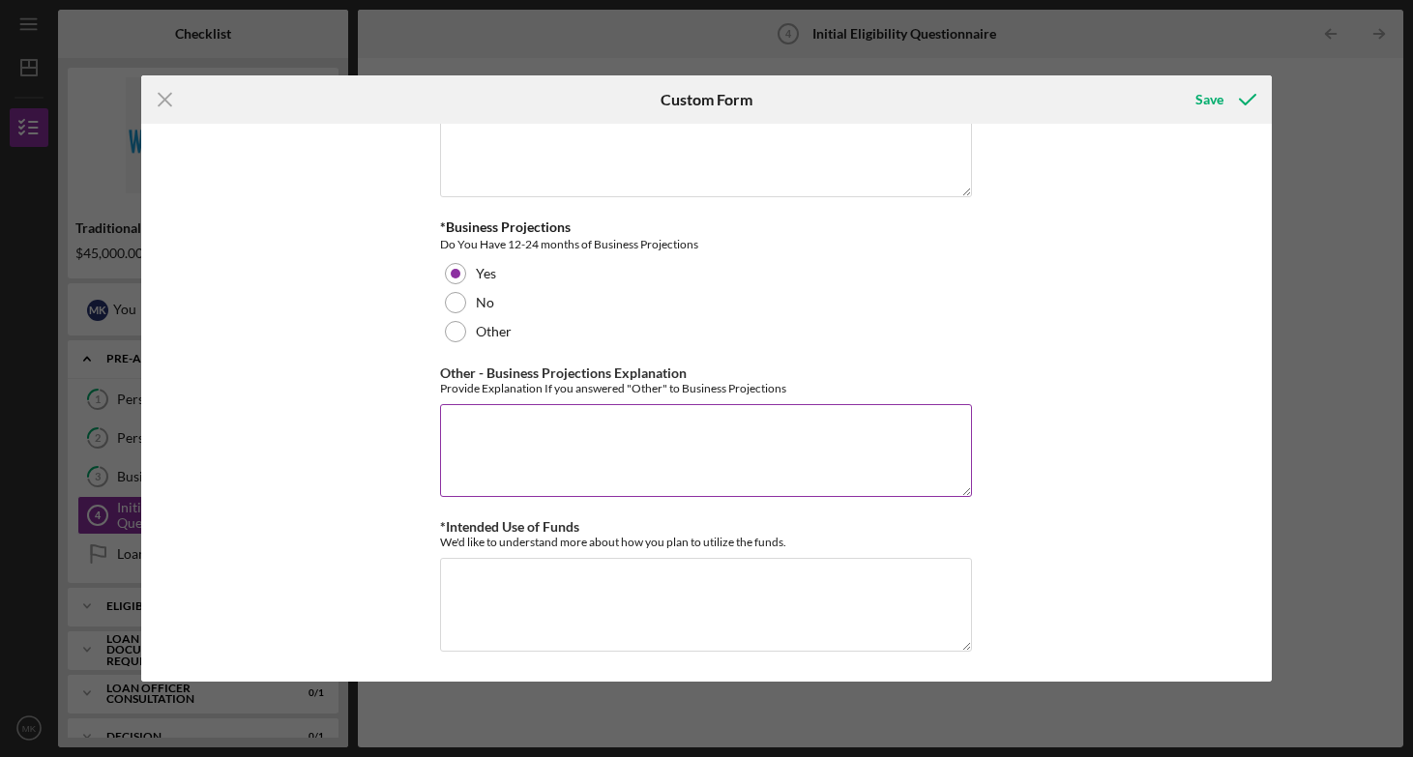
click at [552, 439] on textarea "Other - Business Projections Explanation" at bounding box center [706, 450] width 532 height 93
type textarea "3 years of projections"
click at [1129, 326] on div "*In which county is your business located? Business Address must be located wit…" at bounding box center [706, 402] width 1130 height 557
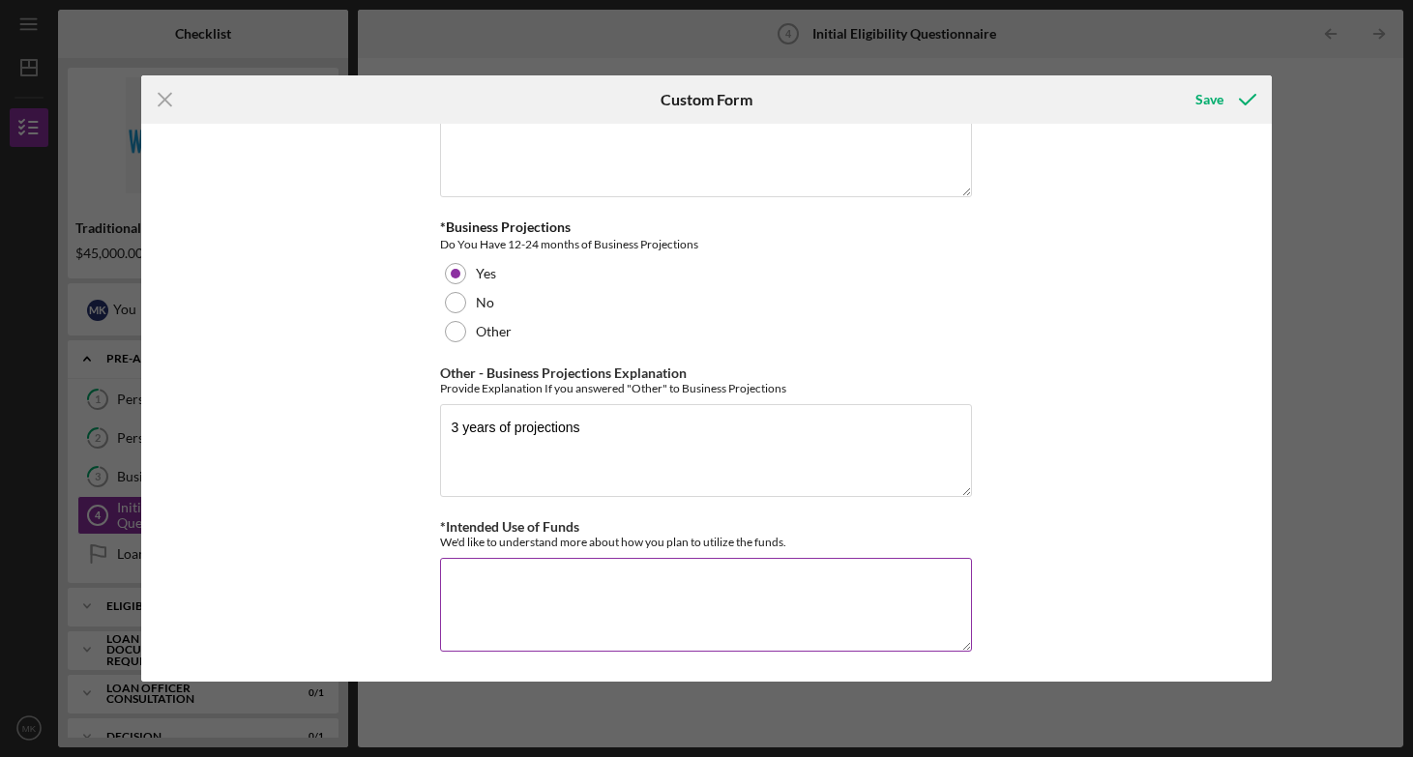
click at [684, 651] on div "*Intended Use of Funds We'd like to understand more about how you plan to utili…" at bounding box center [706, 586] width 532 height 135
click at [663, 586] on textarea "*Intended Use of Funds" at bounding box center [706, 604] width 532 height 93
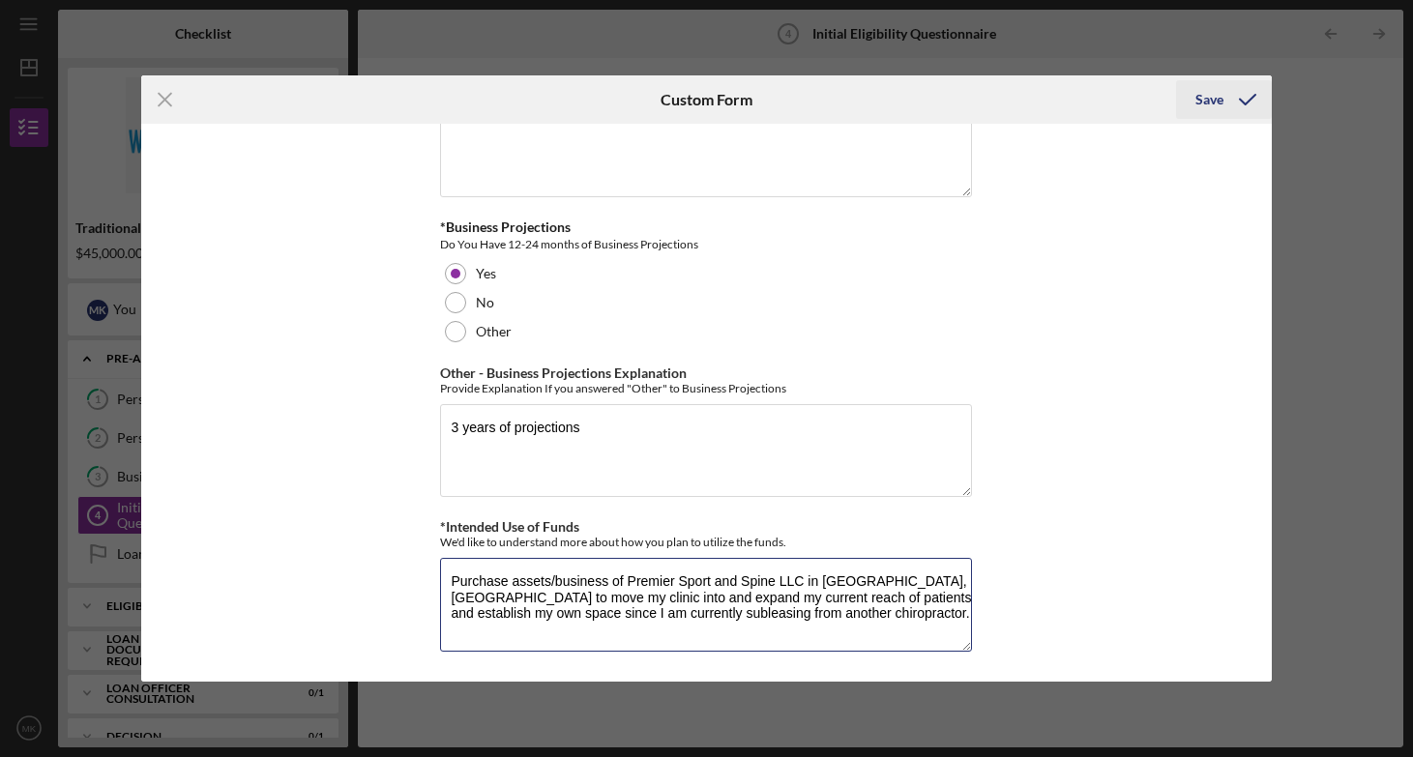
type textarea "Purchase assets/business of Premier Sport and Spine LLC in [GEOGRAPHIC_DATA], […"
click at [1201, 98] on div "Save" at bounding box center [1209, 99] width 28 height 39
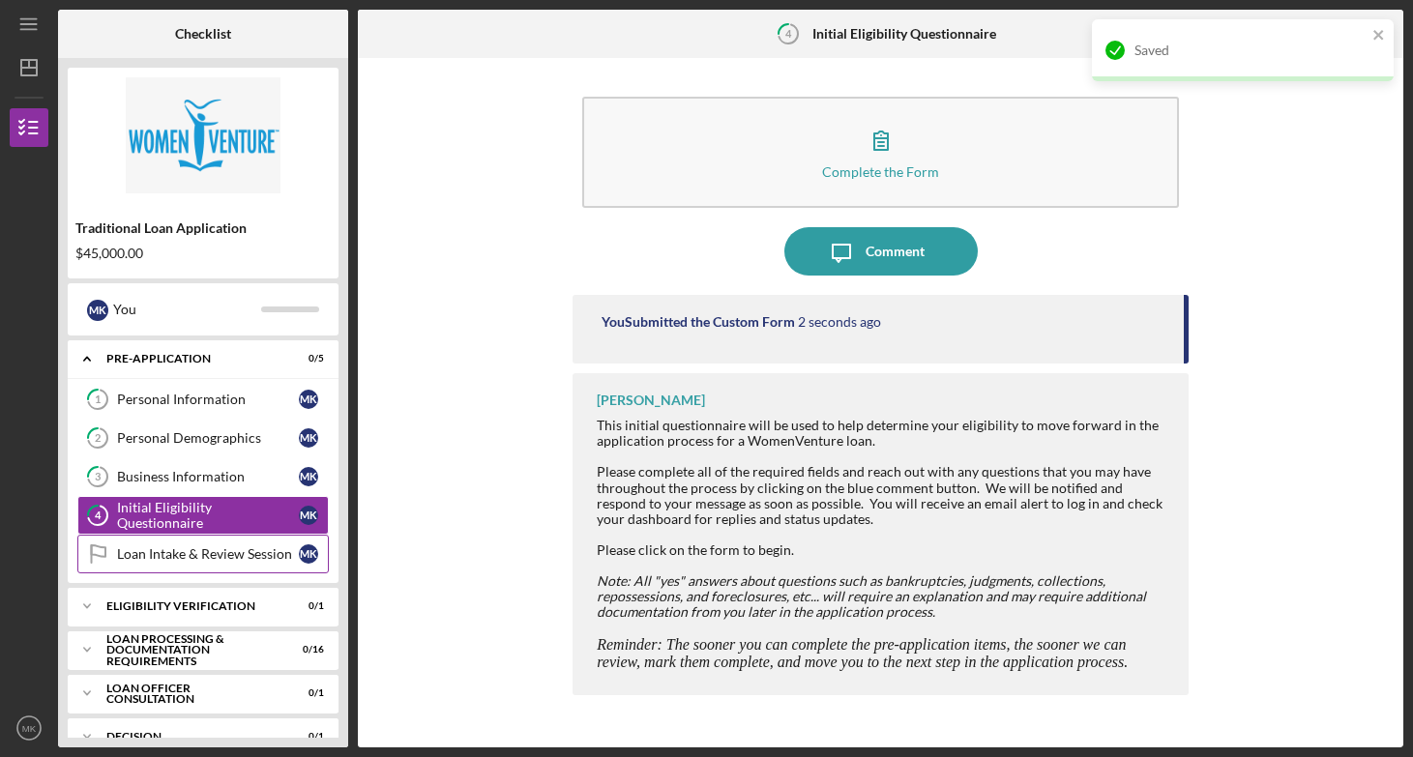
click at [171, 553] on div "Loan Intake & Review Session" at bounding box center [208, 553] width 182 height 15
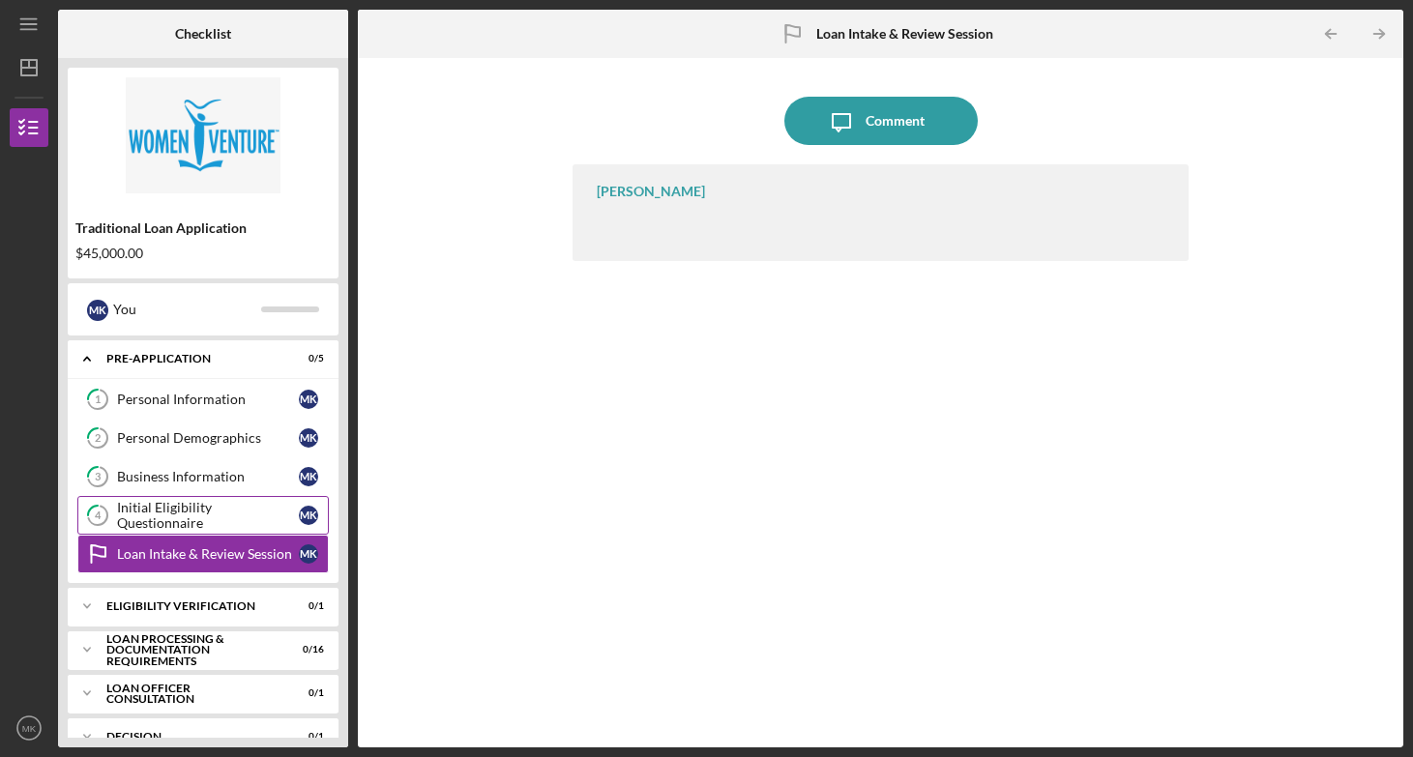
click at [161, 524] on link "4 Initial Eligibility Questionnaire M K" at bounding box center [202, 515] width 251 height 39
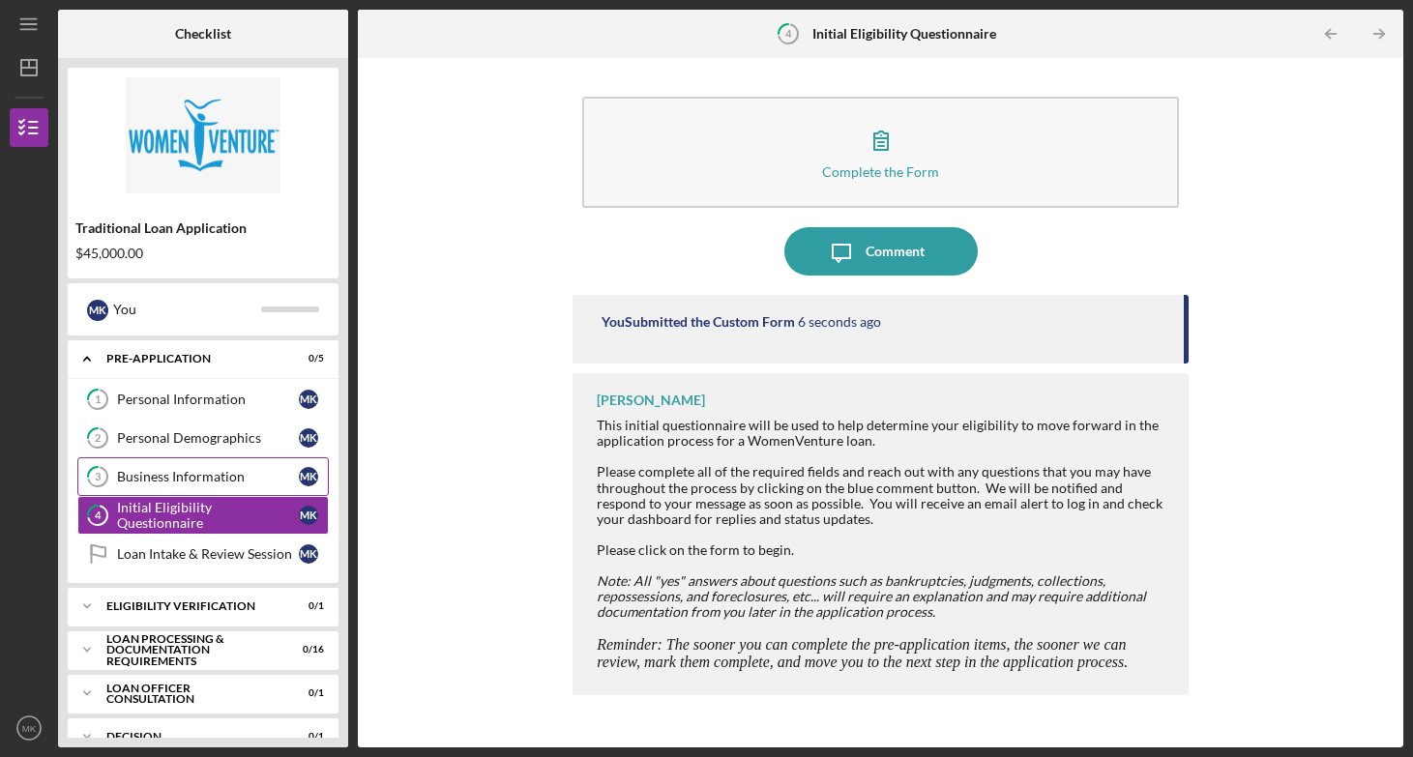
click at [172, 467] on link "3 Business Information M K" at bounding box center [202, 476] width 251 height 39
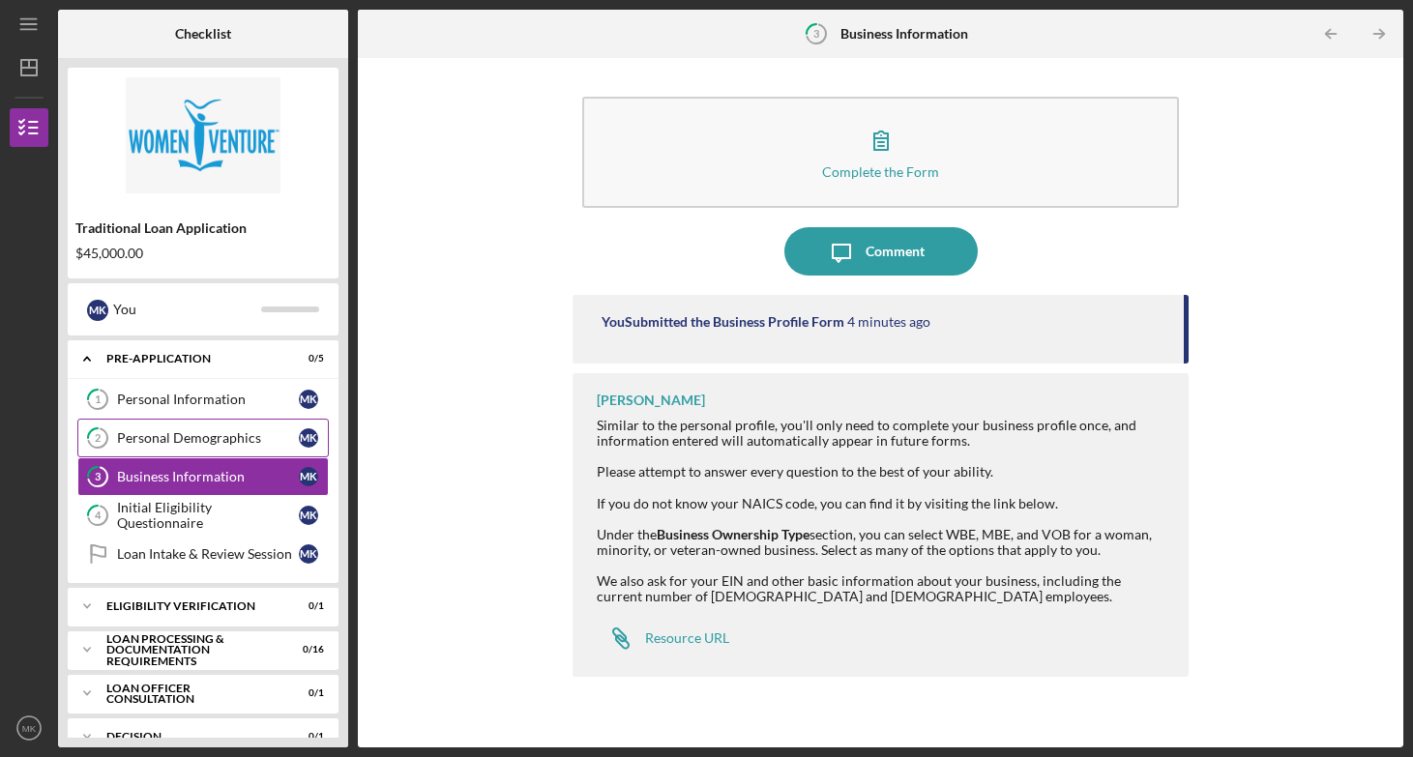
click at [205, 436] on div "Personal Demographics" at bounding box center [208, 437] width 182 height 15
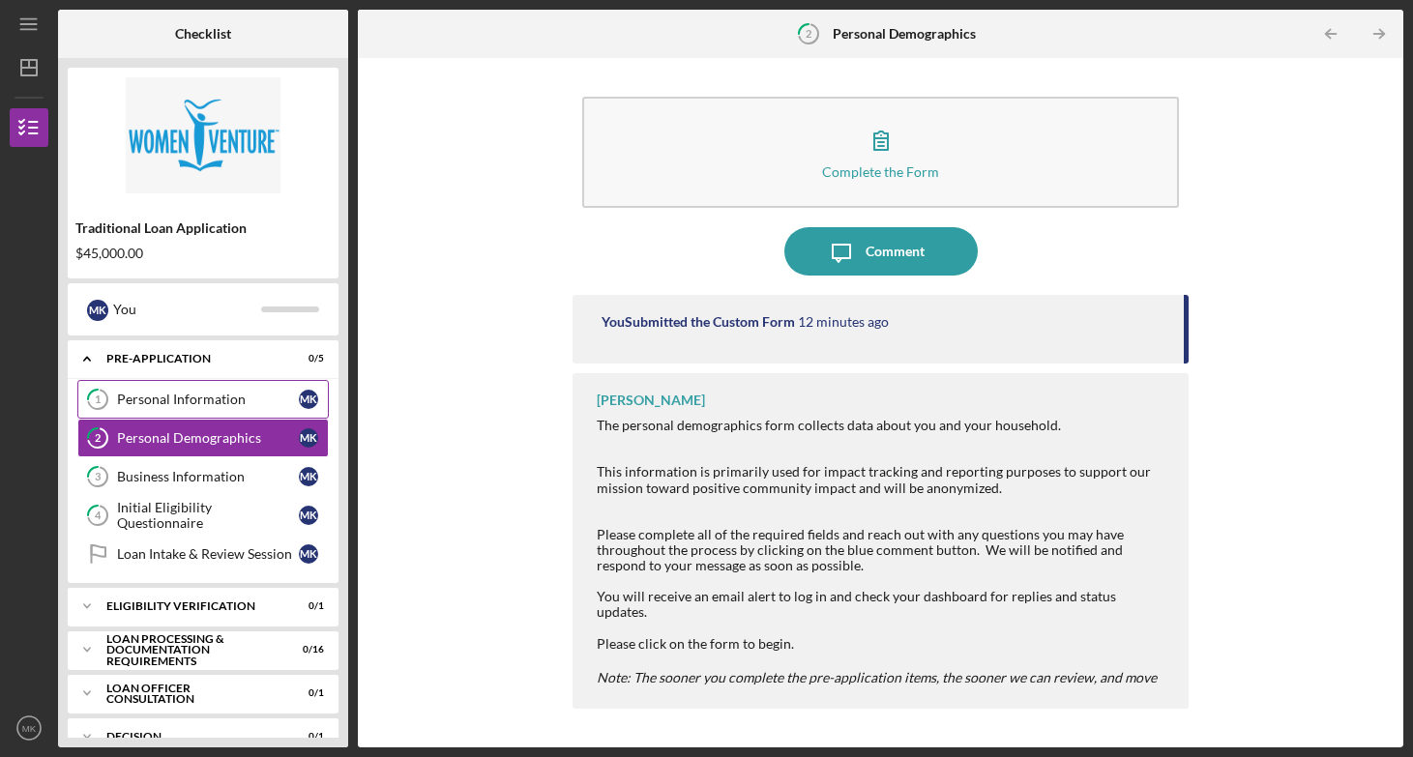
click at [213, 397] on div "Personal Information" at bounding box center [208, 399] width 182 height 15
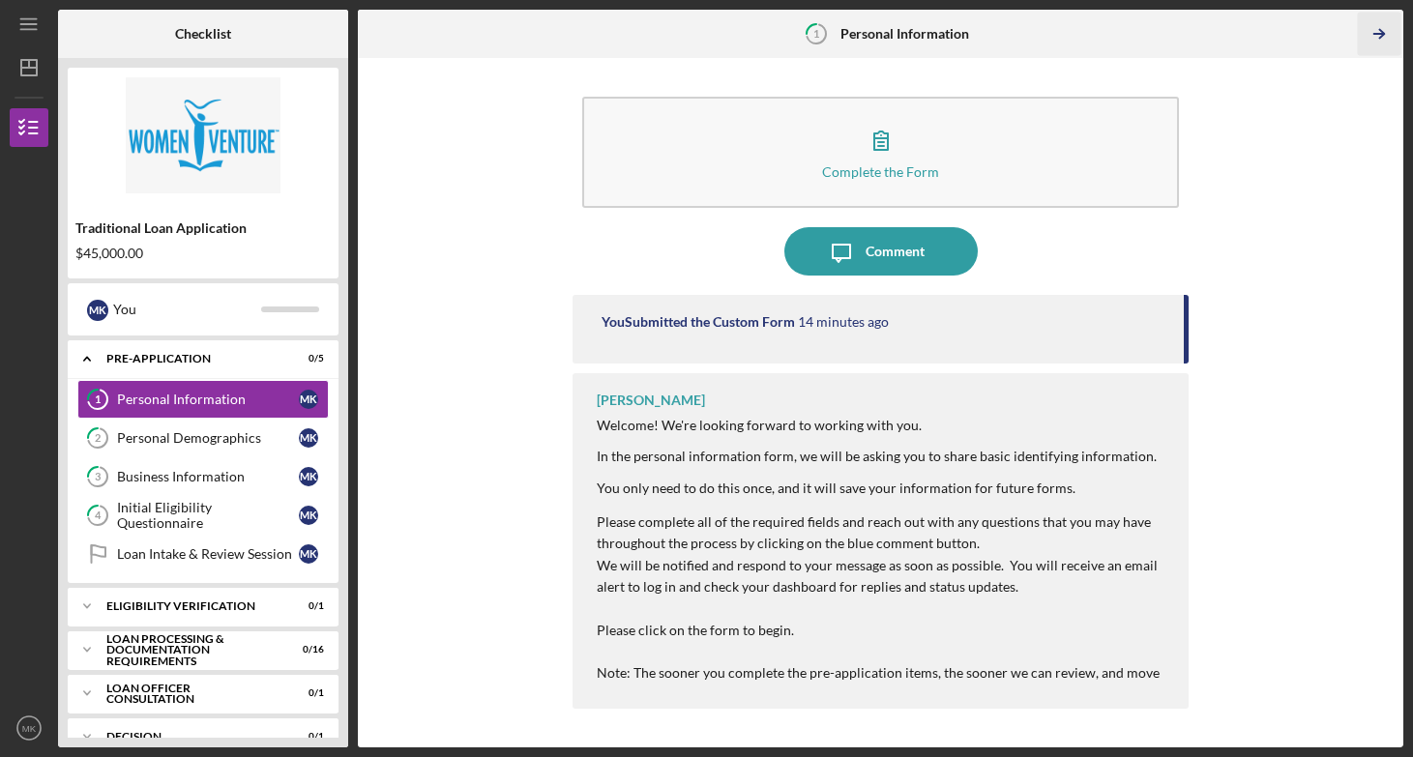
click at [1366, 24] on icon "Icon/Table Pagination Arrow" at bounding box center [1379, 35] width 44 height 44
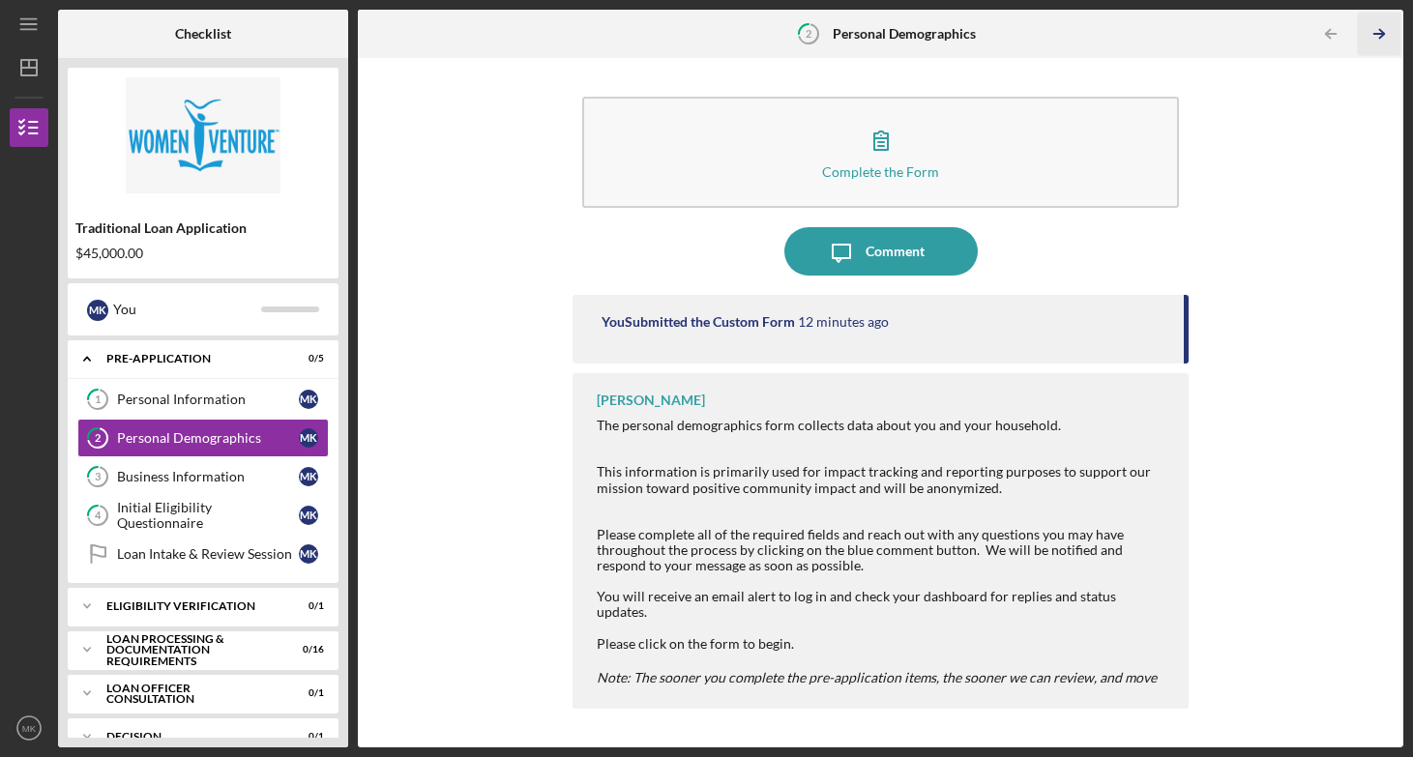
click at [1366, 24] on icon "Icon/Table Pagination Arrow" at bounding box center [1379, 35] width 44 height 44
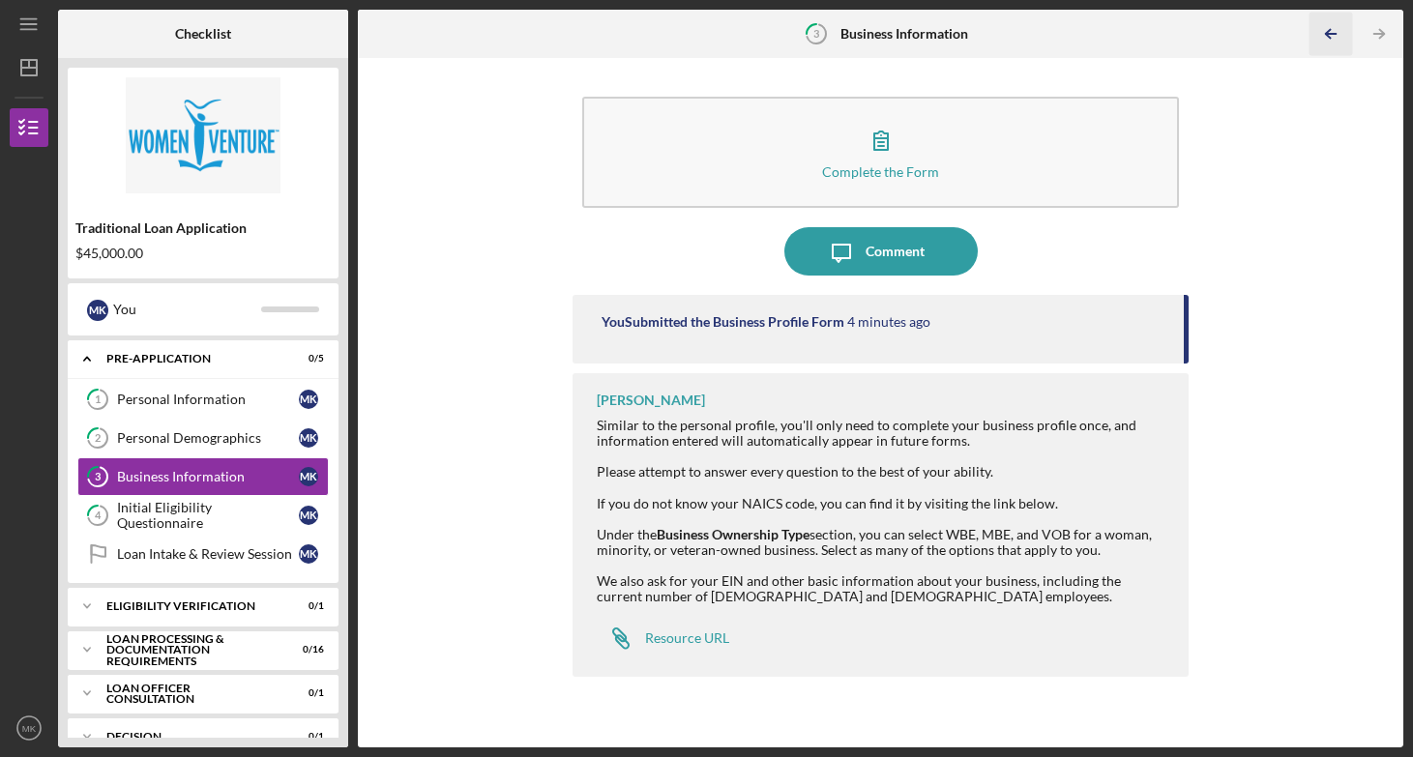
click at [1327, 34] on line "button" at bounding box center [1331, 34] width 10 height 0
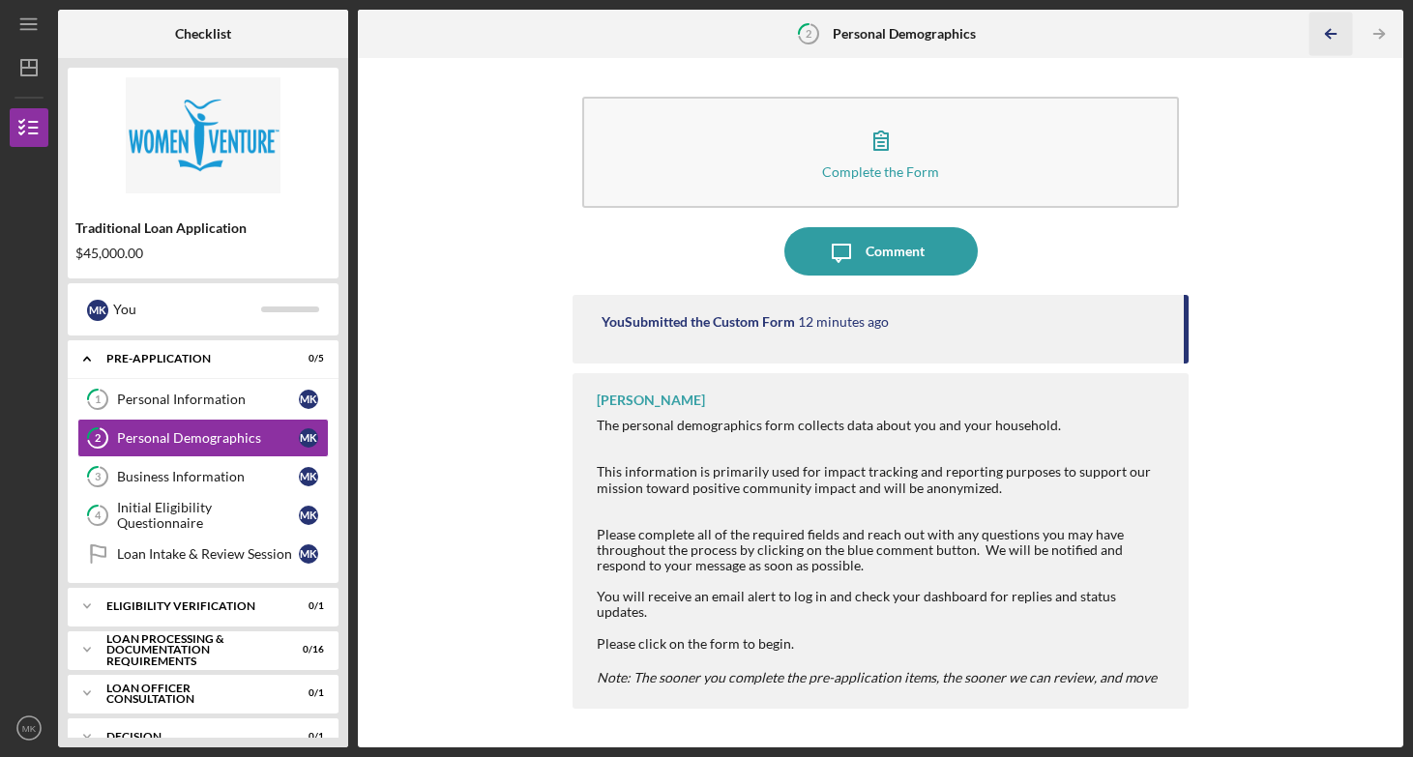
click at [1327, 34] on line "button" at bounding box center [1331, 34] width 10 height 0
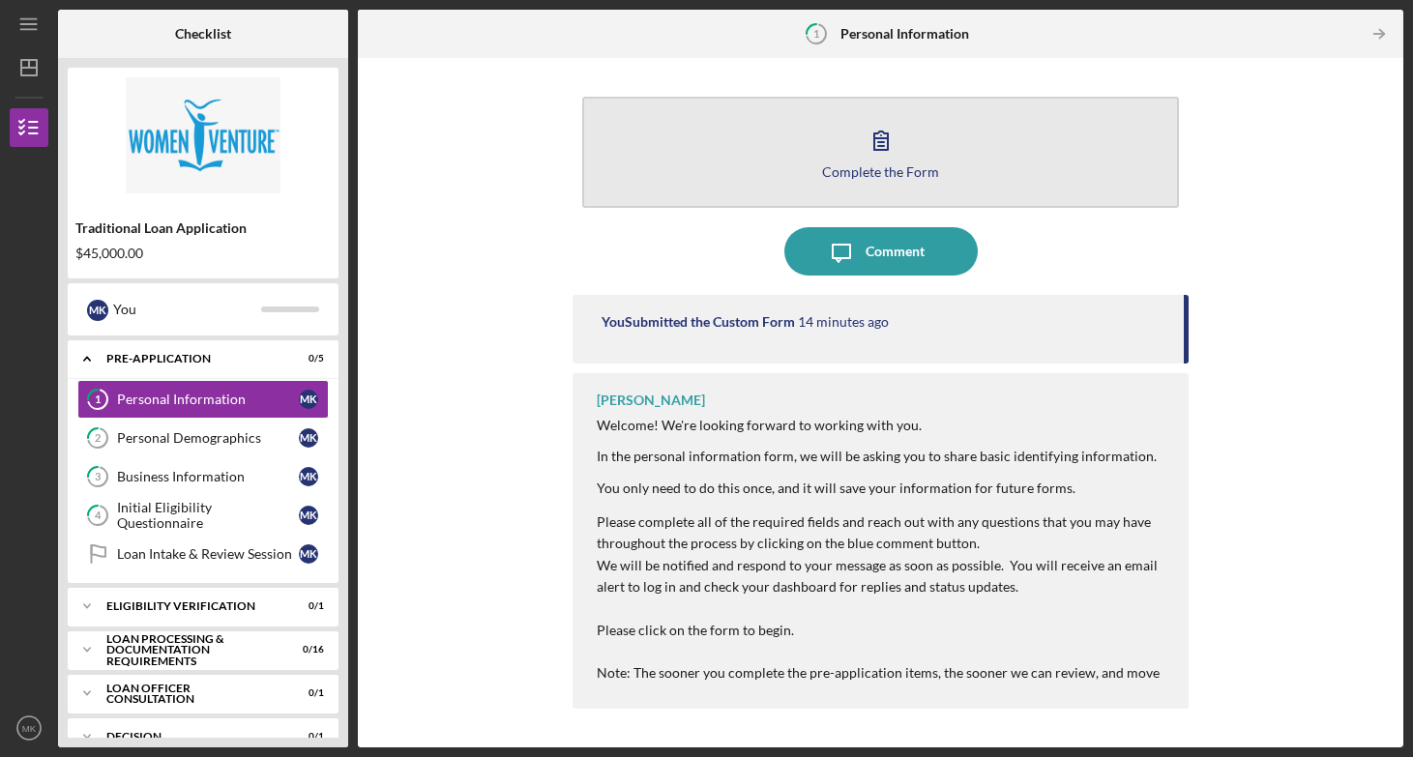
click at [862, 177] on div "Complete the Form" at bounding box center [880, 171] width 117 height 15
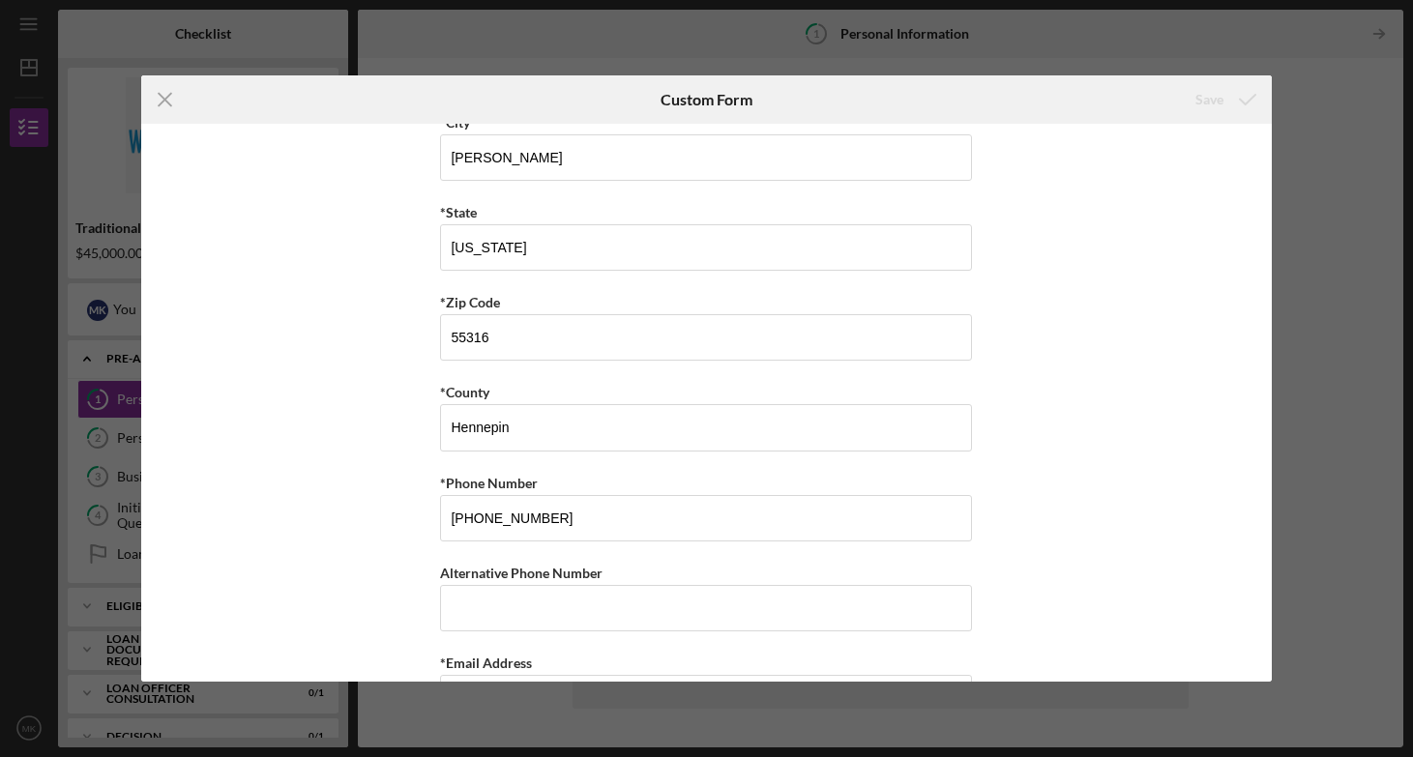
scroll to position [591, 0]
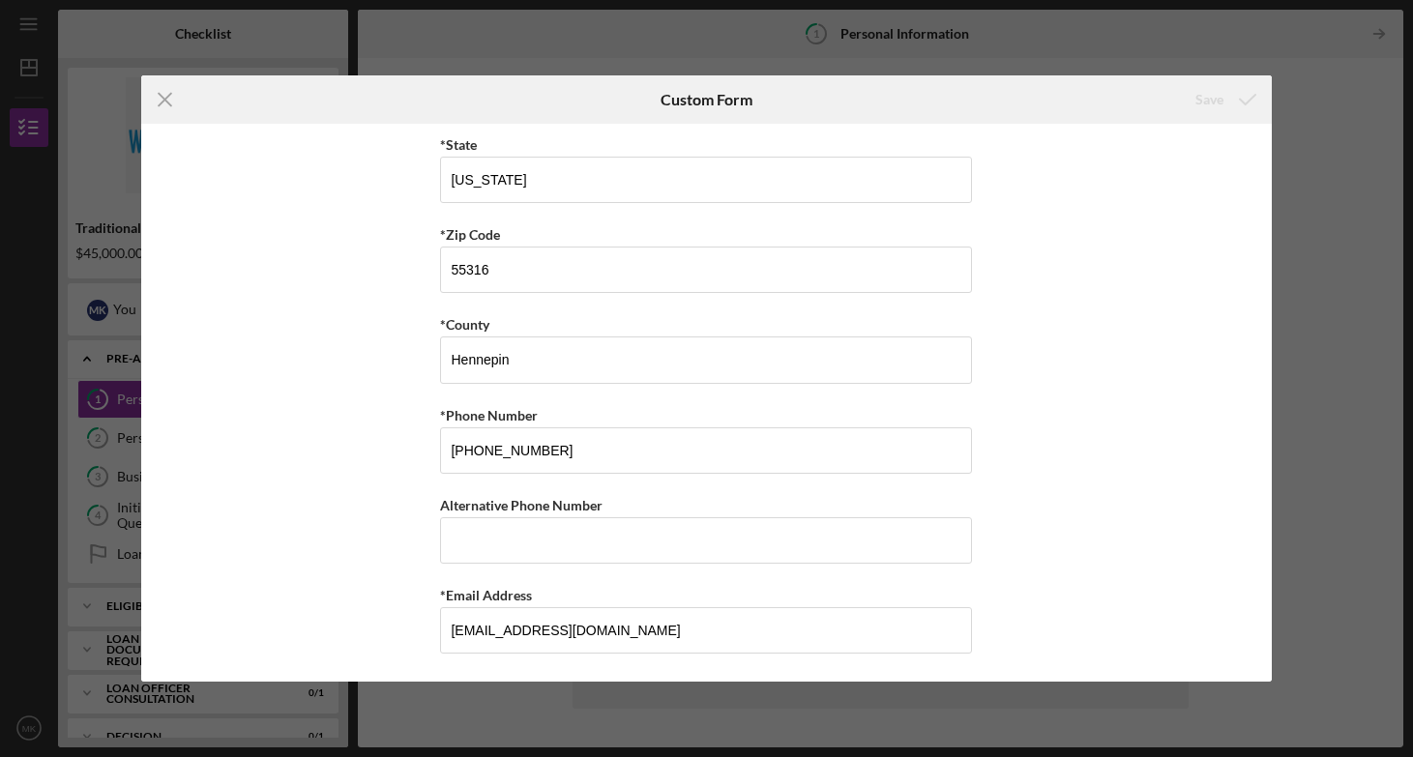
click at [1334, 422] on div "Icon/Menu Close Custom Form Save *First Name [PERSON_NAME] Middle Name [PERSON_…" at bounding box center [706, 378] width 1413 height 757
click at [157, 86] on icon "Icon/Menu Close" at bounding box center [165, 99] width 48 height 48
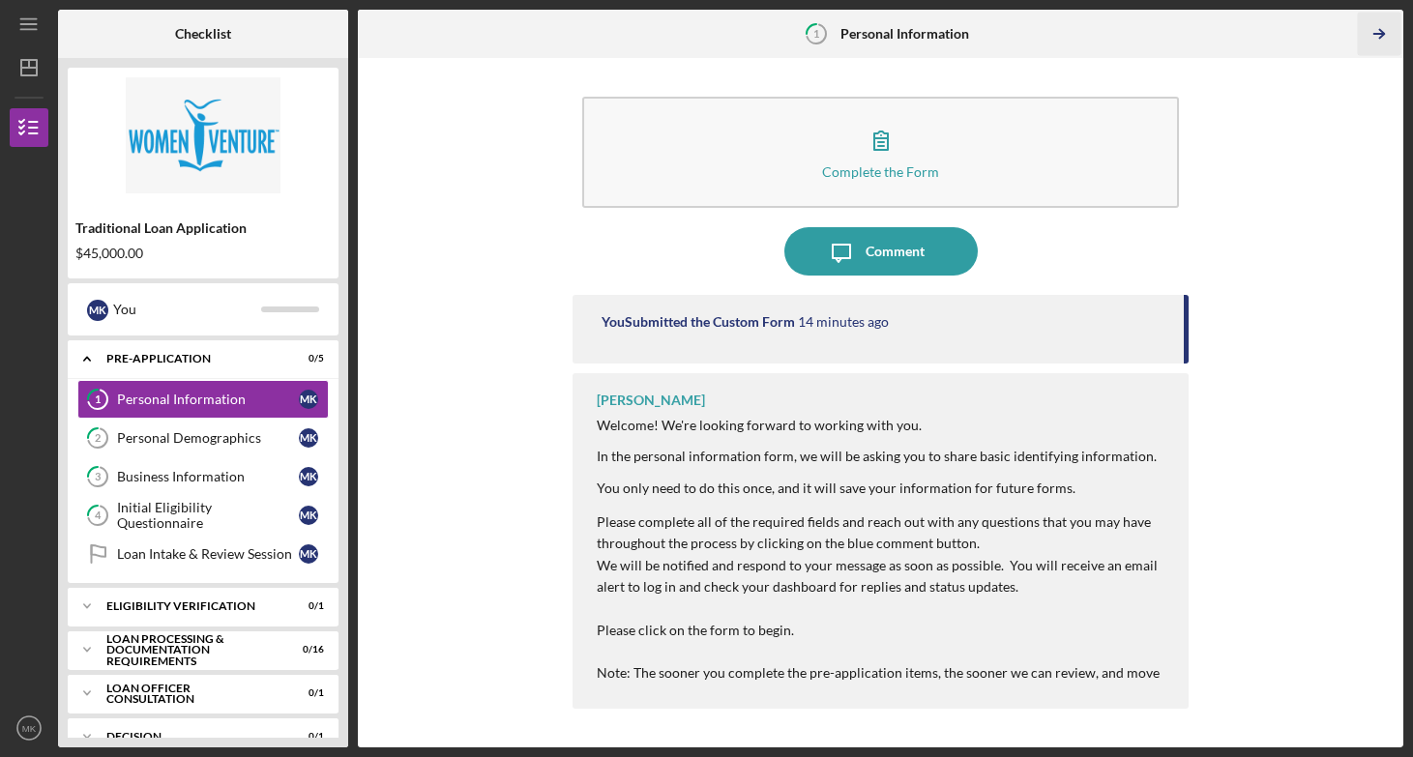
click at [1377, 34] on line "button" at bounding box center [1379, 34] width 10 height 0
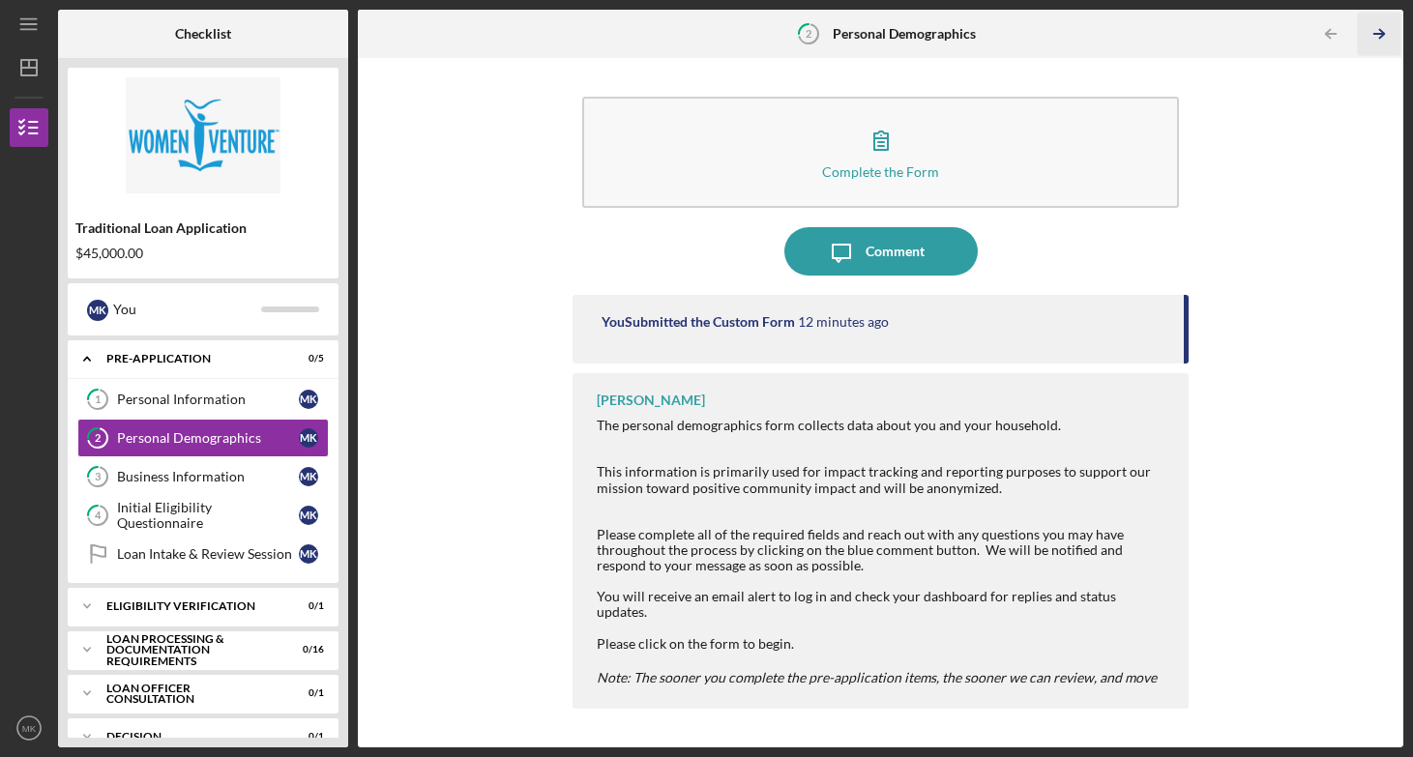
click at [1377, 34] on line "button" at bounding box center [1379, 34] width 10 height 0
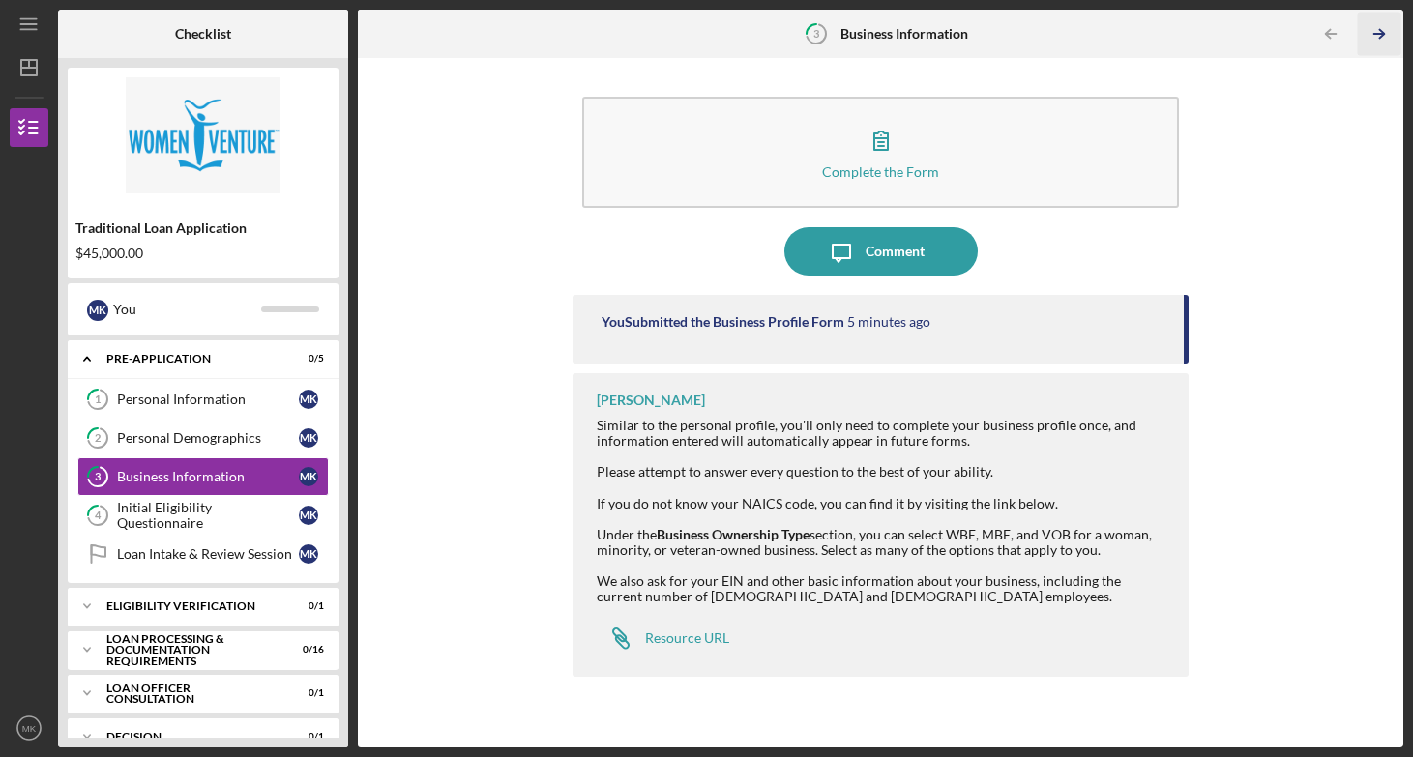
click at [1377, 34] on line "button" at bounding box center [1379, 34] width 10 height 0
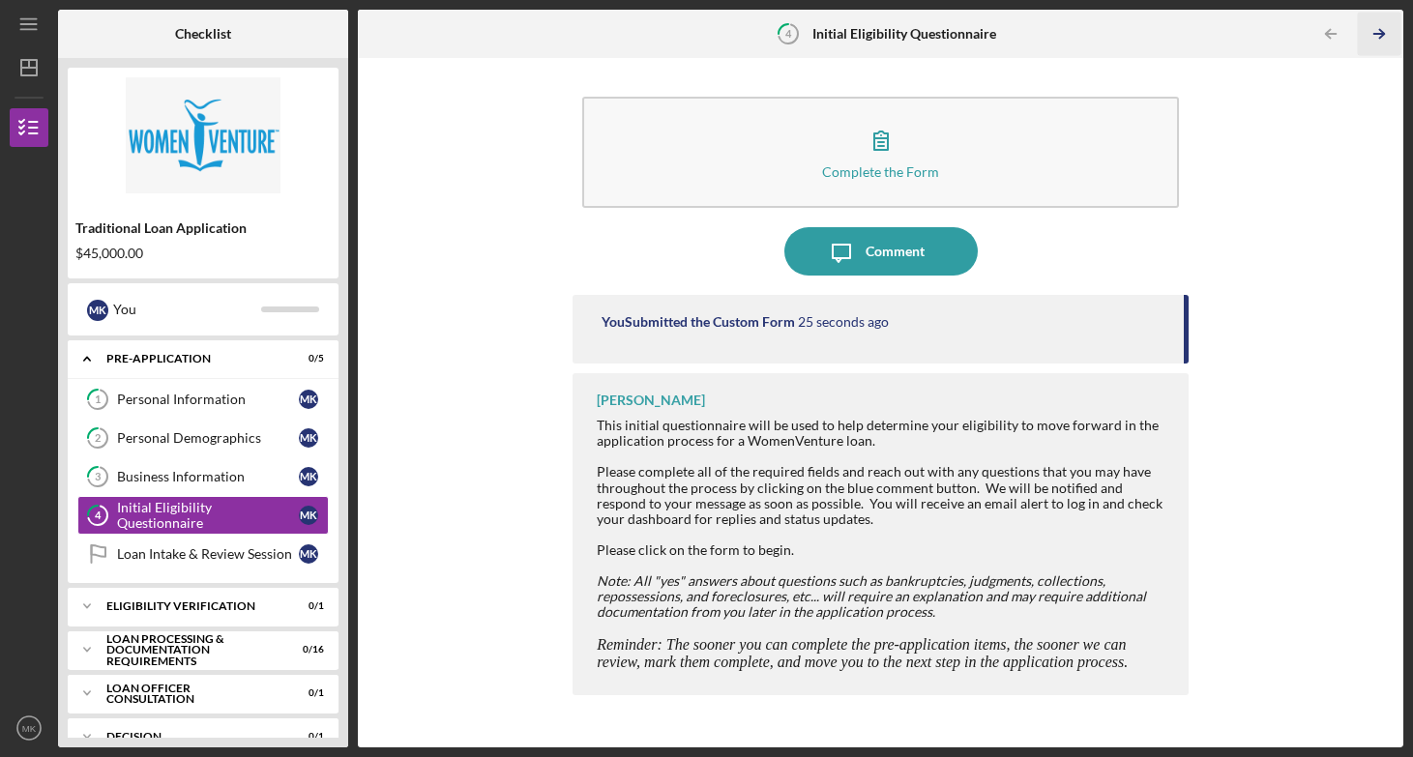
click at [1377, 34] on line "button" at bounding box center [1379, 34] width 10 height 0
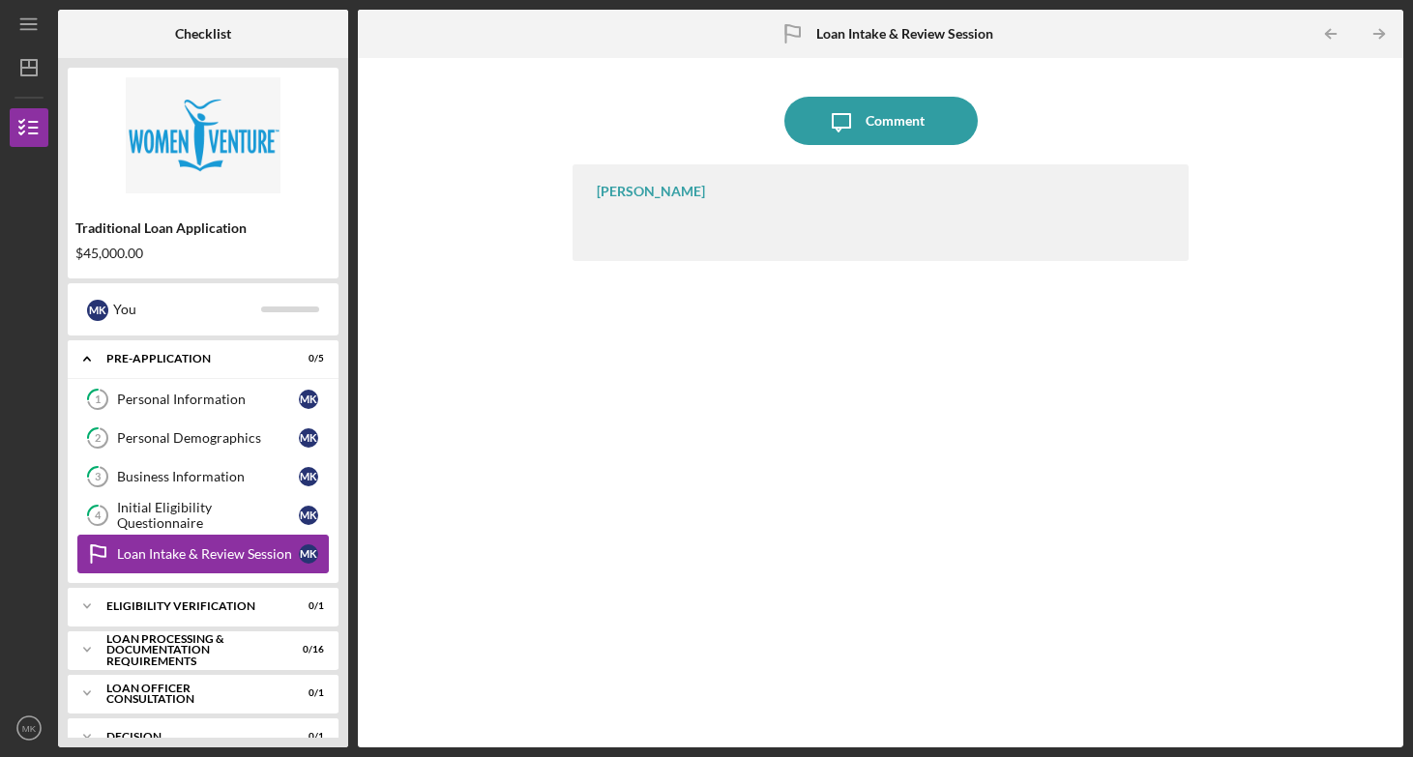
click at [256, 551] on div "Loan Intake & Review Session" at bounding box center [208, 553] width 182 height 15
click at [1364, 43] on icon "Icon/Table Pagination Arrow" at bounding box center [1379, 35] width 44 height 44
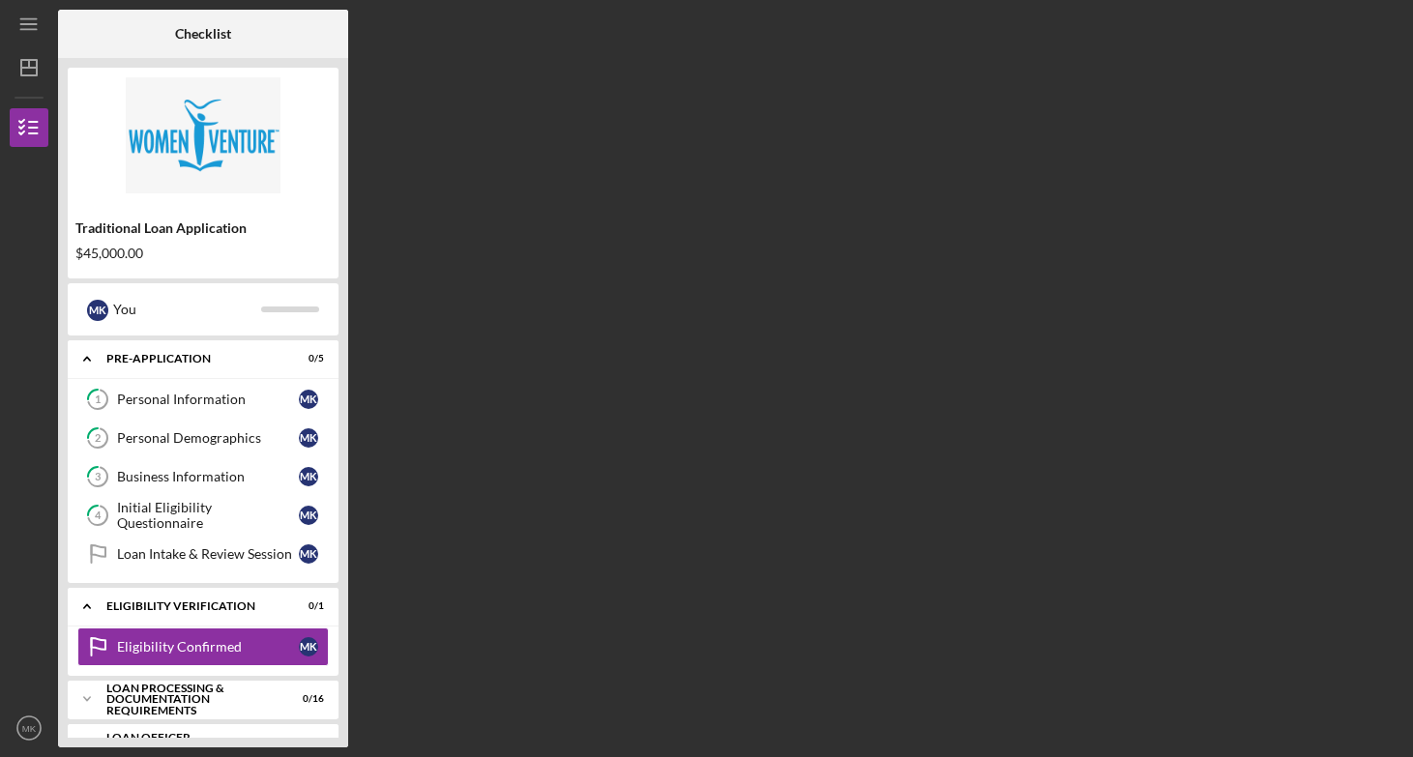
scroll to position [78, 0]
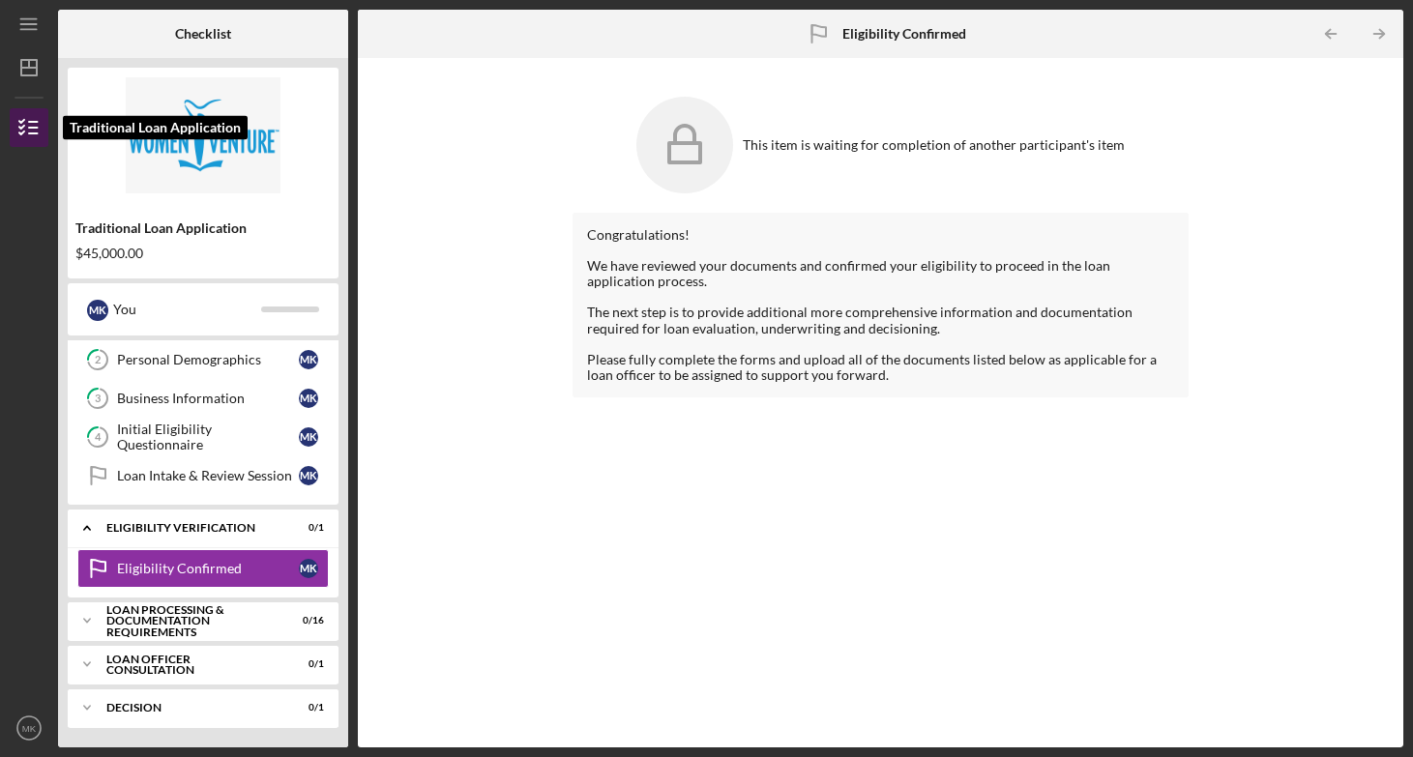
click at [38, 124] on icon "button" at bounding box center [29, 127] width 48 height 48
